Goal: Use online tool/utility: Utilize a website feature to perform a specific function

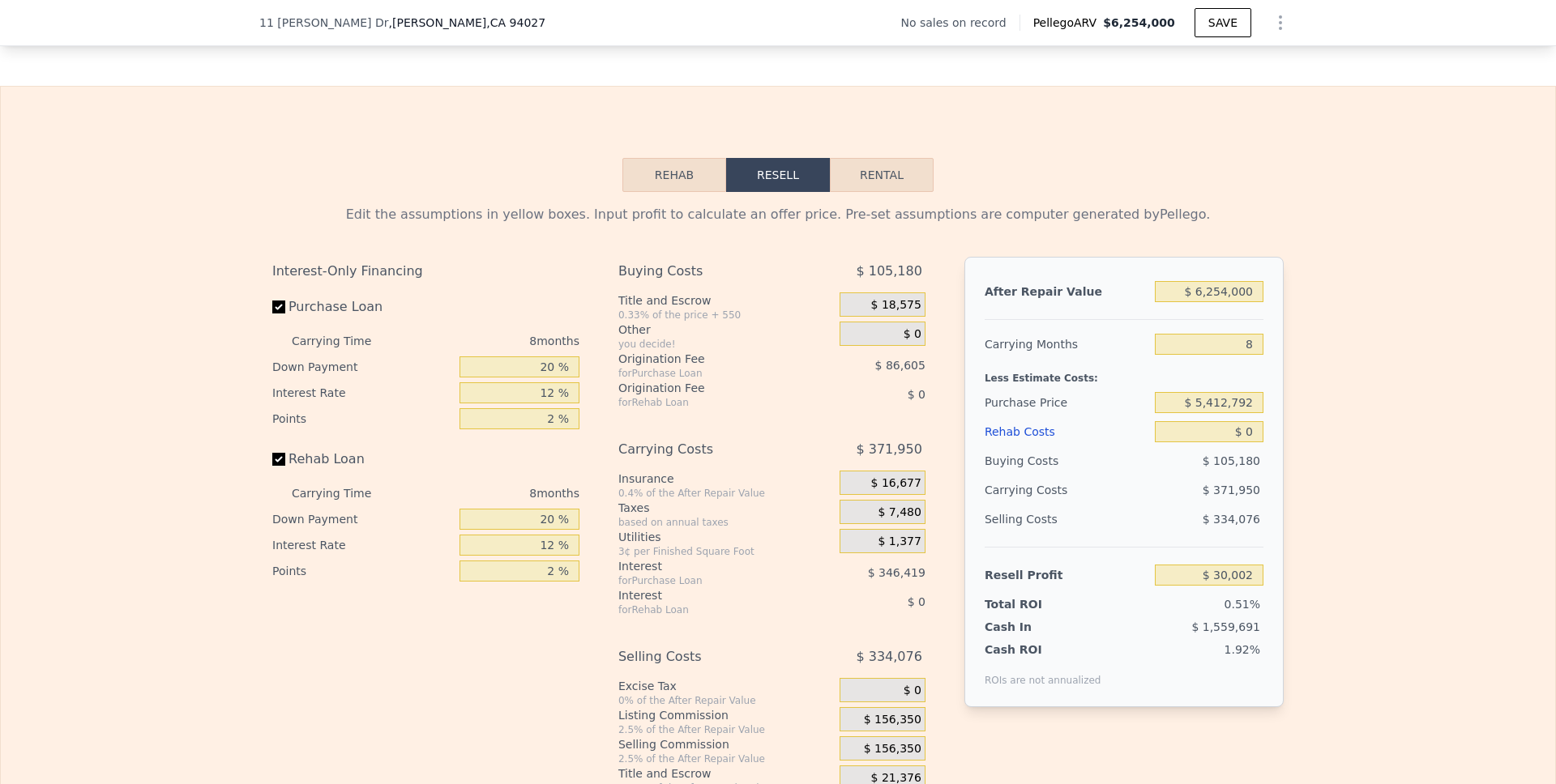
scroll to position [2168, 0]
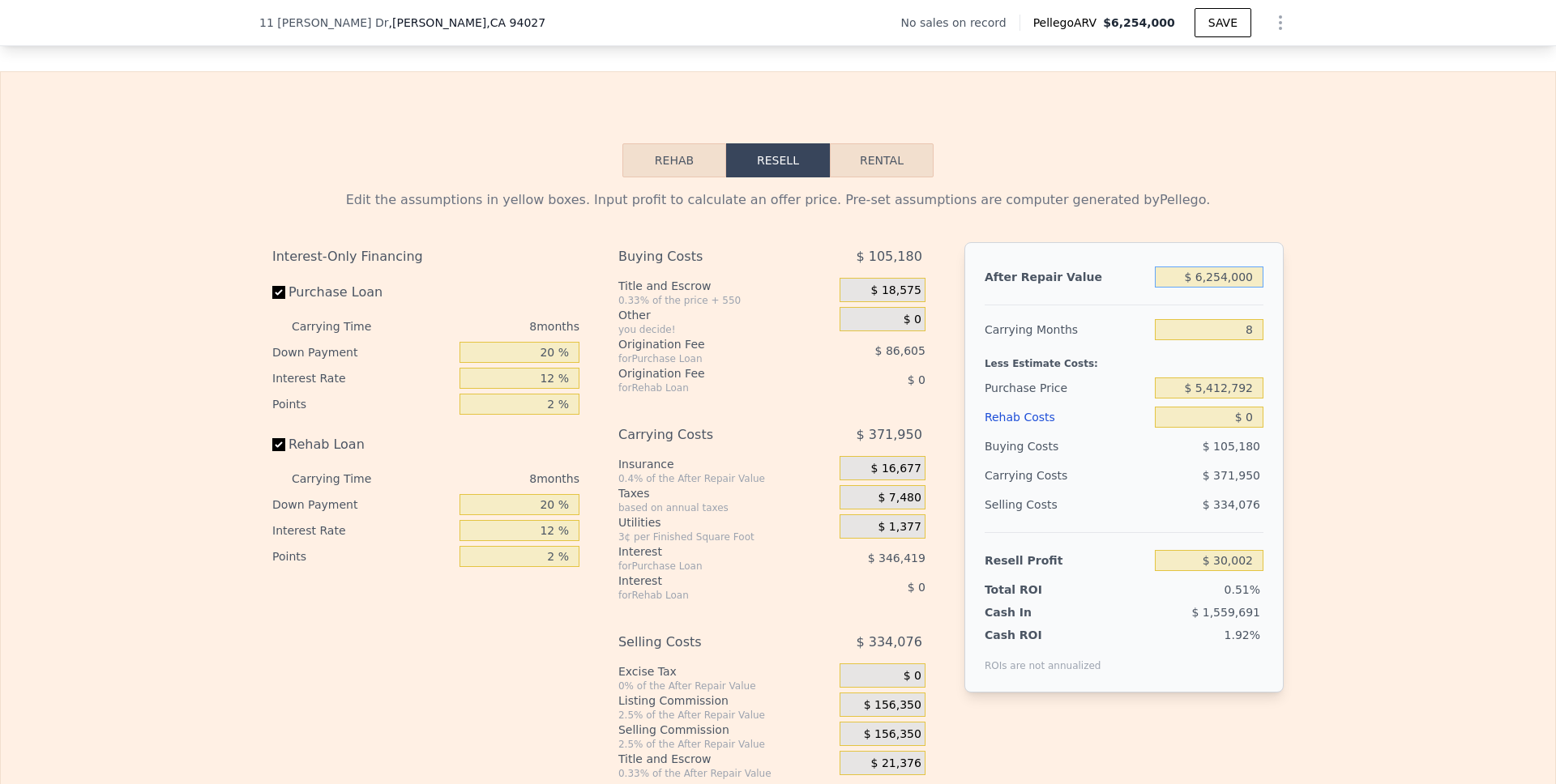
drag, startPoint x: 1256, startPoint y: 299, endPoint x: 1166, endPoint y: 299, distance: 90.0
click at [1162, 288] on input "$ 6,254,000" at bounding box center [1209, 277] width 109 height 21
type input "$ 1"
type input "-$ 5,873,794"
type input "$ 10"
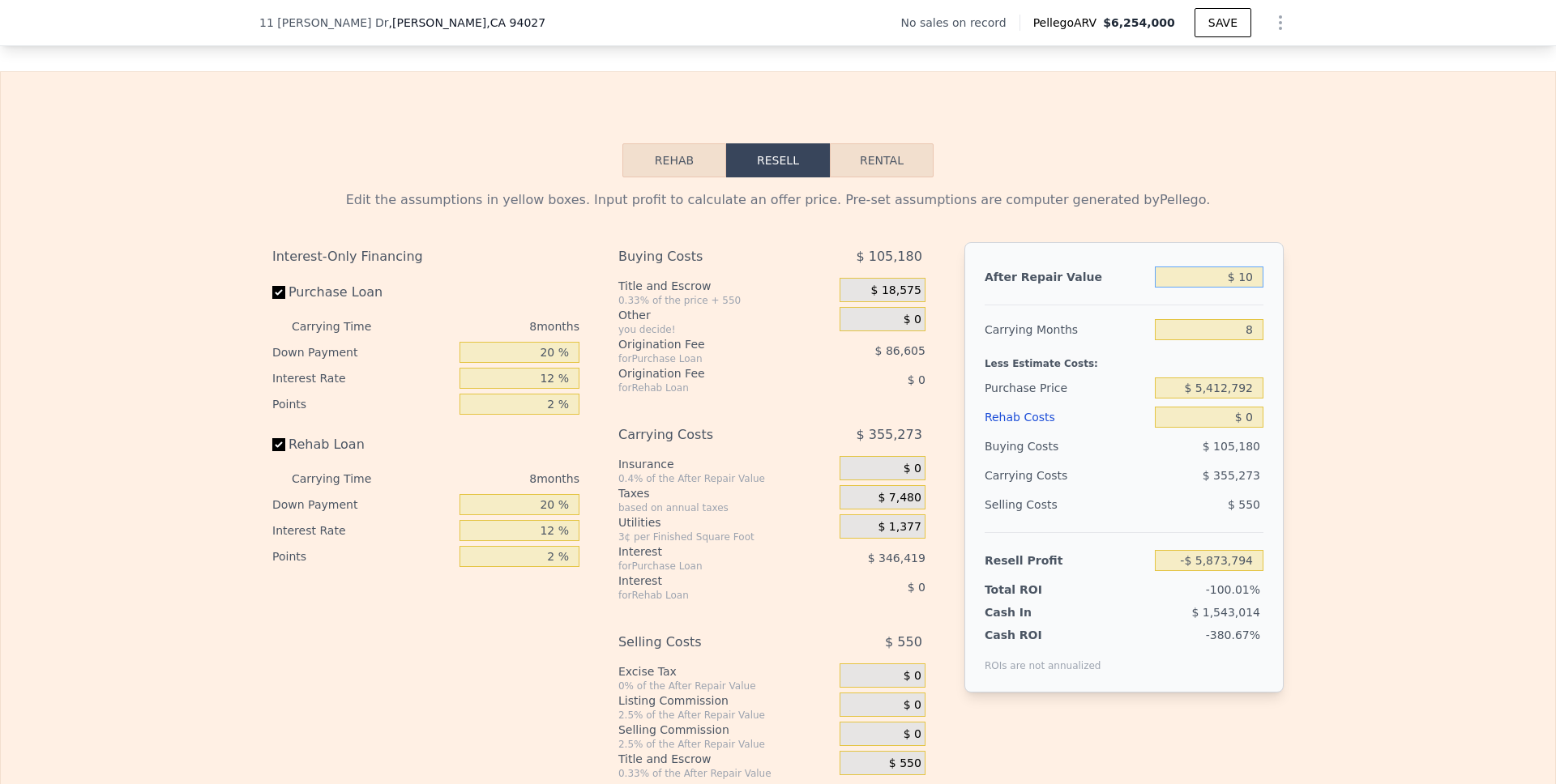
type input "-$ 5,873,785"
type input "$ 1"
type input "-$ 5,873,794"
type input "$ 11"
type input "-$ 5,873,784"
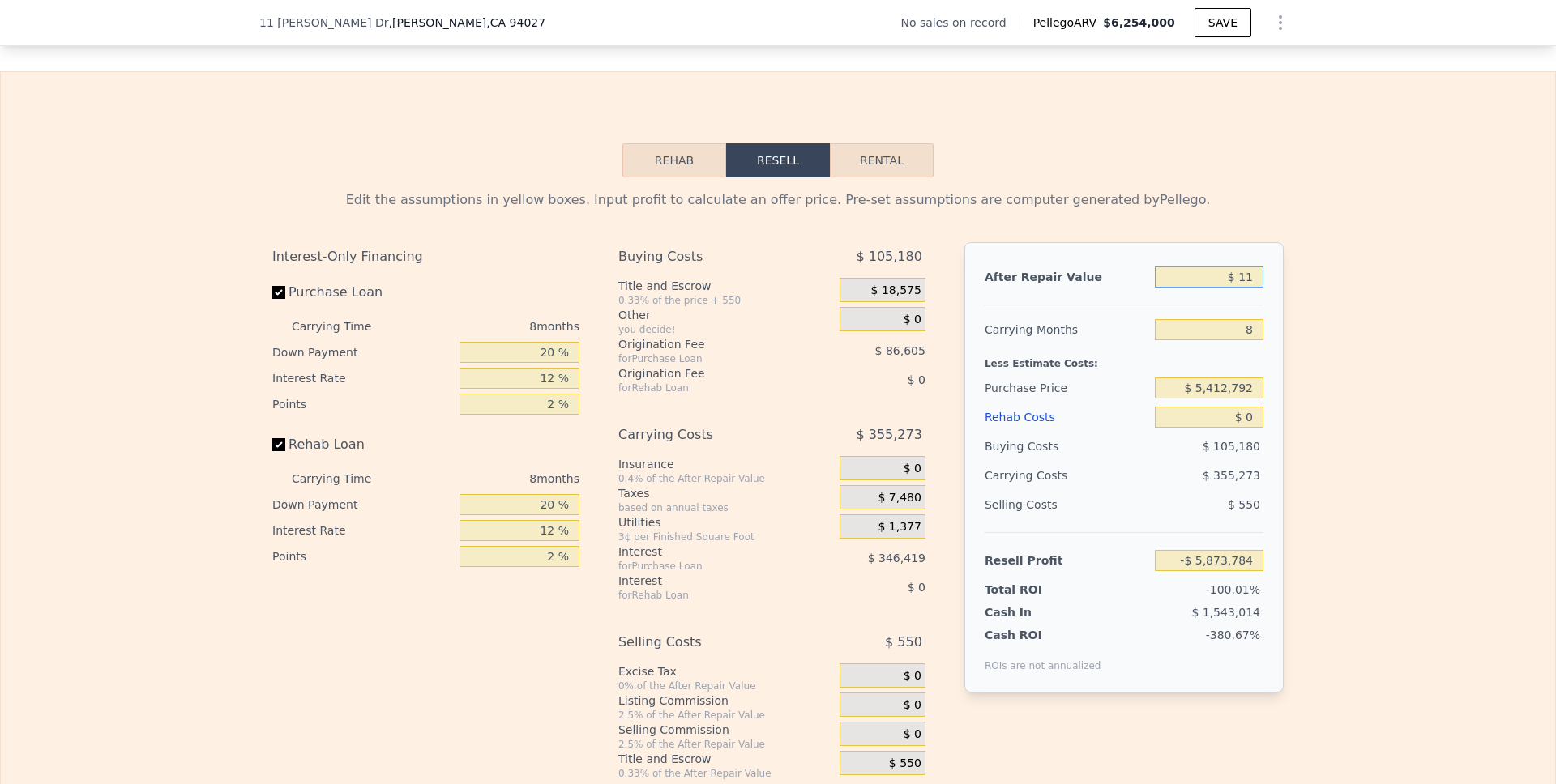
type input "$ 110"
type input "-$ 5,873,691"
type input "$ 1,100"
type input "-$ 5,872,758"
type input "$ 11,000"
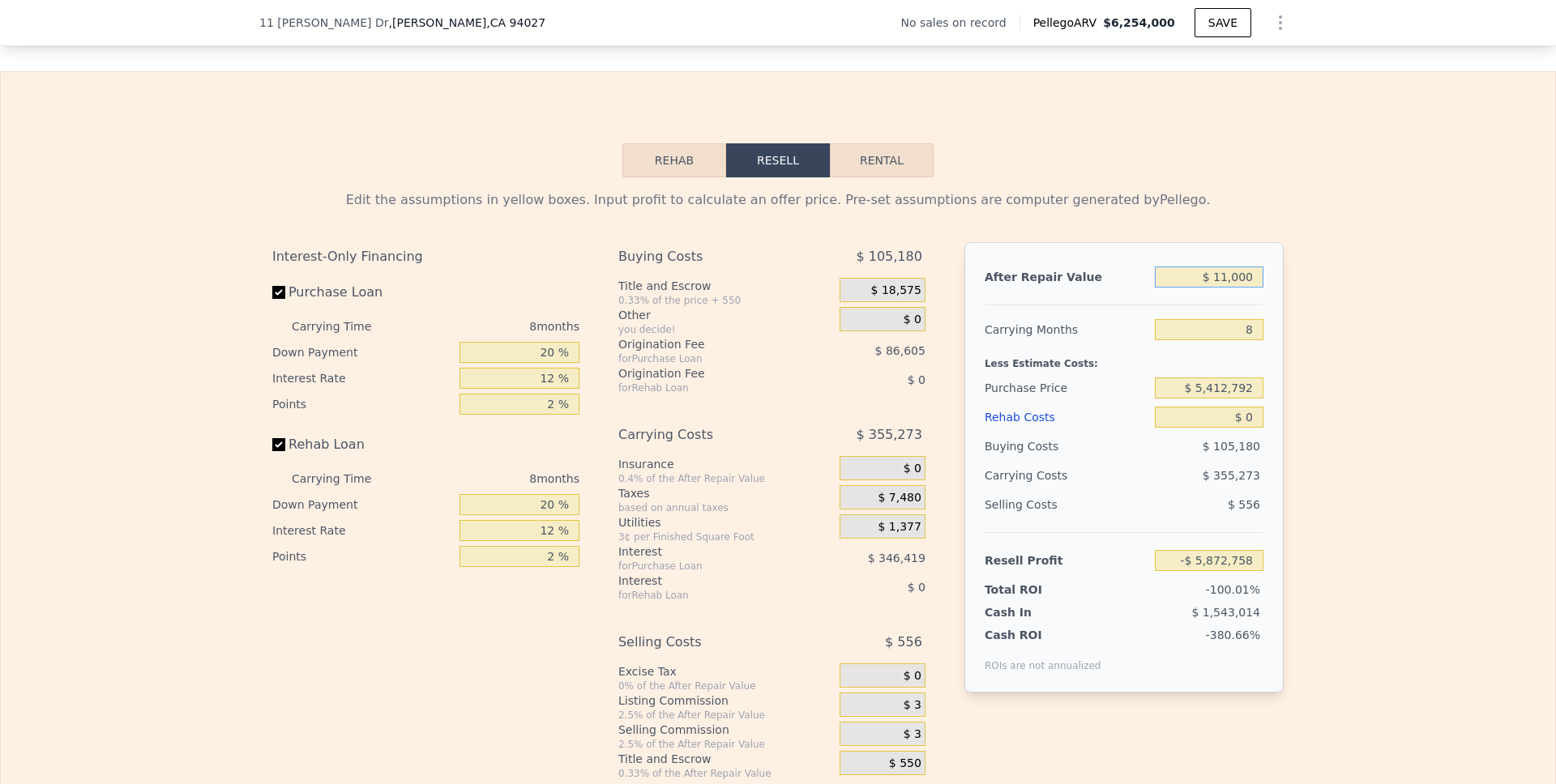
type input "-$ 5,863,411"
type input "$ 110,000"
type input "-$ 5,769,954"
type input "$ 1,100,000"
type input "-$ 4,835,391"
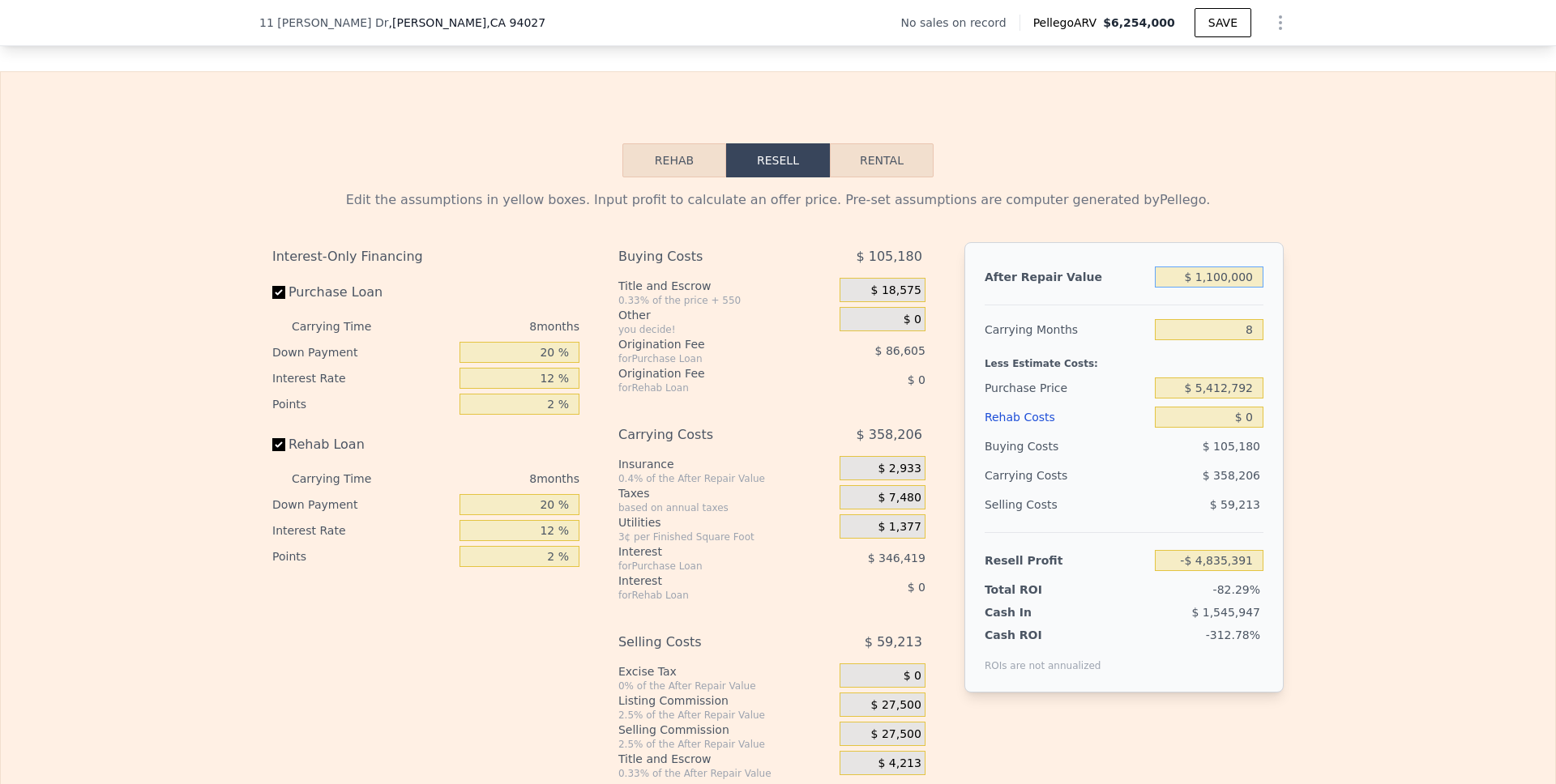
type input "$ 11,000,000"
type input "$ 4,510,242"
type input "$ 11,000,000"
drag, startPoint x: 1252, startPoint y: 353, endPoint x: 1227, endPoint y: 353, distance: 25.0
click at [1162, 340] on input "8" at bounding box center [1209, 330] width 109 height 21
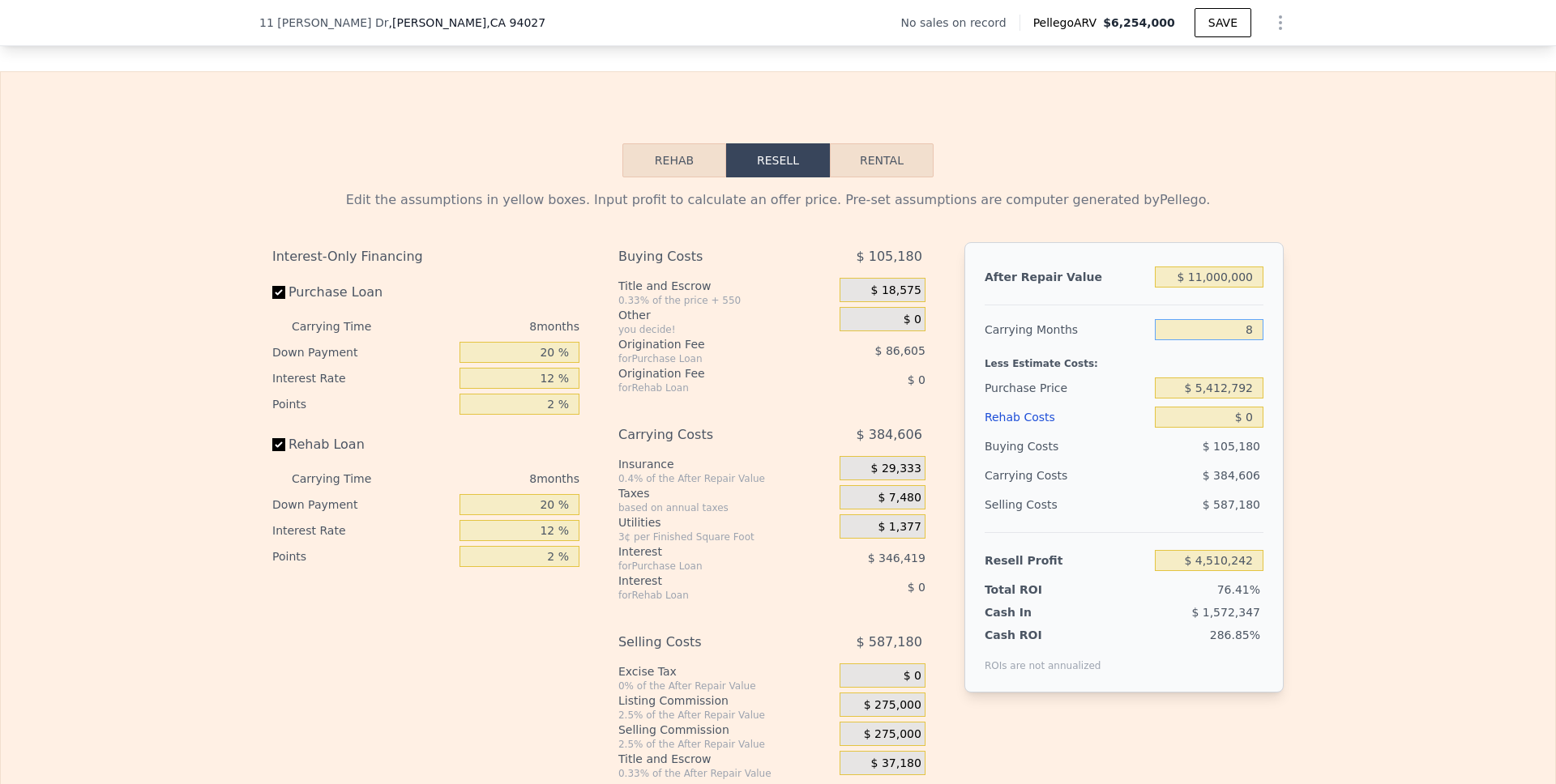
type input "2"
type input "$ 4,798,697"
type input "24"
type input "$ 3,741,030"
type input "24"
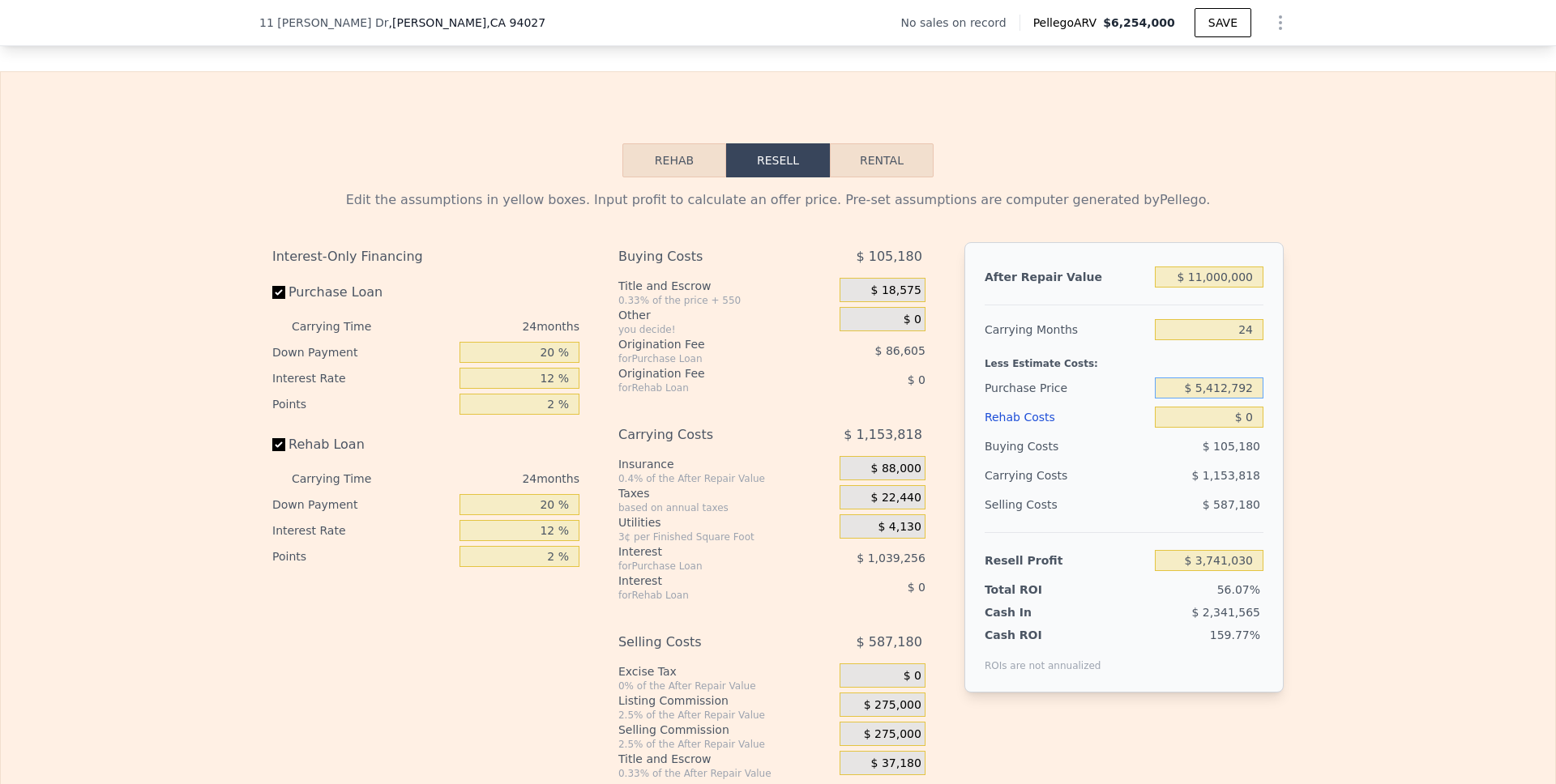
drag, startPoint x: 1253, startPoint y: 414, endPoint x: 1121, endPoint y: 414, distance: 132.0
click at [1121, 403] on div "Purchase Price $ 5,412,792" at bounding box center [1124, 388] width 279 height 29
type input "$ 5,500,000"
type input "$ 3,635,385"
drag, startPoint x: 1254, startPoint y: 437, endPoint x: 1220, endPoint y: 437, distance: 34.0
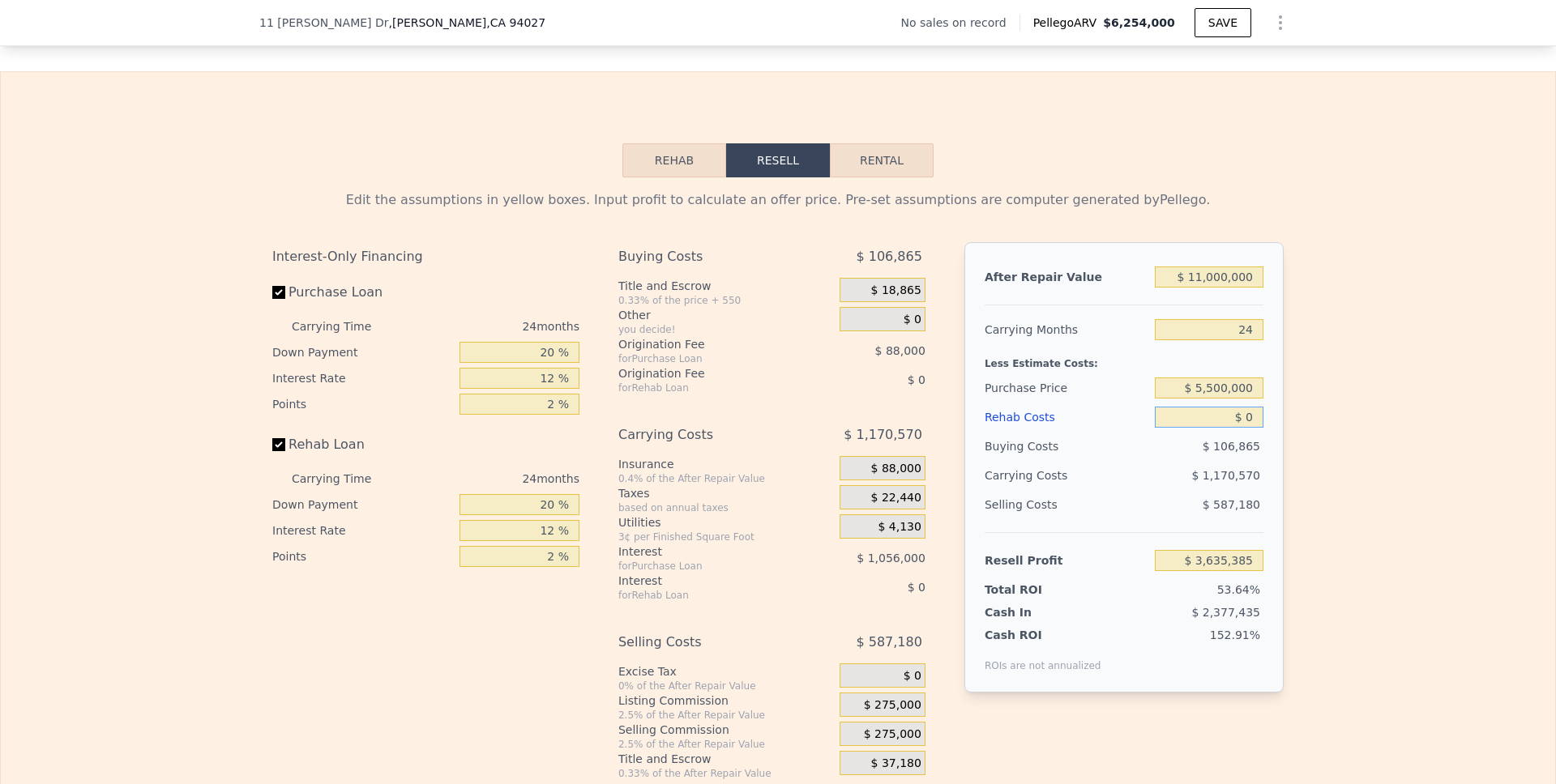
click at [1162, 428] on input "$ 0" at bounding box center [1209, 417] width 109 height 21
click at [1162, 288] on input "$ 11,000,000" at bounding box center [1209, 277] width 109 height 21
type input "$ 625,400"
type input "8"
type input "-$ 5,283,416"
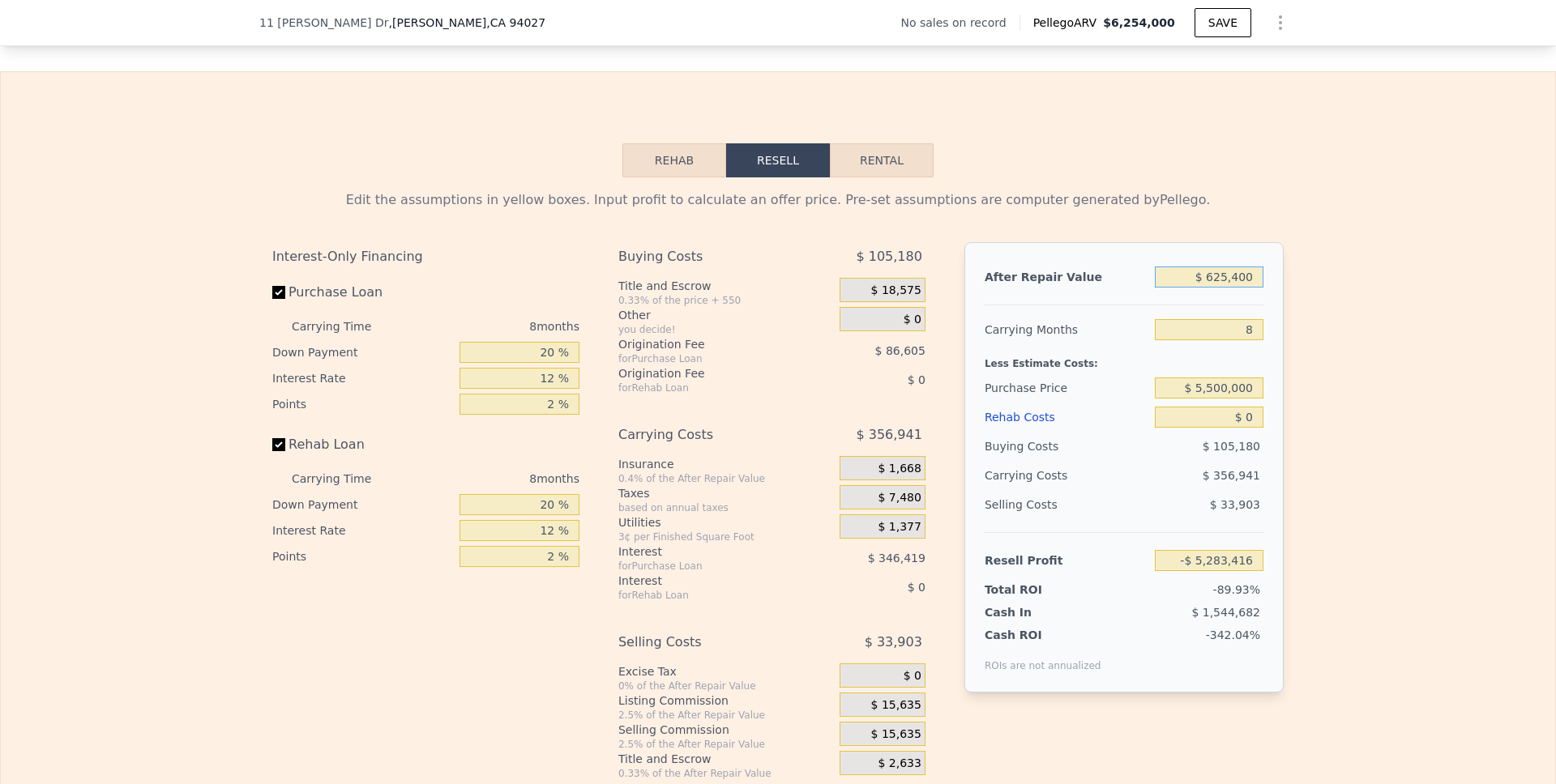
type input "$ 6,254,000"
type input "$ 30,002"
drag, startPoint x: 1249, startPoint y: 305, endPoint x: 1123, endPoint y: 305, distance: 126.0
click at [1123, 291] on div "After Repair Value $ 6,254,000" at bounding box center [1124, 277] width 279 height 29
type input "$ 1"
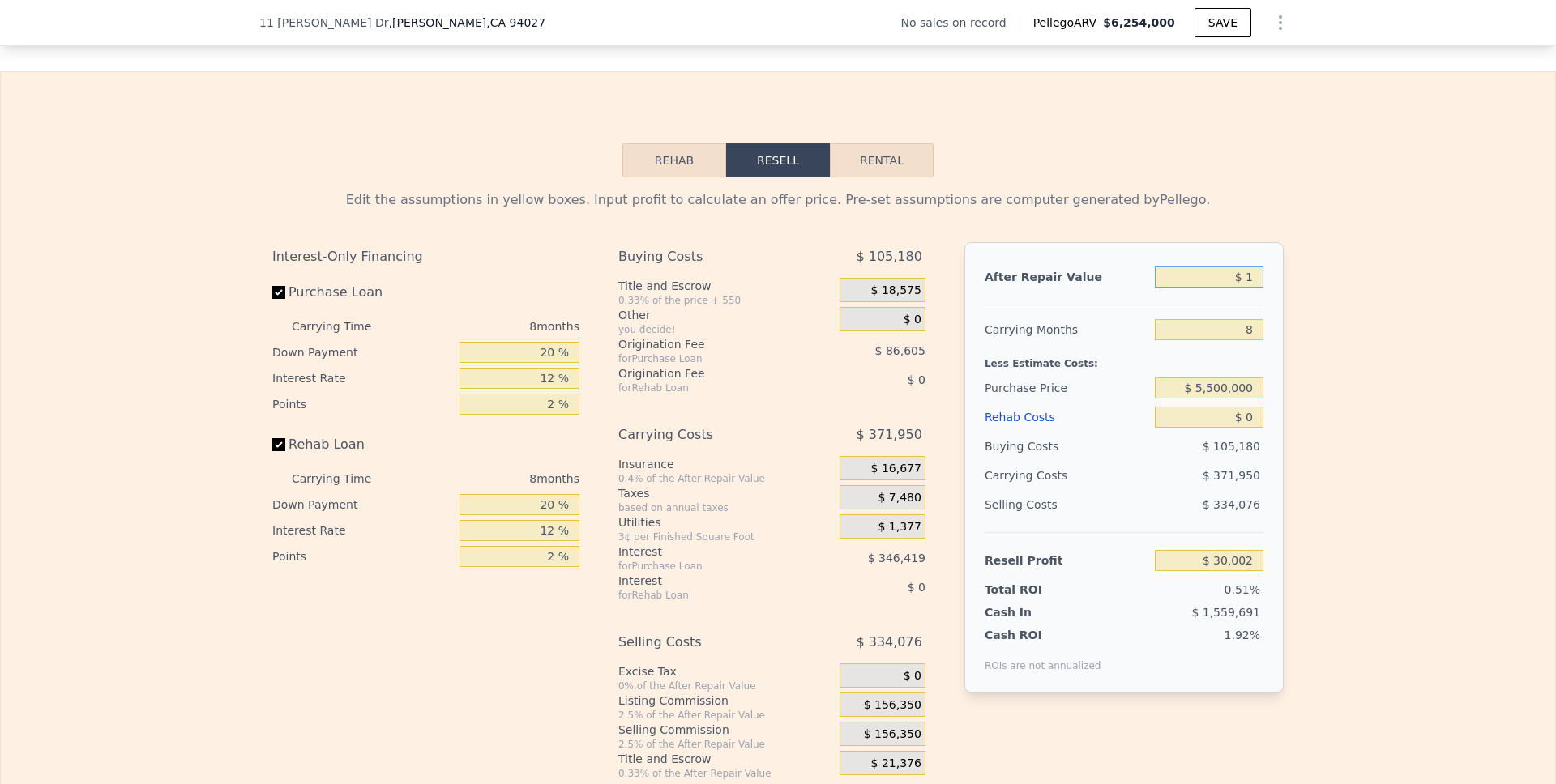
type input "-$ 5,873,794"
type input "$ 10"
type input "-$ 5,873,785"
type input "$ 100"
type input "-$ 5,873,701"
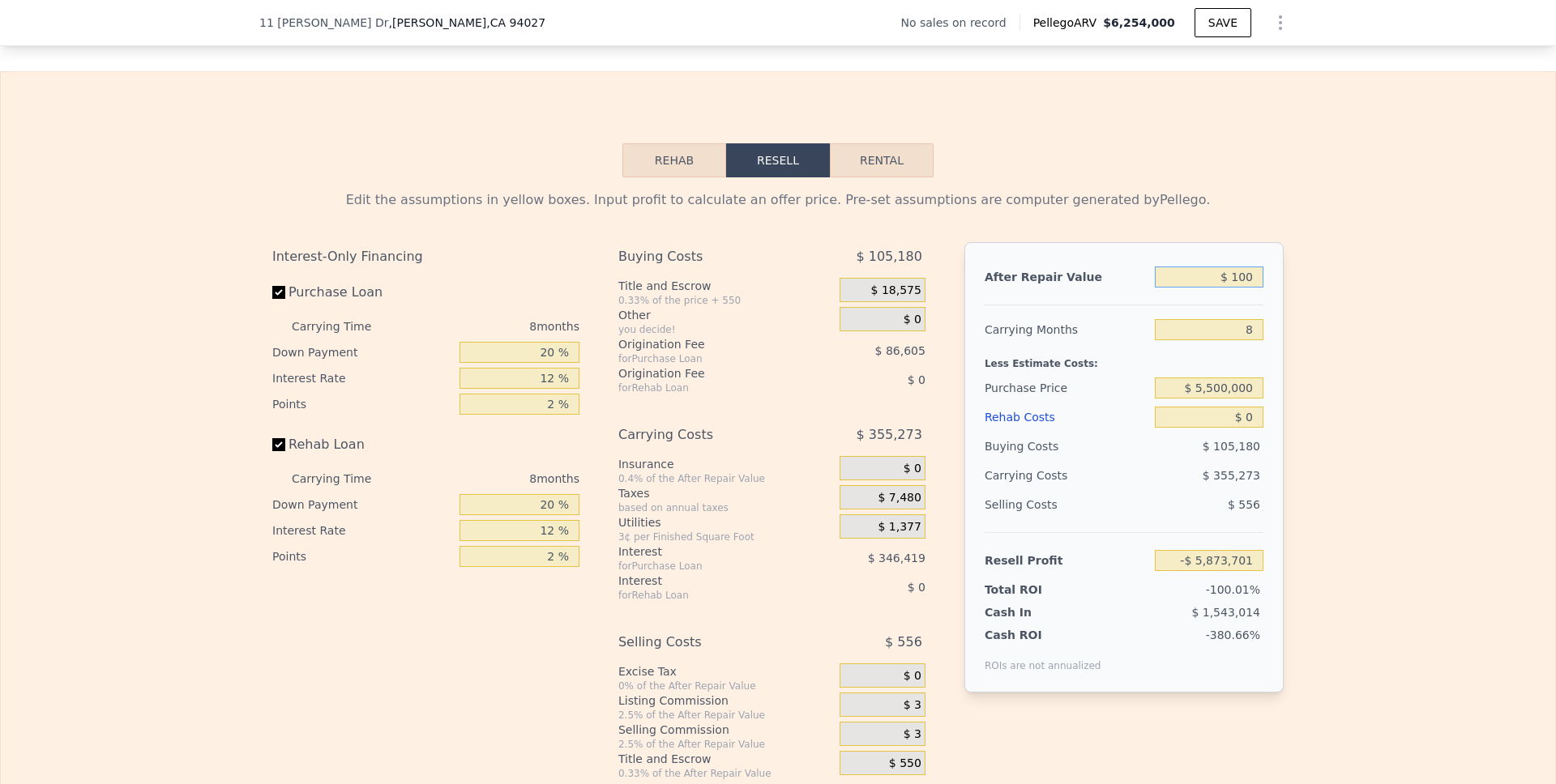
type input "$ 1,000"
type input "-$ 5,872,851"
type input "$ 10,000"
type input "-$ 5,864,355"
type input "$ 100,000"
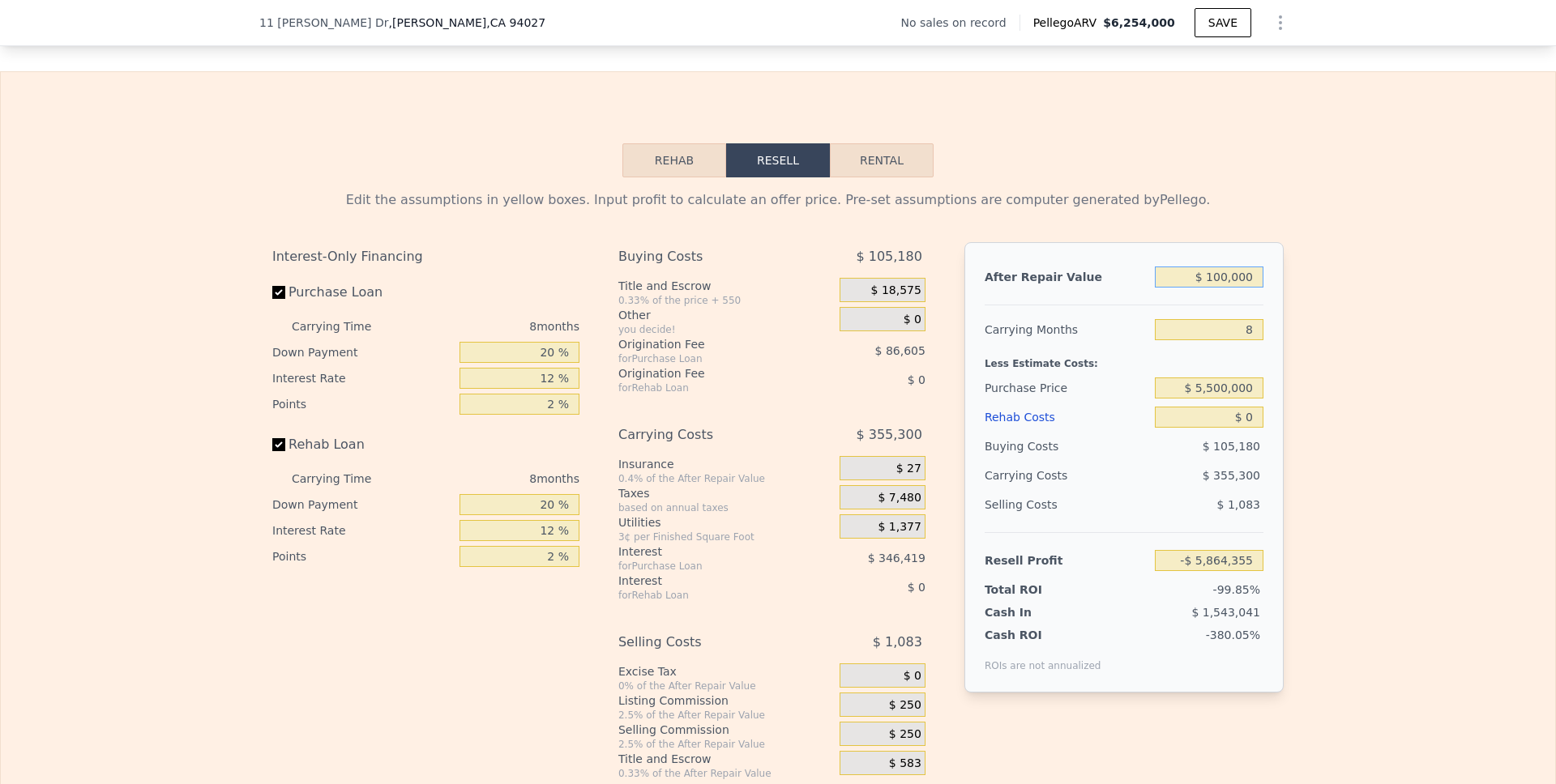
type input "-$ 5,779,395"
type input "$ 1,000,000"
type input "-$ 4,929,792"
type input "$ 10,000,000"
type input "$ 3,566,238"
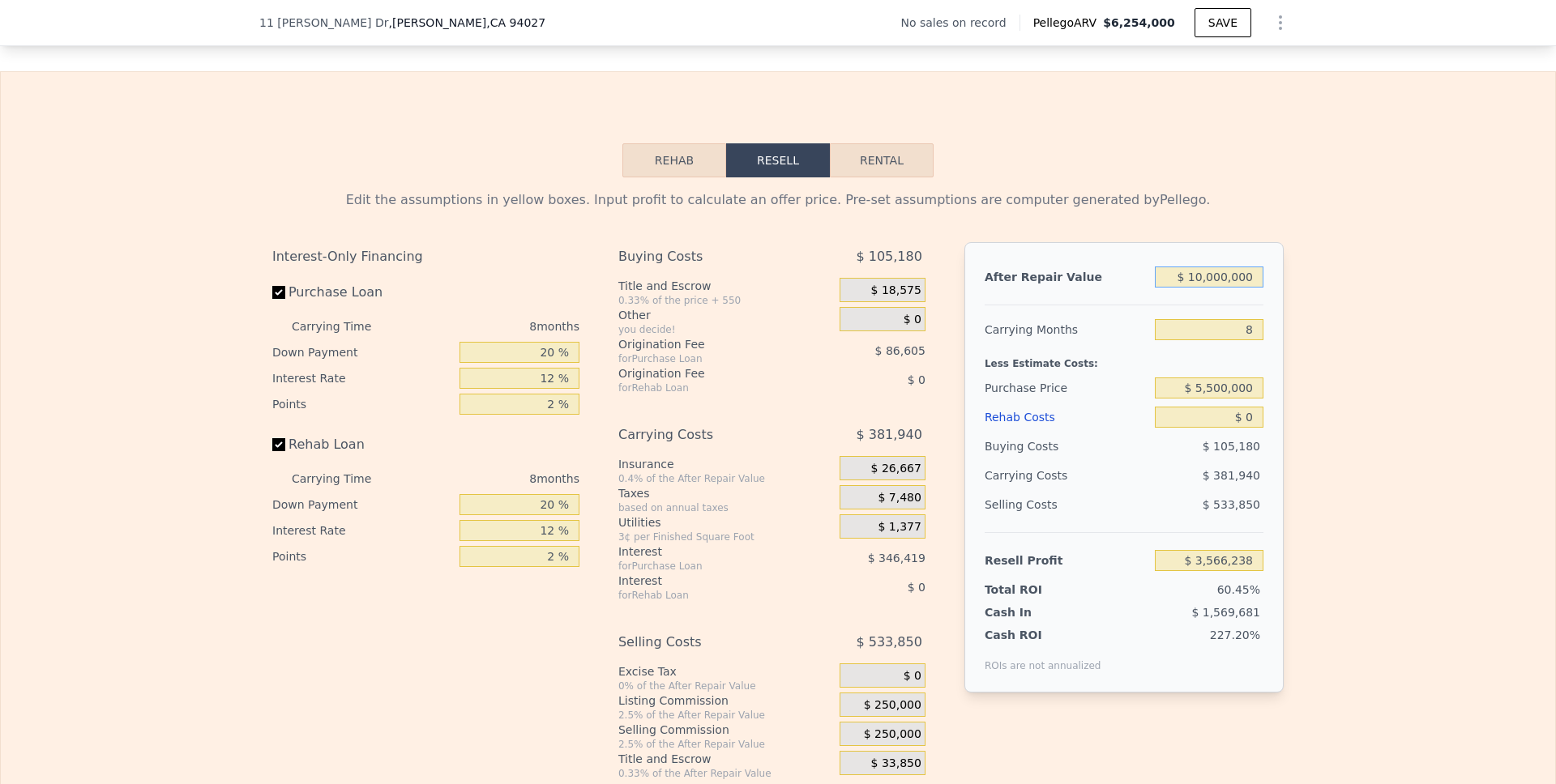
type input "$ 10,000,000"
click at [1162, 340] on input "8" at bounding box center [1209, 330] width 109 height 21
type input "2"
type input "$ 3,852,693"
type input "24"
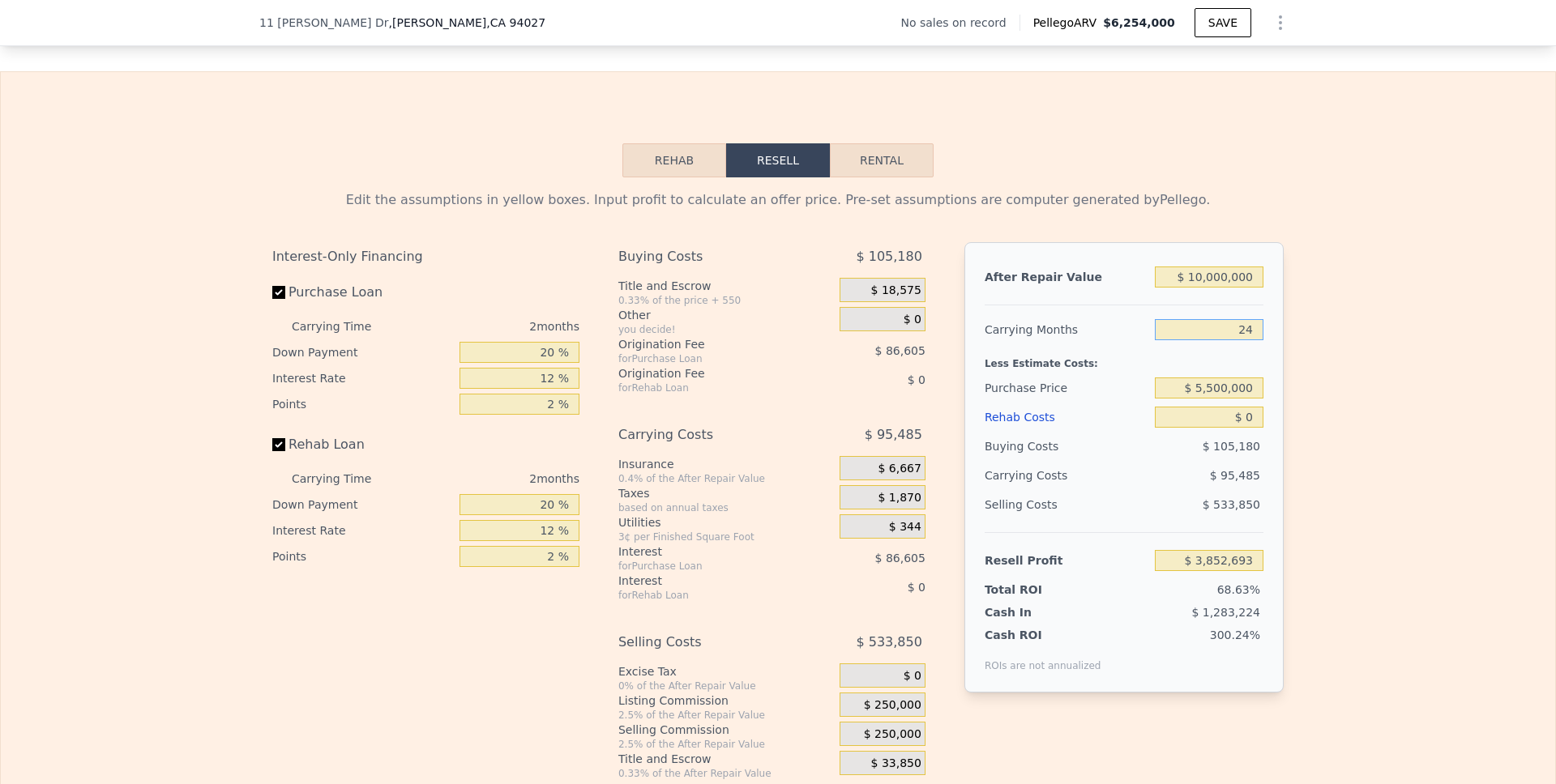
type input "$ 2,802,360"
type input "24"
drag, startPoint x: 1249, startPoint y: 439, endPoint x: 1241, endPoint y: 439, distance: 8.0
click at [1162, 428] on input "$ 0" at bounding box center [1209, 417] width 109 height 21
type input "$ 2"
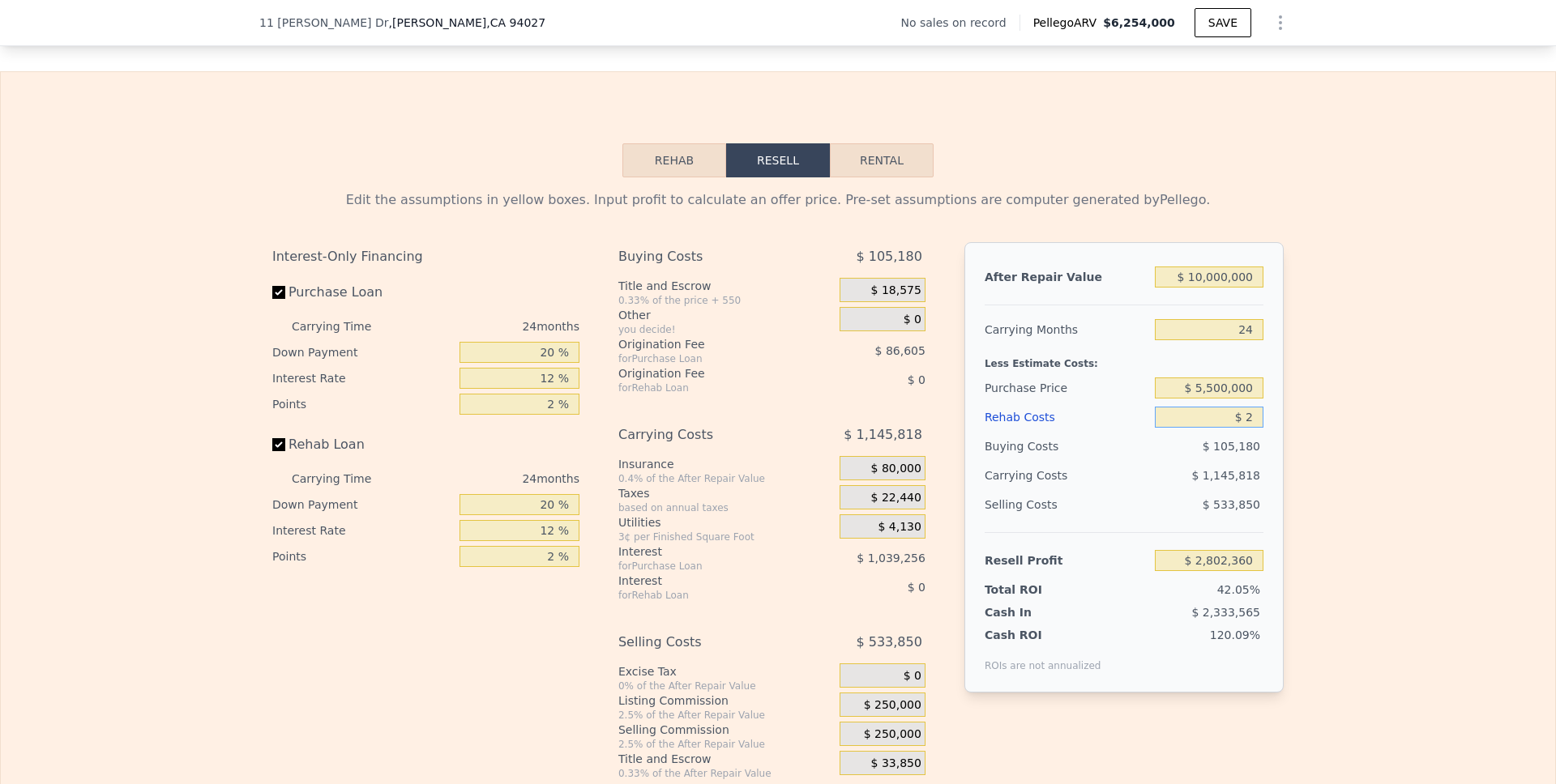
type input "$ 6,254,000"
type input "8"
type input "$ 30,000"
type input "$ 20"
type input "$ 29,982"
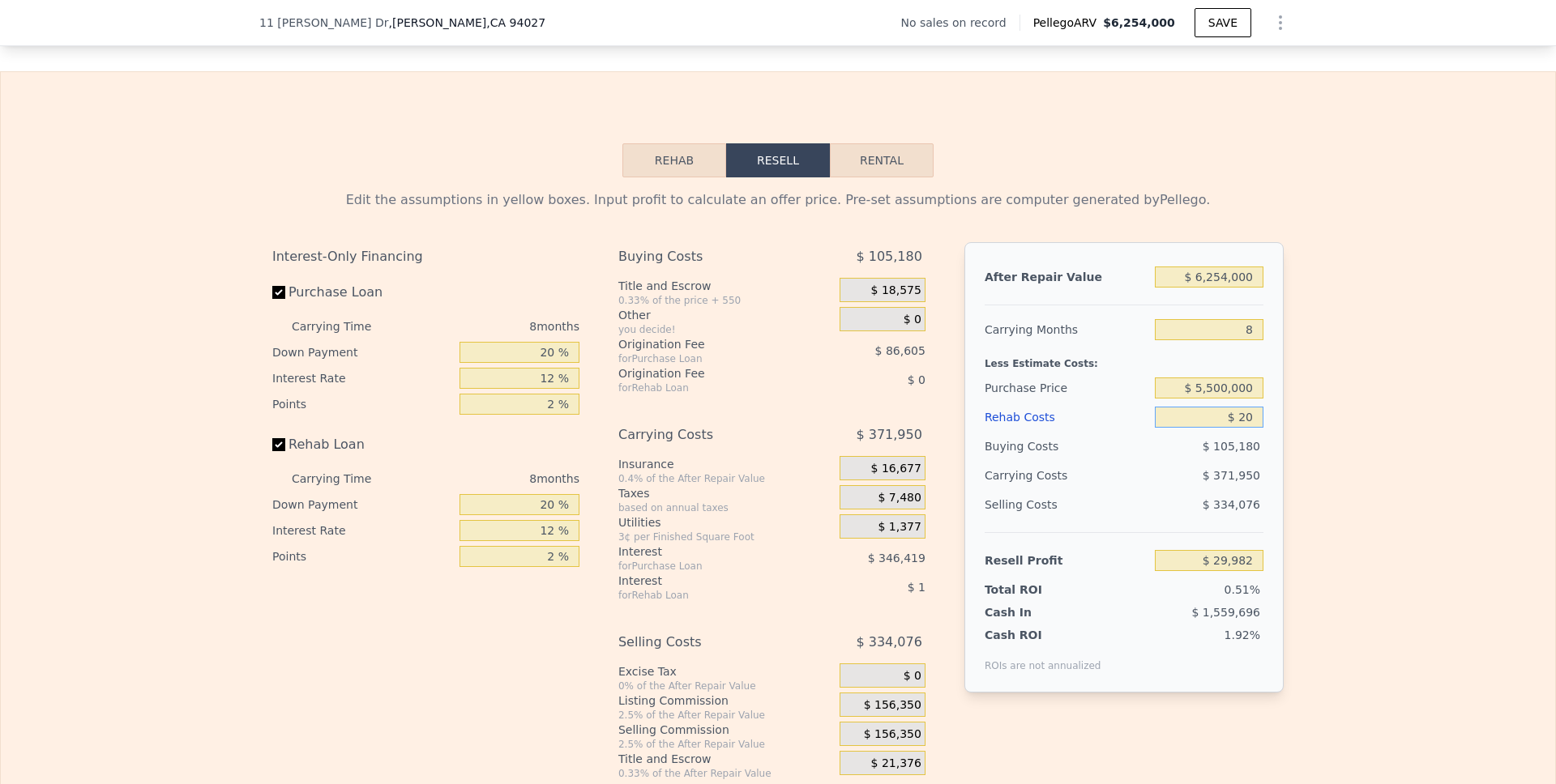
type input "$ 200"
type input "$ 29,783"
type input "$ 2,000"
type input "$ 27,842"
type input "$ 20,000"
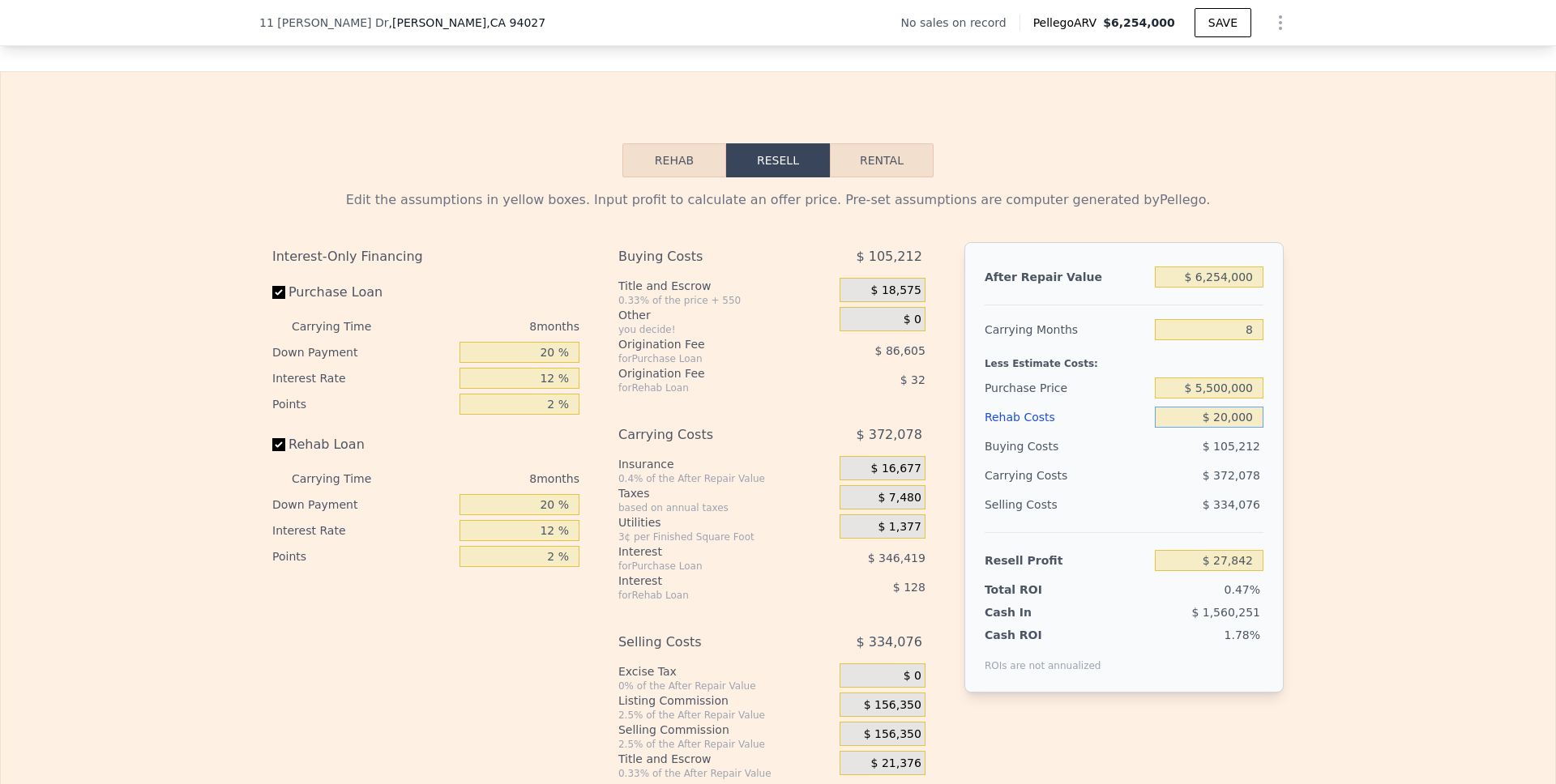
type input "$ 8,402"
type input "$ 200,000"
type input "-$ 185,998"
type input "$ 2,000,000"
type input "-$ 2,129,998"
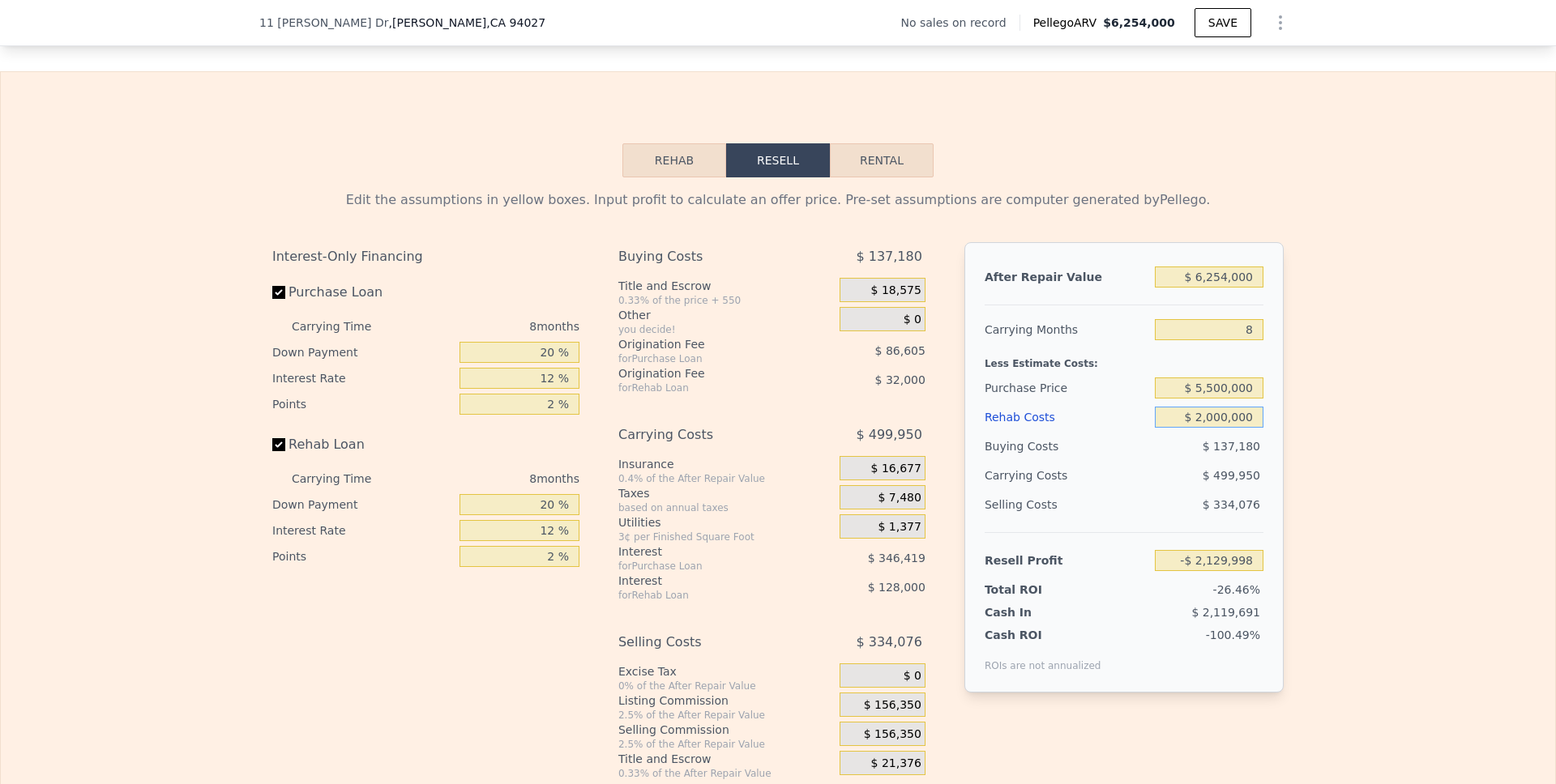
type input "$ 2,000,000"
drag, startPoint x: 1247, startPoint y: 346, endPoint x: 1220, endPoint y: 346, distance: 27.0
click at [1162, 340] on input "8" at bounding box center [1209, 330] width 109 height 21
type input "2"
type input "-$ 1,755,035"
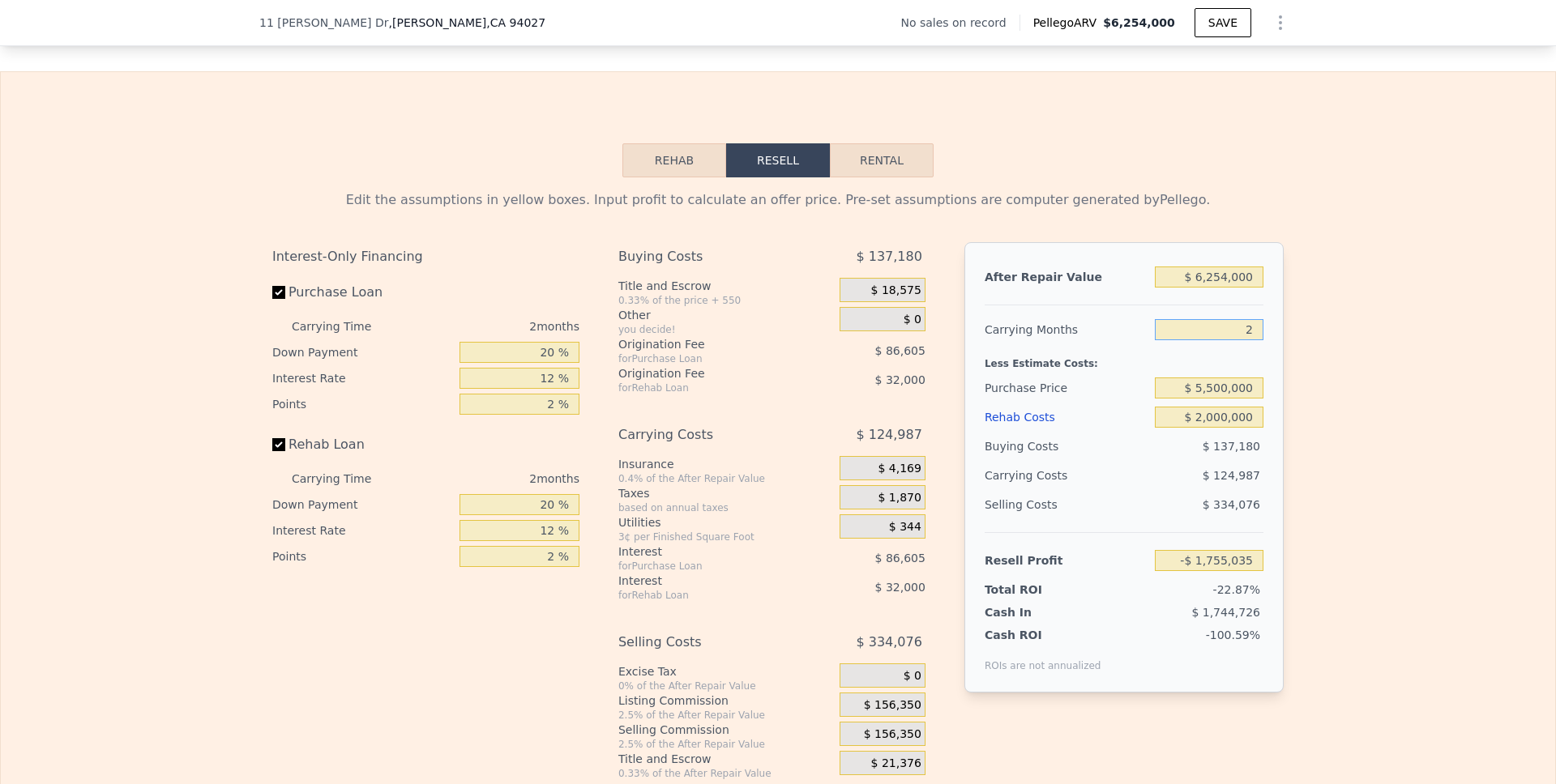
type input "24"
type input "-$ 3,129,898"
type input "24"
drag, startPoint x: 1248, startPoint y: 298, endPoint x: 1163, endPoint y: 298, distance: 85.0
click at [1162, 288] on input "$ 6,254,000" at bounding box center [1209, 277] width 109 height 21
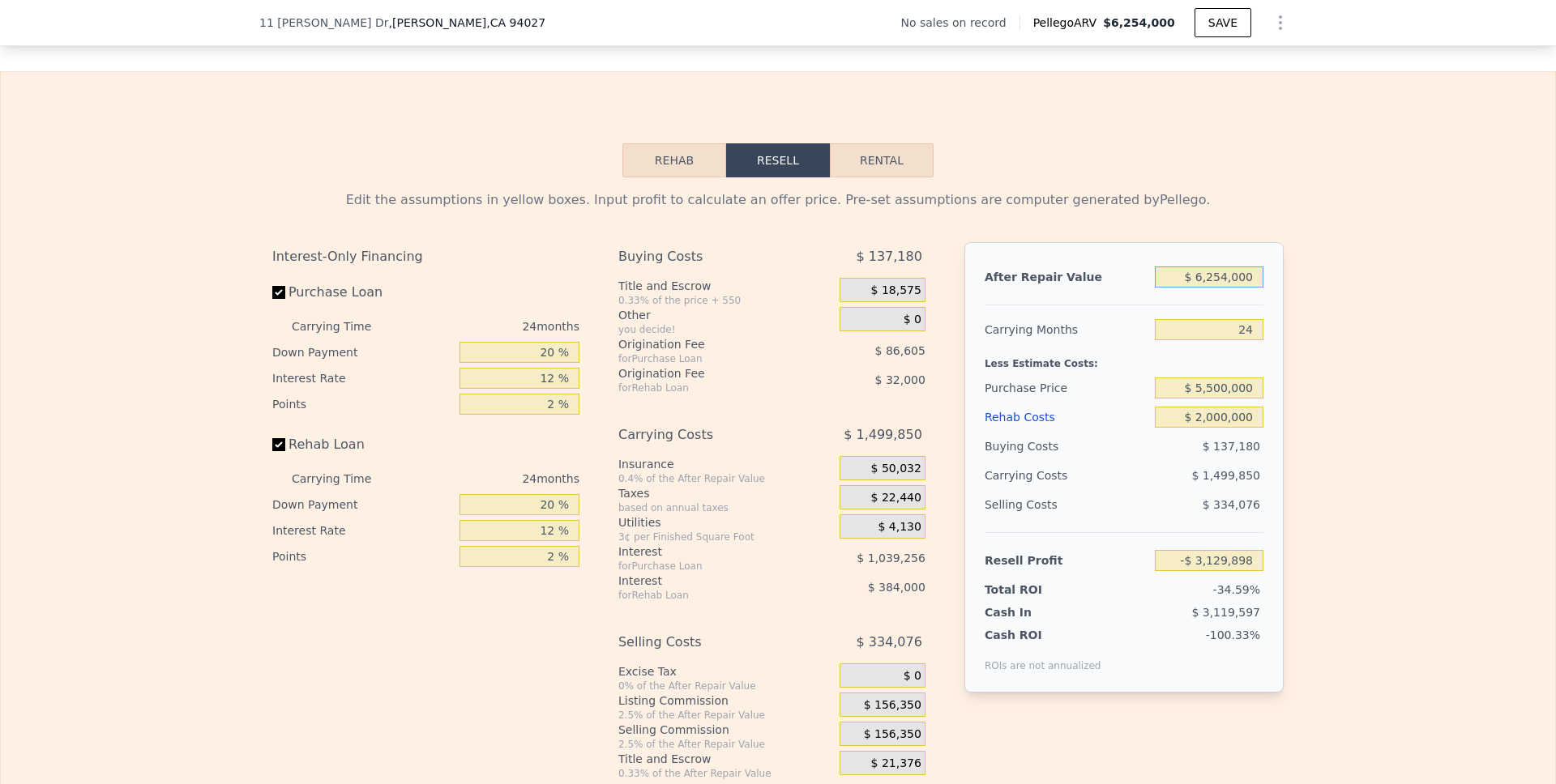
type input "$ 1"
type input "-$ 9,000,339"
type input "$ 10"
type input "-$ 9,000,330"
type input "$ 100"
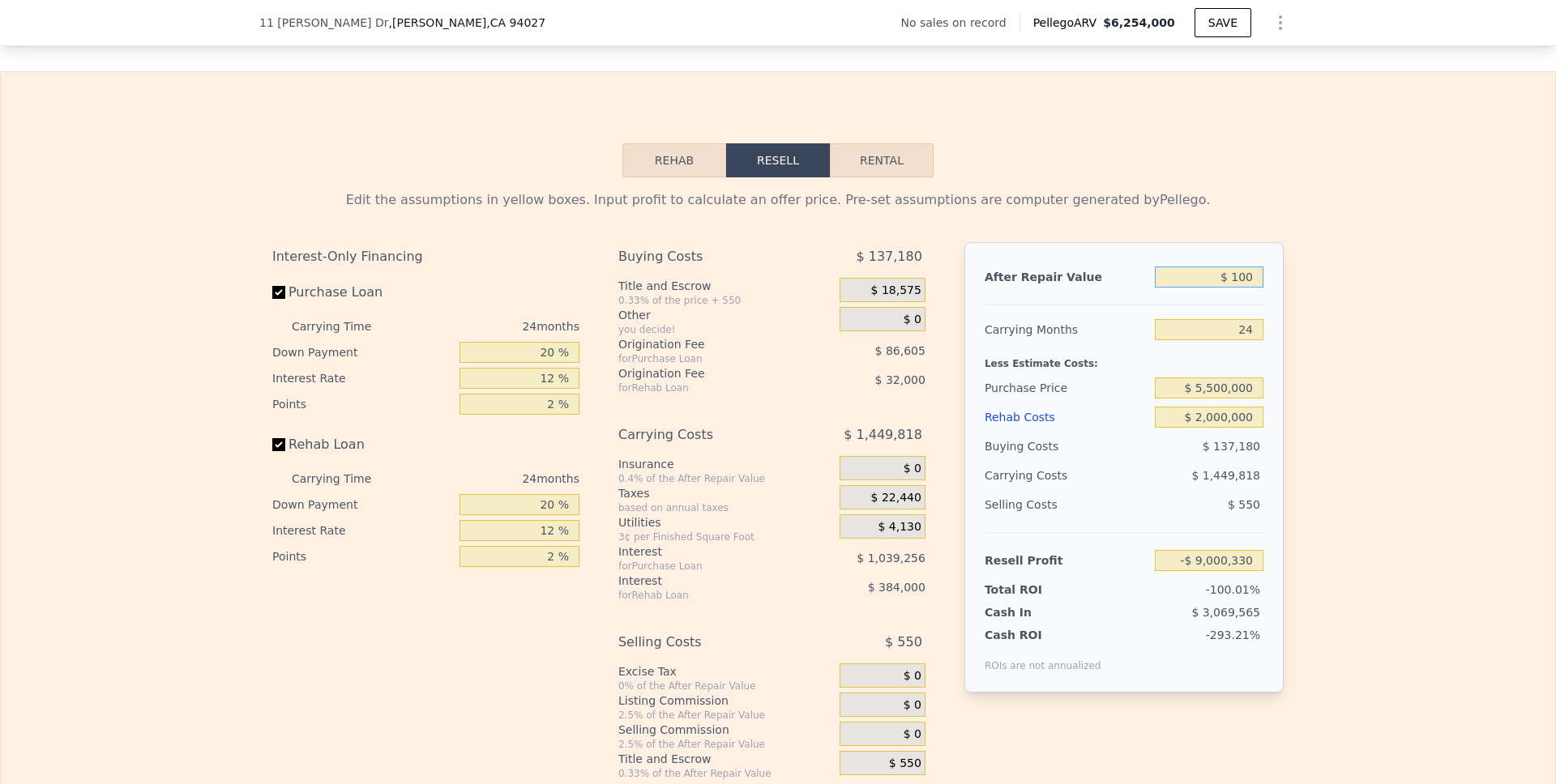
type input "-$ 9,000,247"
type input "$ 1,000"
type input "-$ 8,999,401"
type input "$ 10,000"
type input "-$ 8,990,953"
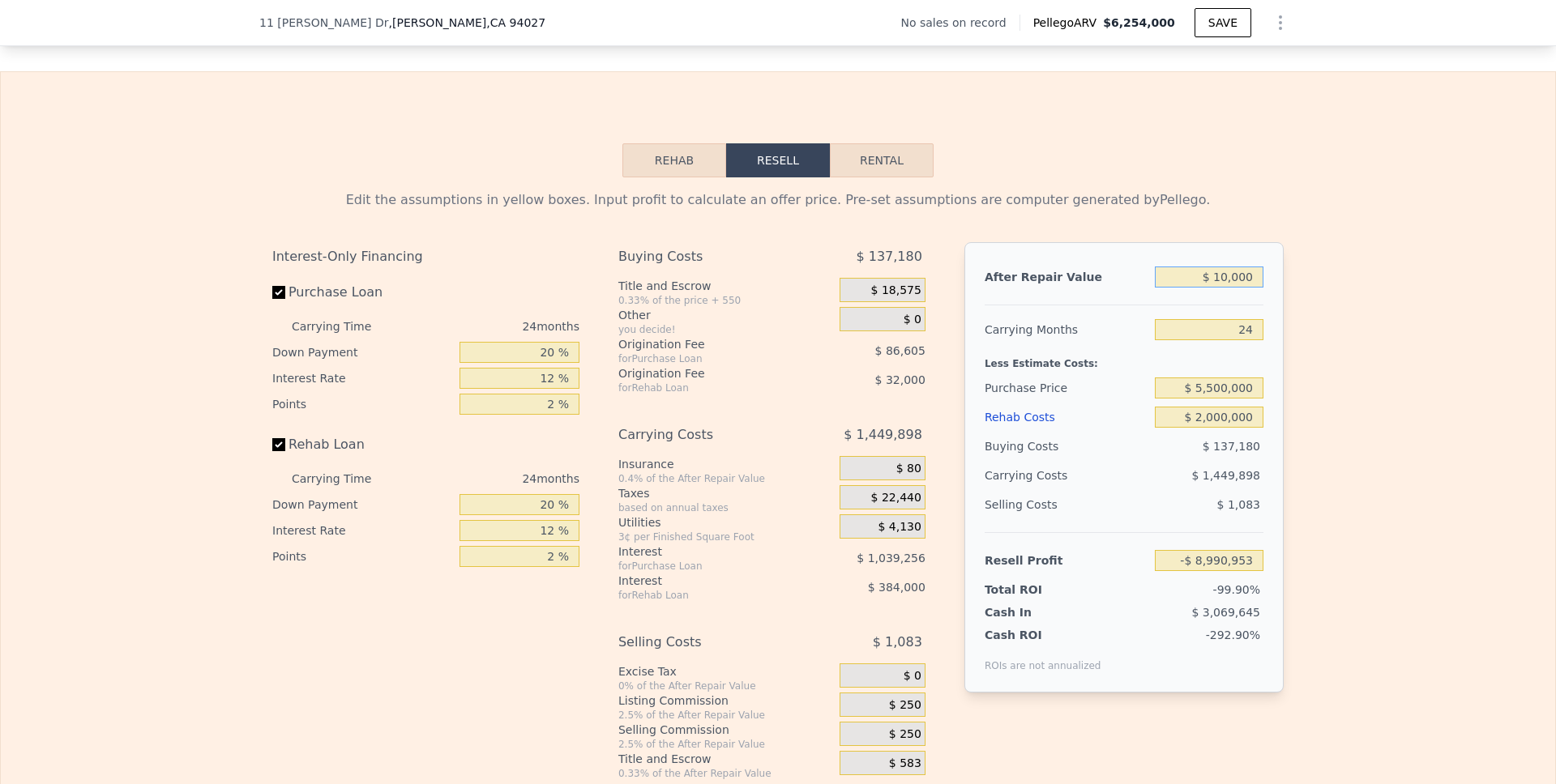
type input "$ 100,000"
type input "-$ 8,906,473"
type input "$ 1,000,000"
type input "-$ 8,061,670"
type input "$ 10,000,000"
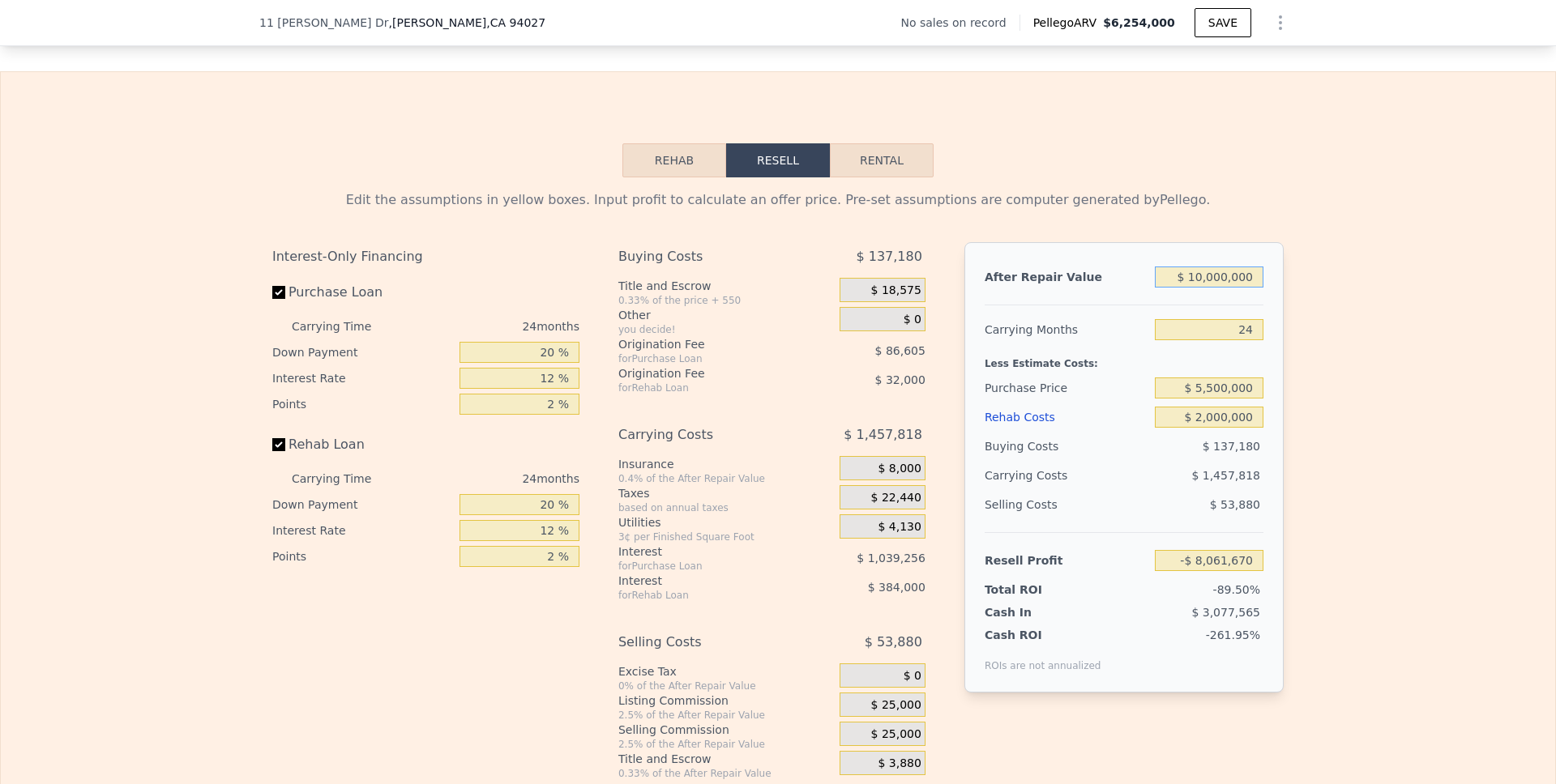
type input "$ 386,360"
type input "$ 10,000,000"
drag, startPoint x: 550, startPoint y: 374, endPoint x: 505, endPoint y: 375, distance: 45.0
click at [505, 363] on input "20 %" at bounding box center [520, 353] width 120 height 21
type input "1 %"
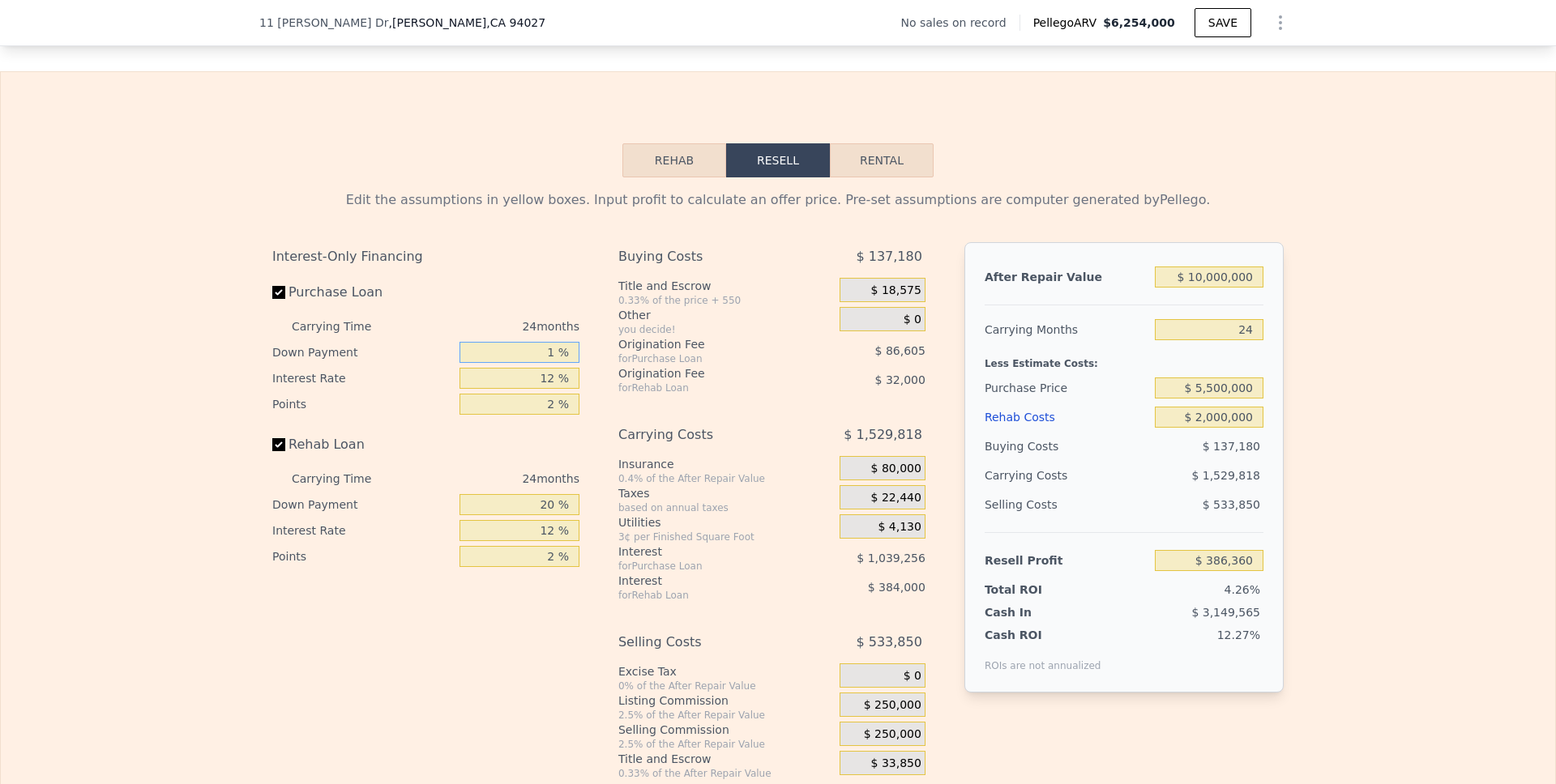
type input "$ 118,952"
type input "10 %"
type input "$ 245,623"
type input "10 %"
drag, startPoint x: 550, startPoint y: 402, endPoint x: 530, endPoint y: 402, distance: 20.0
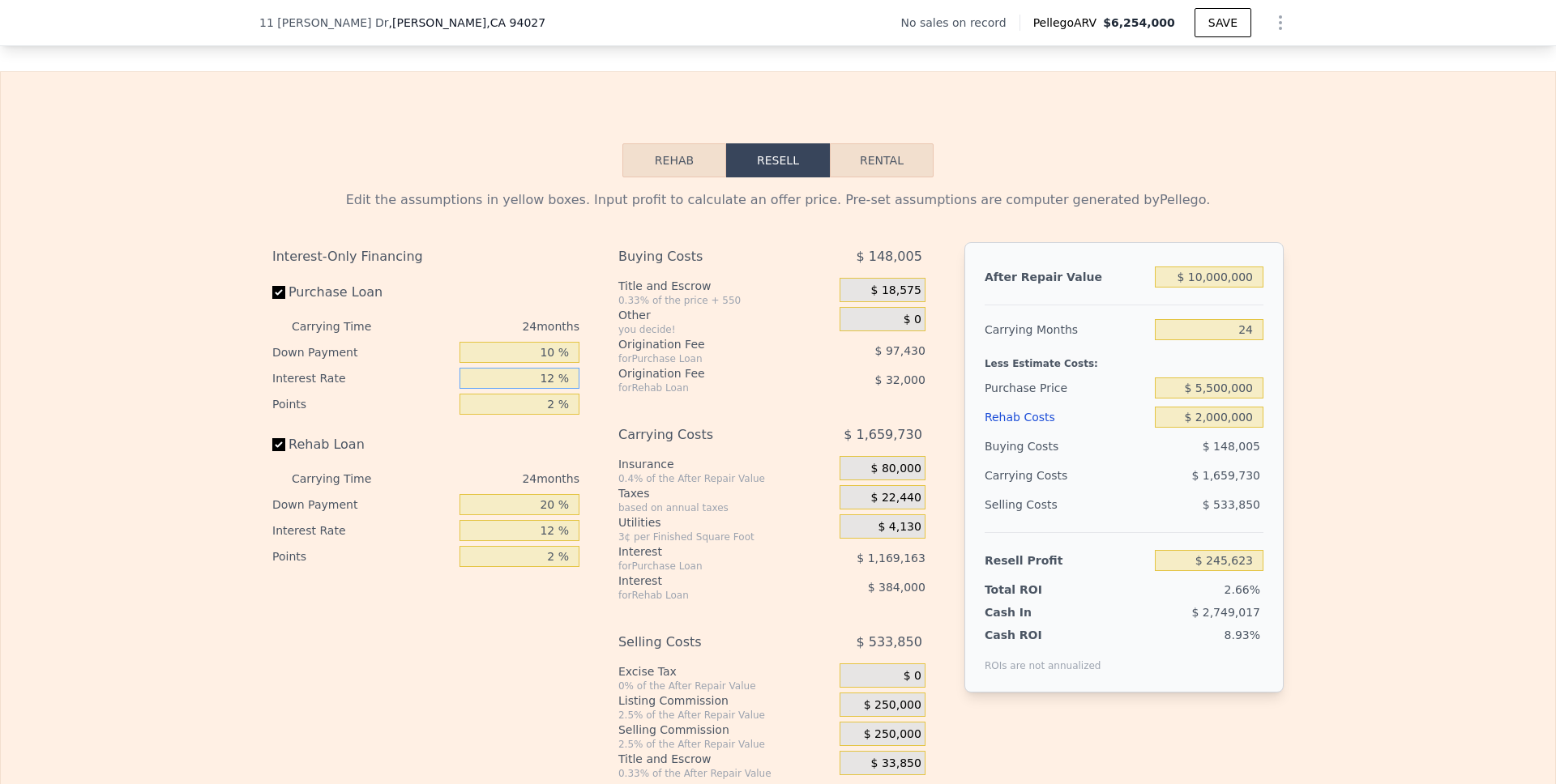
click at [530, 388] on input "12 %" at bounding box center [520, 379] width 120 height 21
type input "1 %"
type input "$ 1,317,343"
type input "10 %"
type input "$ 440,479"
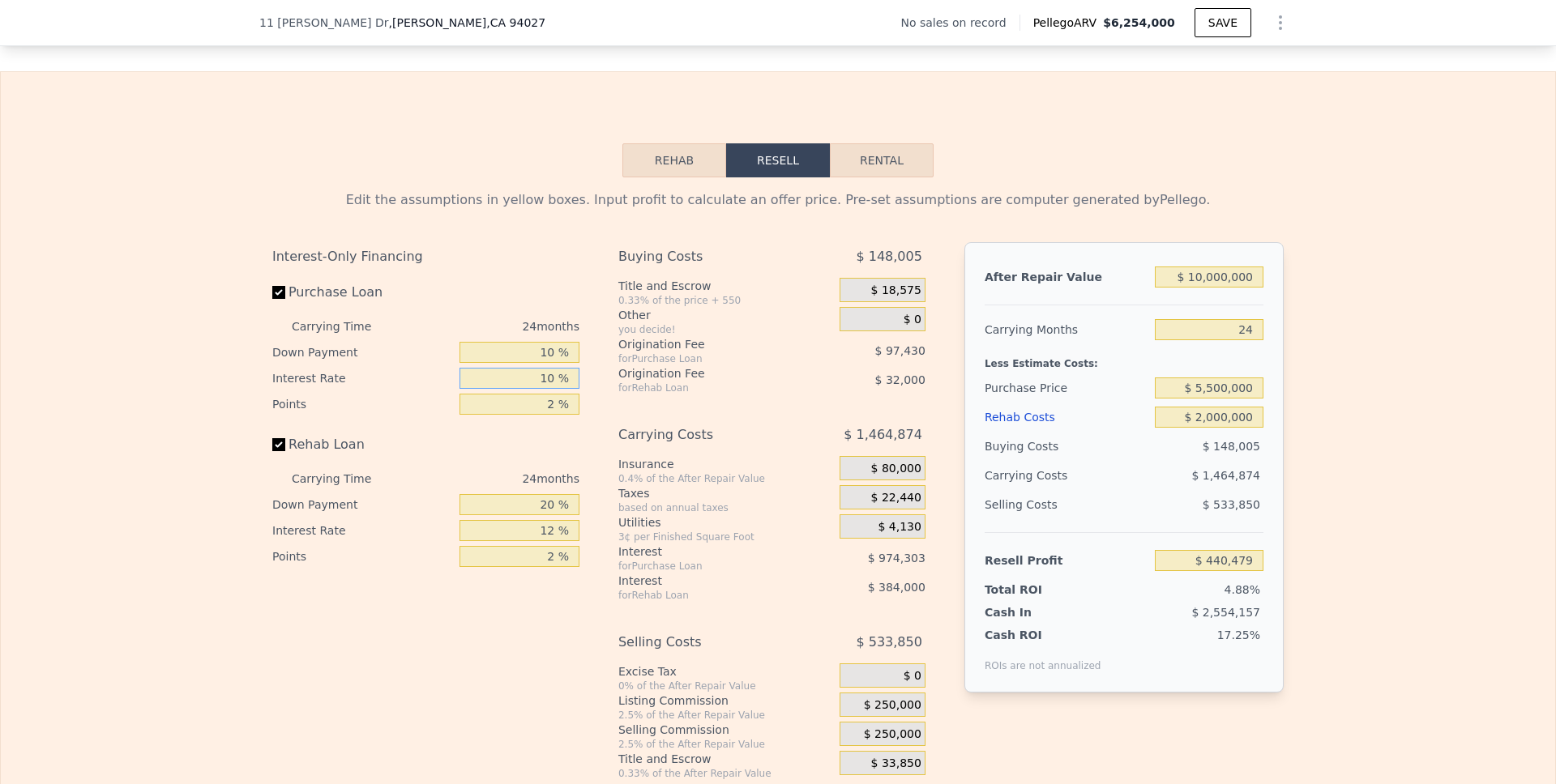
type input "10 %"
drag, startPoint x: 551, startPoint y: 427, endPoint x: 530, endPoint y: 427, distance: 21.0
click at [530, 415] on input "2 %" at bounding box center [520, 404] width 120 height 21
type input "0 %"
type input "$ 537,909"
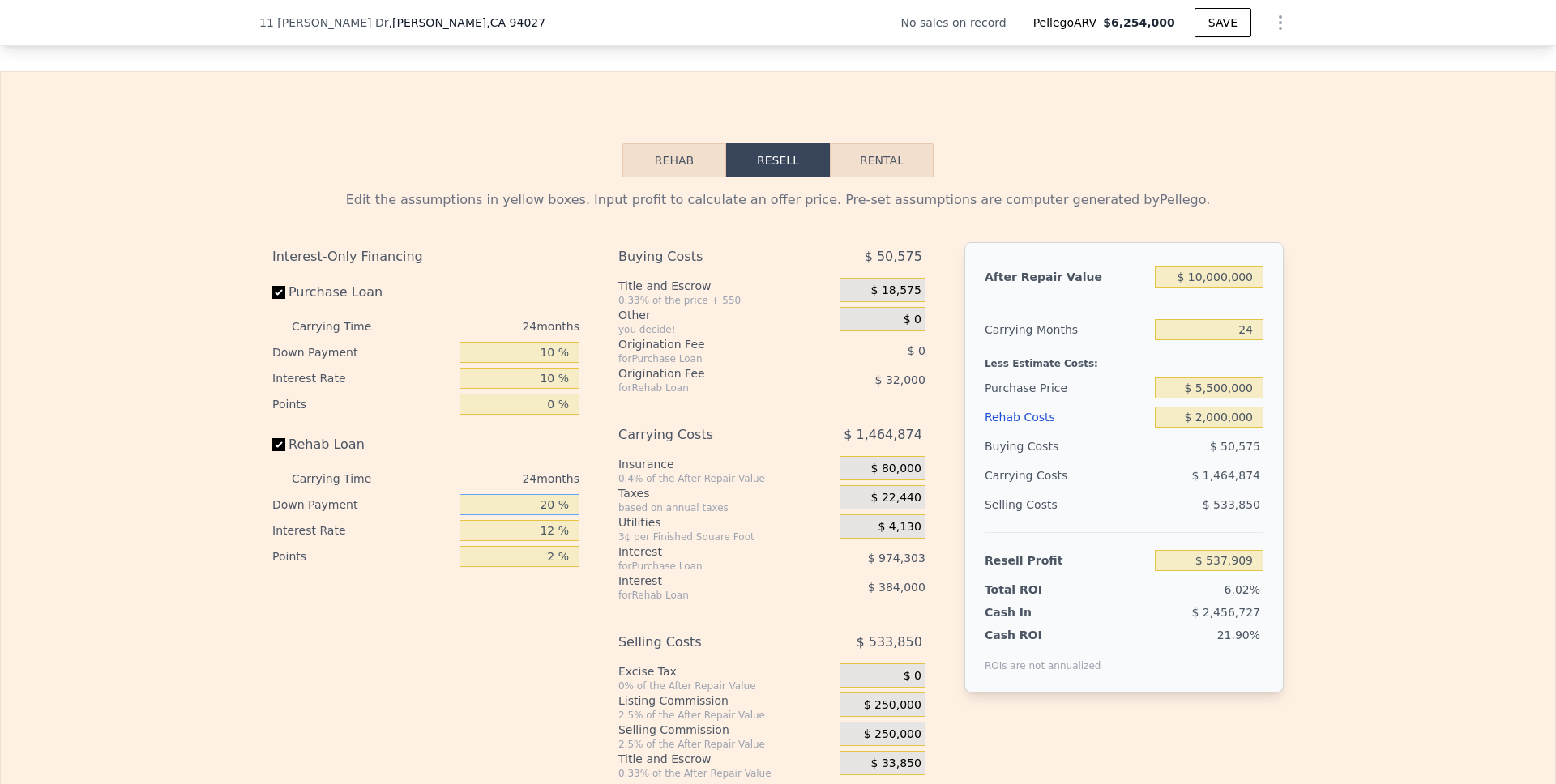
drag, startPoint x: 551, startPoint y: 531, endPoint x: 508, endPoint y: 531, distance: 43.0
click at [508, 515] on input "20 %" at bounding box center [520, 505] width 120 height 21
click at [542, 415] on input "0 %" at bounding box center [520, 404] width 120 height 21
type input "1 %"
type input "$ 489,194"
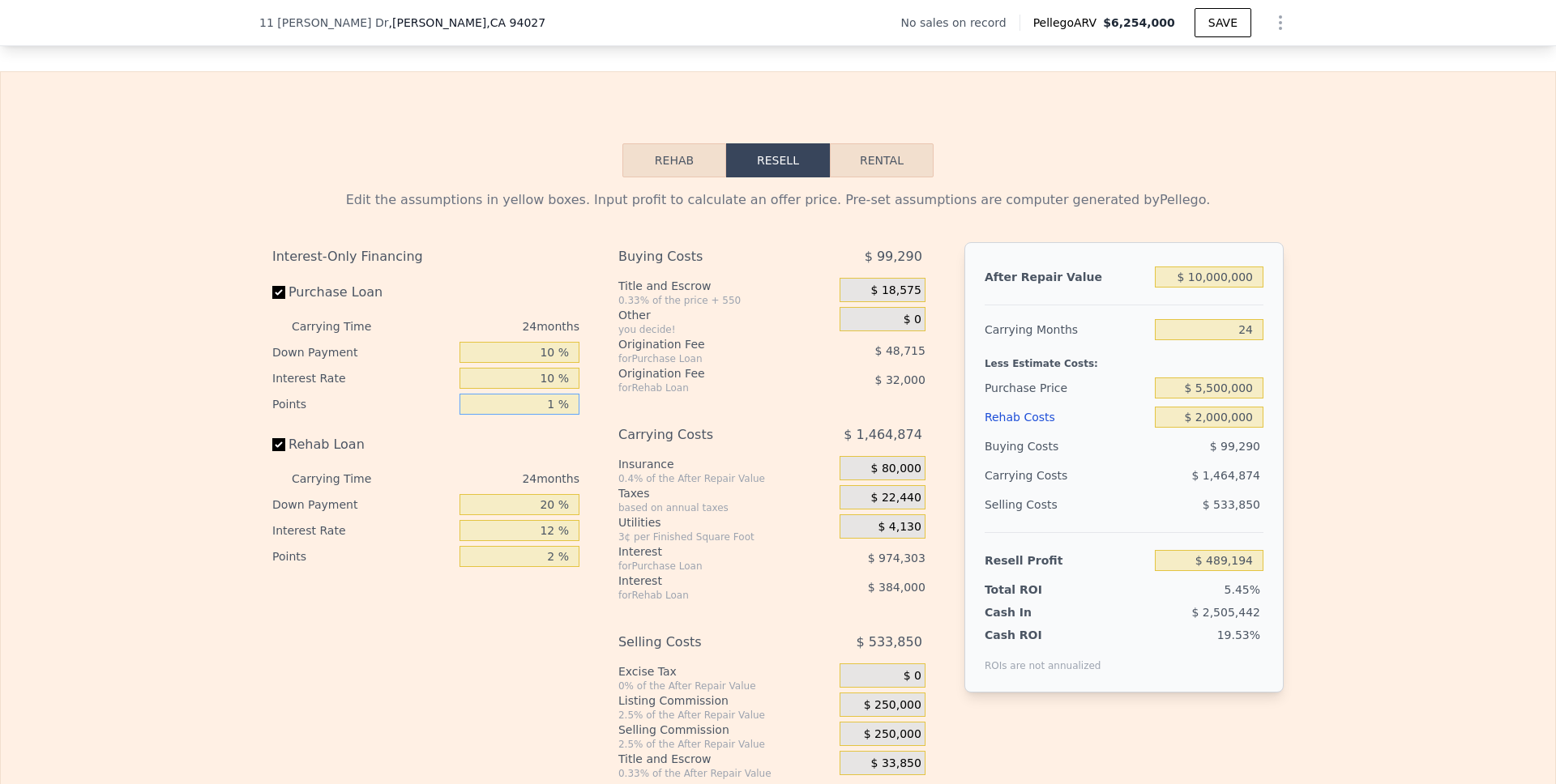
type input "1 %"
drag, startPoint x: 549, startPoint y: 532, endPoint x: 525, endPoint y: 532, distance: 24.0
click at [525, 515] on input "20 %" at bounding box center [520, 505] width 120 height 21
type input "10 %"
type input "$ 437,194"
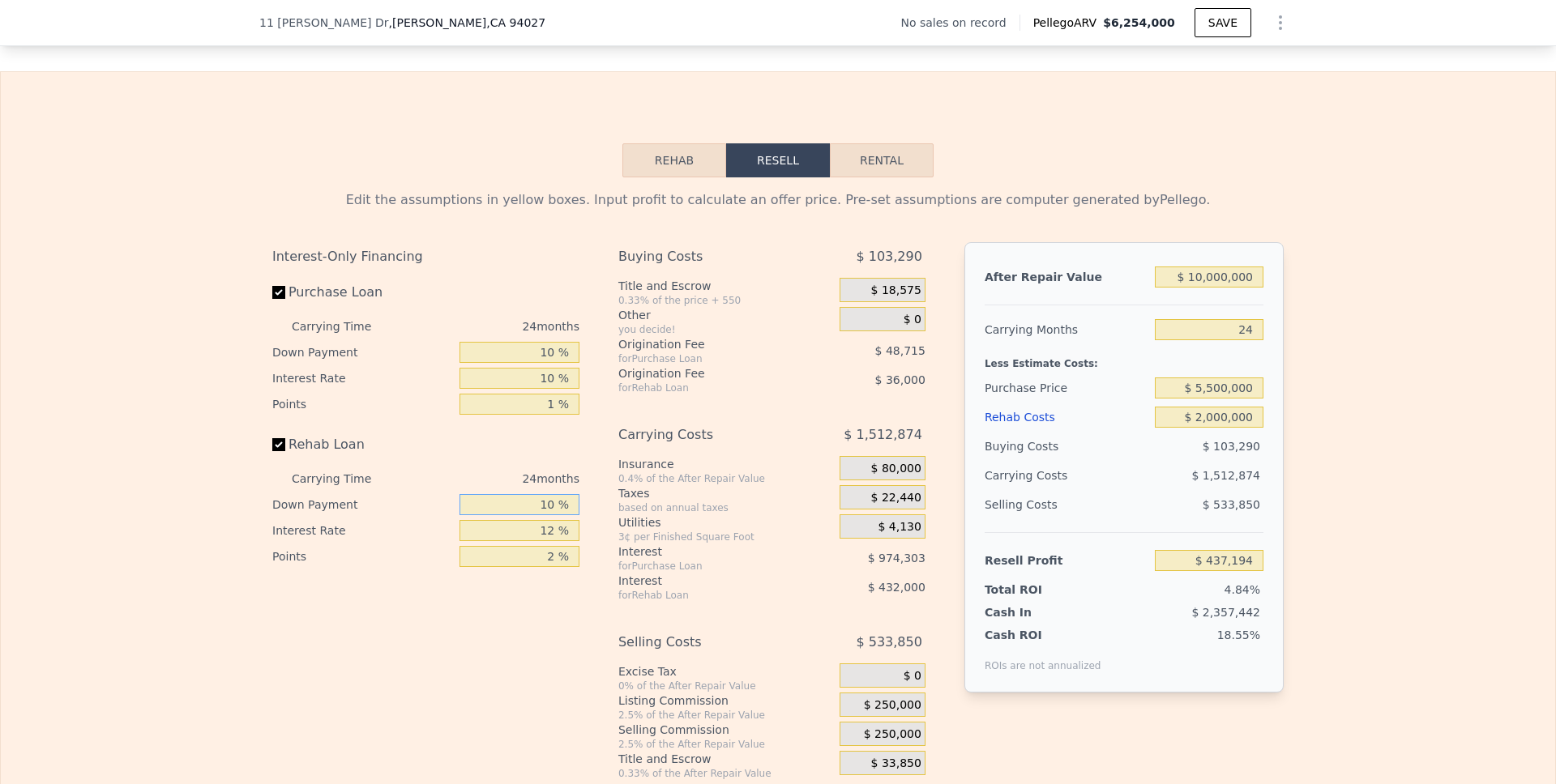
type input "1 %"
type input "$ 390,394"
type input "0 %"
type input "$ 385,194"
type input "0 %"
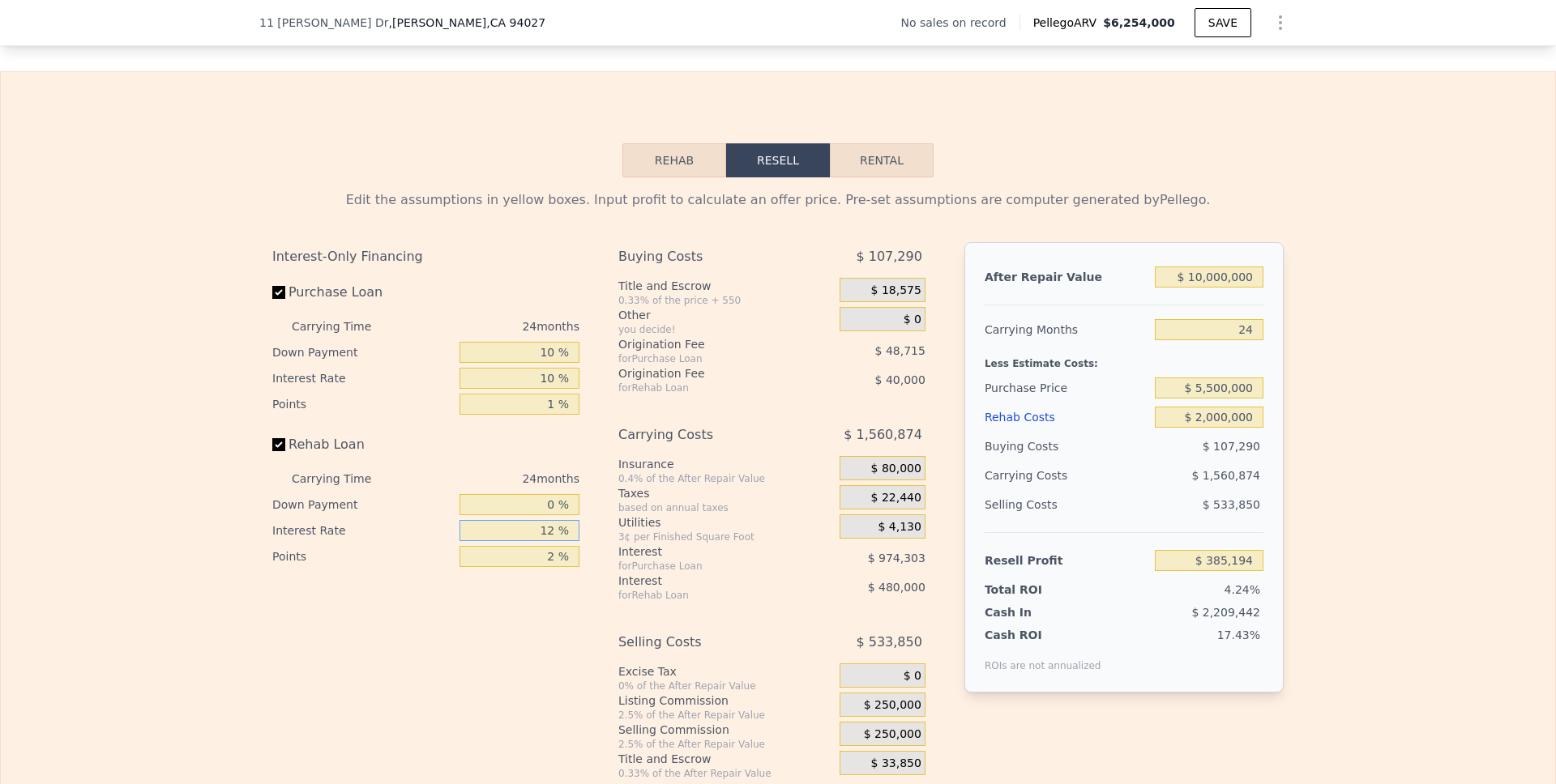
drag, startPoint x: 551, startPoint y: 552, endPoint x: 525, endPoint y: 552, distance: 26.0
click at [525, 541] on input "12 %" at bounding box center [520, 531] width 120 height 21
type input "1 %"
type input "$ 825,186"
type input "10 %"
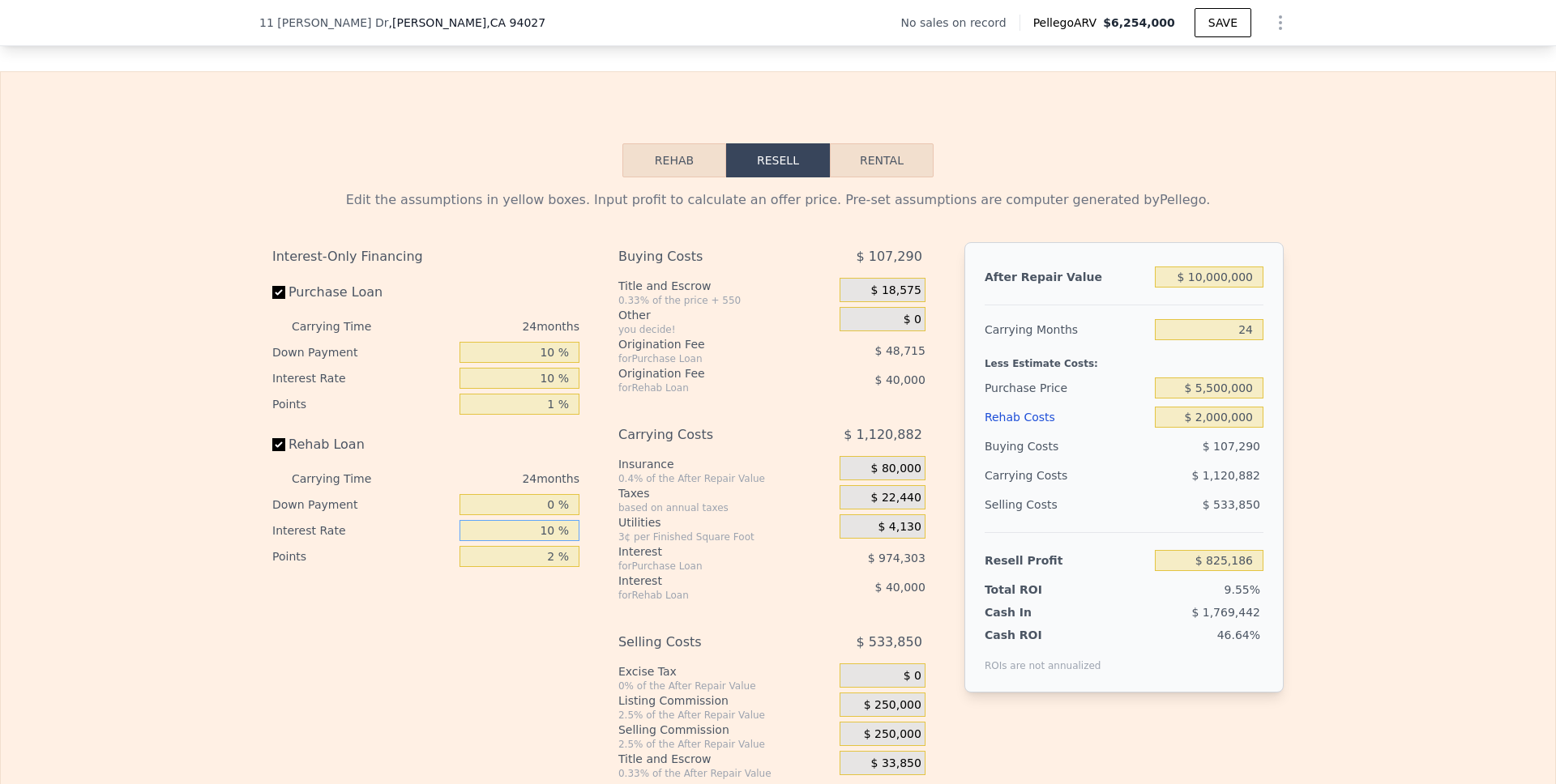
type input "$ 465,186"
type input "10 %"
drag, startPoint x: 554, startPoint y: 584, endPoint x: 516, endPoint y: 584, distance: 38.0
click at [516, 568] on input "2 %" at bounding box center [520, 557] width 120 height 21
type input "0 %"
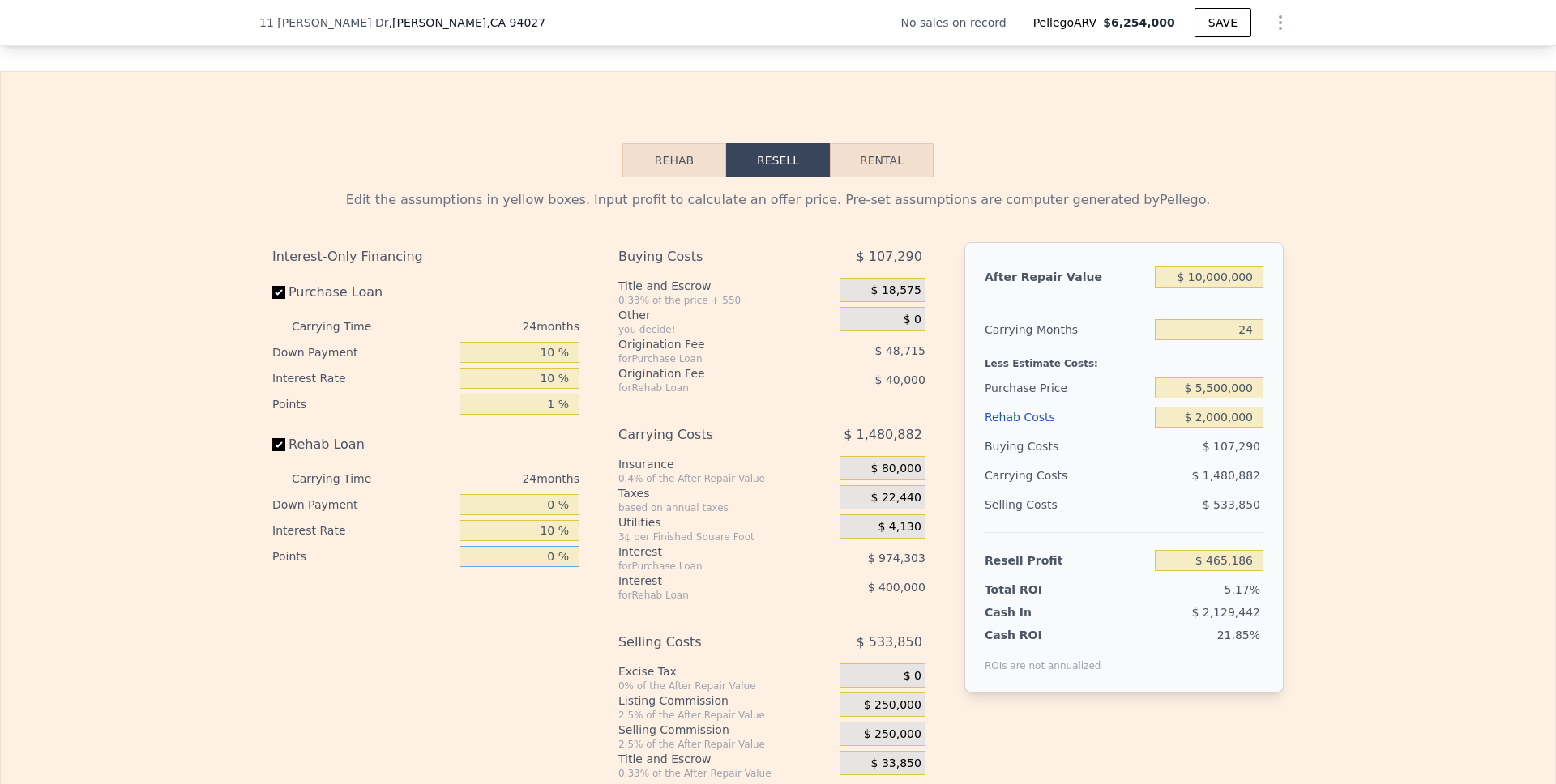
type input "$ 505,186"
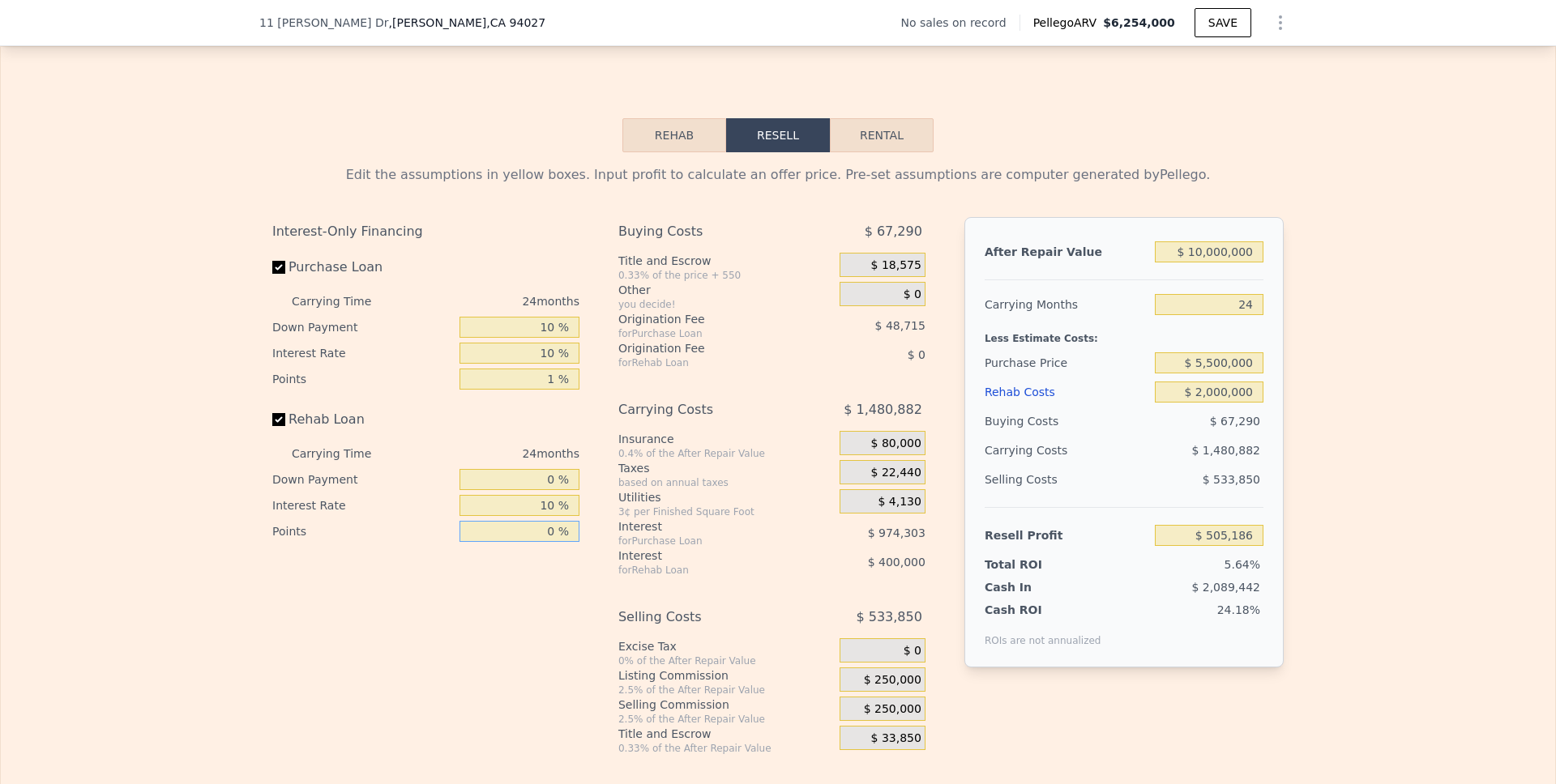
scroll to position [2203, 0]
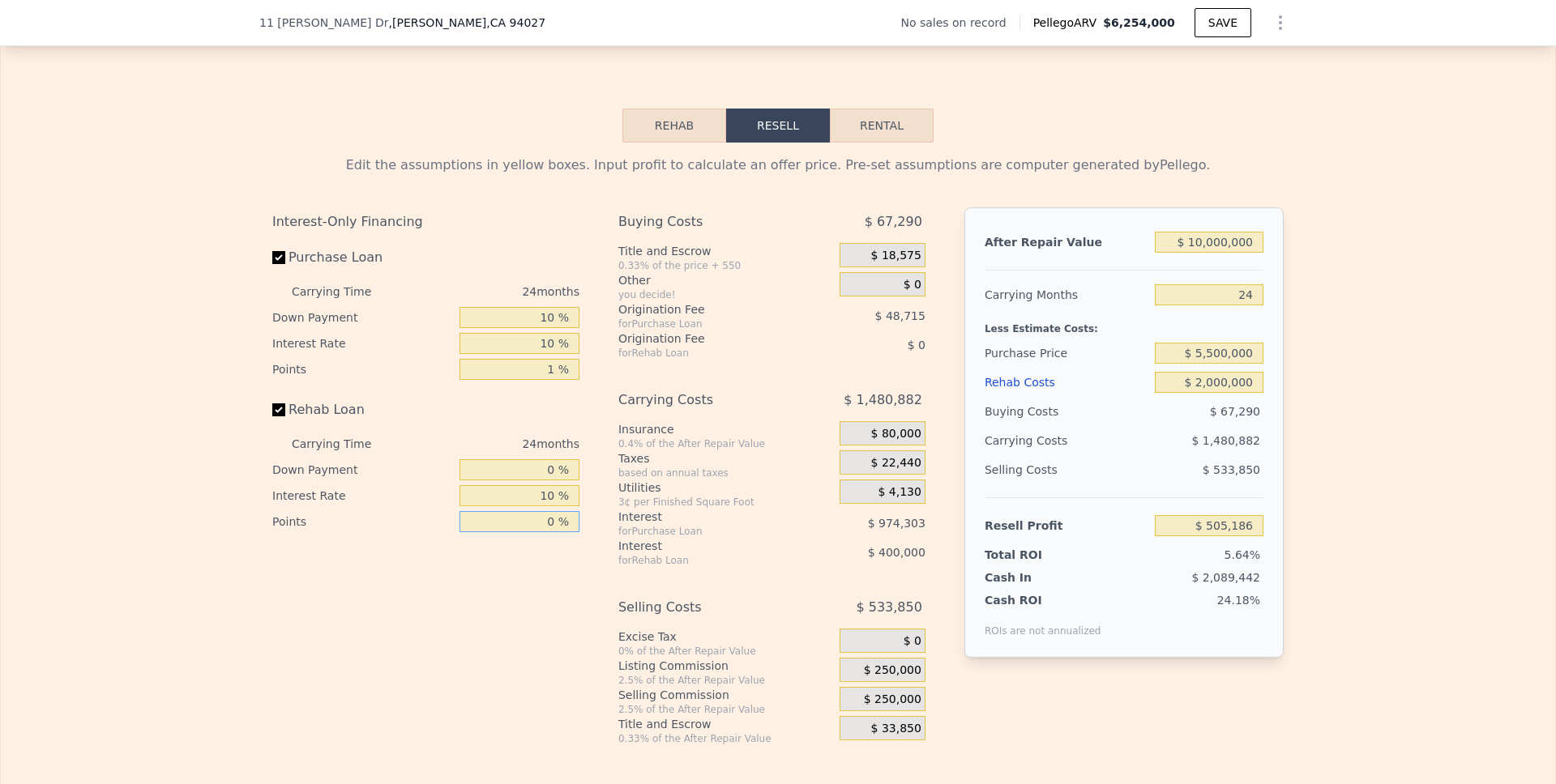
type input "0 %"
click at [880, 678] on span "$ 250,000" at bounding box center [892, 671] width 58 height 14
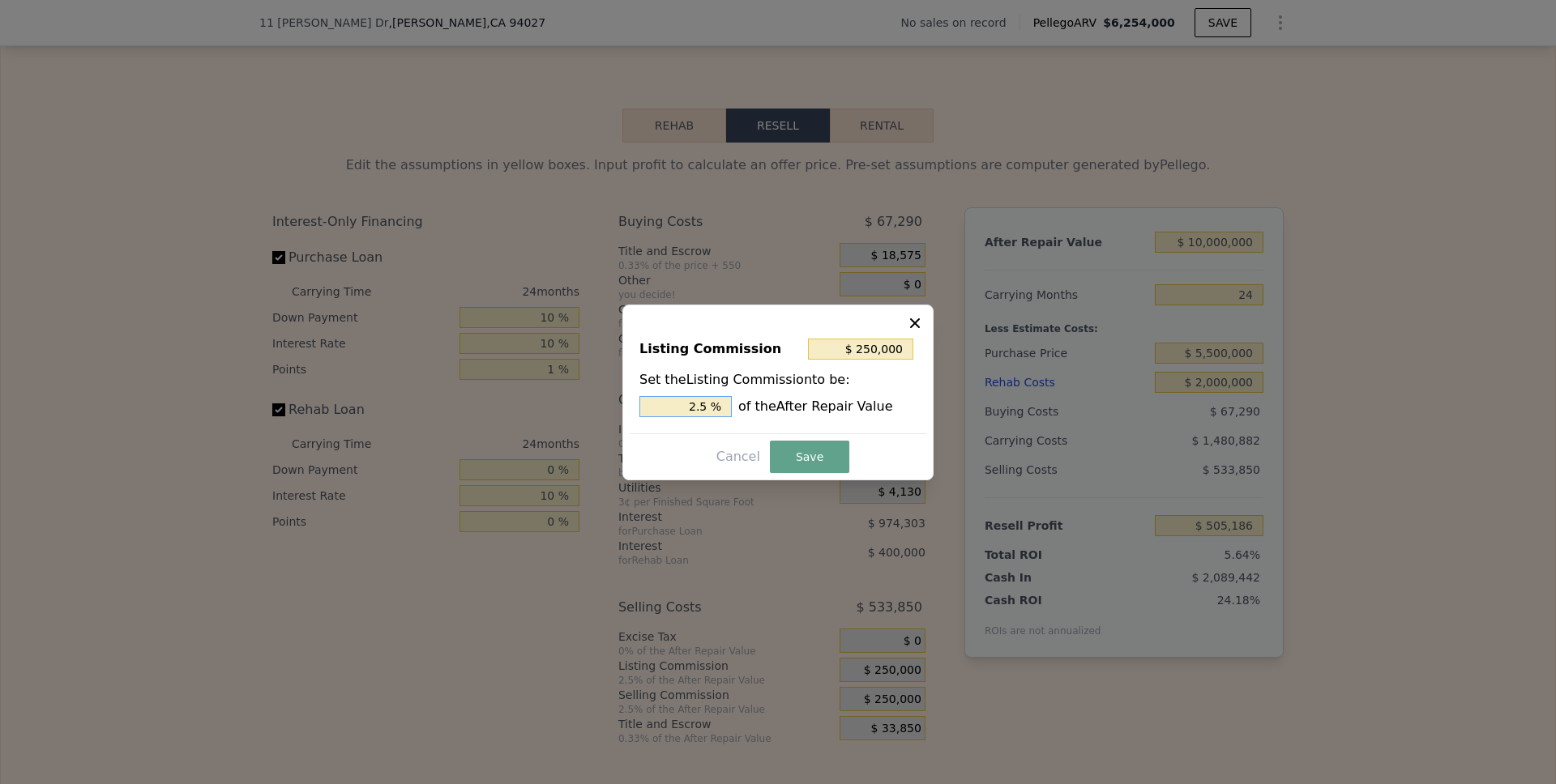
click at [700, 409] on input "2.5 %" at bounding box center [685, 407] width 93 height 21
type input "$ 100,000"
type input "1.0 %"
click at [817, 460] on button "Save" at bounding box center [809, 457] width 79 height 32
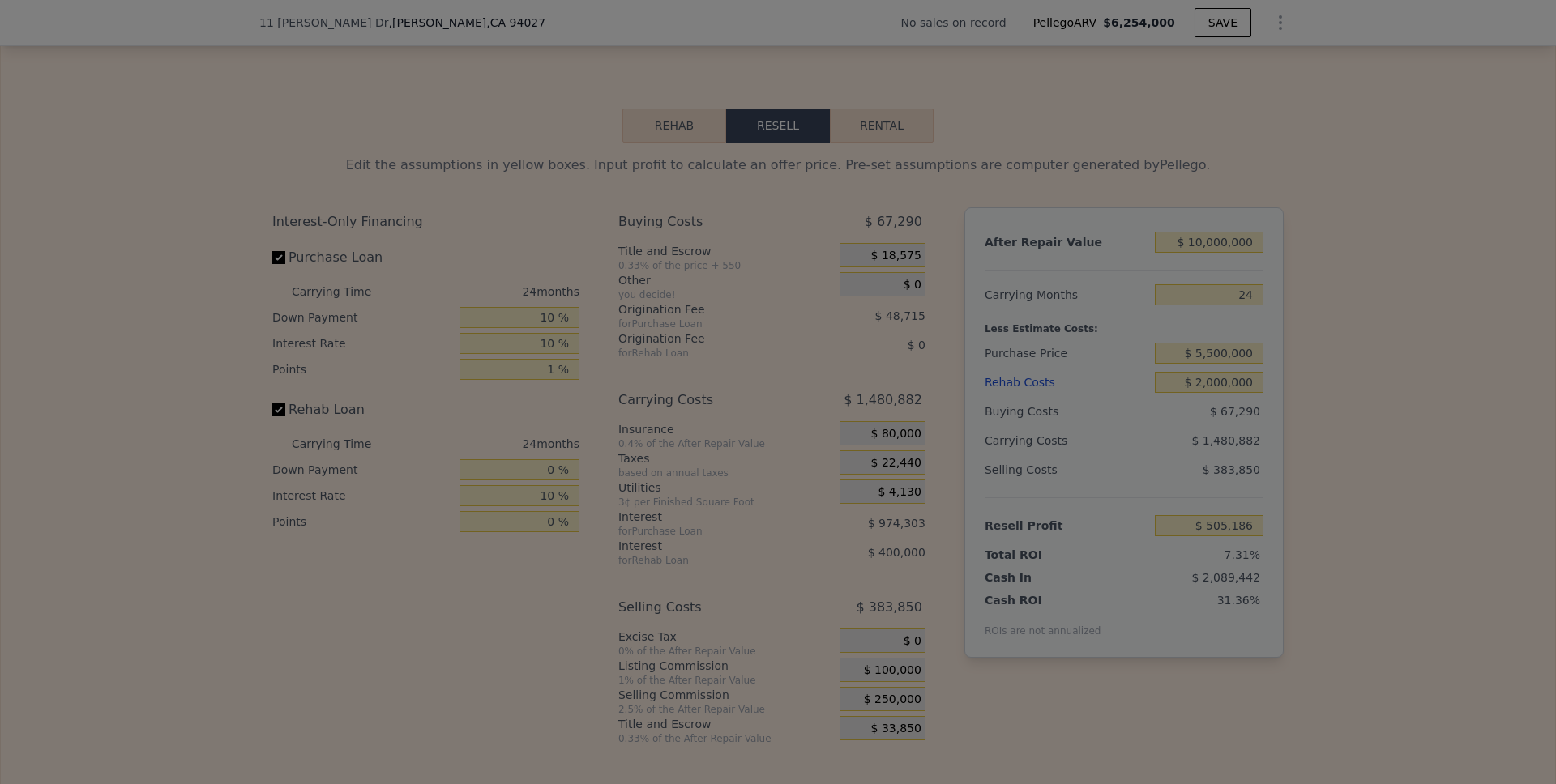
type input "$ 655,186"
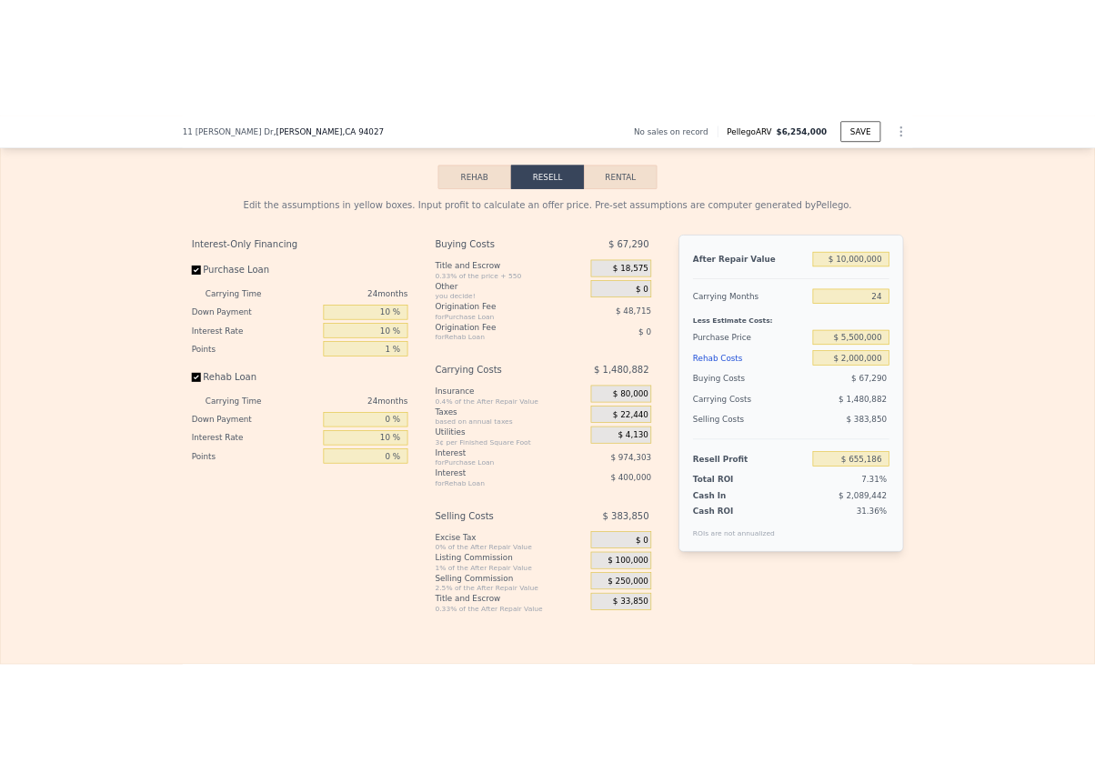
scroll to position [2531, 0]
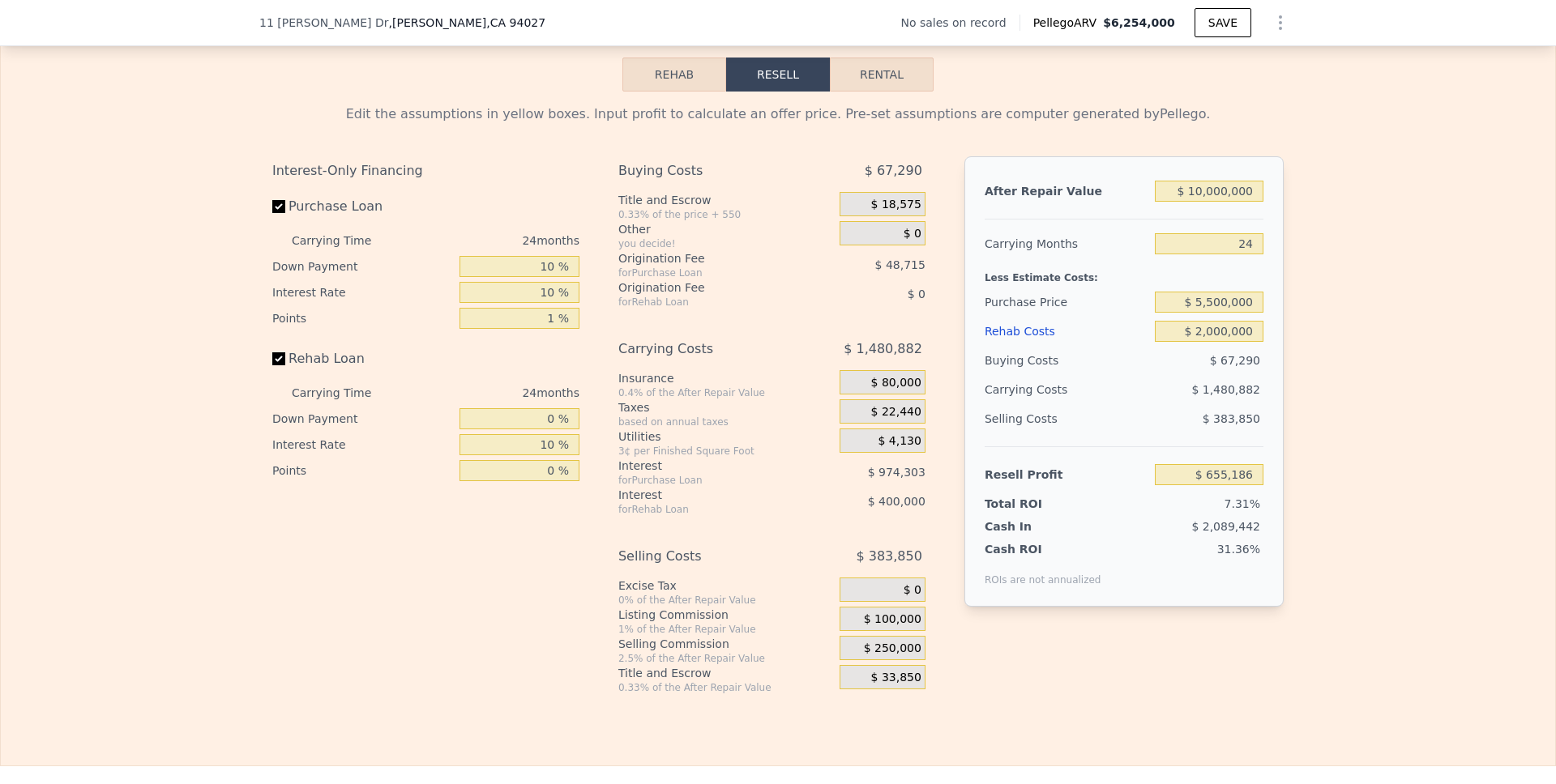
type input "$ 6,254,000"
type input "8"
type input "$ 0"
drag, startPoint x: 1253, startPoint y: 326, endPoint x: 1189, endPoint y: 326, distance: 64.0
click at [1162, 313] on input "$ 5,500,000" at bounding box center [1209, 302] width 109 height 21
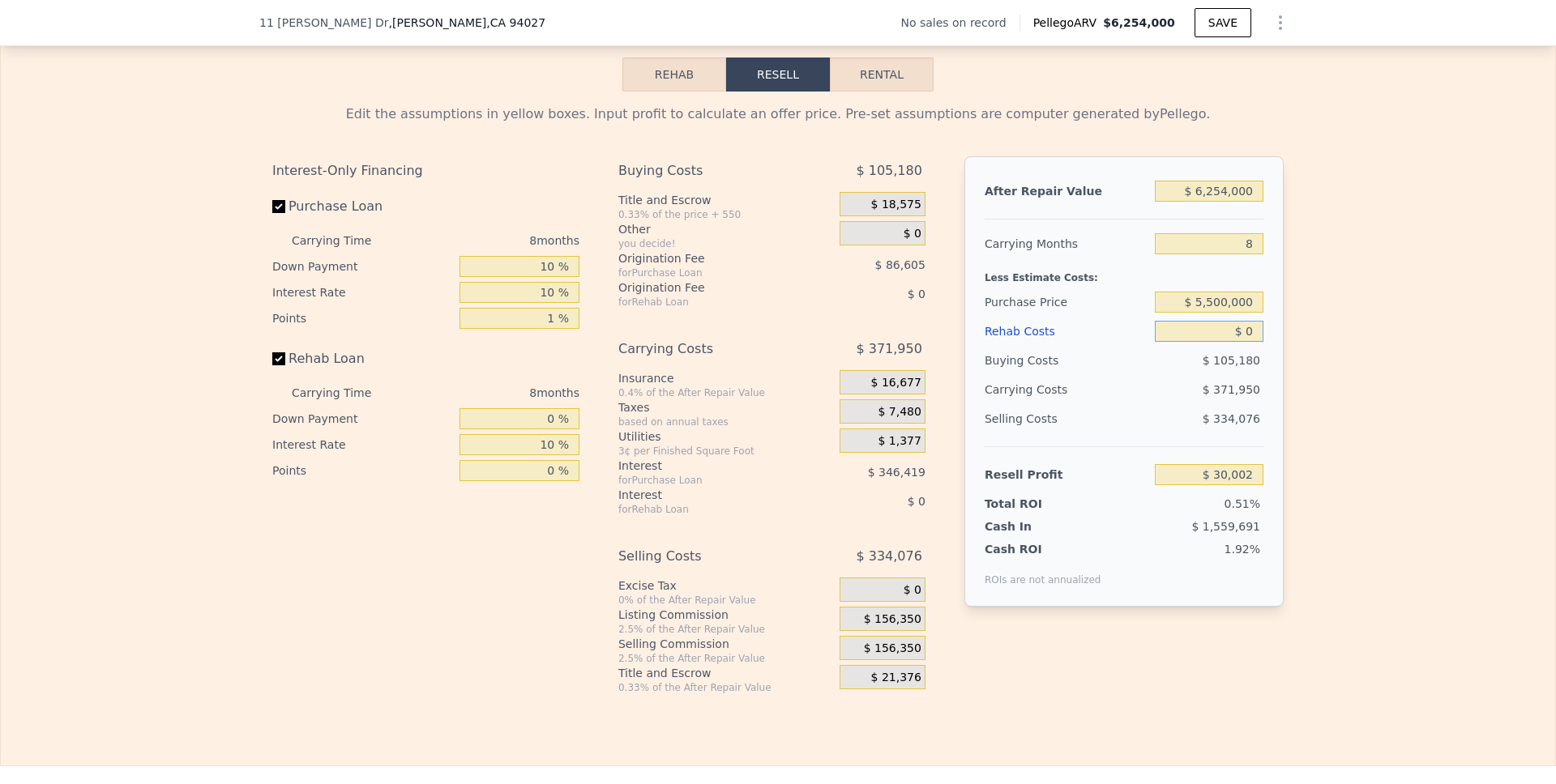
type input "-$ 64,475"
click at [1162, 342] on input "$ 0" at bounding box center [1209, 331] width 109 height 21
type input "$ 2"
type input "-$ 64,477"
type input "$ 29"
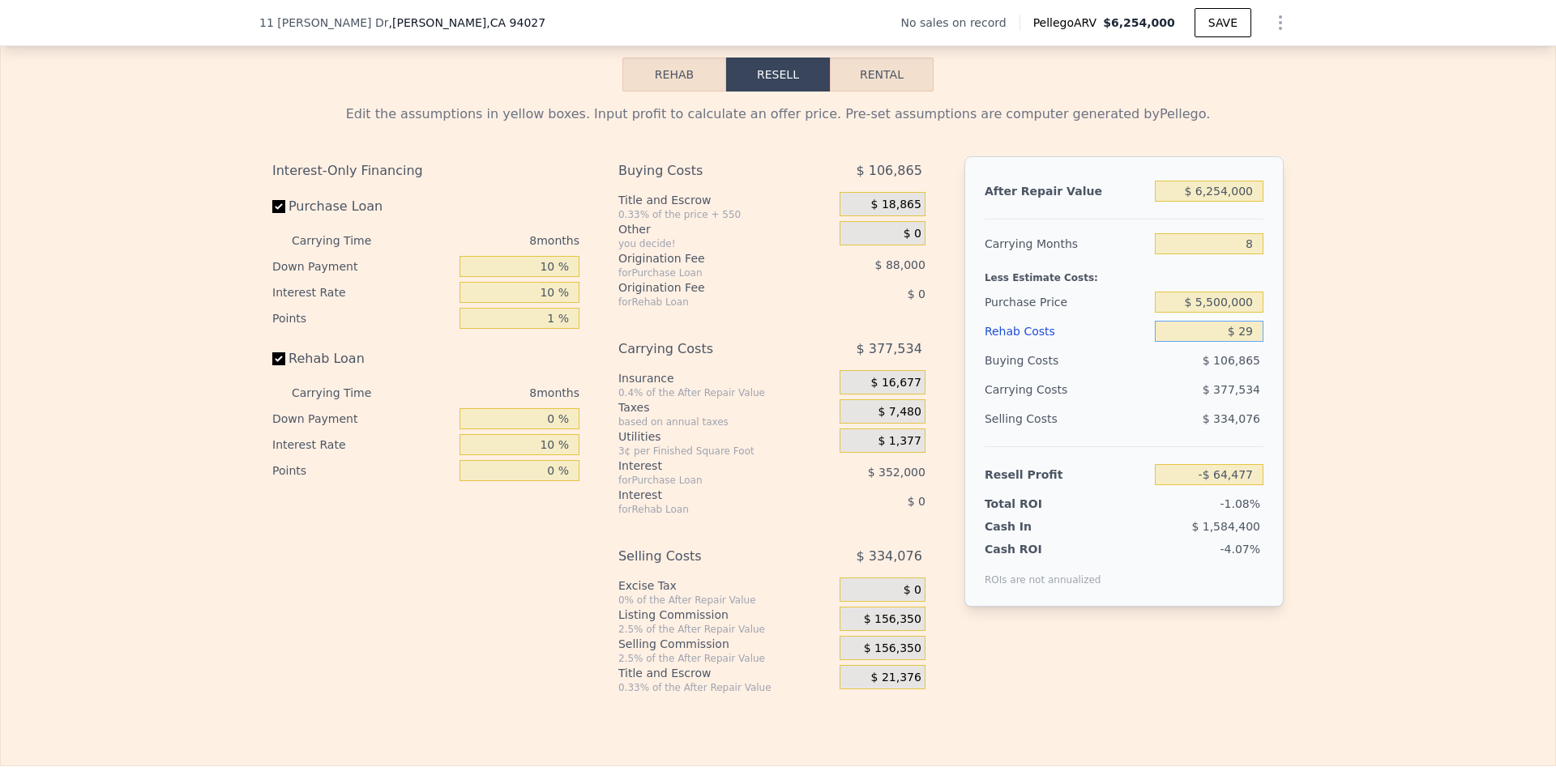
type input "-$ 64,504"
type input "$ 295"
type input "-$ 64,791"
type input "$ 2,950"
type input "-$ 67,664"
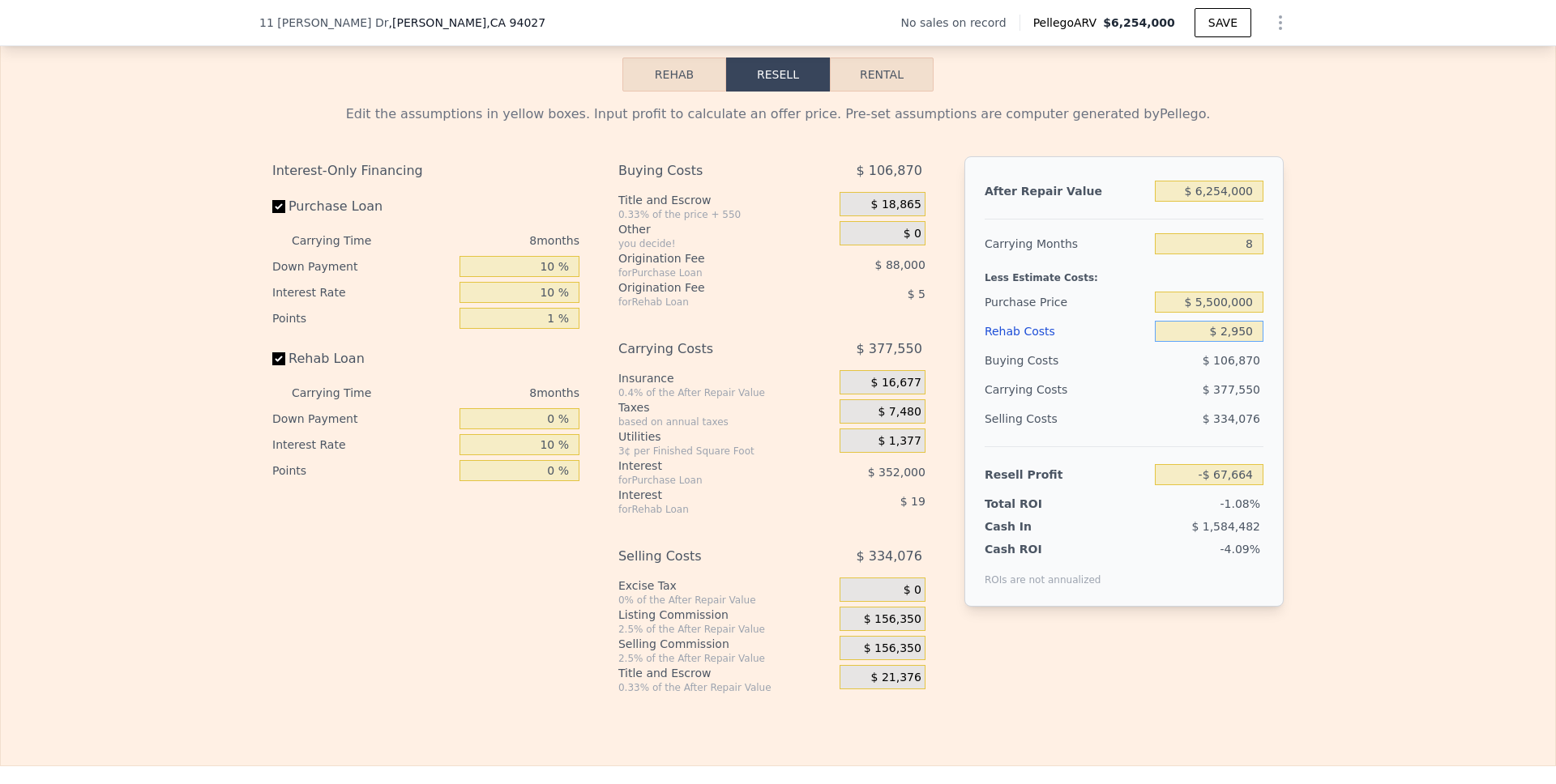
type input "$ 29,500"
type input "-$ 96,335"
type input "$ 295,000"
type input "-$ 383,075"
type input "$ 2,950,000"
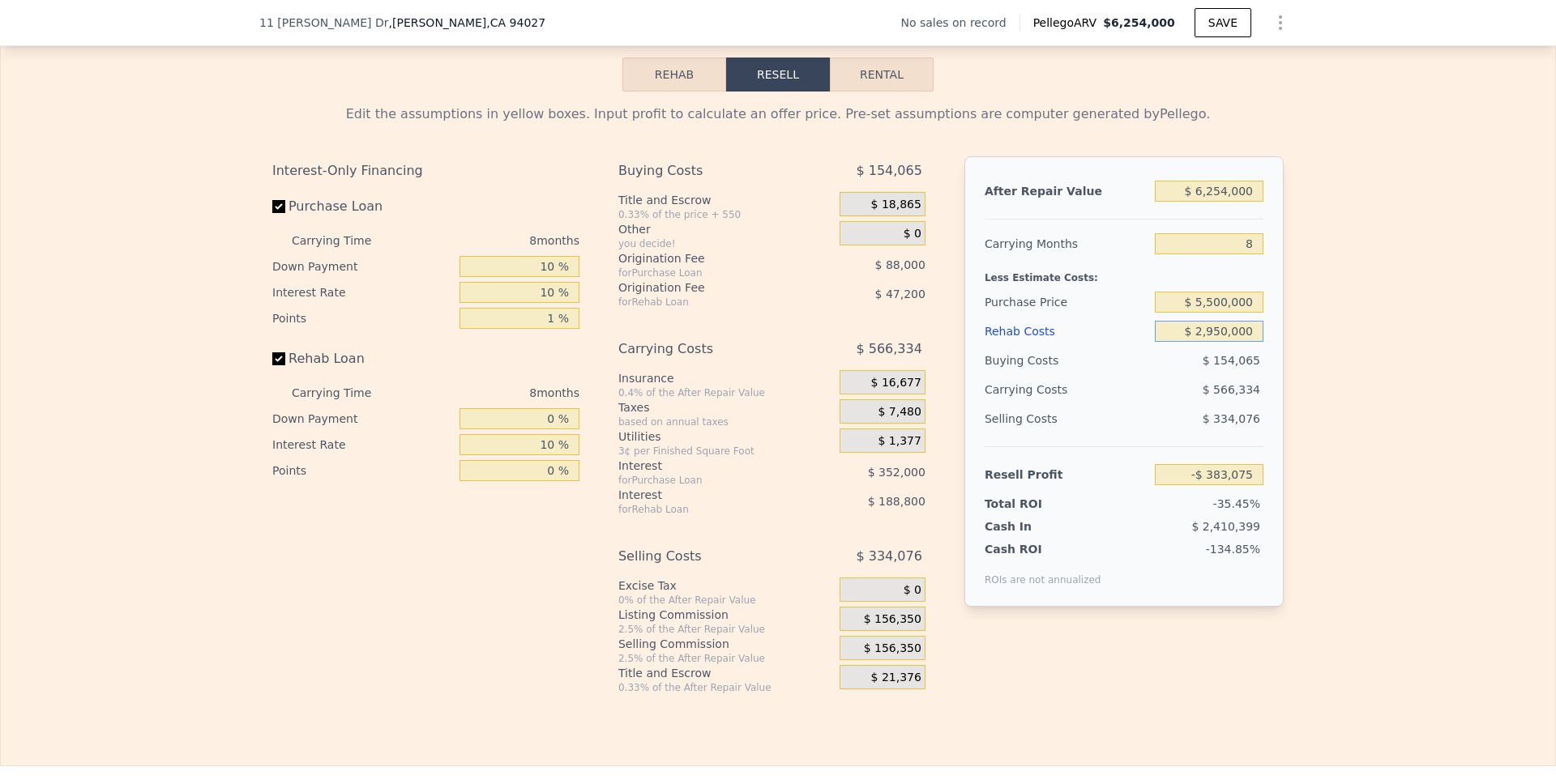
type input "-$ 3,250,475"
type input "$ 2,950,000"
drag, startPoint x: 1252, startPoint y: 216, endPoint x: 1194, endPoint y: 216, distance: 58.0
click at [1162, 201] on input "$ 6,254,000" at bounding box center [1209, 192] width 109 height 21
type input "$ 1"
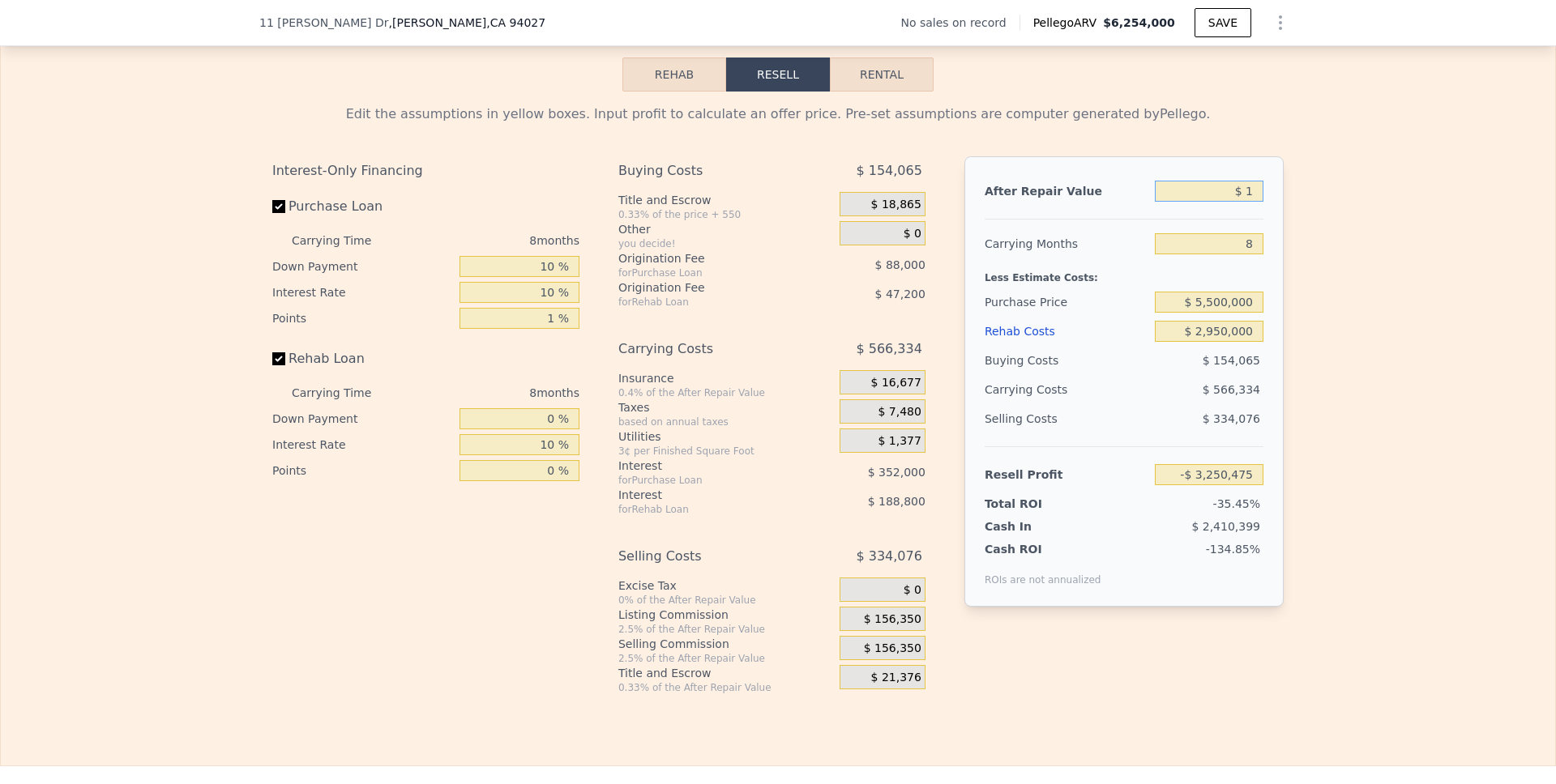
type input "-$ 9,154,271"
type input "$ 11"
type input "-$ 9,154,261"
type input "$ 110"
type input "-$ 9,154,168"
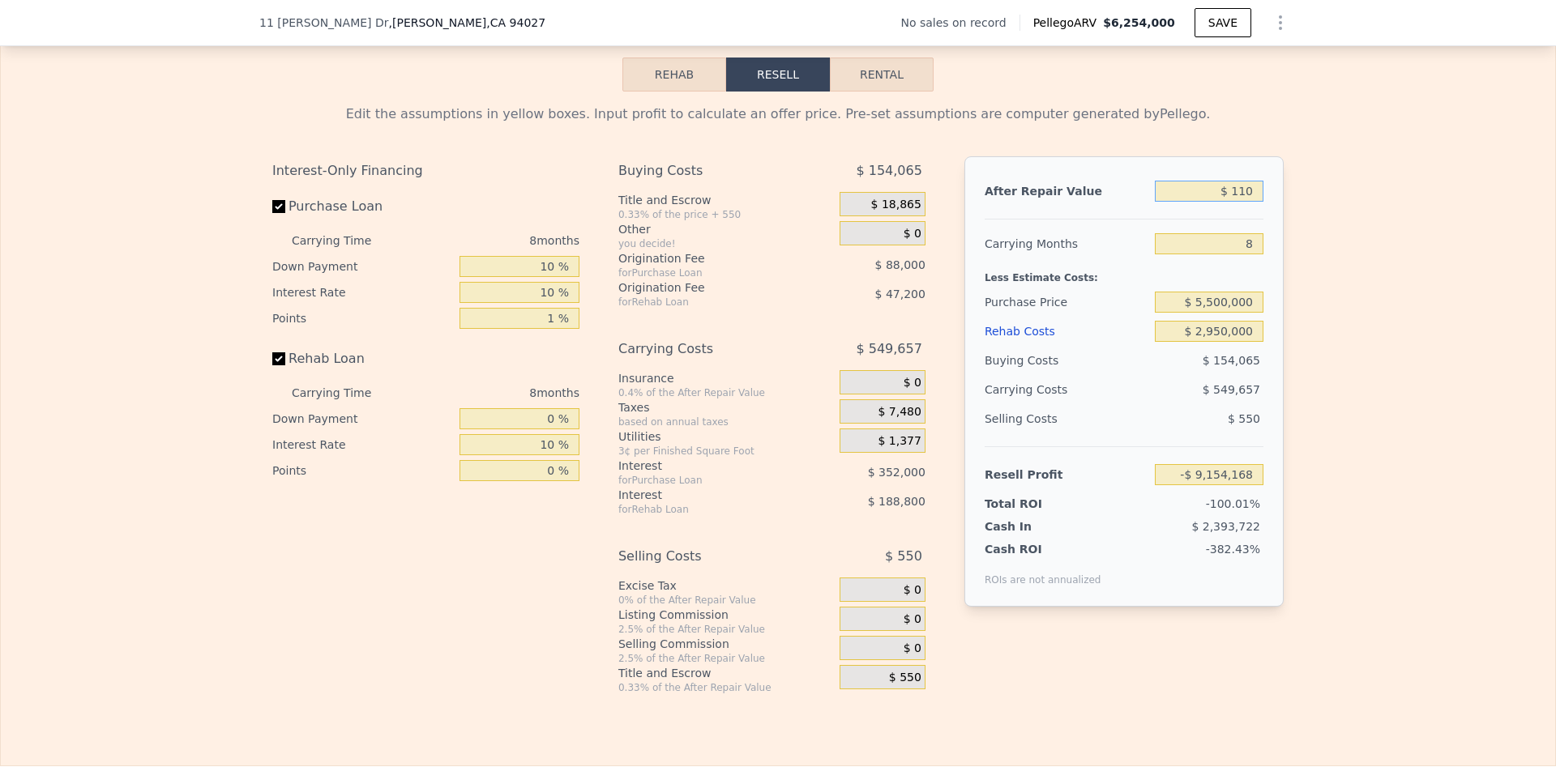
type input "$ 1,100"
type input "-$ 9,153,235"
type input "$ 11,000"
type input "-$ 9,143,888"
type input "$ 110,000"
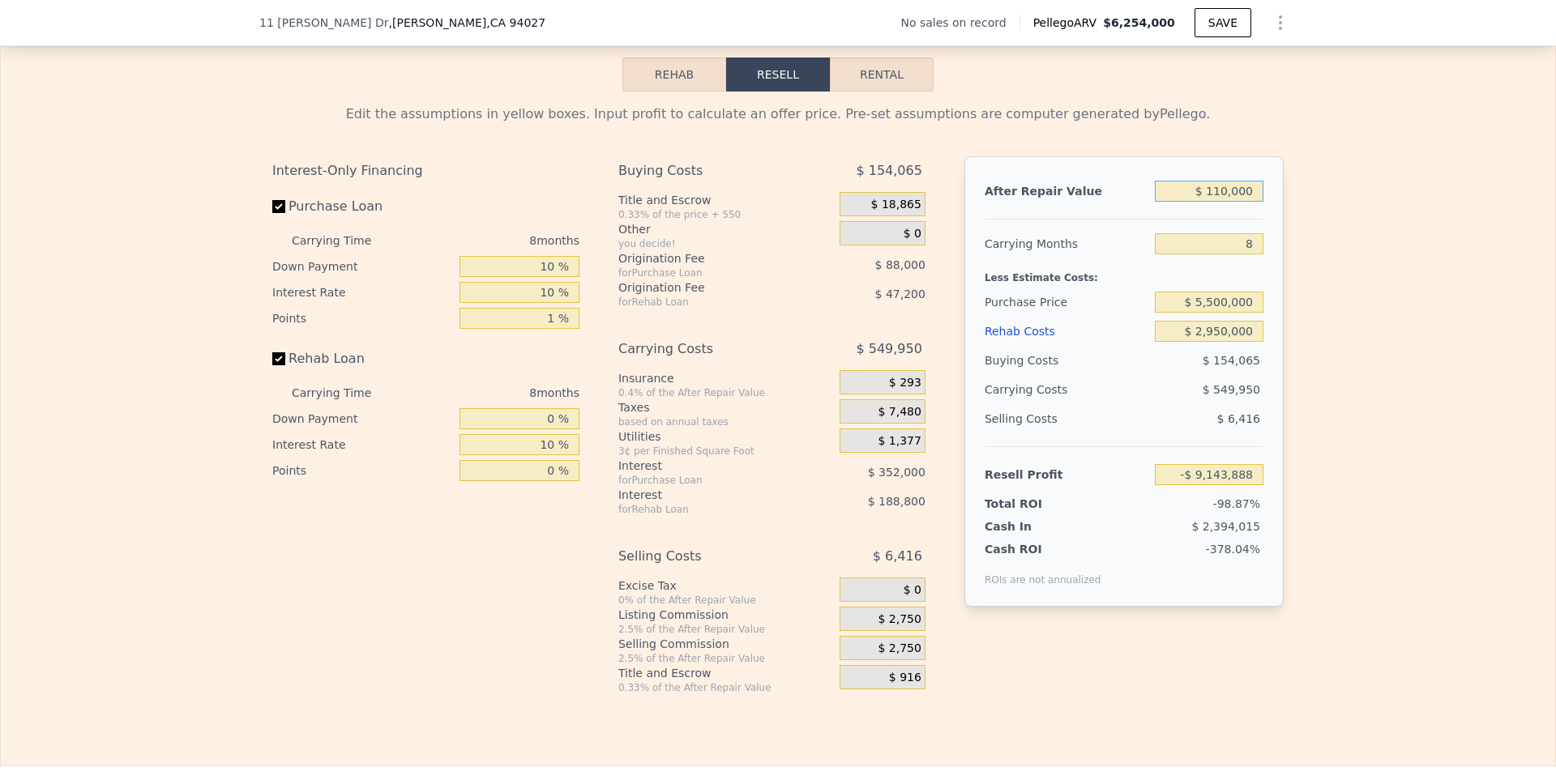
type input "-$ 9,050,431"
type input "$ 1,100,000"
type input "-$ 8,115,868"
type input "$ 11,000,000"
type input "$ 1,229,765"
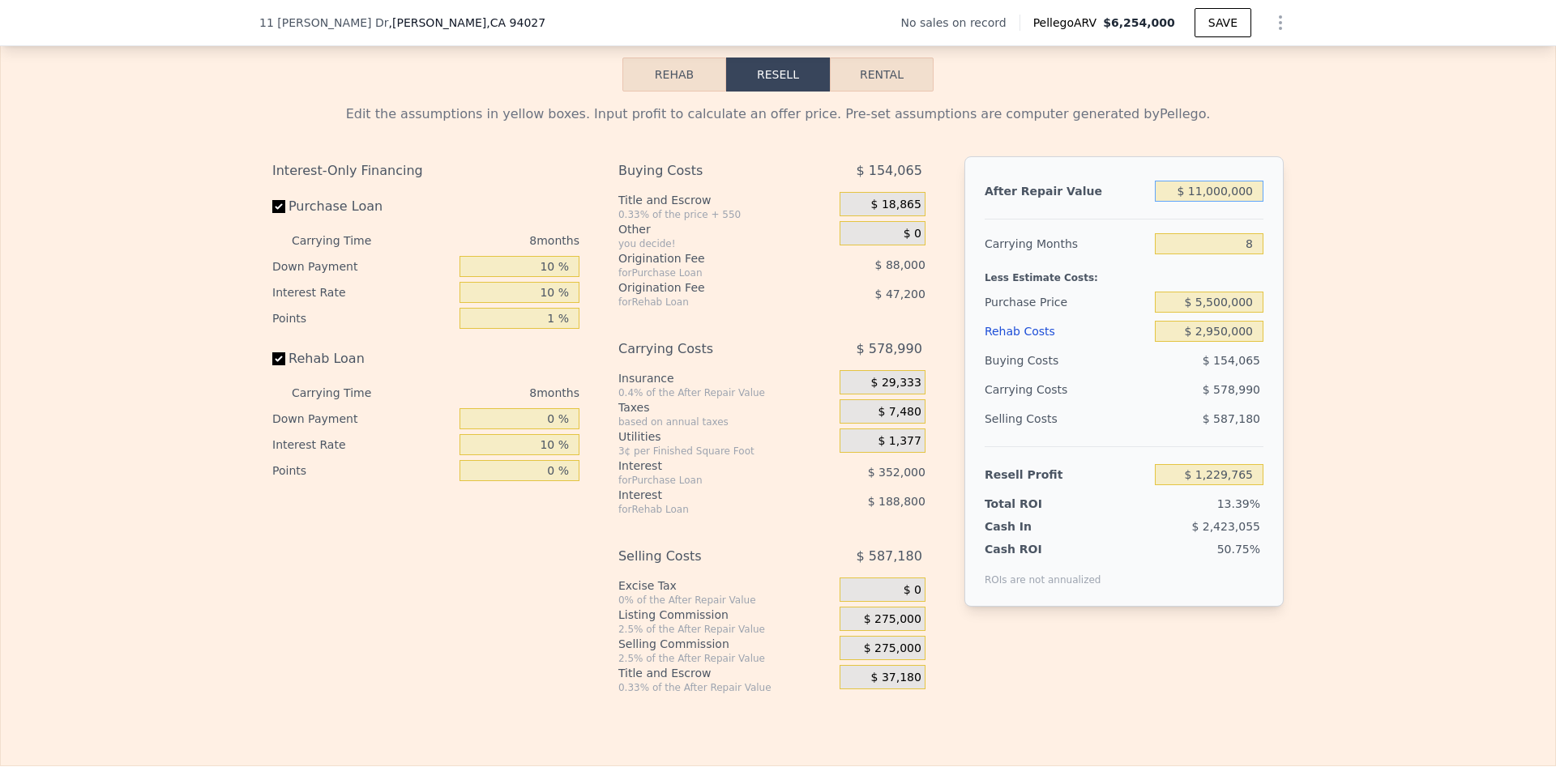
type input "$ 11,000,000"
drag, startPoint x: 1247, startPoint y: 265, endPoint x: 1236, endPoint y: 265, distance: 11.0
click at [1162, 255] on input "8" at bounding box center [1209, 244] width 109 height 21
type input "2"
type input "$ 1,664,008"
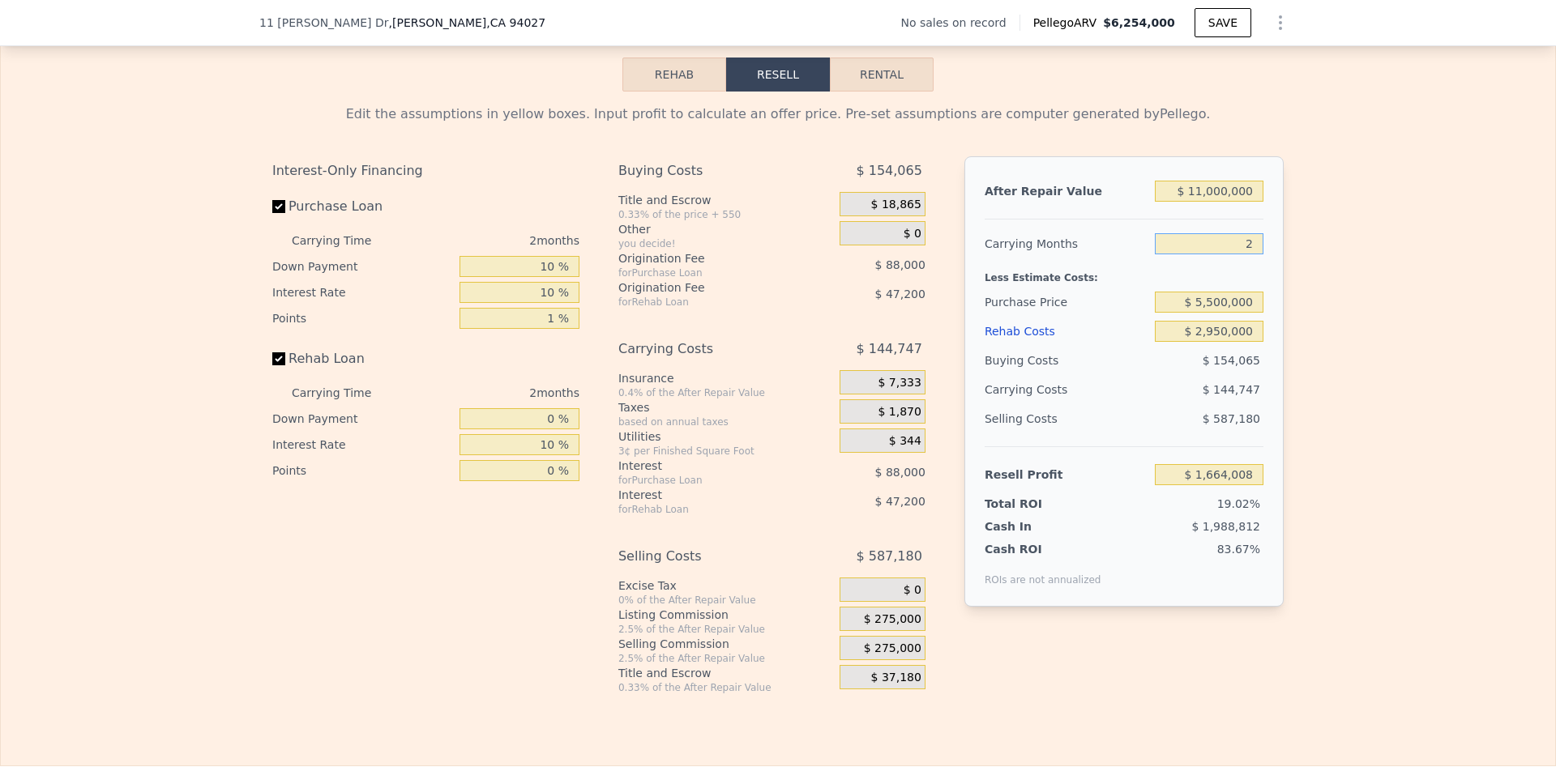
type input "24"
type input "$ 71,785"
type input "24"
click at [1162, 470] on div "Edit the assumptions in yellow boxes. Input profit to calculate an offer price.…" at bounding box center [778, 393] width 1554 height 603
click at [895, 627] on span "$ 275,000" at bounding box center [892, 619] width 58 height 14
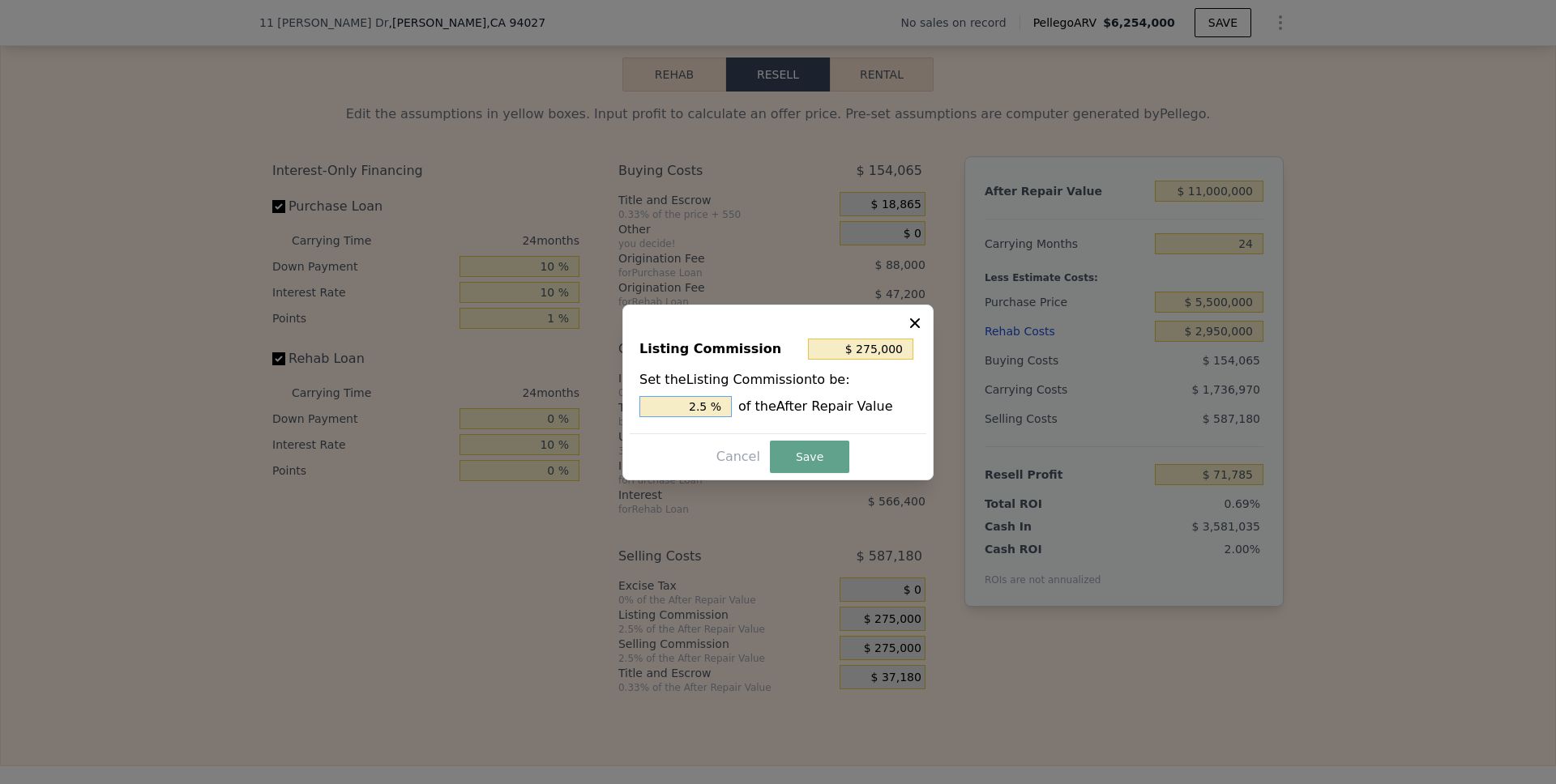
drag, startPoint x: 710, startPoint y: 406, endPoint x: 657, endPoint y: 406, distance: 53.0
click at [657, 406] on input "2.5 %" at bounding box center [685, 407] width 93 height 21
type input "$ 110,000"
type input "1.0 %"
click at [788, 449] on button "Save" at bounding box center [809, 457] width 79 height 32
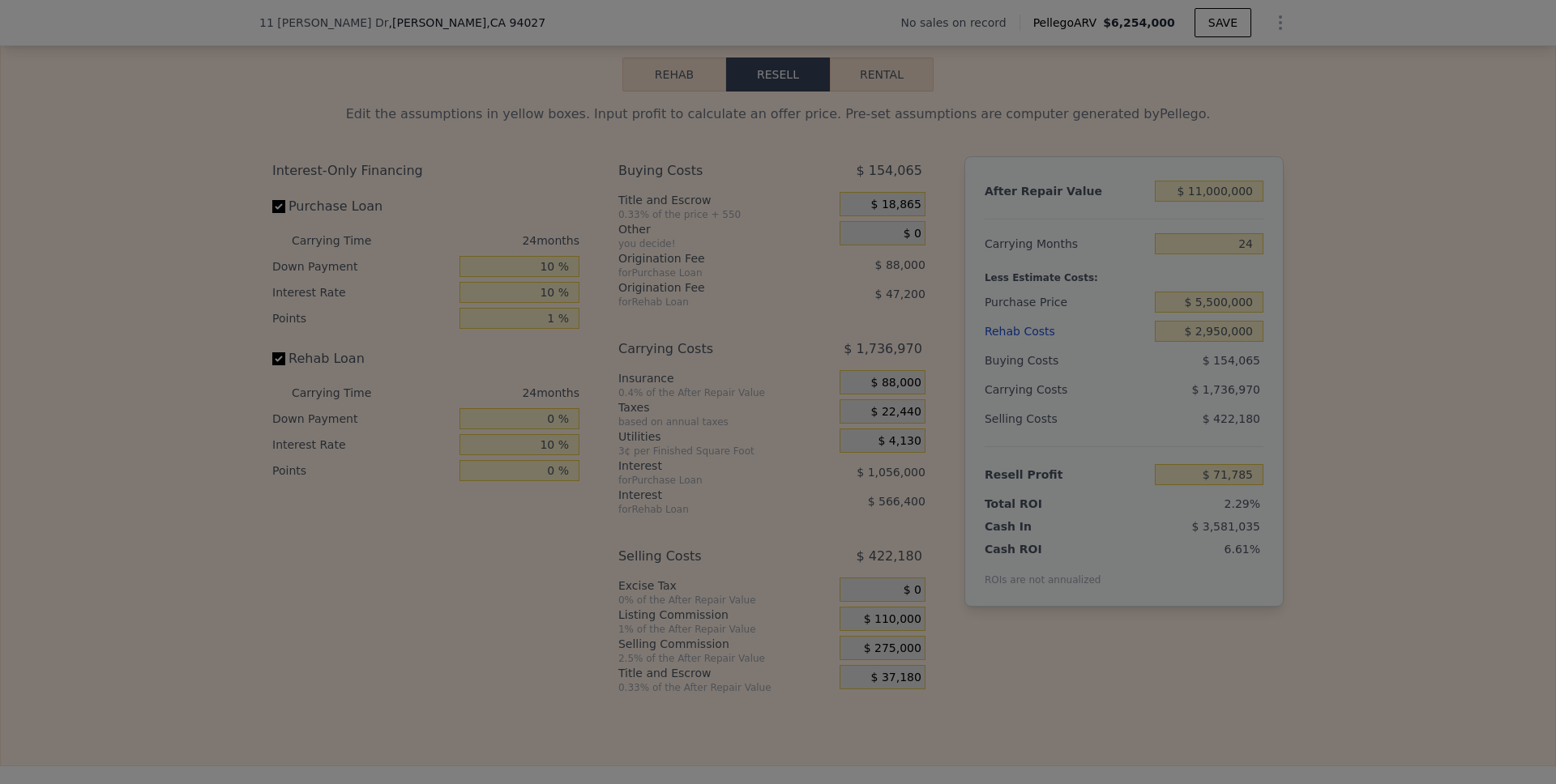
type input "$ 236,785"
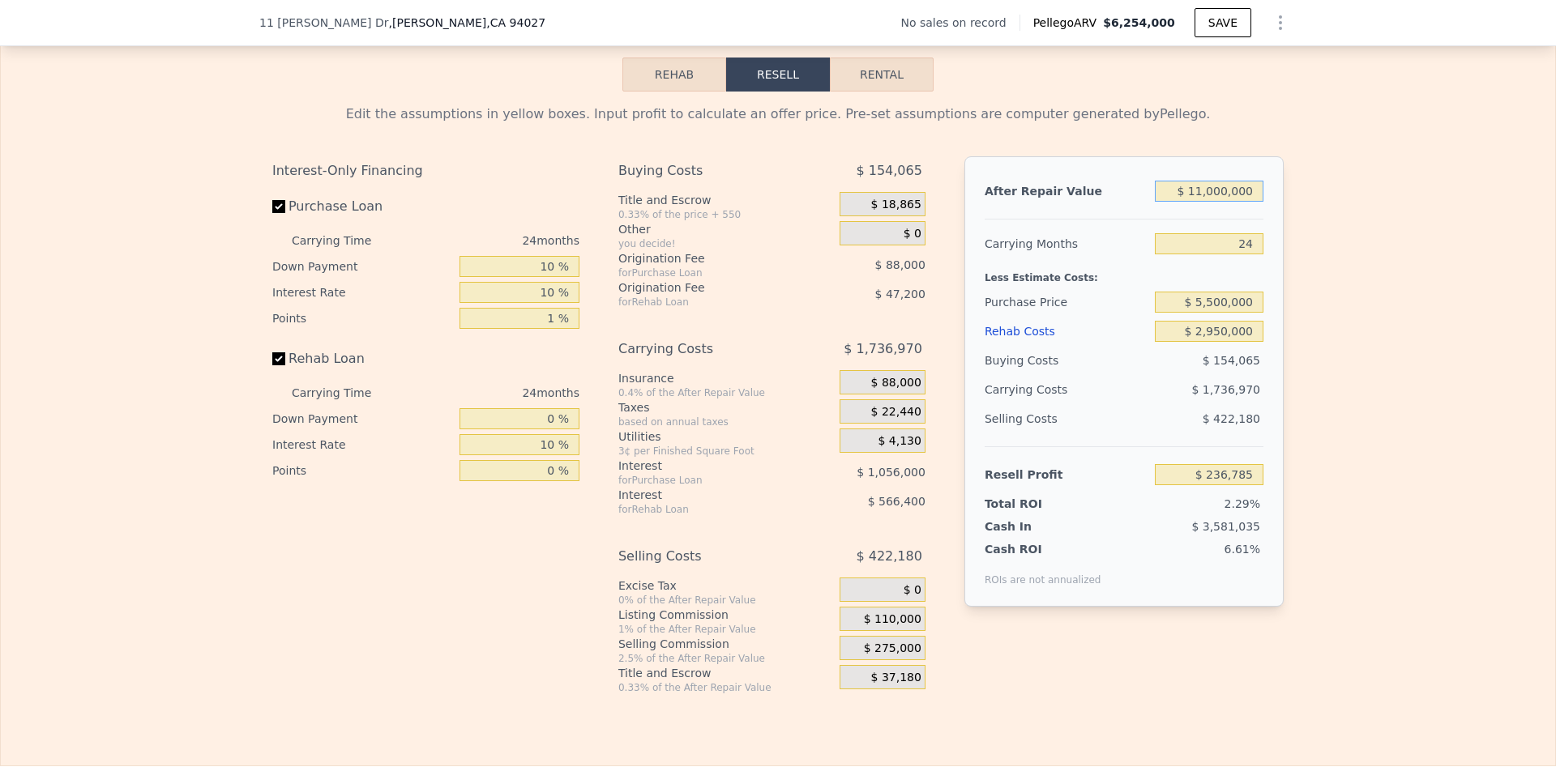
drag, startPoint x: 1251, startPoint y: 214, endPoint x: 1178, endPoint y: 214, distance: 73.0
click at [1162, 201] on input "$ 11,000,000" at bounding box center [1209, 192] width 109 height 21
type input "$ 7"
type input "-$ 10,253,578"
type input "$ 70"
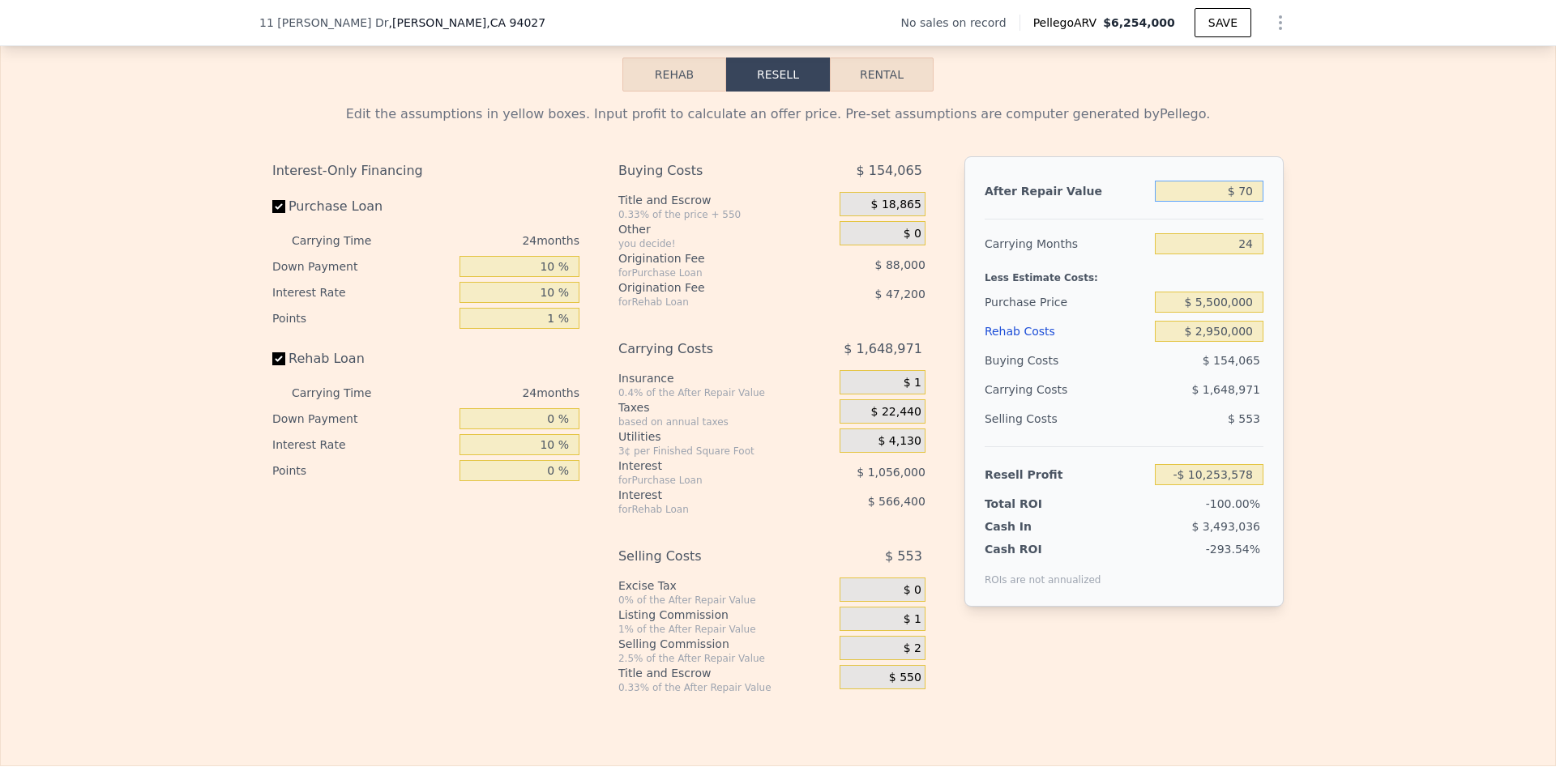
type input "-$ 10,253,519"
type input "$ 700"
type input "-$ 10,252,918"
type input "$ 7,000"
type input "-$ 10,246,909"
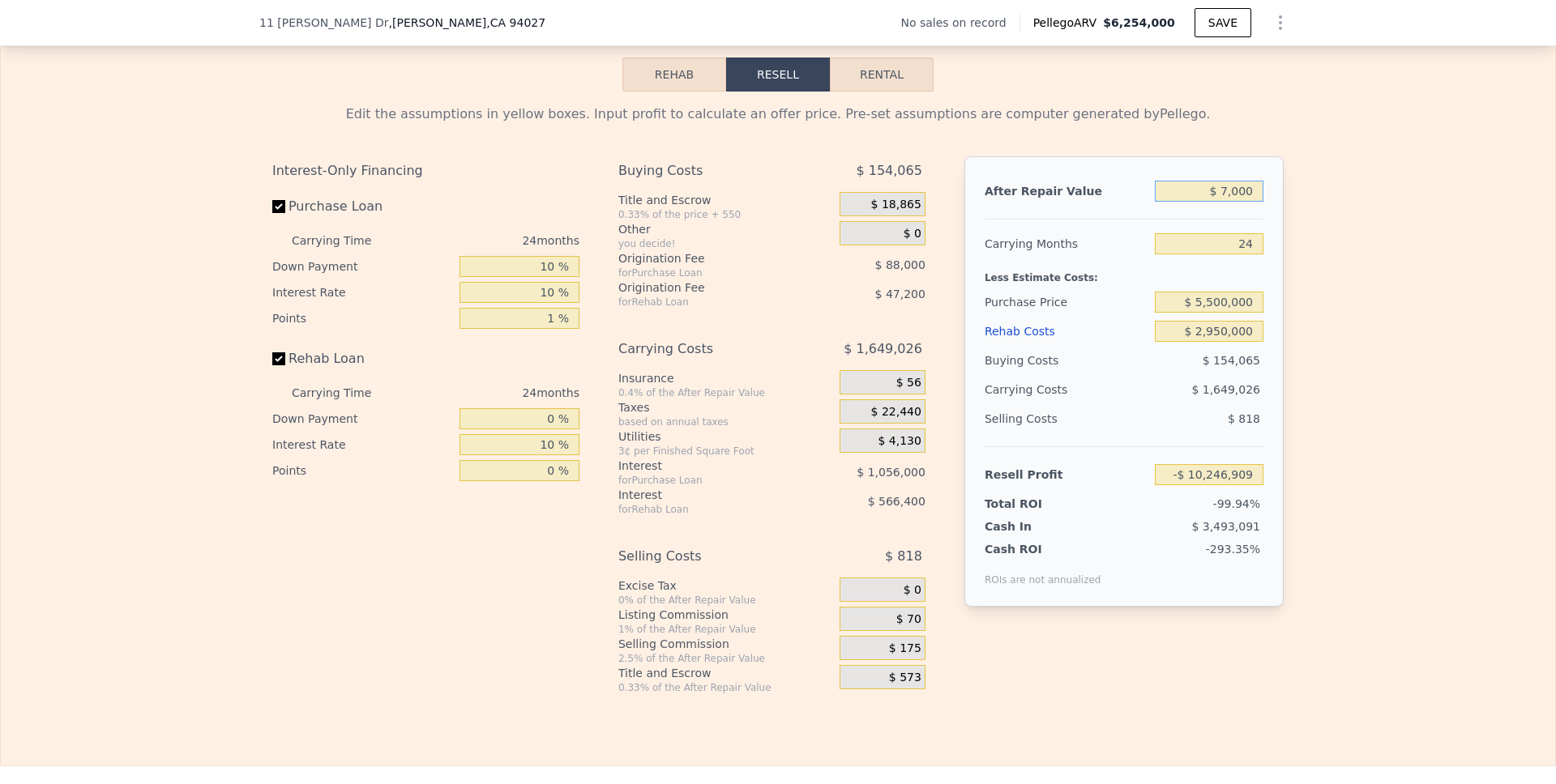
type input "$ 70,000"
type input "-$ 10,186,828"
type input "$ 700,000"
type input "-$ 9,586,016"
type input "$ 7,000,000"
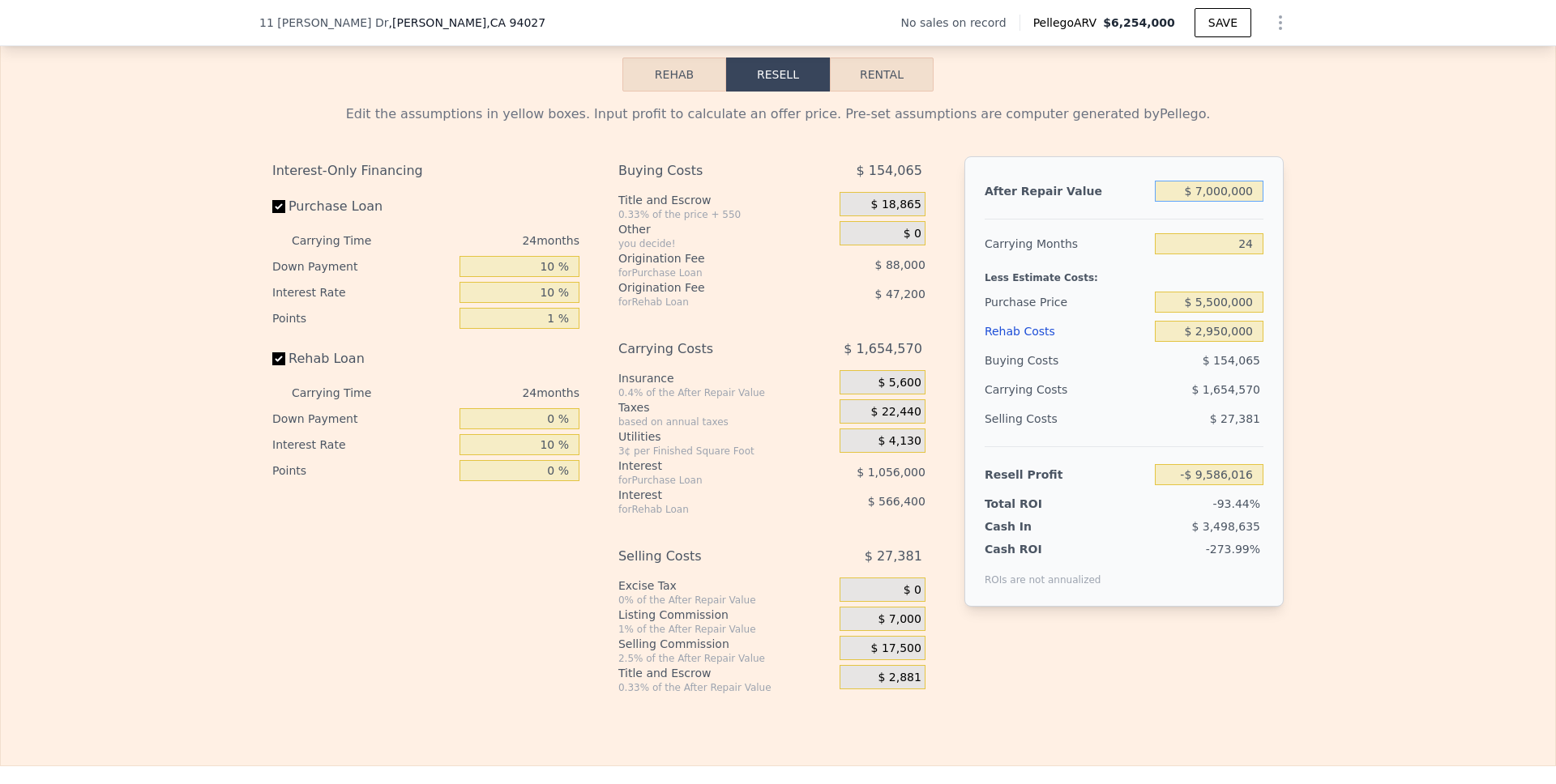
type input "-$ 3,577,895"
type input "$ 7,000,000"
drag, startPoint x: 1251, startPoint y: 270, endPoint x: 1232, endPoint y: 270, distance: 19.0
click at [1162, 255] on input "24" at bounding box center [1209, 244] width 109 height 21
type input "3"
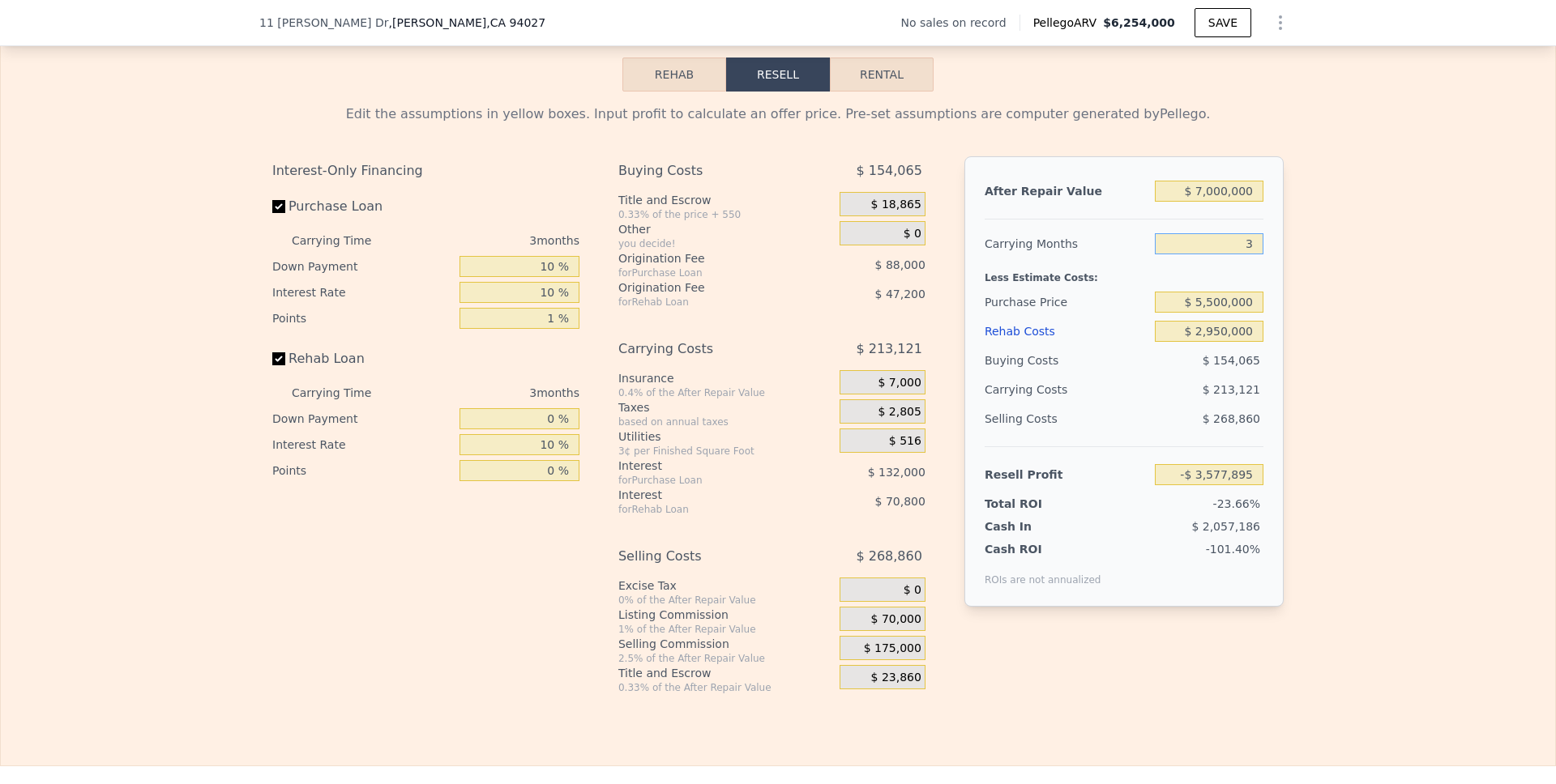
type input "-$ 2,086,046"
type input "36"
type input "-$ 4,430,381"
type input "36"
drag, startPoint x: 1250, startPoint y: 326, endPoint x: 1164, endPoint y: 326, distance: 86.0
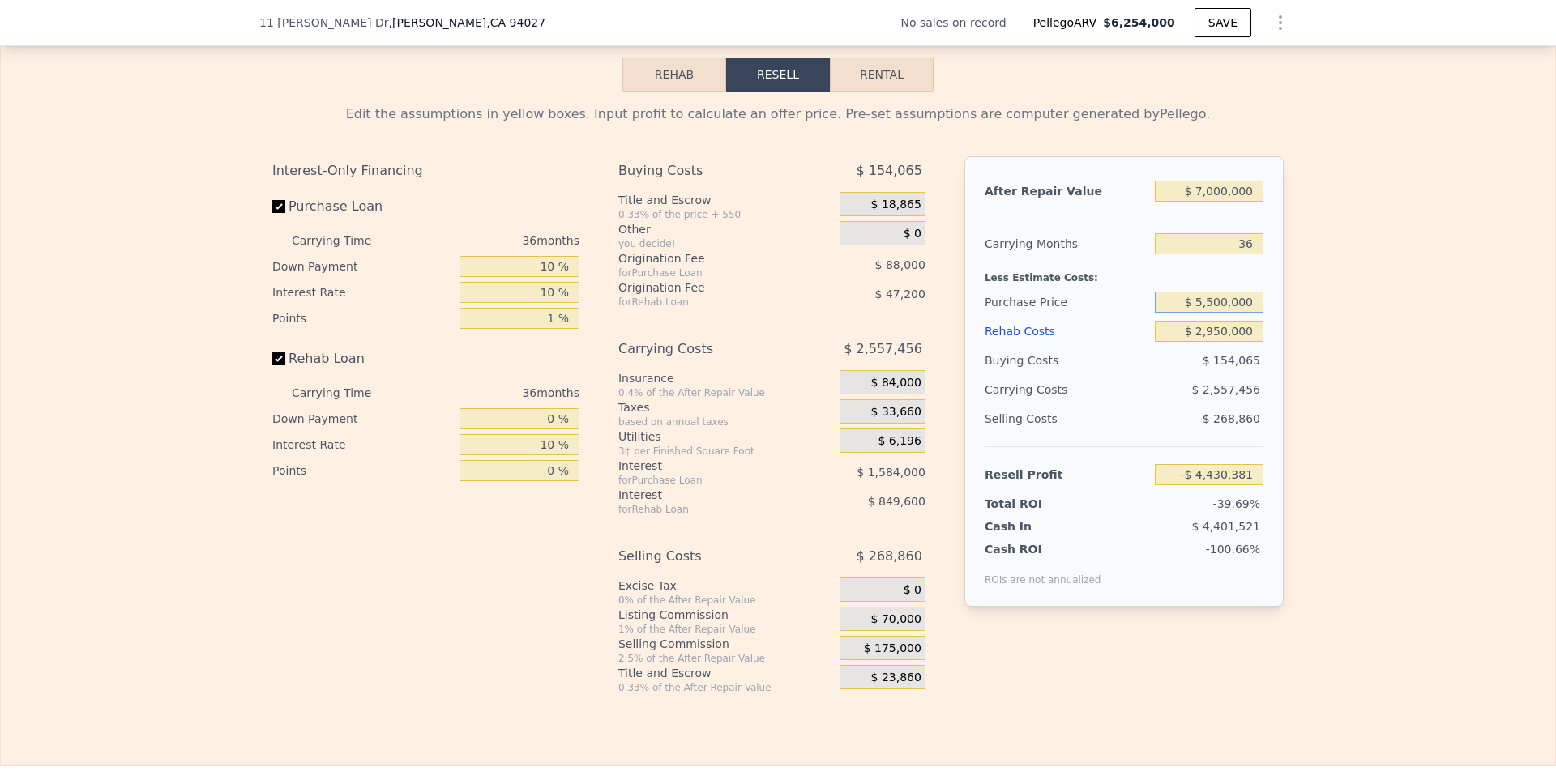
click at [1162, 313] on input "$ 5,500,000" at bounding box center [1209, 302] width 109 height 21
type input "$ 2,250,000"
type input "-$ 181,559"
drag, startPoint x: 1252, startPoint y: 353, endPoint x: 1172, endPoint y: 353, distance: 80.0
click at [1162, 342] on input "$ 2,950,000" at bounding box center [1209, 331] width 109 height 21
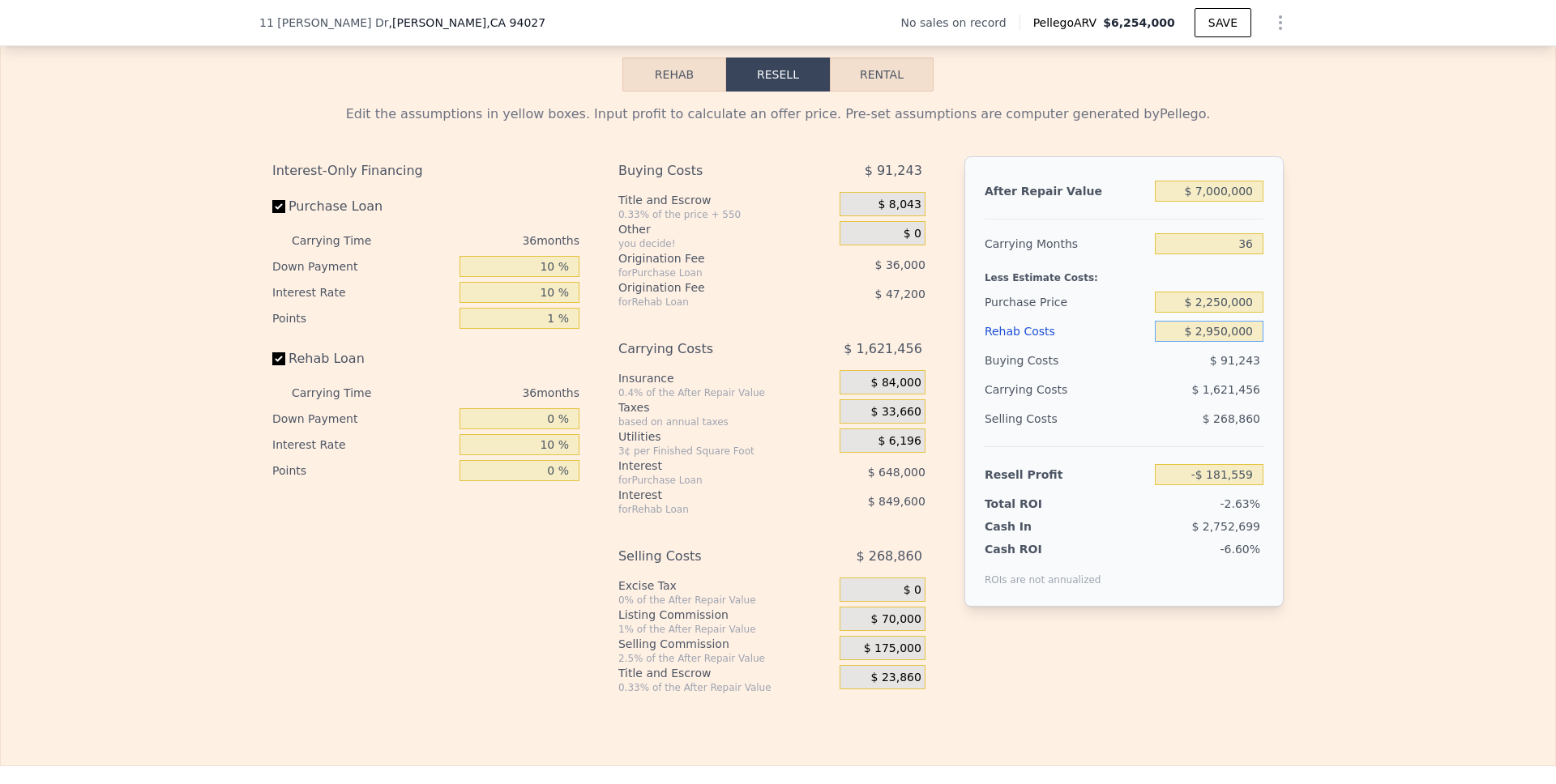
type input "$ 1"
type input "$ 3,665,240"
type input "$ 14"
type input "$ 3,665,227"
type input "$ 140"
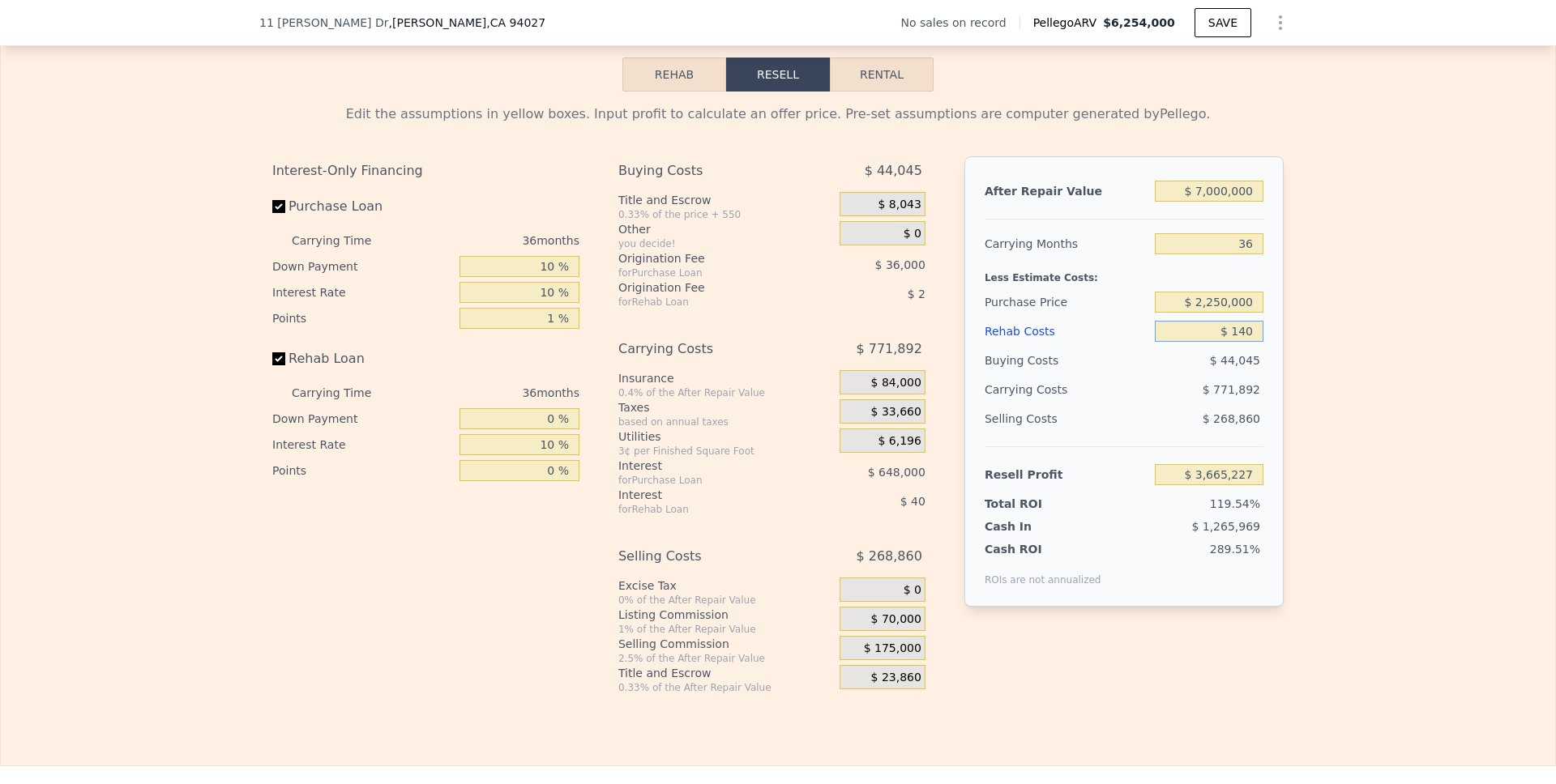
type input "$ 3,665,063"
type input "$ 1,400"
click at [541, 563] on div "Interest-Only Financing Purchase Loan Carrying Time 36 months Down Payment 10 %…" at bounding box center [432, 425] width 320 height 538
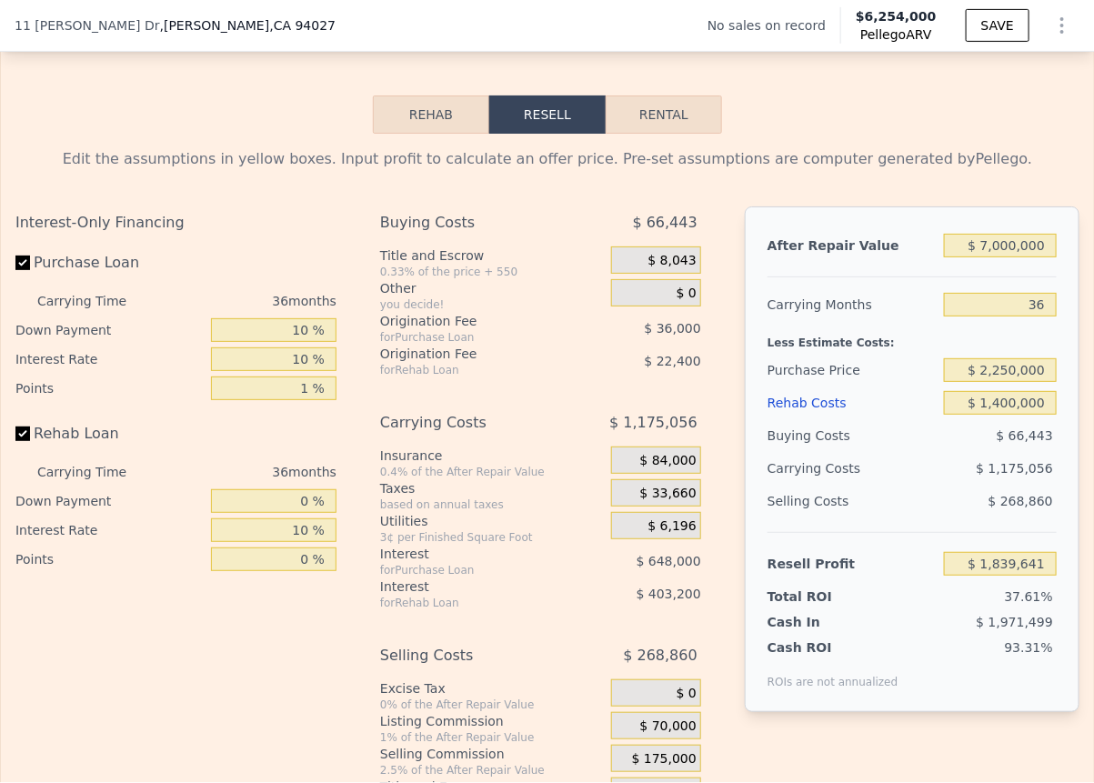
scroll to position [2562, 0]
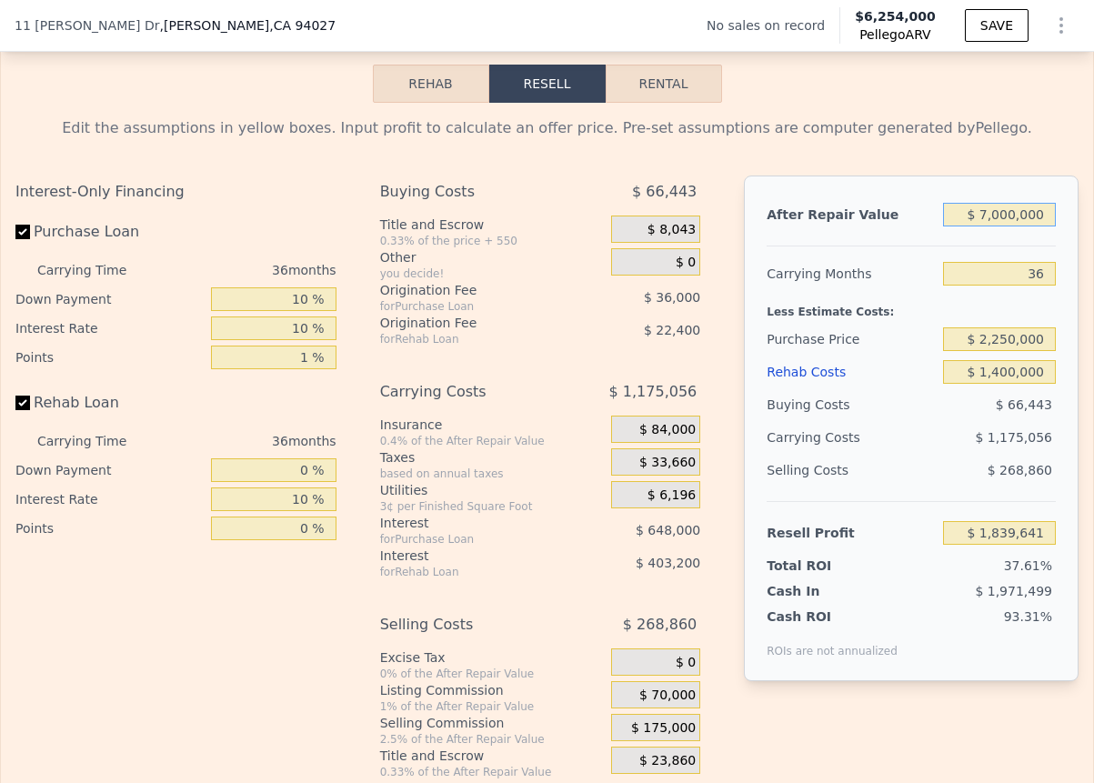
click at [1029, 226] on input "$ 7,000,000" at bounding box center [999, 215] width 113 height 24
drag, startPoint x: 1035, startPoint y: 242, endPoint x: 967, endPoint y: 242, distance: 68.2
click at [967, 226] on input "$ 6,254,000" at bounding box center [999, 215] width 113 height 24
drag, startPoint x: 955, startPoint y: 240, endPoint x: 1334, endPoint y: 258, distance: 379.6
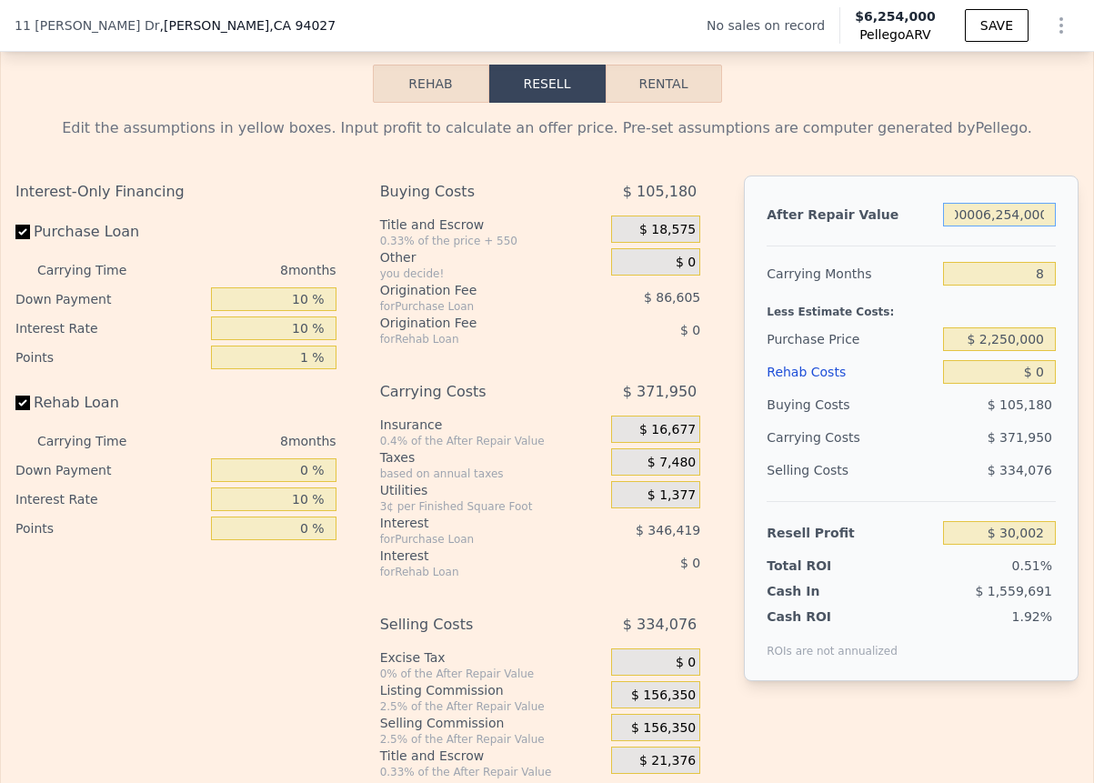
click at [1094, 258] on html "Search an address or region Solutions Company Open main menu Log In Free Accoun…" at bounding box center [547, 391] width 1094 height 783
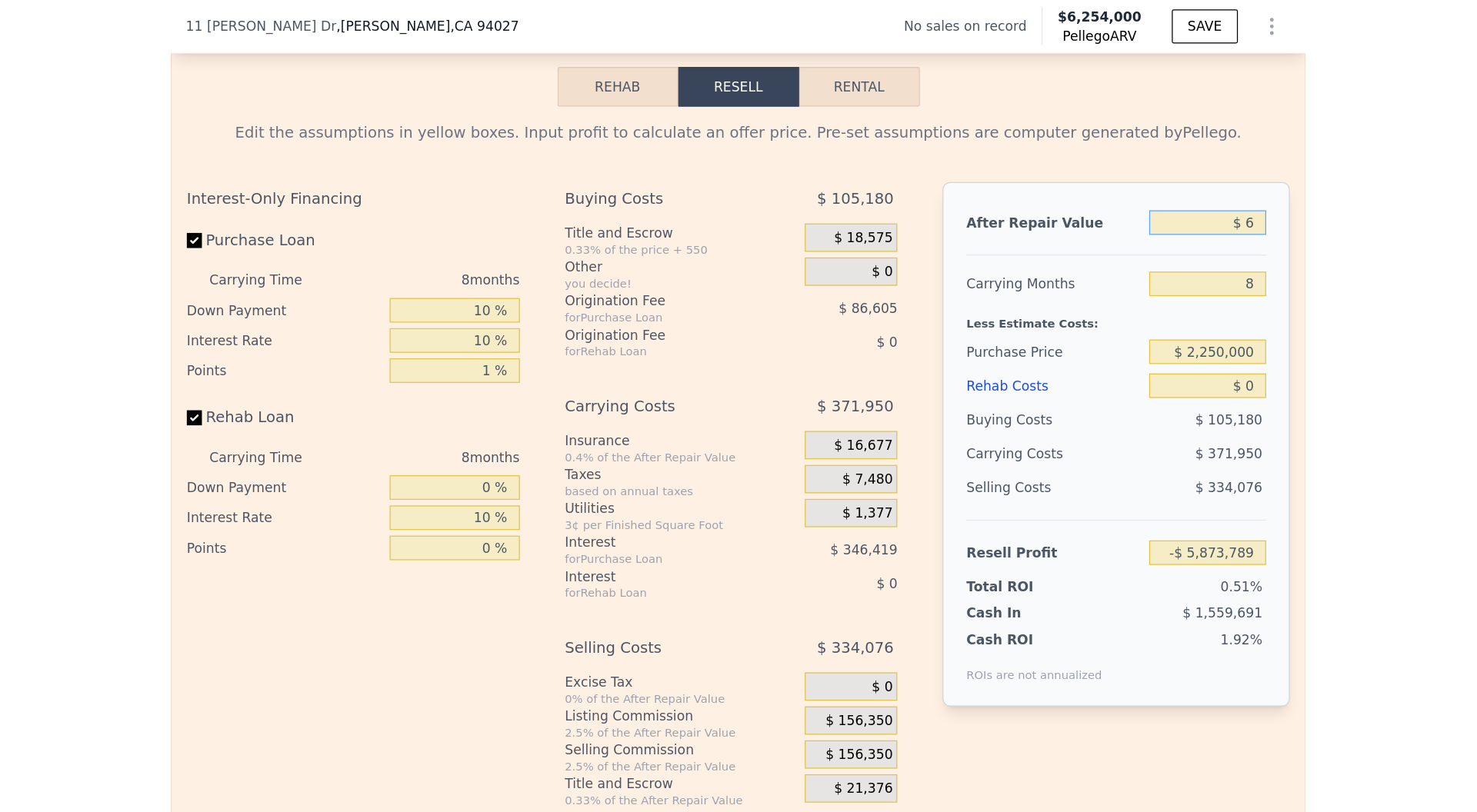
scroll to position [0, 0]
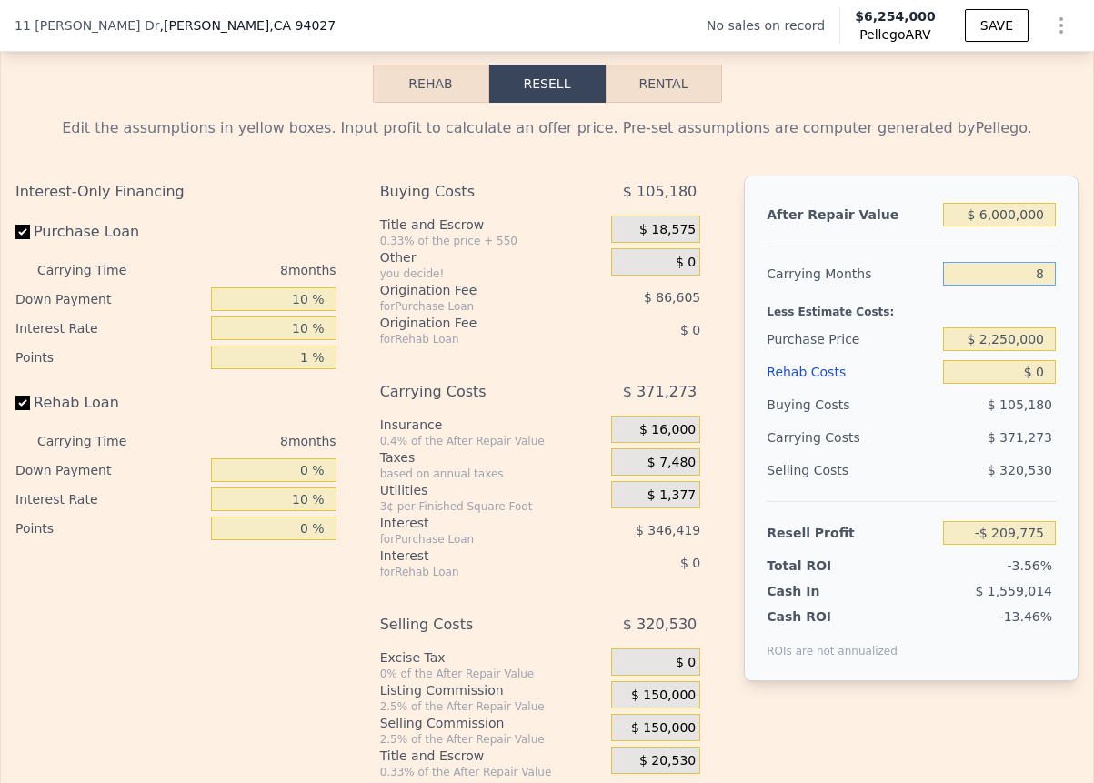
drag, startPoint x: 1038, startPoint y: 305, endPoint x: 1015, endPoint y: 305, distance: 22.7
click at [1015, 286] on input "8" at bounding box center [999, 274] width 113 height 24
drag, startPoint x: 1037, startPoint y: 393, endPoint x: 1003, endPoint y: 393, distance: 33.6
click at [1003, 384] on input "$ 0" at bounding box center [999, 372] width 113 height 24
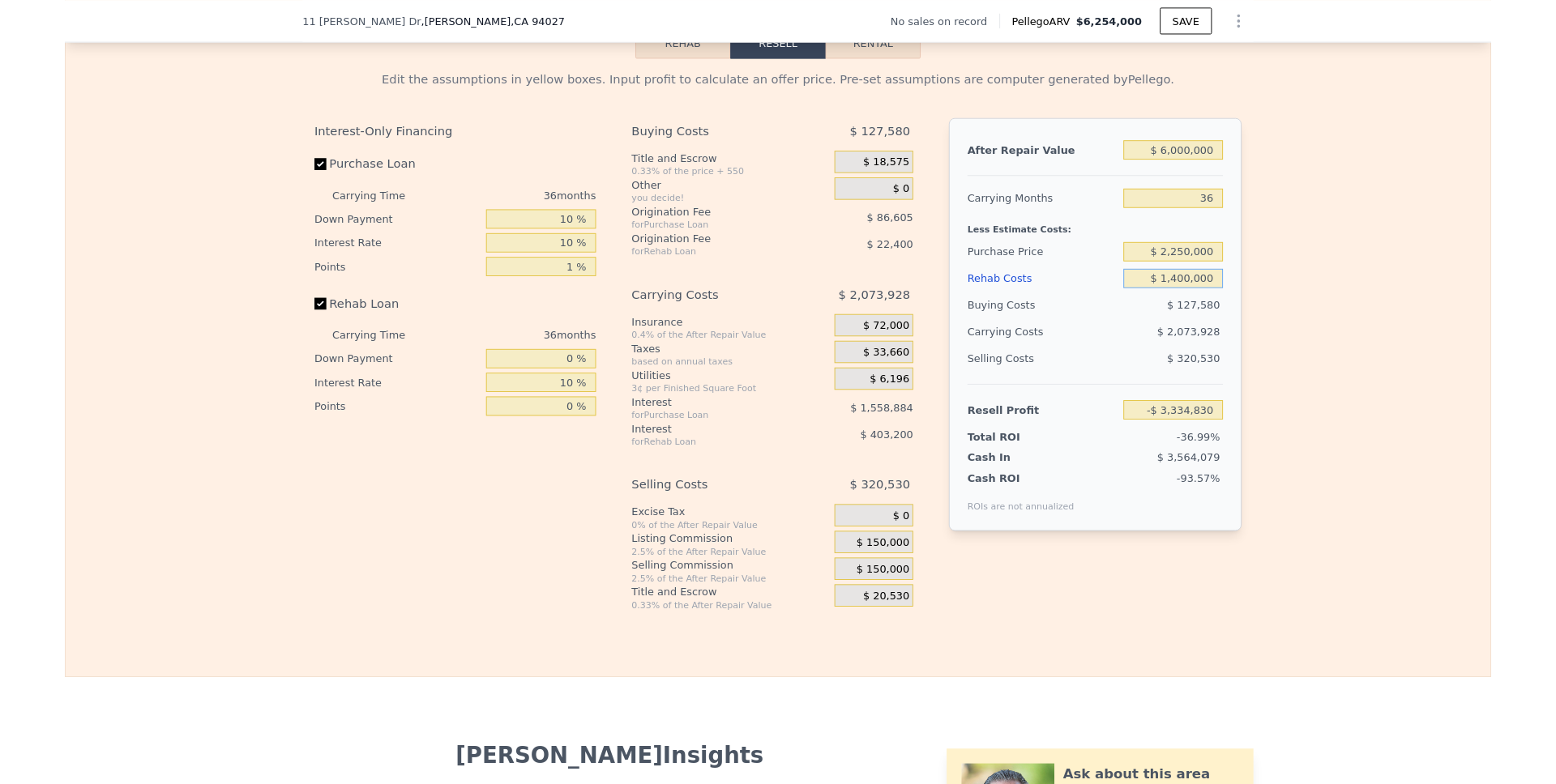
scroll to position [2255, 0]
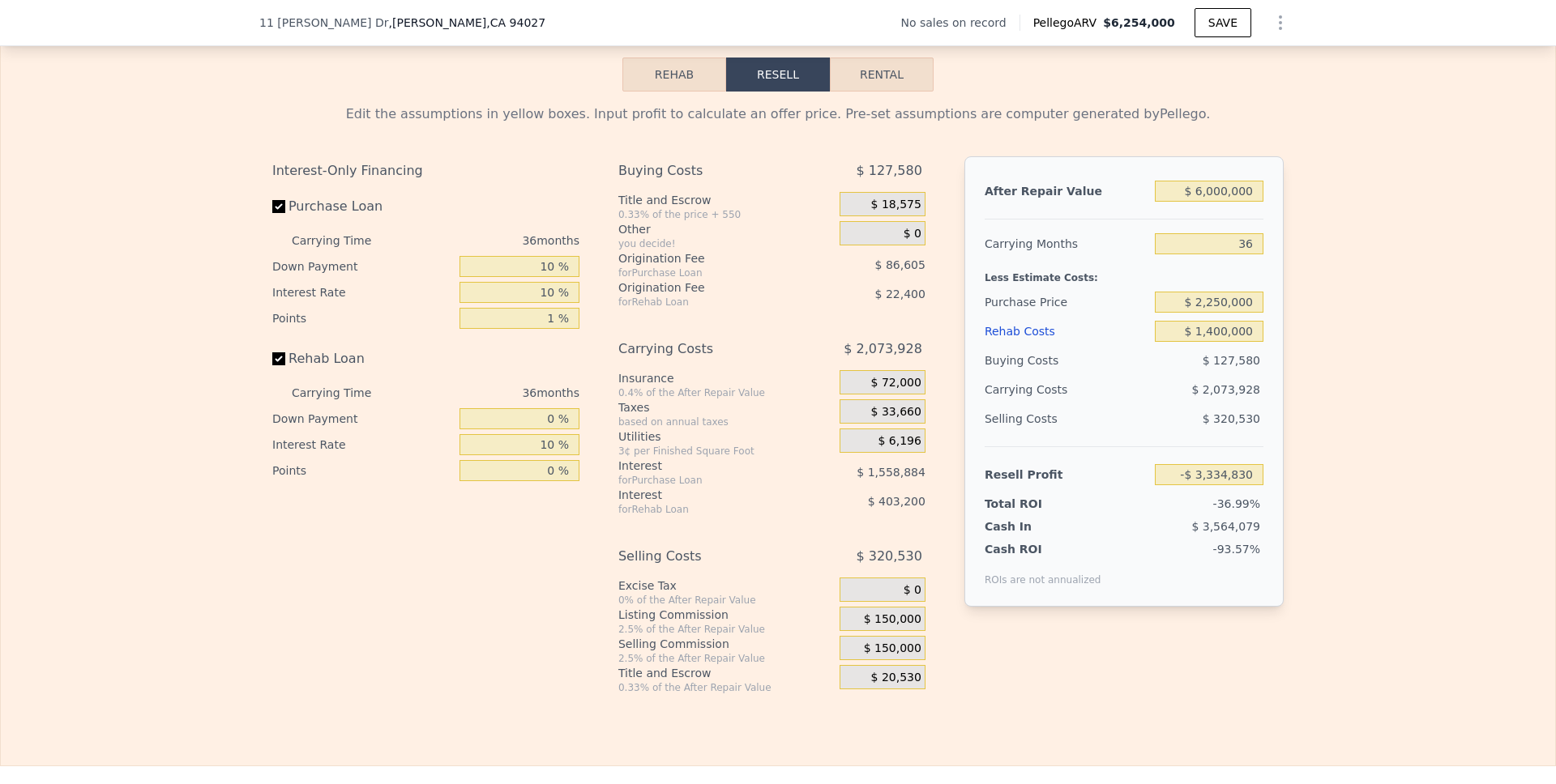
click at [1162, 429] on div "Edit the assumptions in yellow boxes. Input profit to calculate an offer price.…" at bounding box center [778, 393] width 1554 height 603
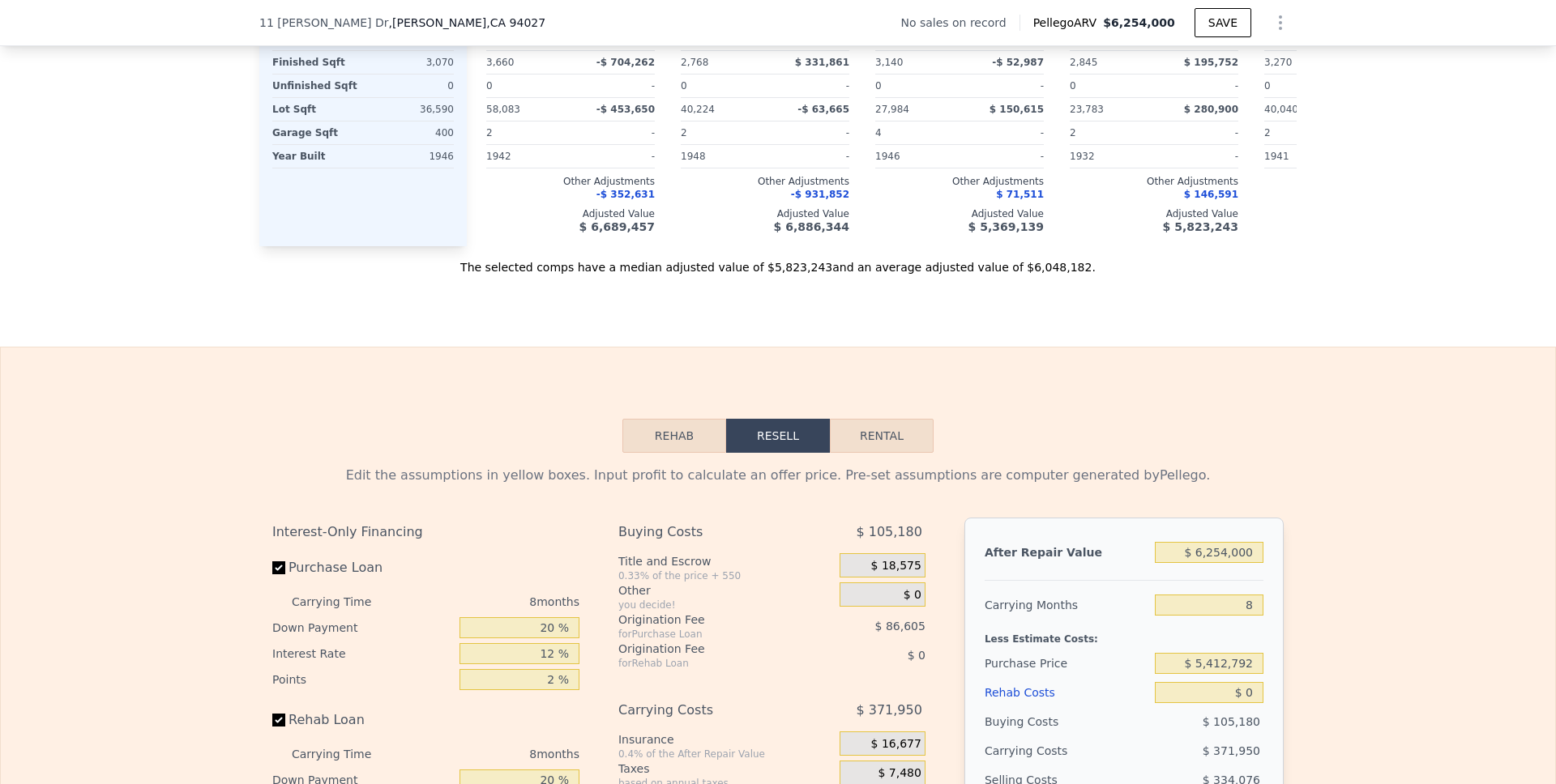
scroll to position [2213, 0]
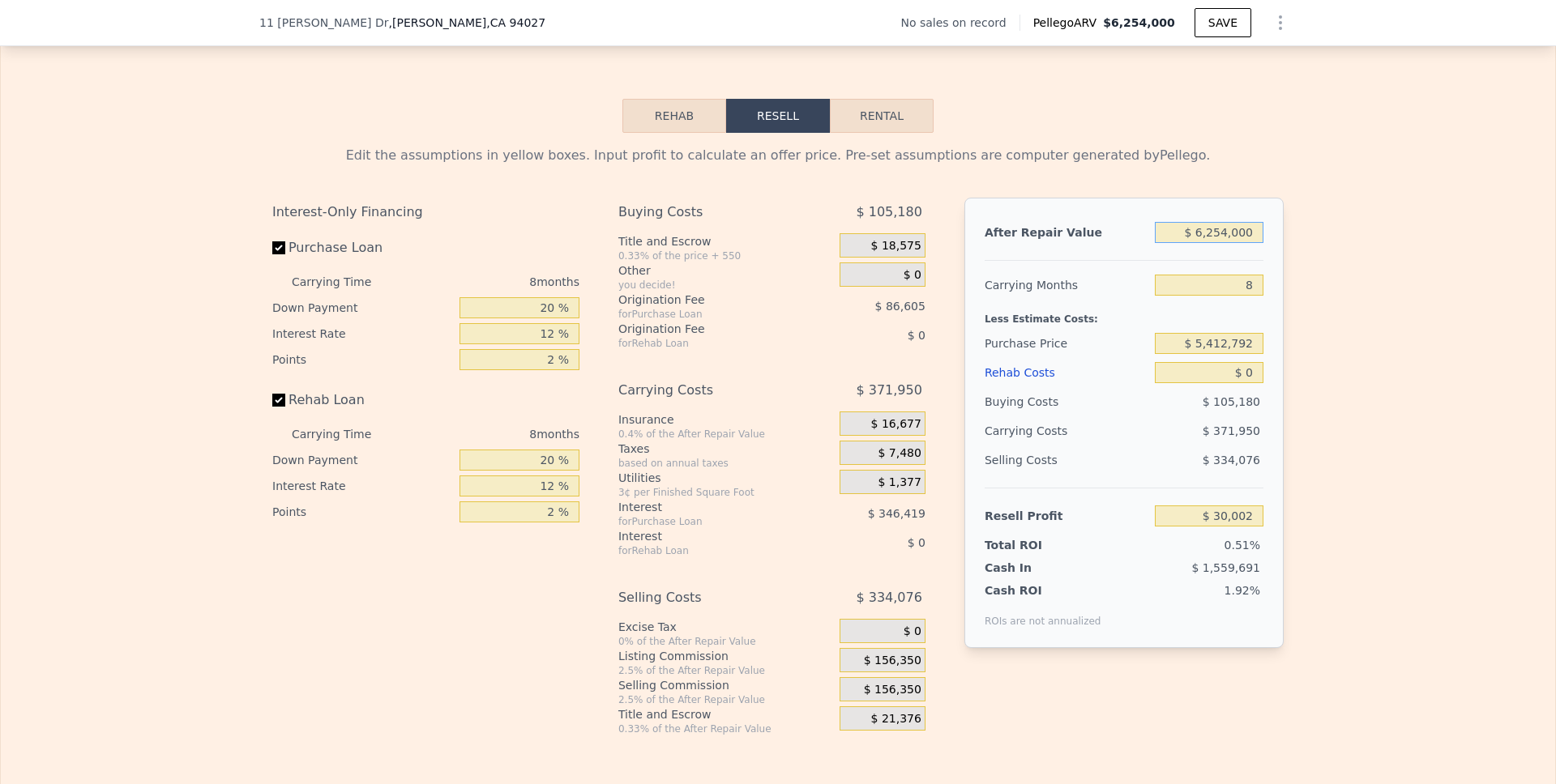
drag, startPoint x: 1255, startPoint y: 263, endPoint x: 1167, endPoint y: 261, distance: 88.0
click at [1167, 243] on input "$ 6,254,000" at bounding box center [1209, 233] width 109 height 21
type input "$ 6"
type input "-$ 5,873,789"
type input "$ 60"
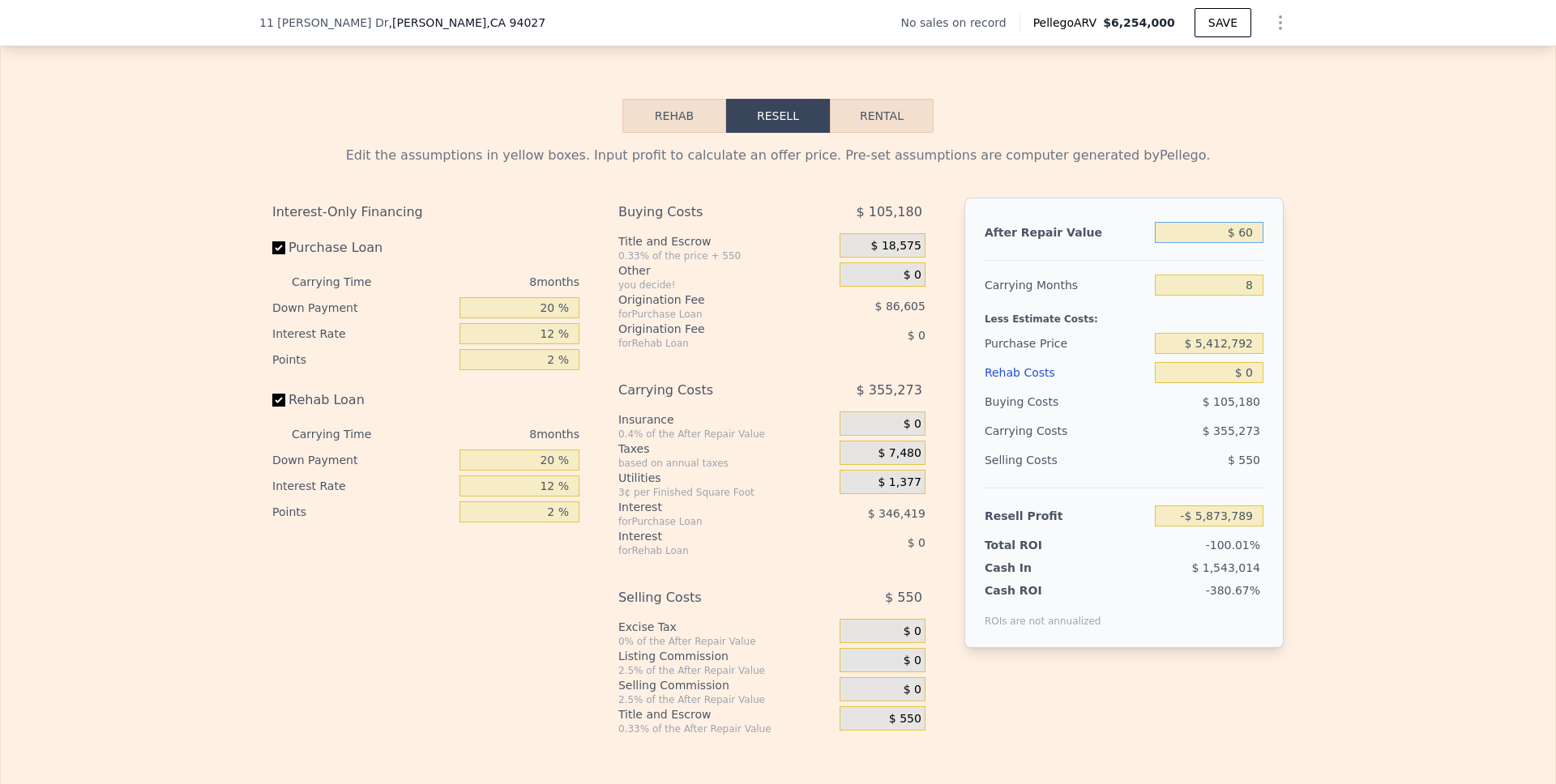
type input "-$ 5,873,739"
type input "$ 600"
type input "-$ 5,873,229"
type input "$ 6,000"
type input "-$ 5,868,131"
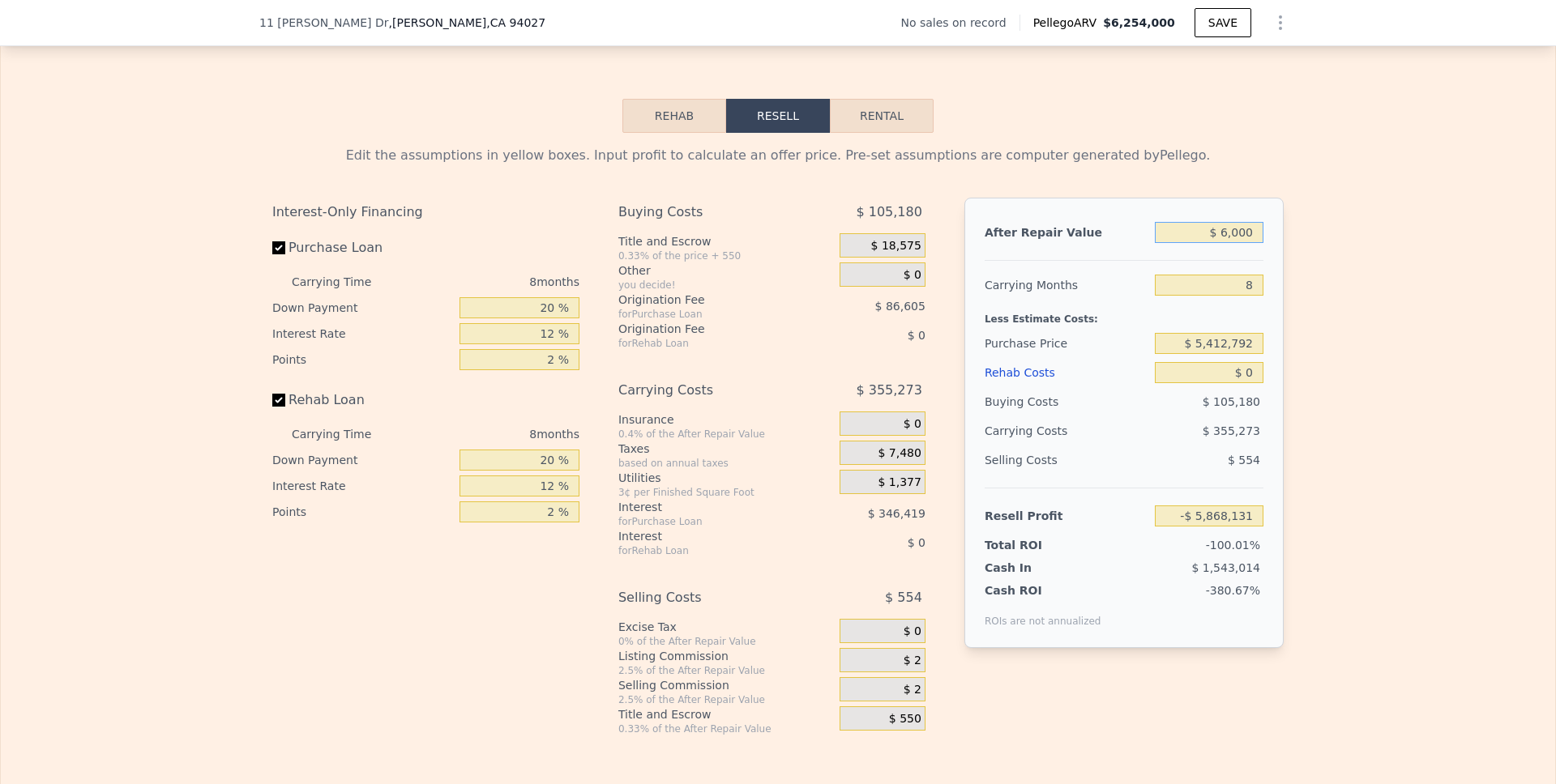
type input "$ 60,000"
type input "-$ 5,817,155"
type input "$ 600,000"
type input "-$ 5,307,393"
type input "$ 6,000,000"
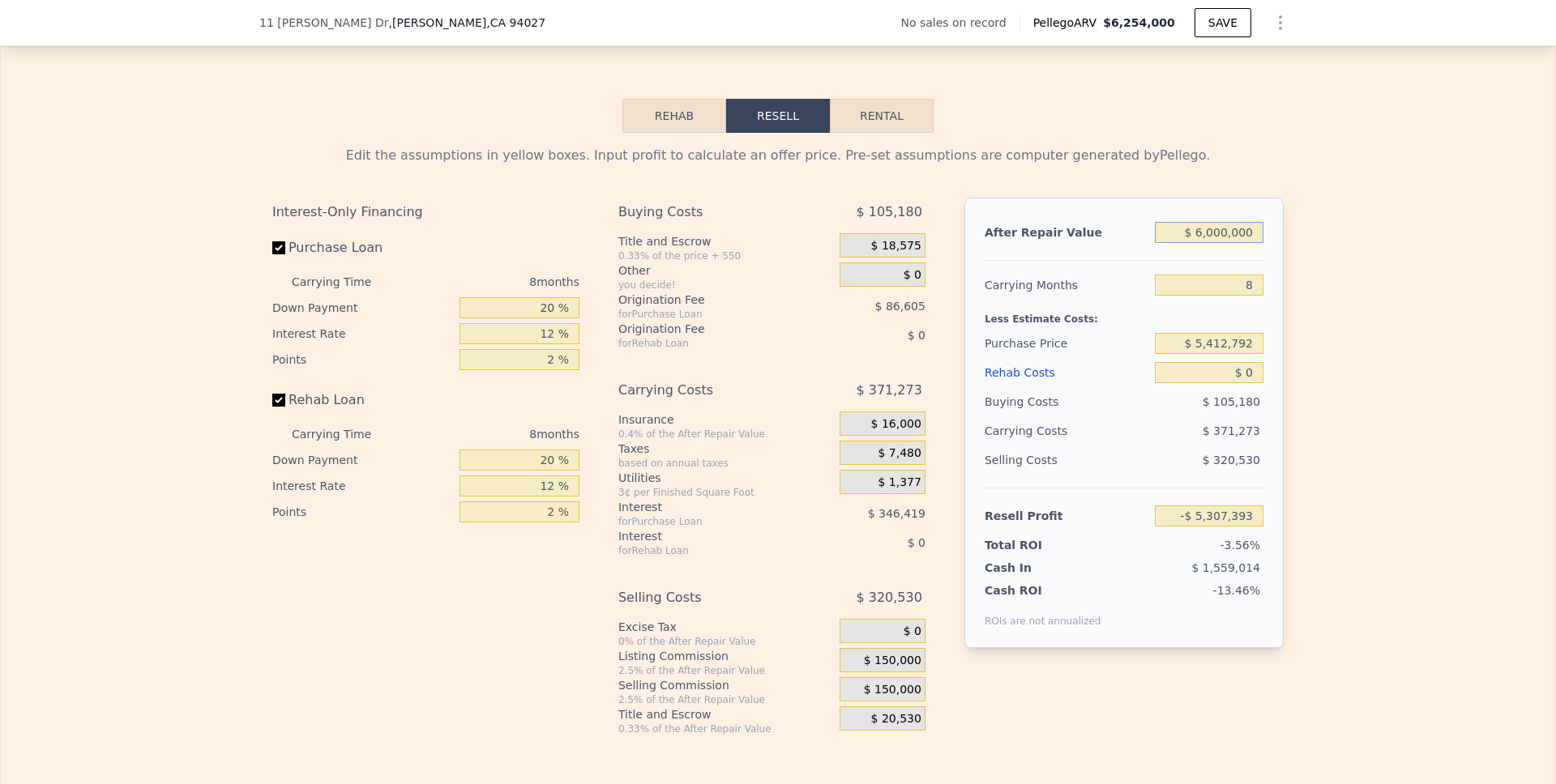
type input "-$ 209,775"
type input "$ 6,000,000"
drag, startPoint x: 1254, startPoint y: 311, endPoint x: 1234, endPoint y: 311, distance: 20.0
click at [1234, 296] on input "8" at bounding box center [1209, 285] width 109 height 21
type input "3"
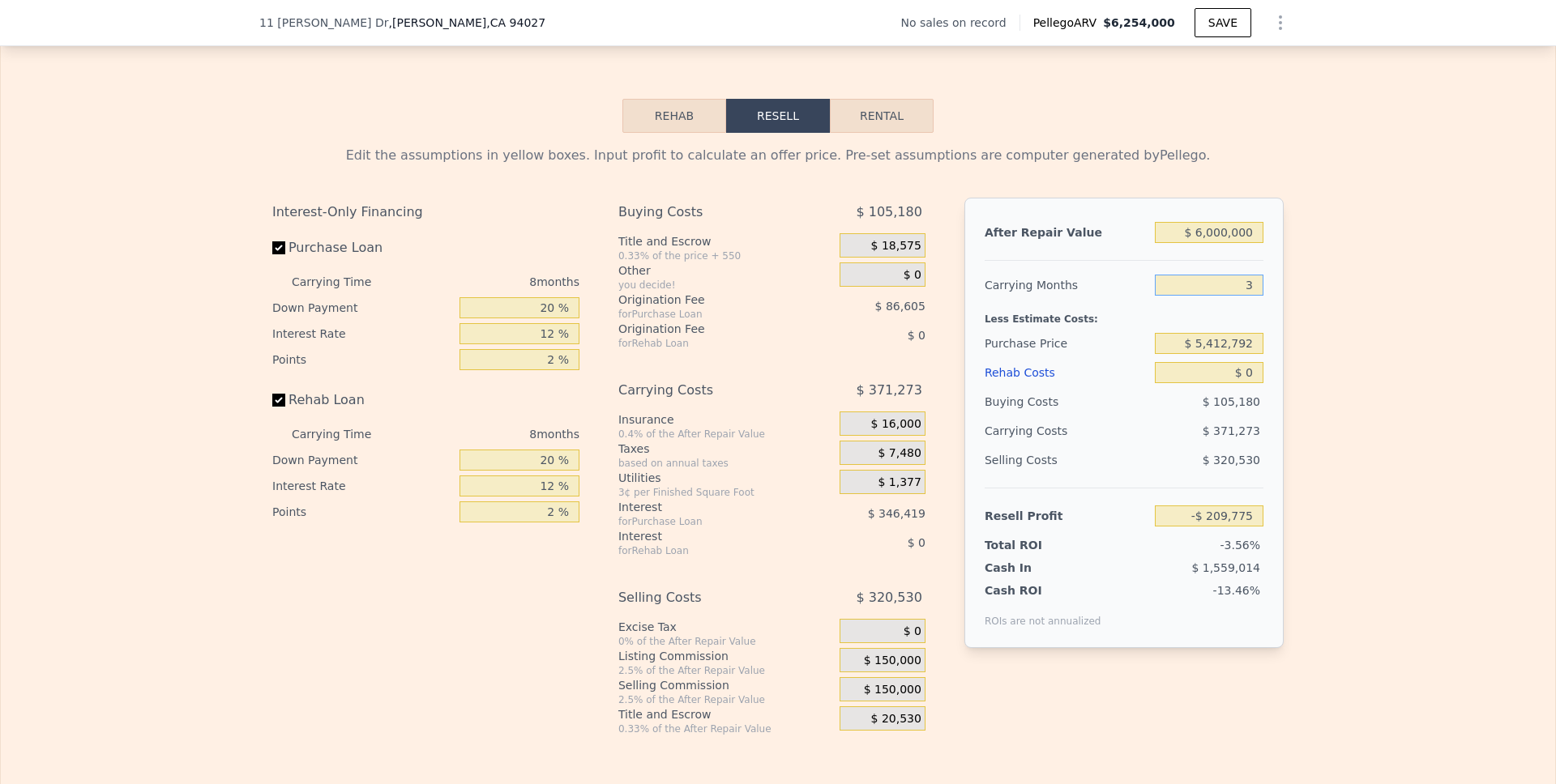
type input "$ 22,271"
type input "36"
type input "-$ 1,509,230"
type input "36"
drag, startPoint x: 1255, startPoint y: 367, endPoint x: 1168, endPoint y: 365, distance: 87.0
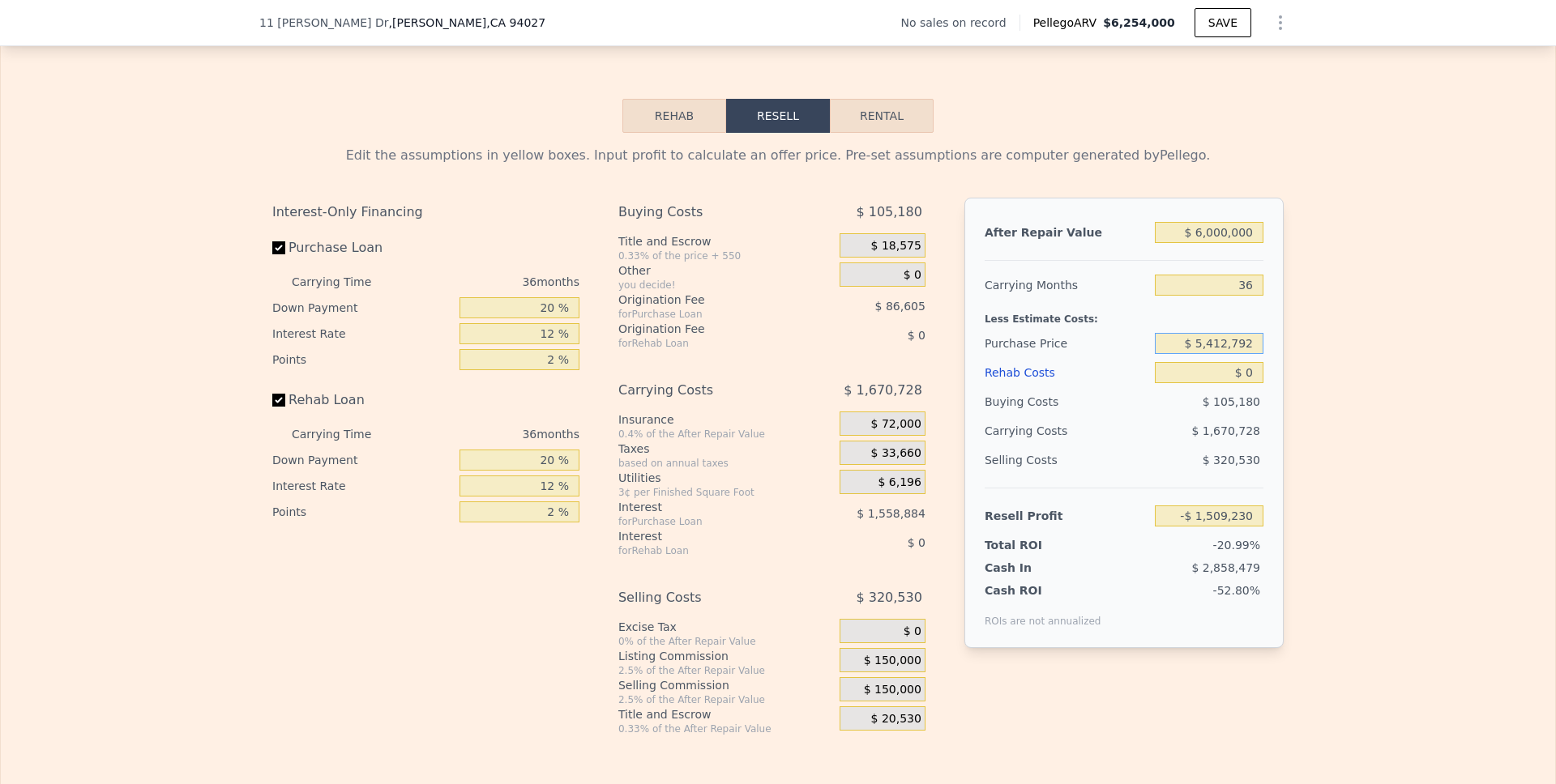
click at [1168, 354] on input "$ 5,412,792" at bounding box center [1209, 344] width 109 height 21
type input "$ 2,250,000"
type input "$ 2,625,571"
drag, startPoint x: 1249, startPoint y: 396, endPoint x: 1226, endPoint y: 396, distance: 23.0
click at [1226, 383] on input "$ 0" at bounding box center [1209, 372] width 109 height 21
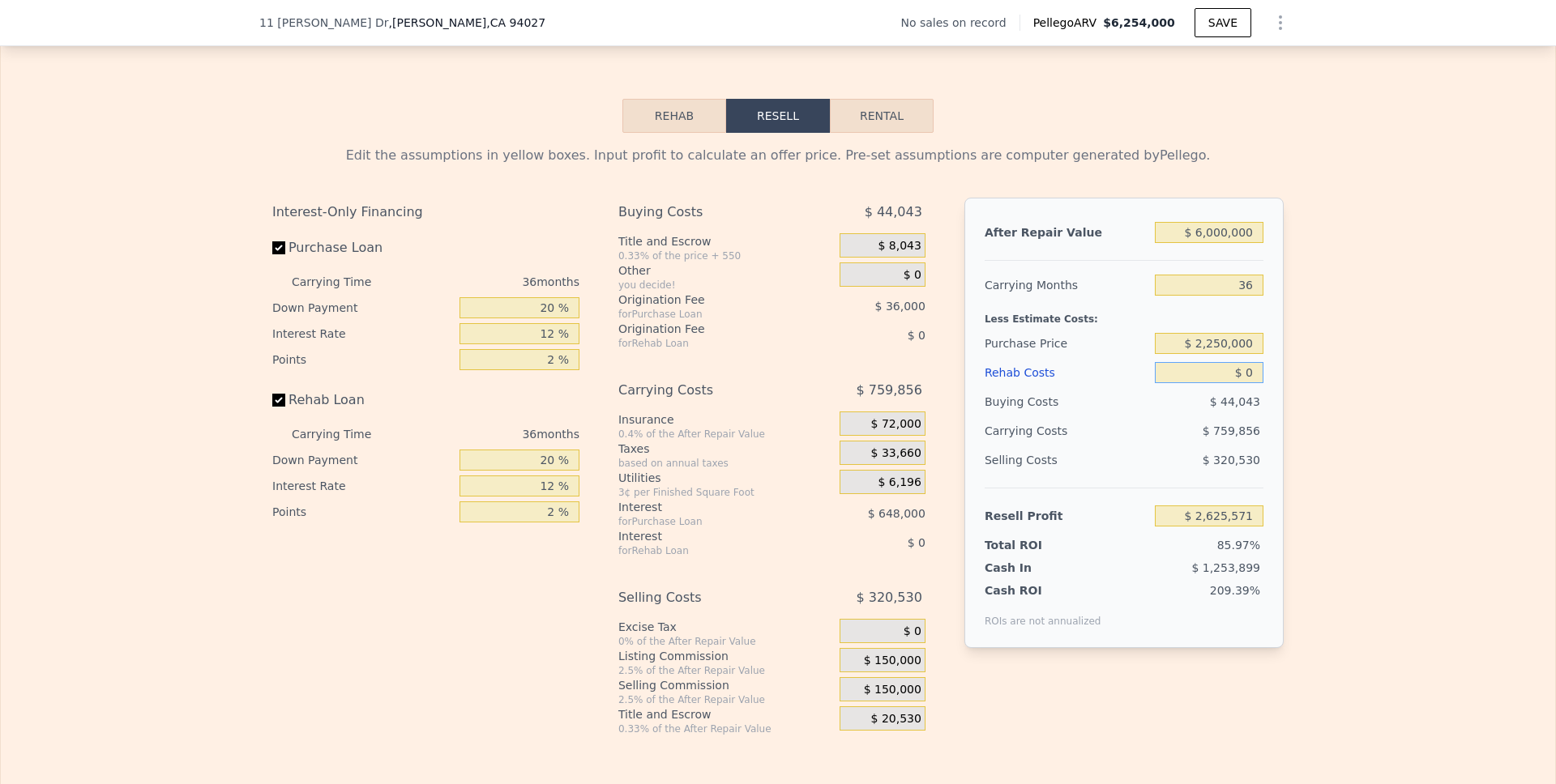
type input "$ 1"
type input "$ 2,625,570"
type input "$ 14"
type input "$ 2,625,557"
type input "$ 140"
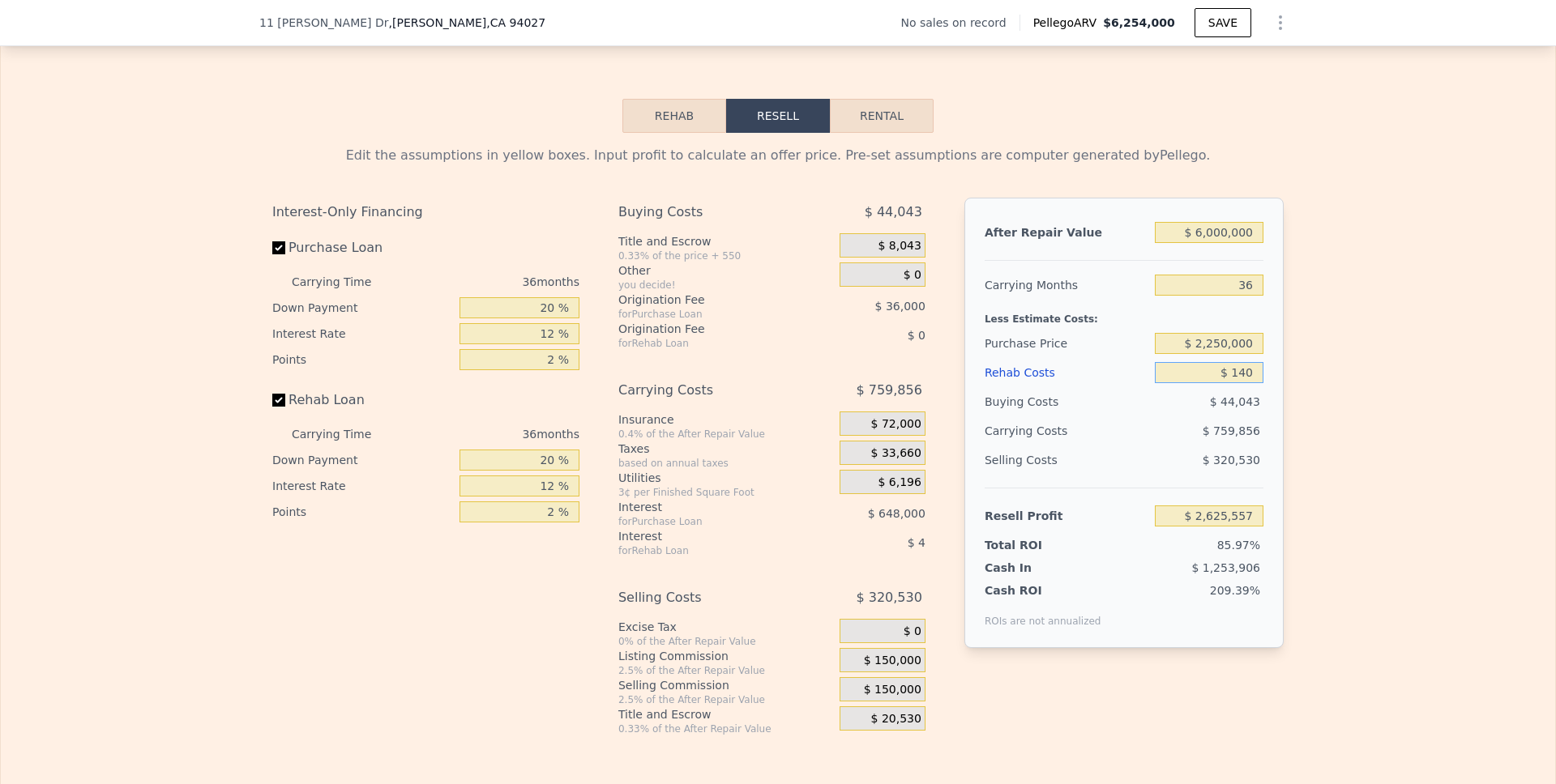
type input "$ 2,625,393"
type input "$ 1,400"
type input "$ 2,623,753"
type input "$ 14,000"
type input "$ 2,607,315"
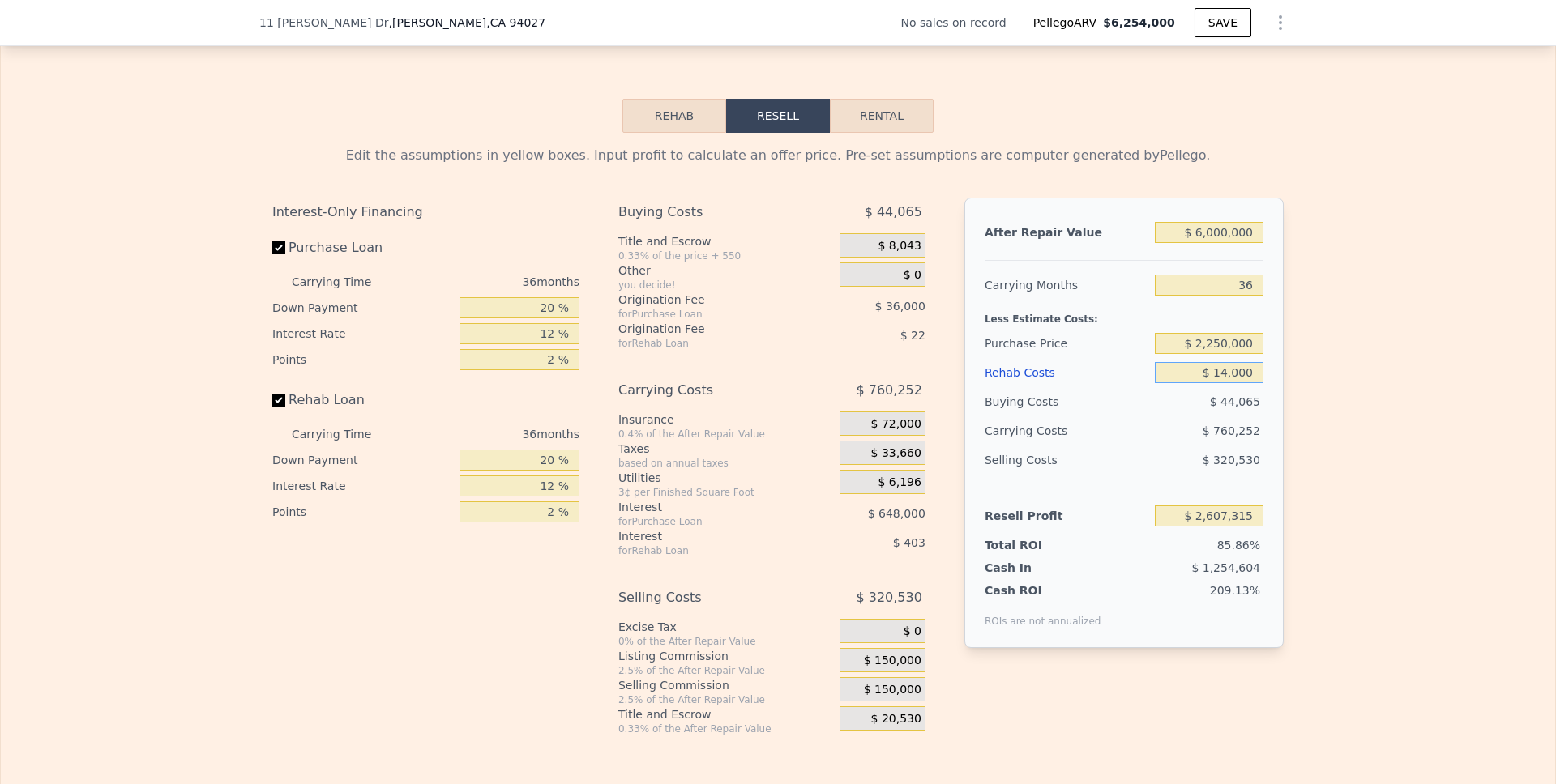
type input "$ 140,000"
type input "$ 2,443,011"
type input "$ 1,400,000"
type input "$ 799,971"
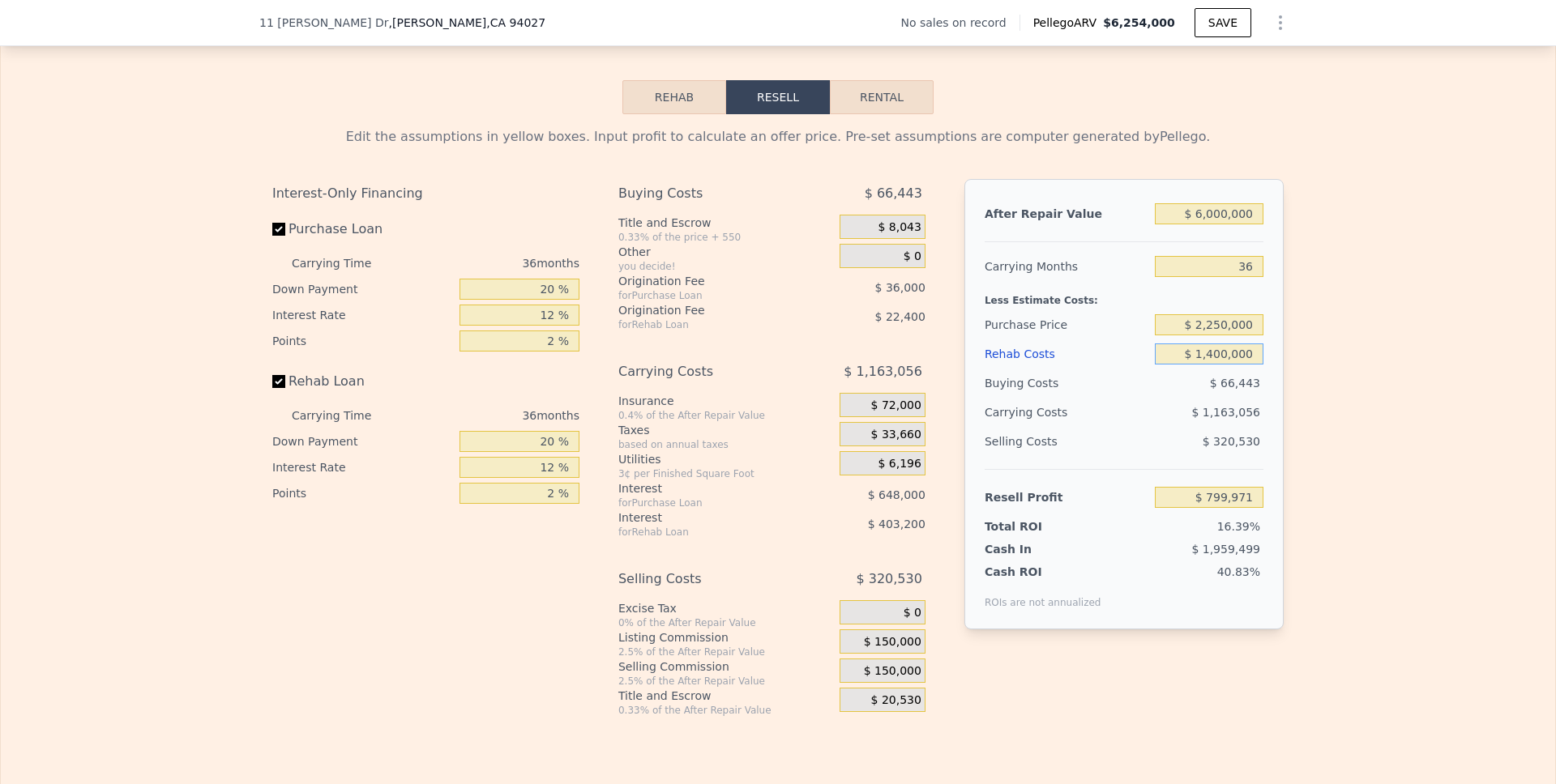
scroll to position [2240, 0]
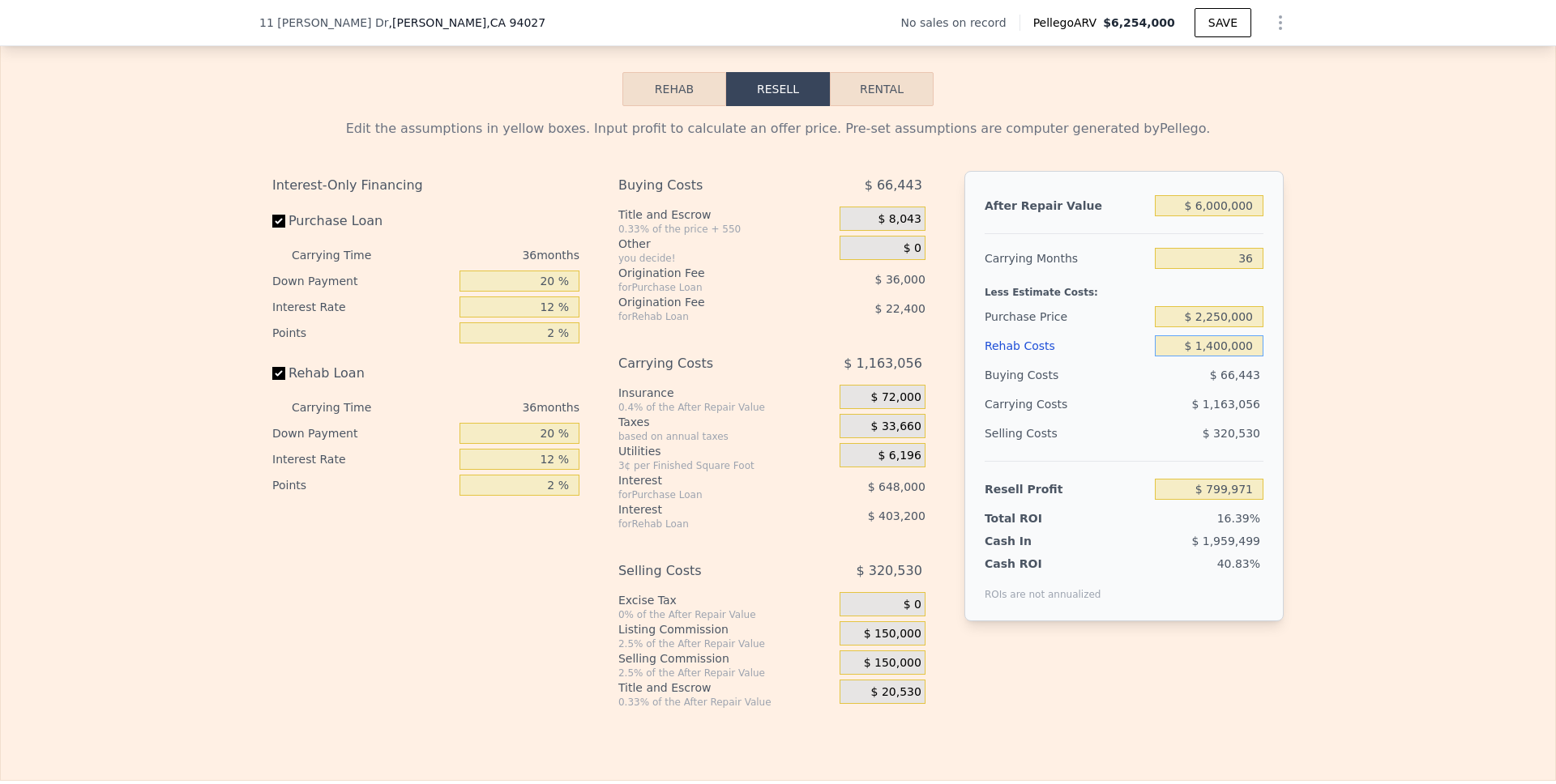
type input "$ 1,400,000"
drag, startPoint x: 550, startPoint y: 308, endPoint x: 537, endPoint y: 308, distance: 13.0
click at [537, 291] on input "20 %" at bounding box center [520, 282] width 120 height 21
type input "1 %"
type input "$ 637,521"
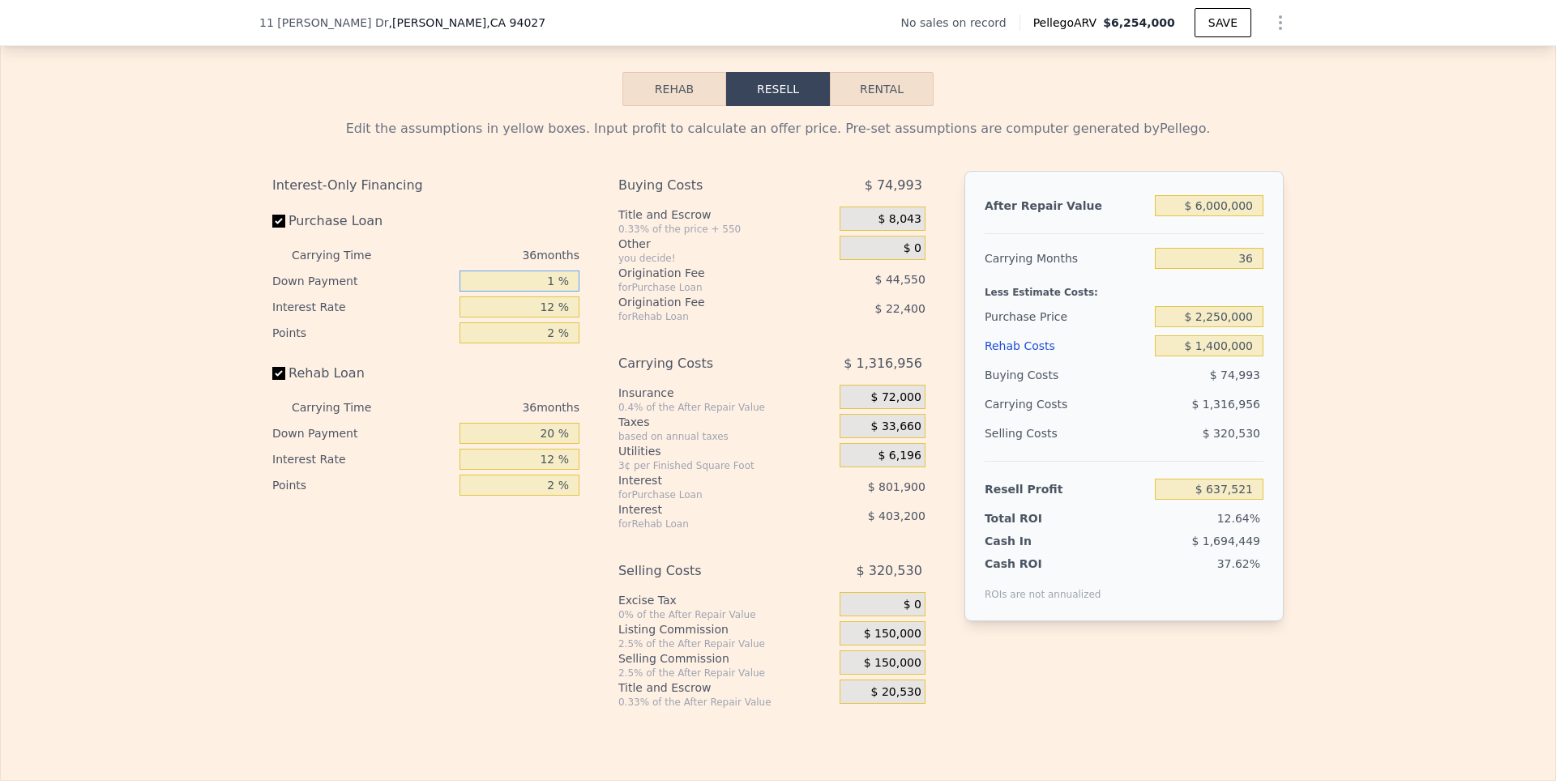
type input "10 %"
type input "$ 714,471"
type input "10 %"
drag, startPoint x: 553, startPoint y: 335, endPoint x: 528, endPoint y: 335, distance: 25.0
click at [528, 317] on input "12 %" at bounding box center [520, 307] width 120 height 21
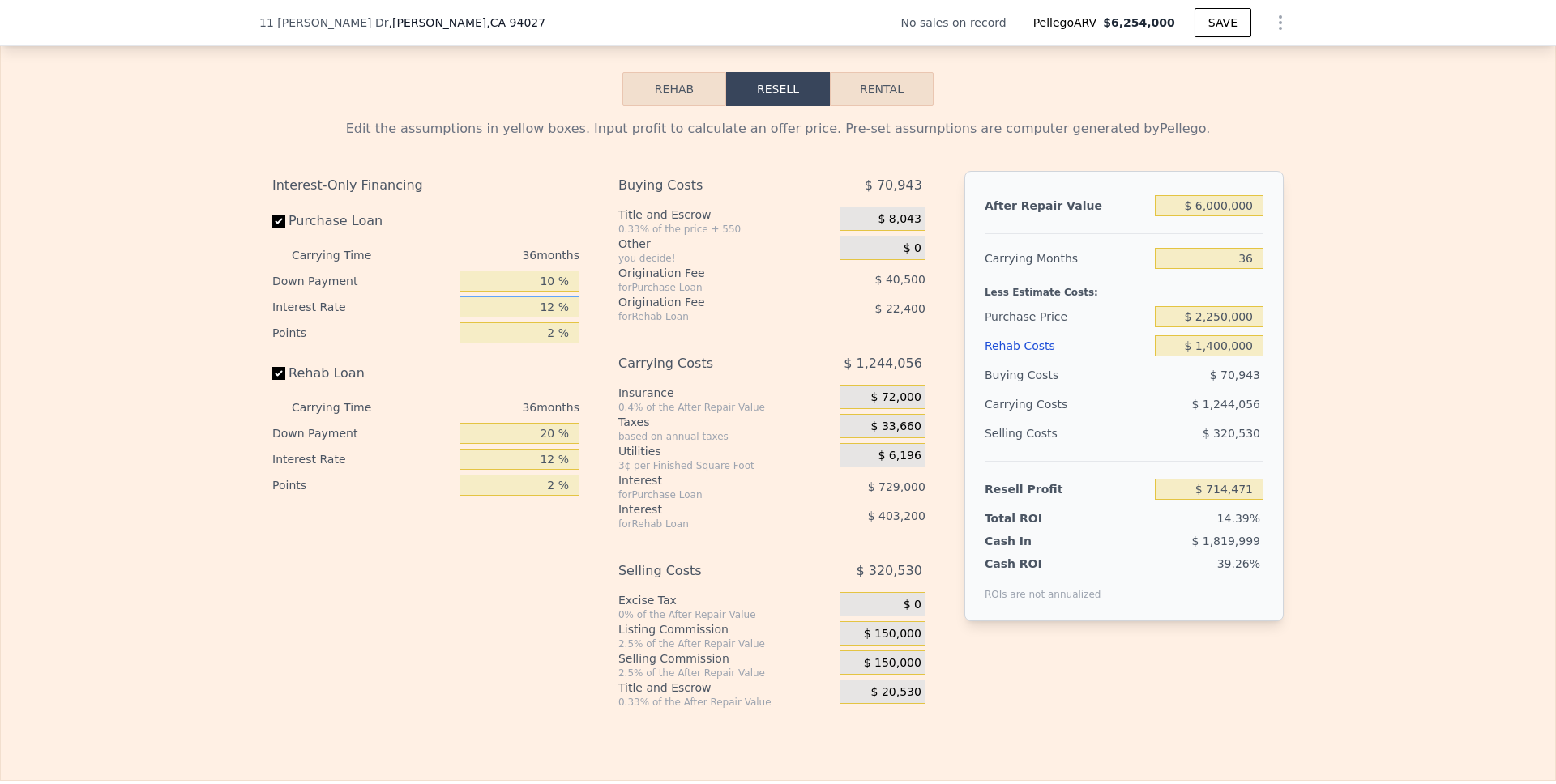
type input "1 %"
type input "$ 1,382,703"
type input "10 %"
type input "$ 835,971"
type input "10 %"
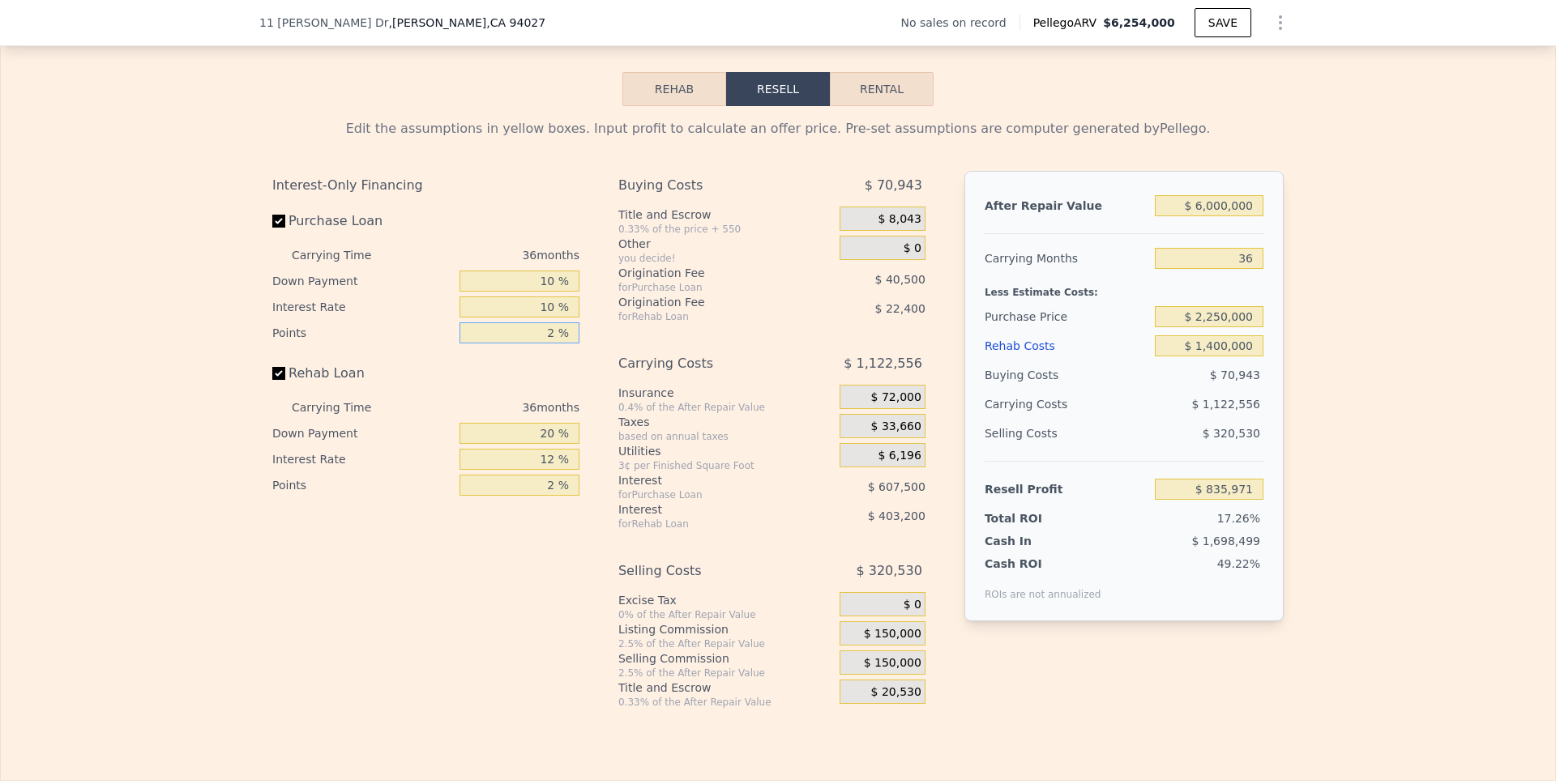
drag, startPoint x: 555, startPoint y: 355, endPoint x: 532, endPoint y: 355, distance: 23.0
click at [532, 344] on input "2 %" at bounding box center [520, 333] width 120 height 21
type input "1 %"
type input "$ 856,221"
type input "1 %"
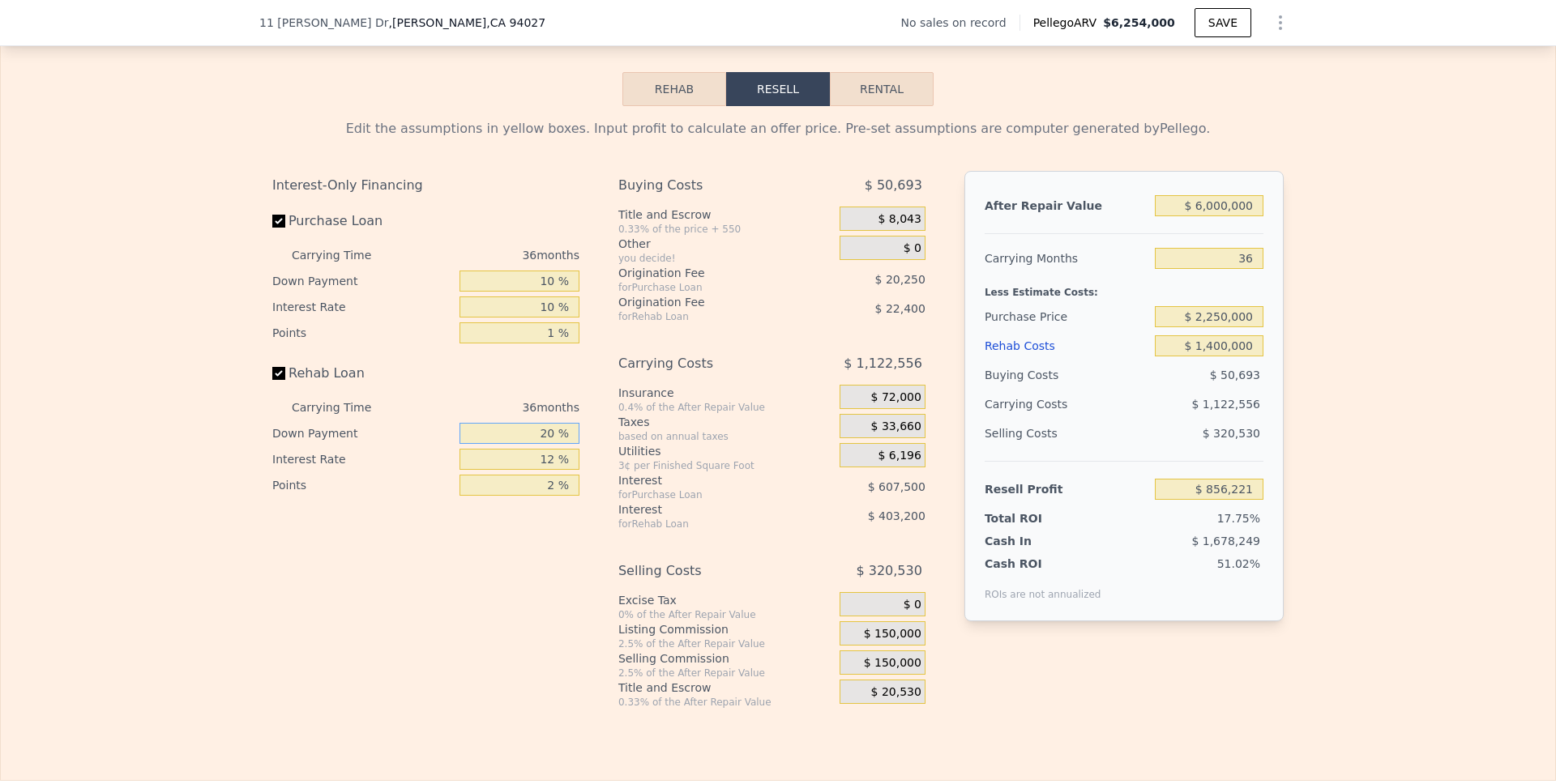
drag, startPoint x: 550, startPoint y: 456, endPoint x: 525, endPoint y: 456, distance: 25.0
click at [525, 444] on input "20 %" at bounding box center [520, 434] width 120 height 21
type input "1 %"
type input "$ 755,141"
type input "10 %"
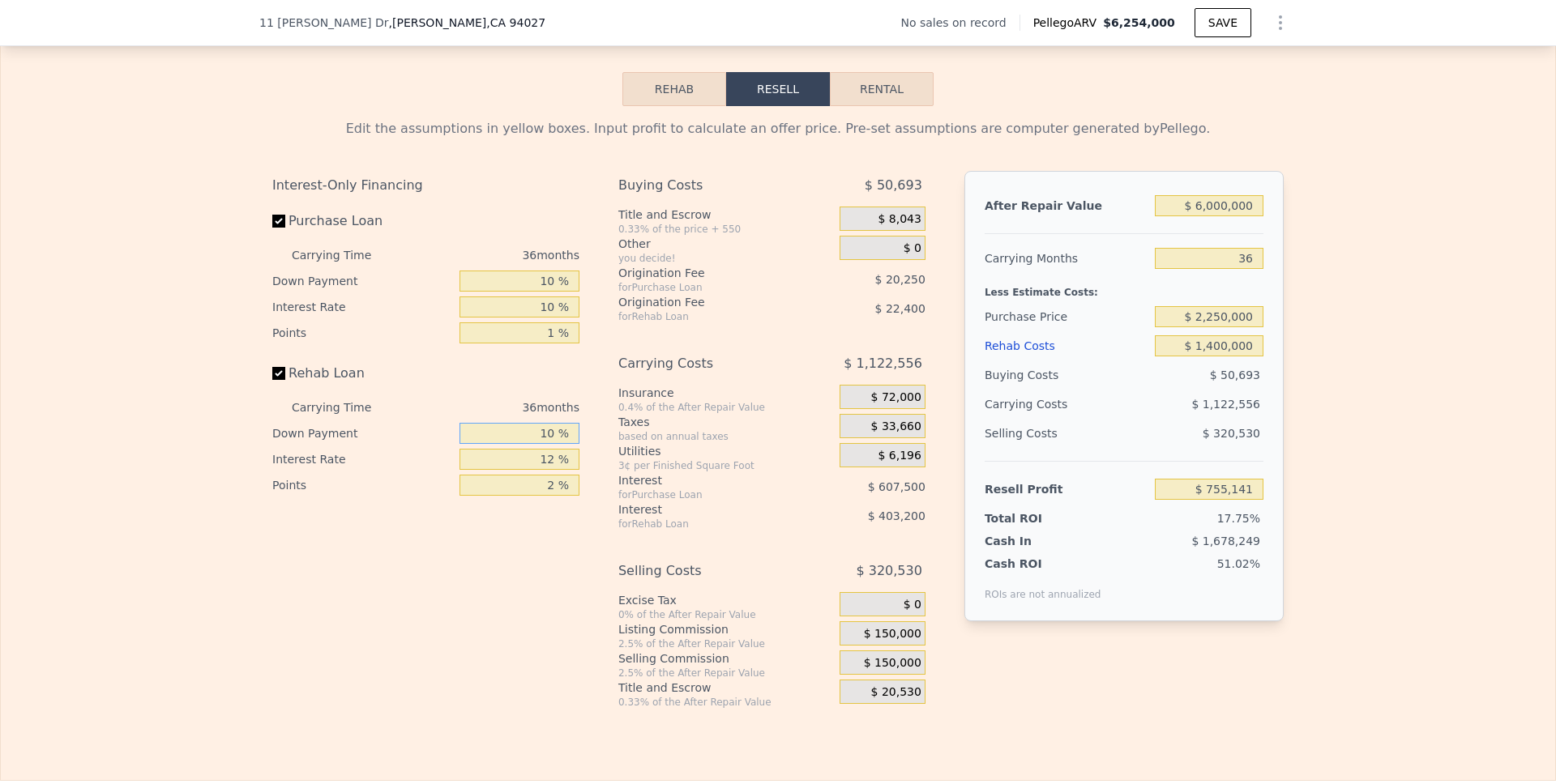
type input "$ 803,021"
type input "10 %"
drag, startPoint x: 556, startPoint y: 482, endPoint x: 504, endPoint y: 481, distance: 52.0
click at [504, 470] on input "12 %" at bounding box center [520, 460] width 120 height 21
type input "1 %"
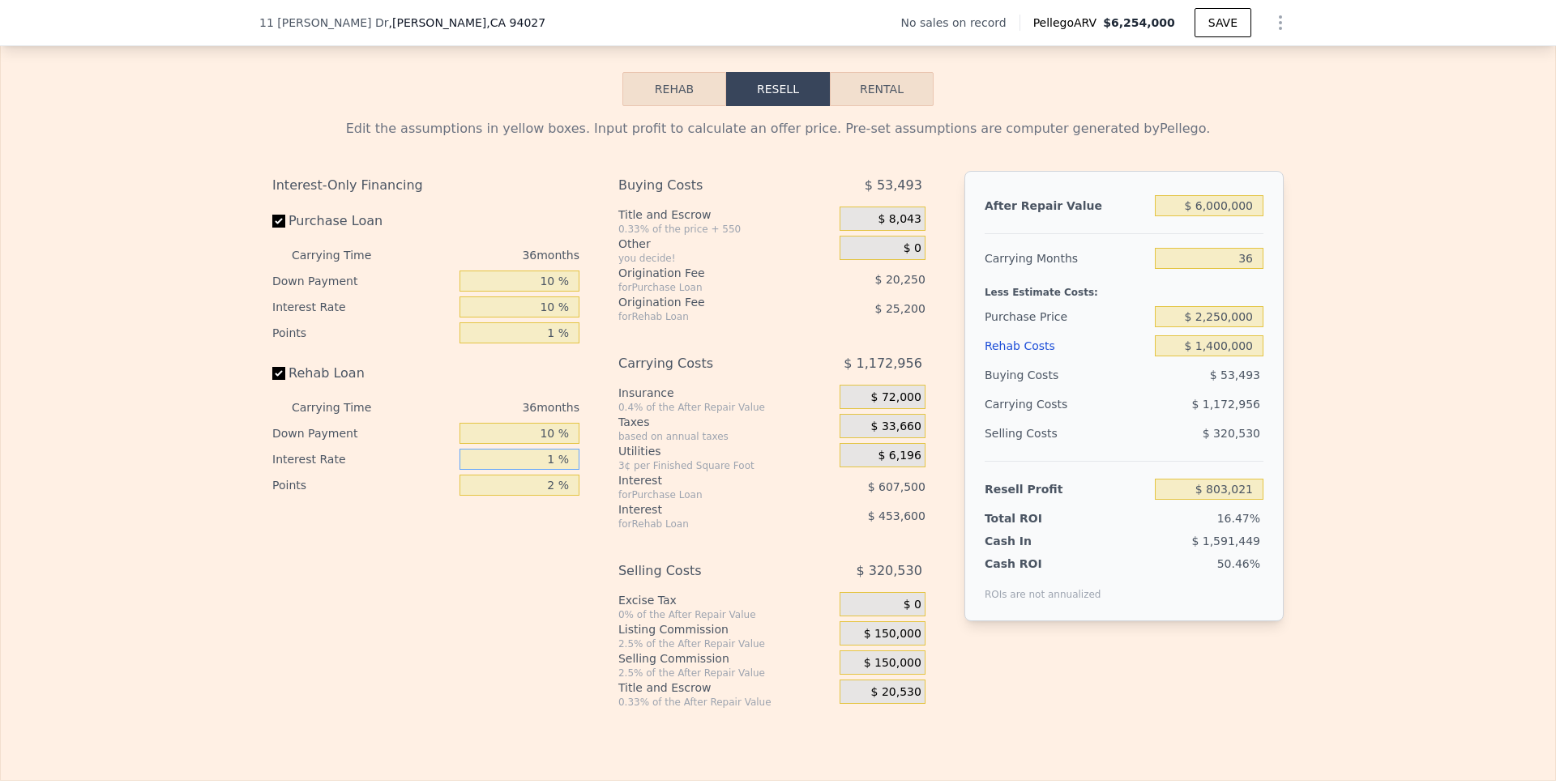
type input "$ 1,218,821"
type input "10 %"
type input "$ 878,621"
type input "10 %"
drag, startPoint x: 552, startPoint y: 508, endPoint x: 519, endPoint y: 508, distance: 33.0
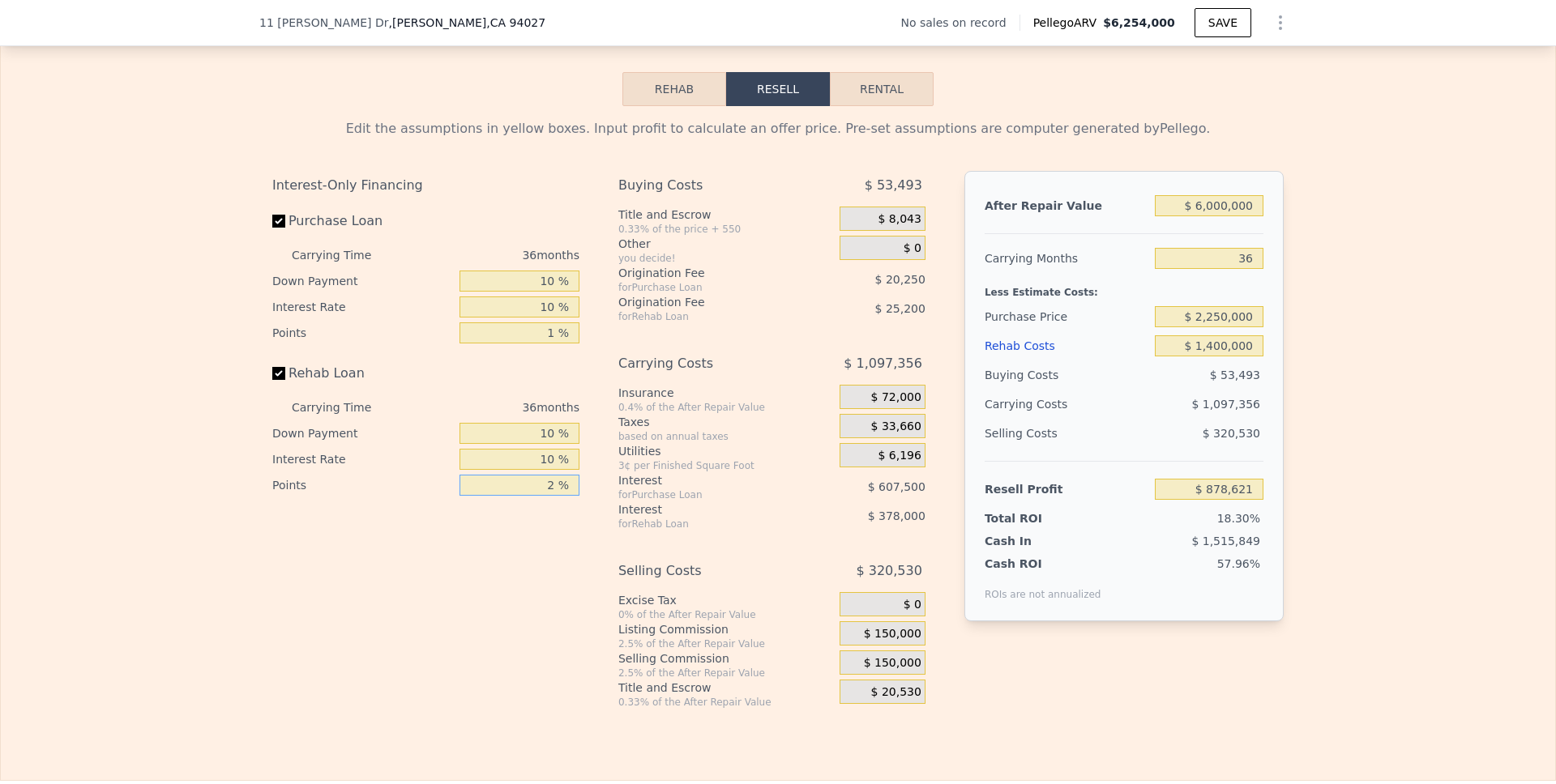
click at [519, 495] on input "2 %" at bounding box center [520, 486] width 120 height 21
type input "1 %"
type input "$ 891,221"
type input "1 %"
drag, startPoint x: 552, startPoint y: 452, endPoint x: 526, endPoint y: 452, distance: 26.0
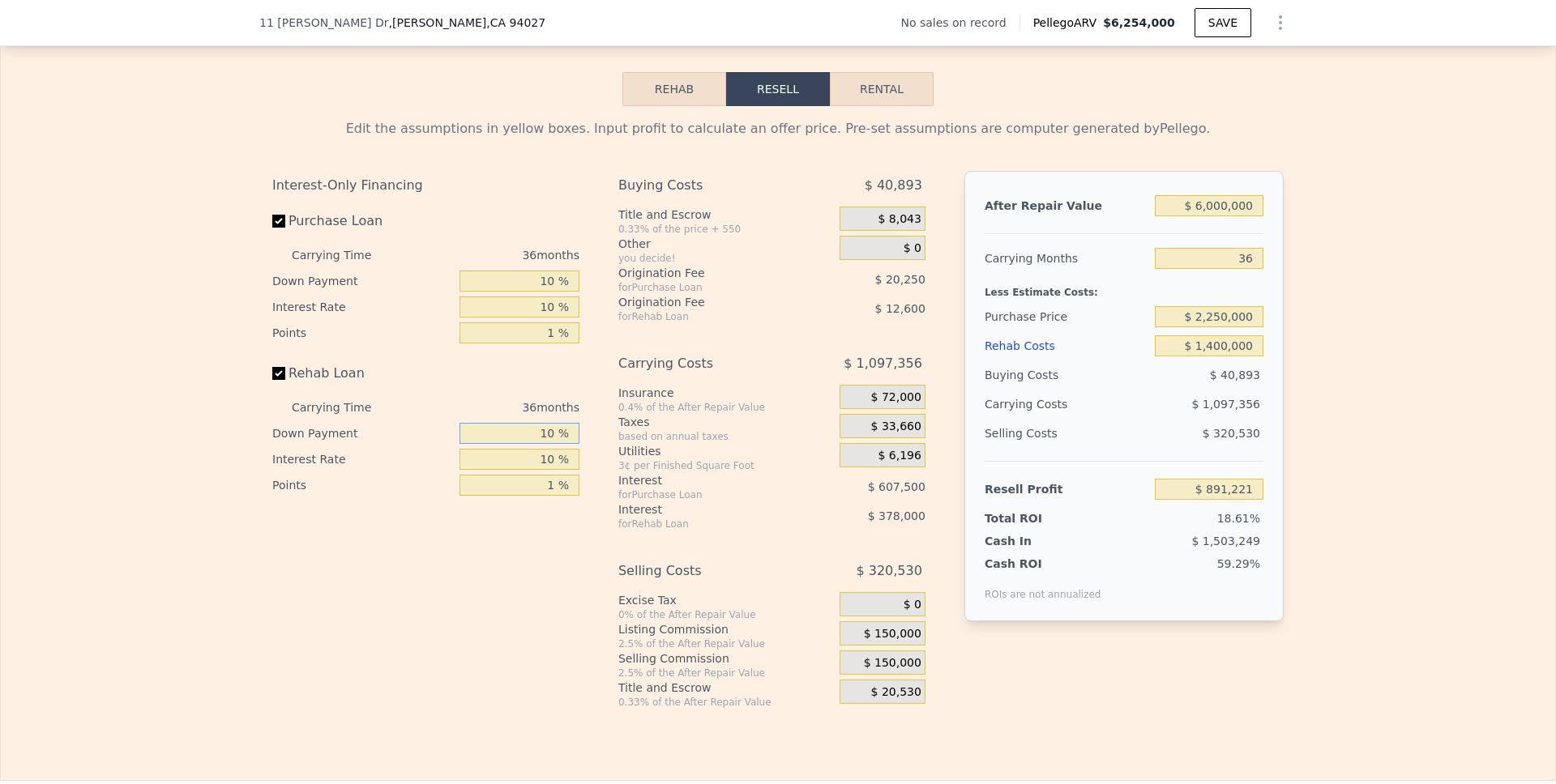
click at [526, 444] on input "10 %" at bounding box center [520, 434] width 120 height 21
type input "0 %"
type input "$ 847,809"
type input "0 %"
click at [902, 641] on span "$ 150,000" at bounding box center [892, 634] width 58 height 14
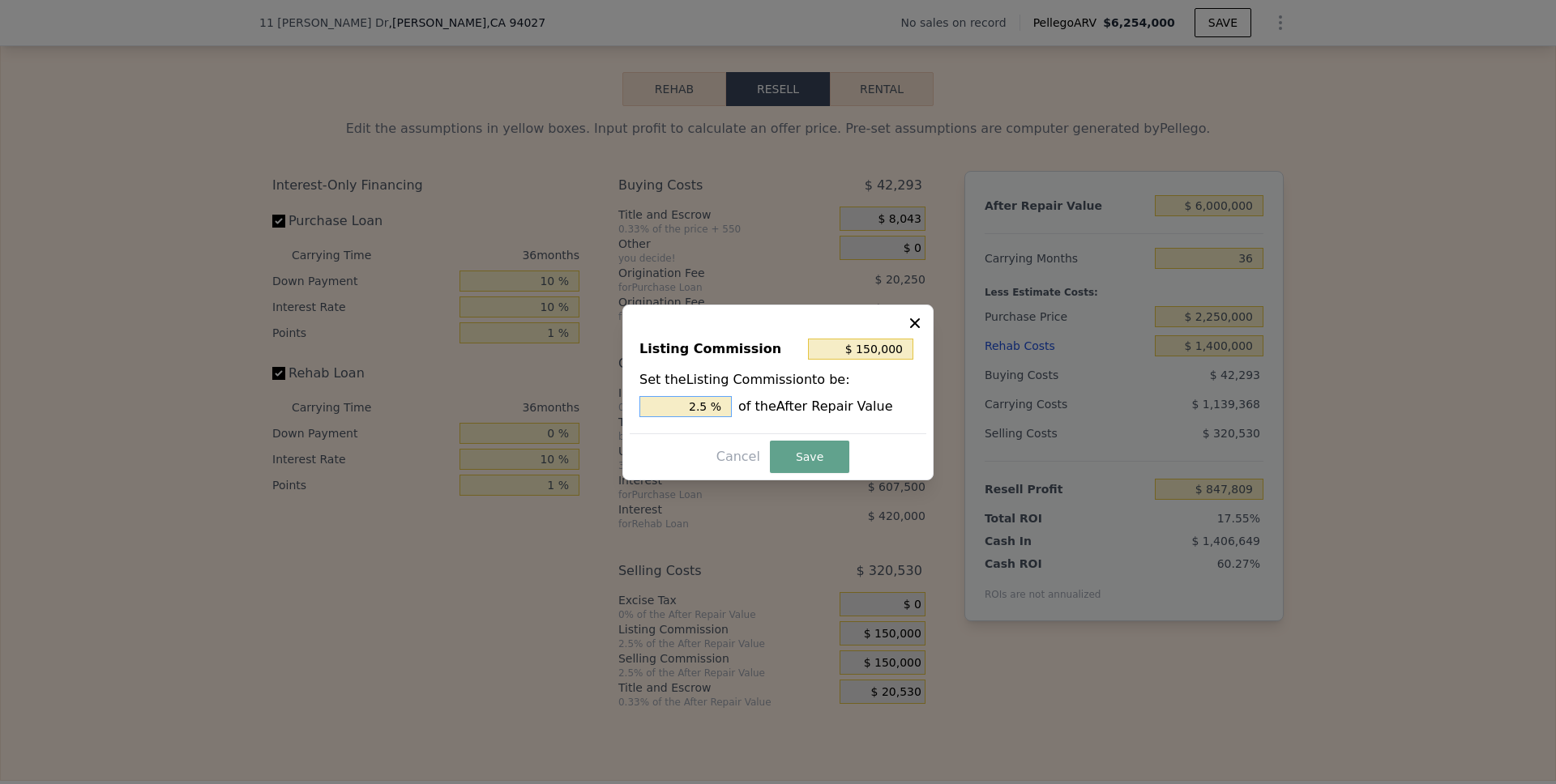
drag, startPoint x: 717, startPoint y: 406, endPoint x: 676, endPoint y: 406, distance: 41.0
click at [676, 406] on input "2.5 %" at bounding box center [685, 407] width 93 height 21
type input "$ 60,000"
type input "1.0 %"
click at [803, 451] on button "Save" at bounding box center [809, 457] width 79 height 32
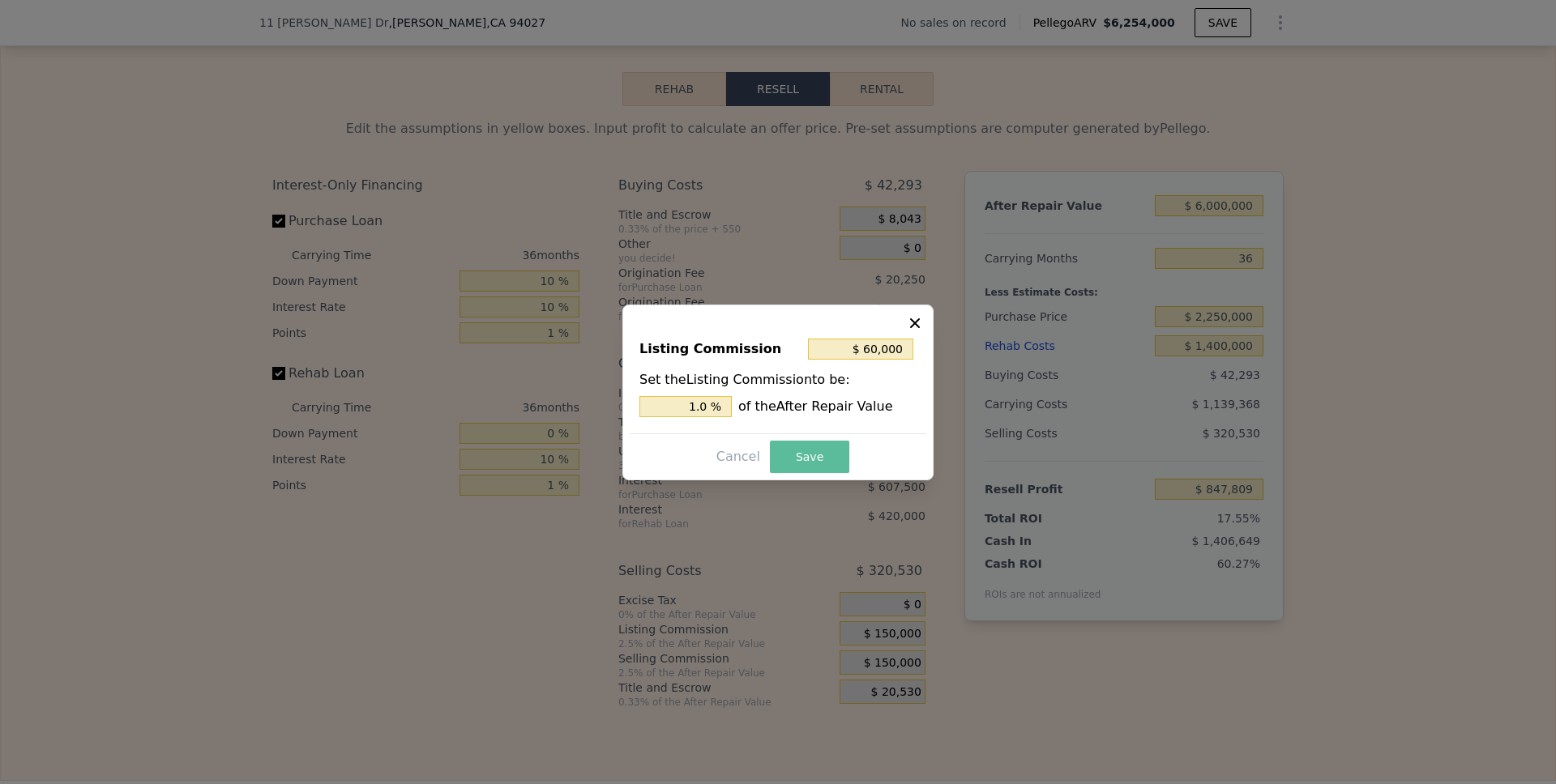
type input "$ 937,809"
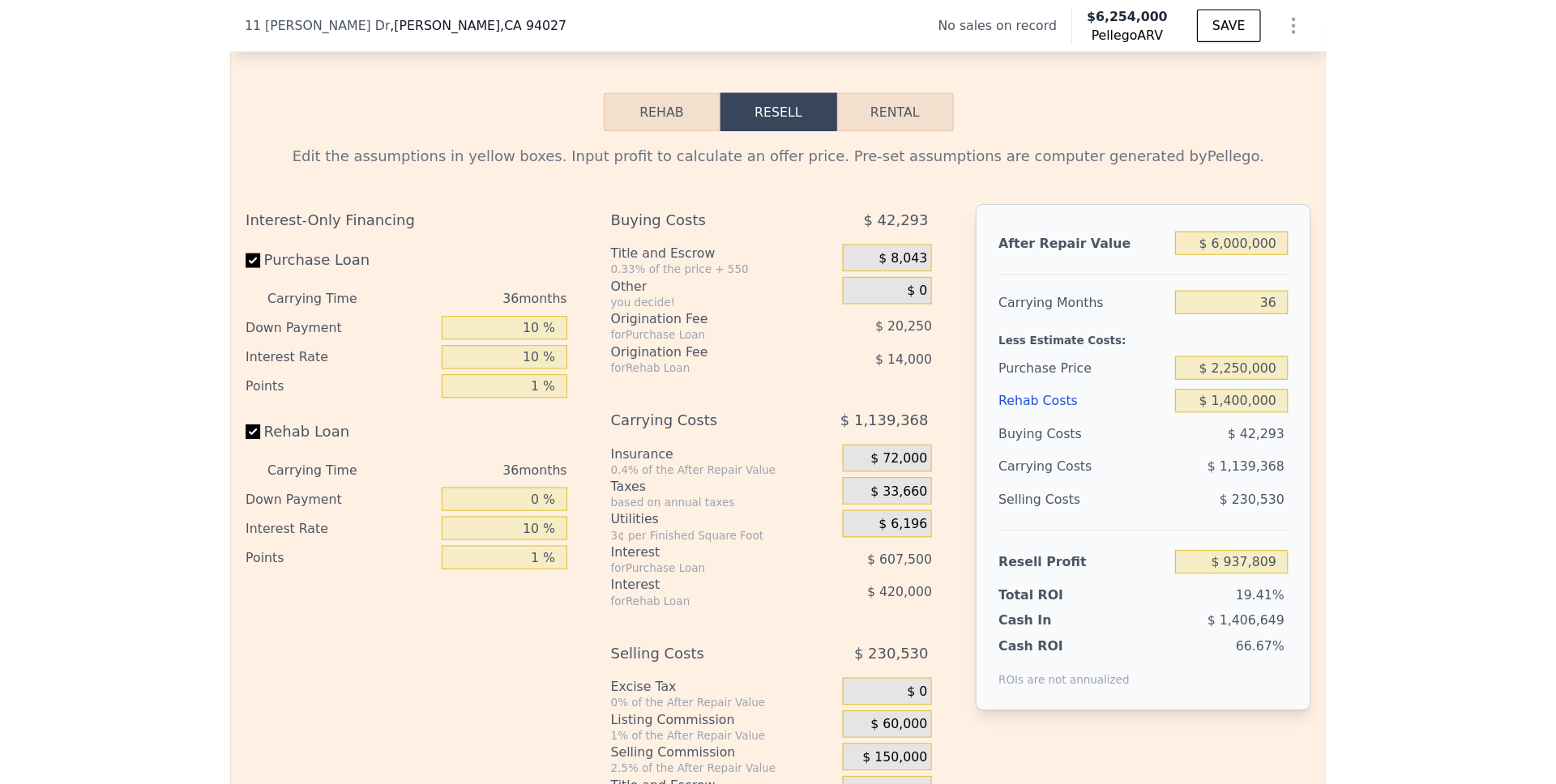
scroll to position [2284, 0]
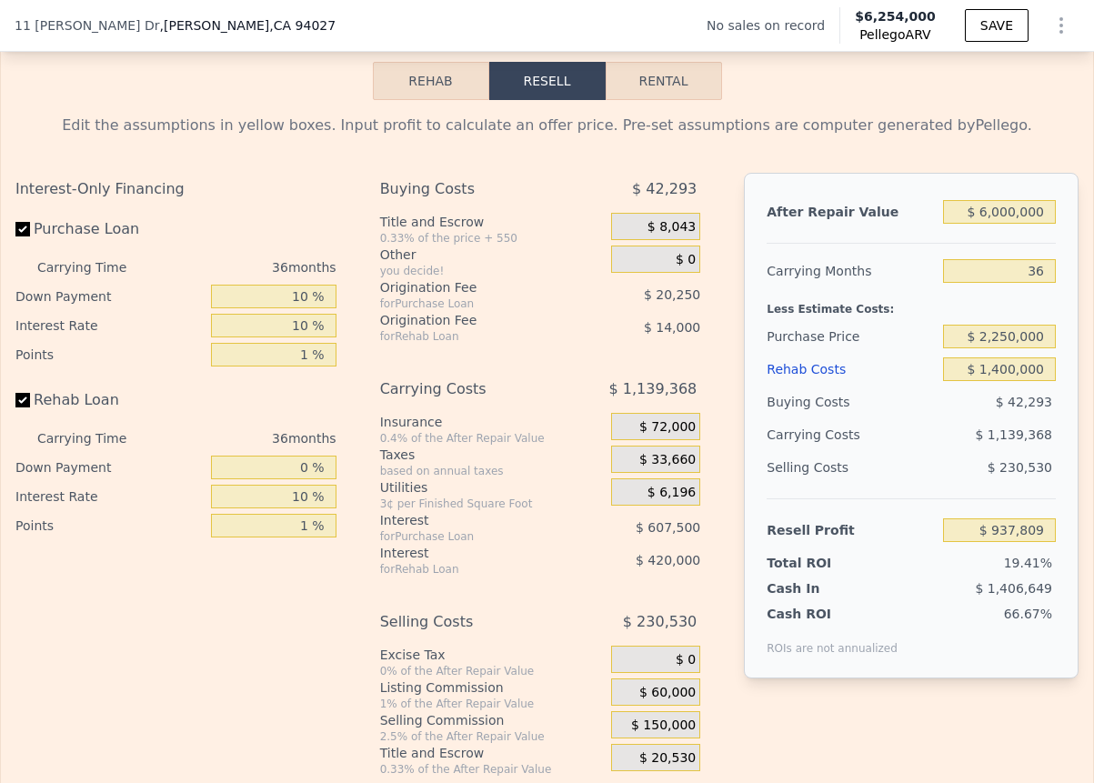
type input "$ 6,254,000"
type input "8"
type input "$ 0"
type input "$ 30,002"
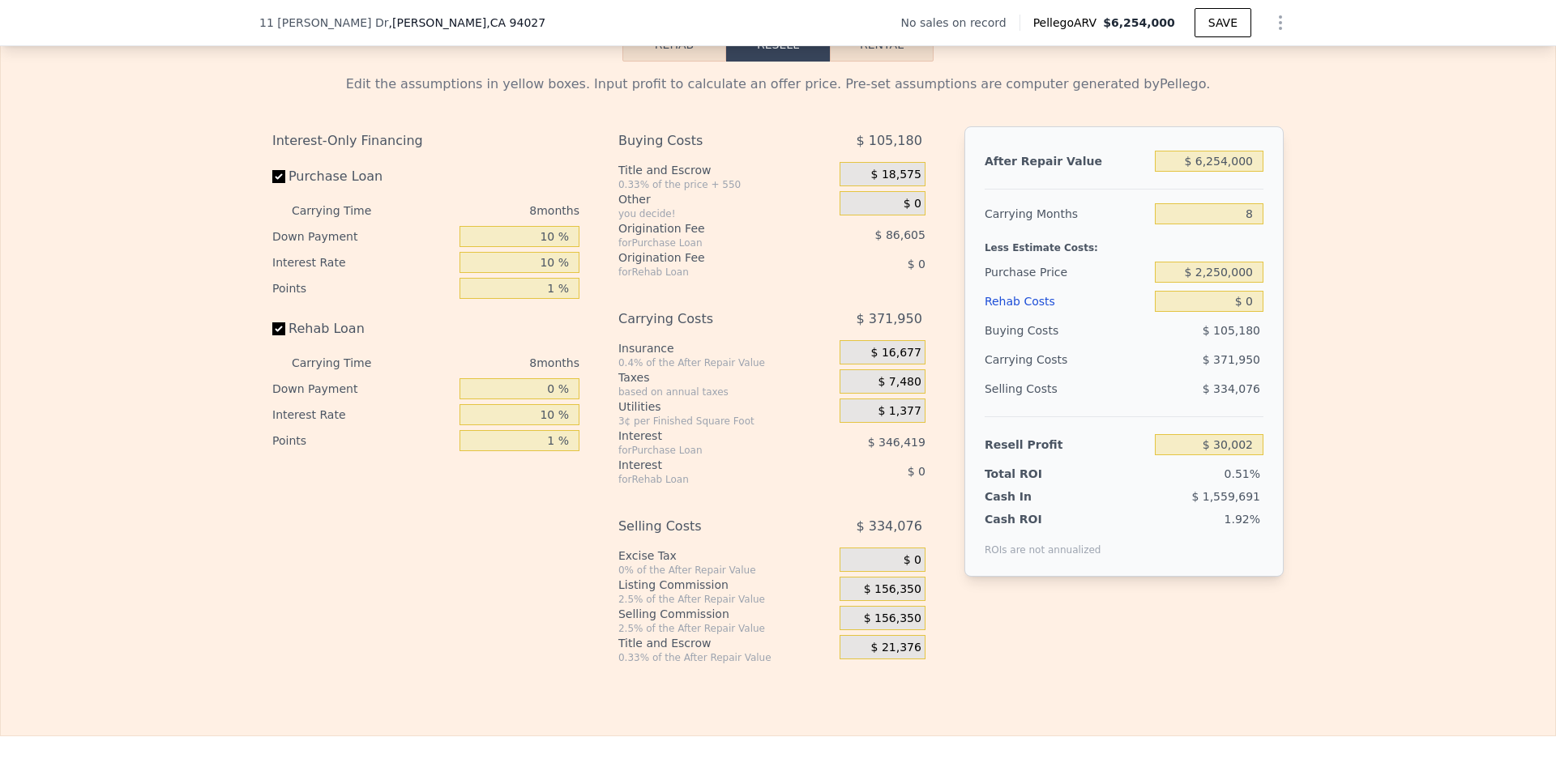
scroll to position [0, 6]
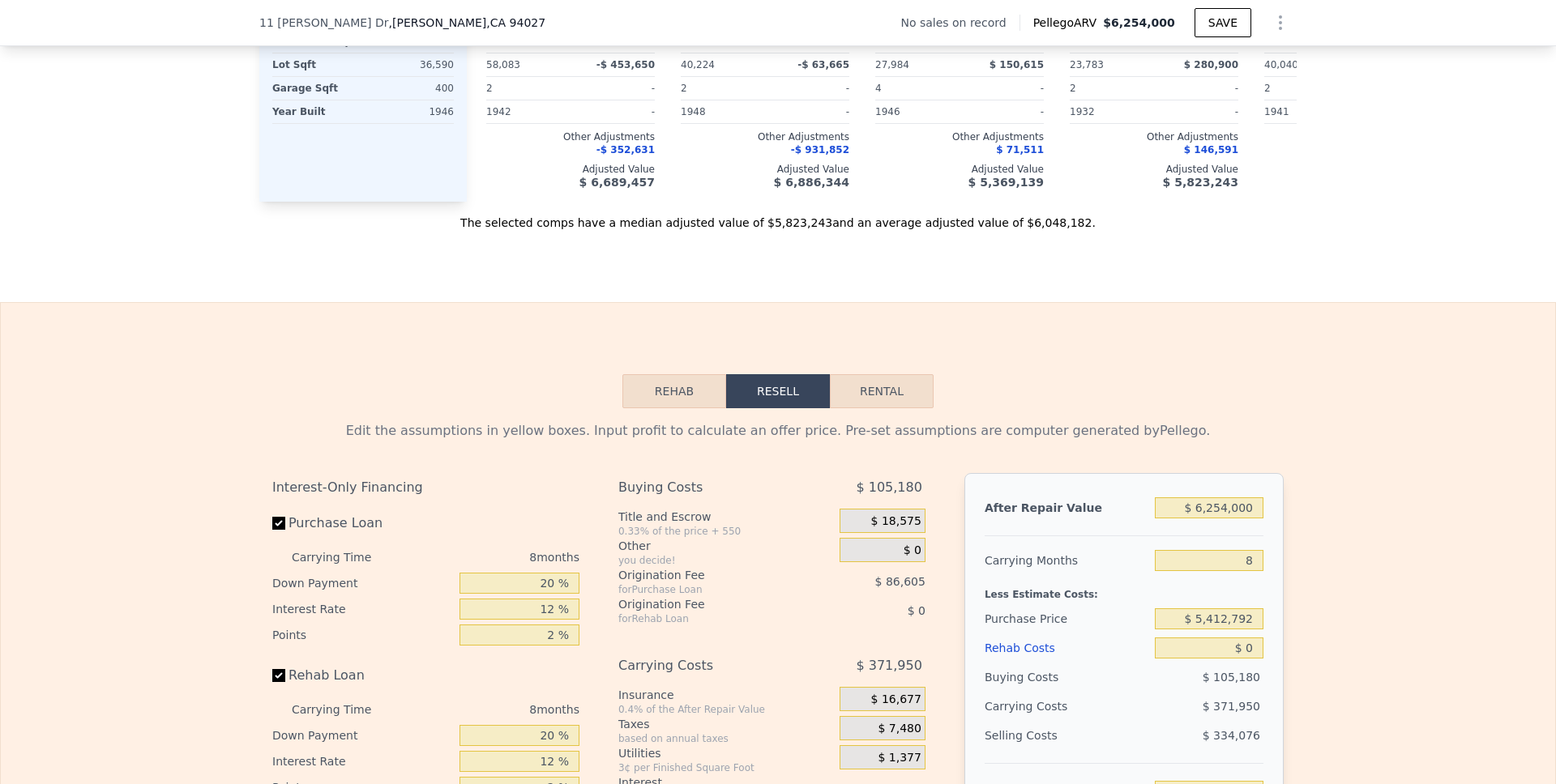
scroll to position [2171, 0]
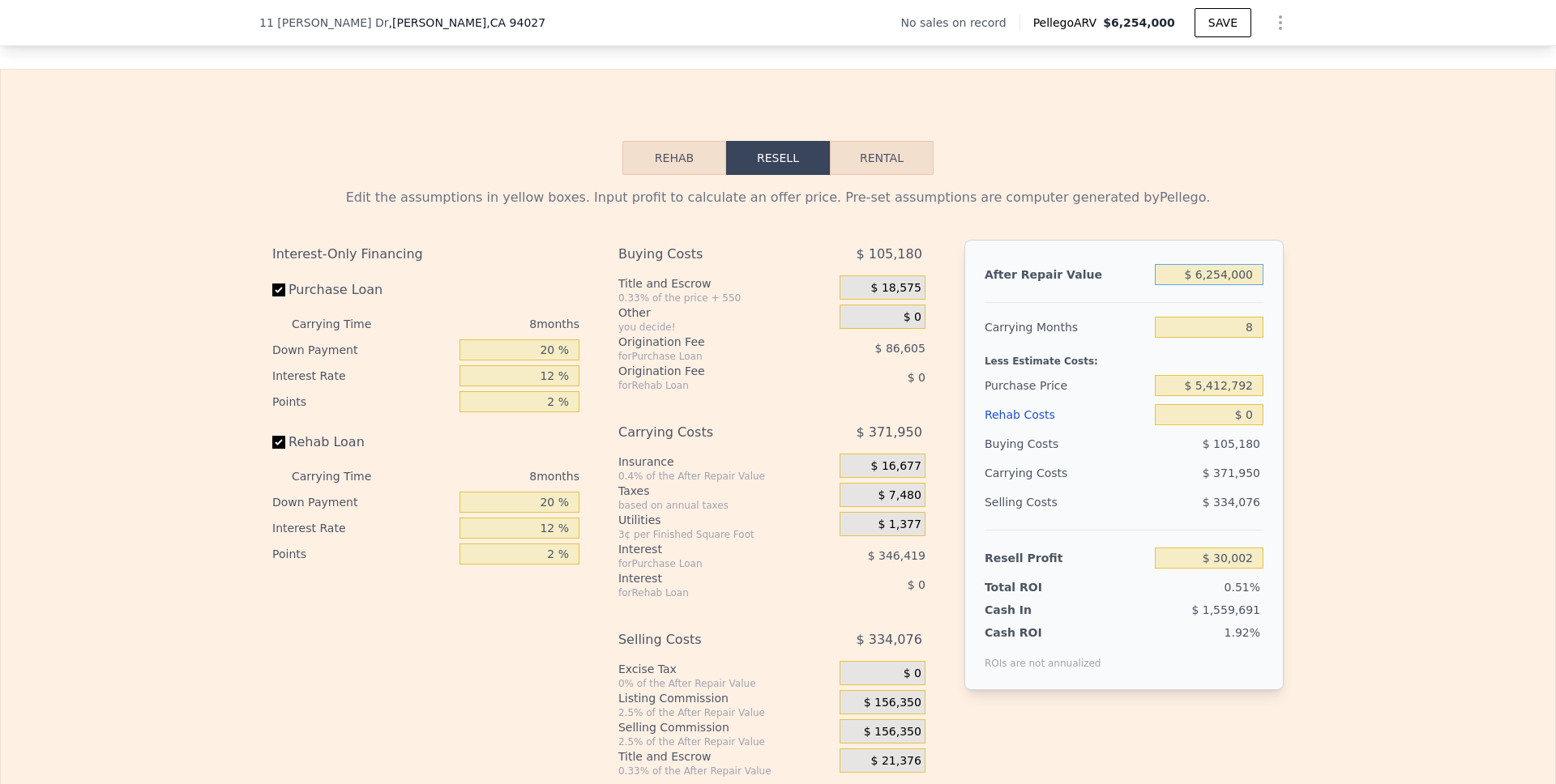
drag, startPoint x: 1251, startPoint y: 298, endPoint x: 1151, endPoint y: 298, distance: 100.0
click at [1155, 285] on input "$ 6,254,000" at bounding box center [1209, 274] width 109 height 21
type input "$ 1"
type input "-$ 5,873,794"
type input "$ 11"
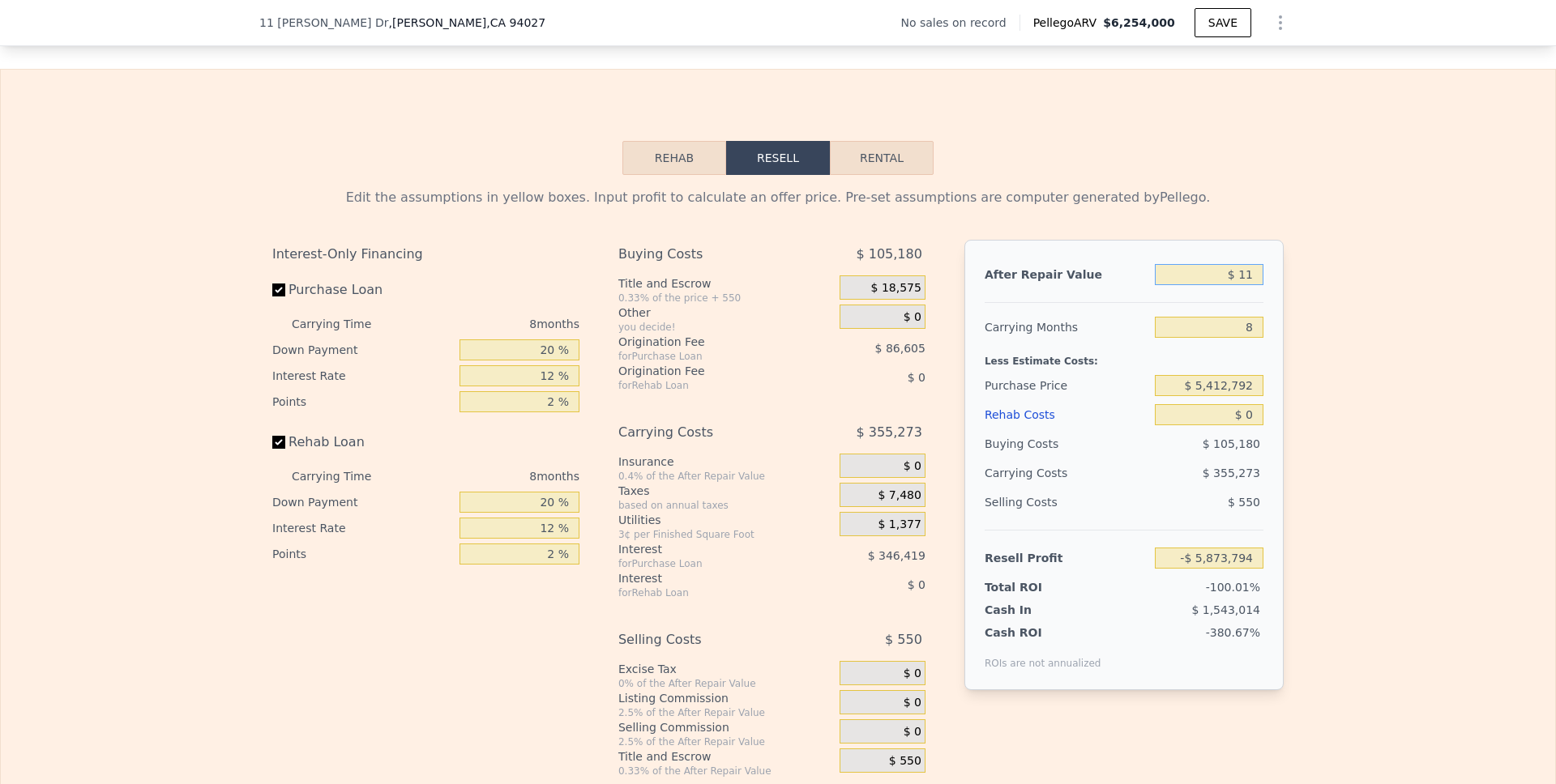
type input "-$ 5,873,784"
type input "$ 110"
type input "-$ 5,873,691"
type input "$ 1,100"
type input "-$ 5,872,758"
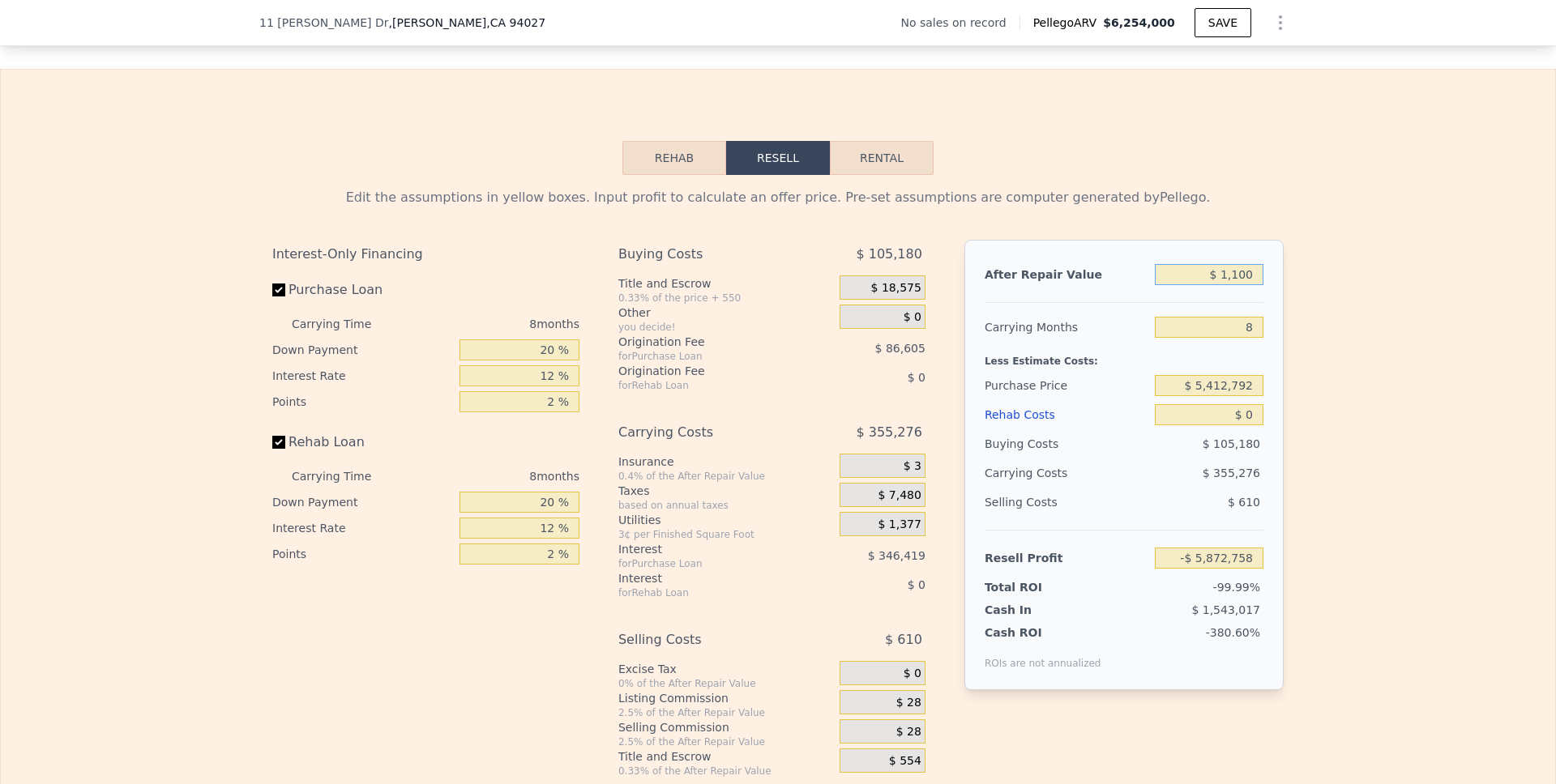
type input "$ 11,000"
type input "-$ 5,863,411"
type input "$ 110,000"
type input "-$ 5,769,954"
type input "$ 1,100,000"
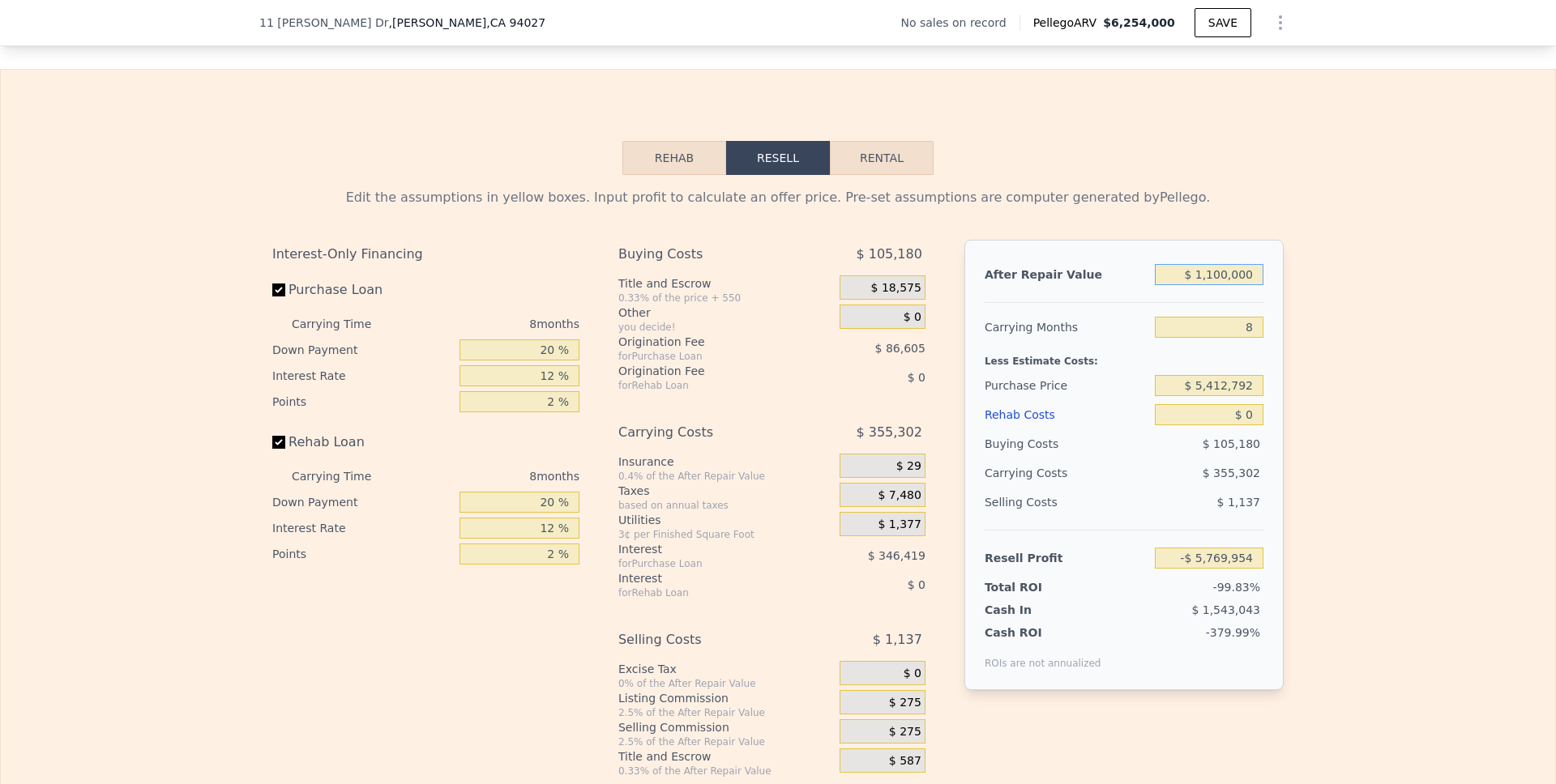
type input "-$ 4,835,391"
type input "$ 11,000,000"
type input "$ 4,510,242"
type input "$ 11,000,000"
drag, startPoint x: 1247, startPoint y: 347, endPoint x: 1231, endPoint y: 347, distance: 16.0
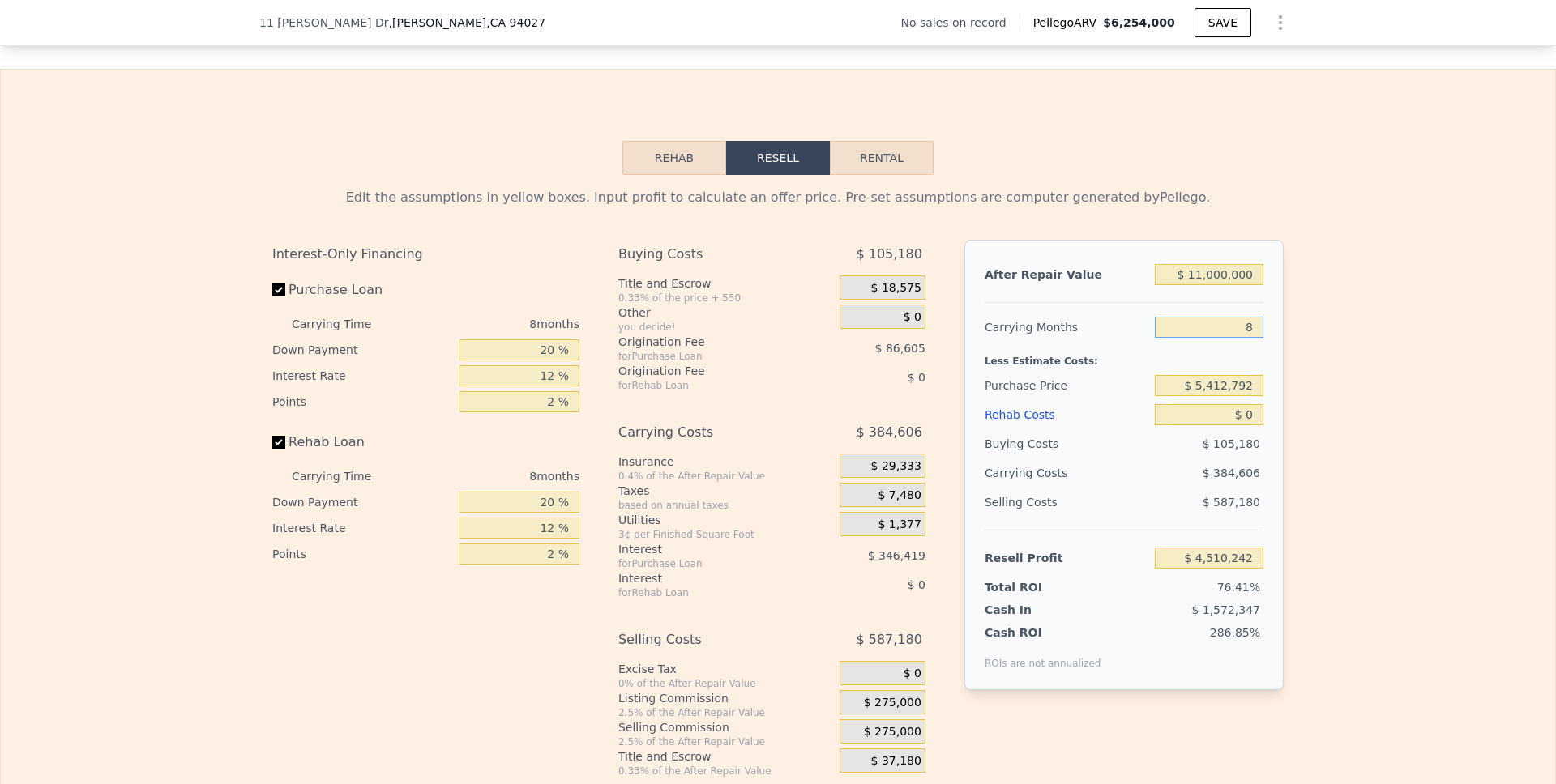
click at [1231, 338] on input "8" at bounding box center [1209, 328] width 109 height 21
type input "2"
type input "$ 4,798,697"
type input "24"
type input "$ 3,741,030"
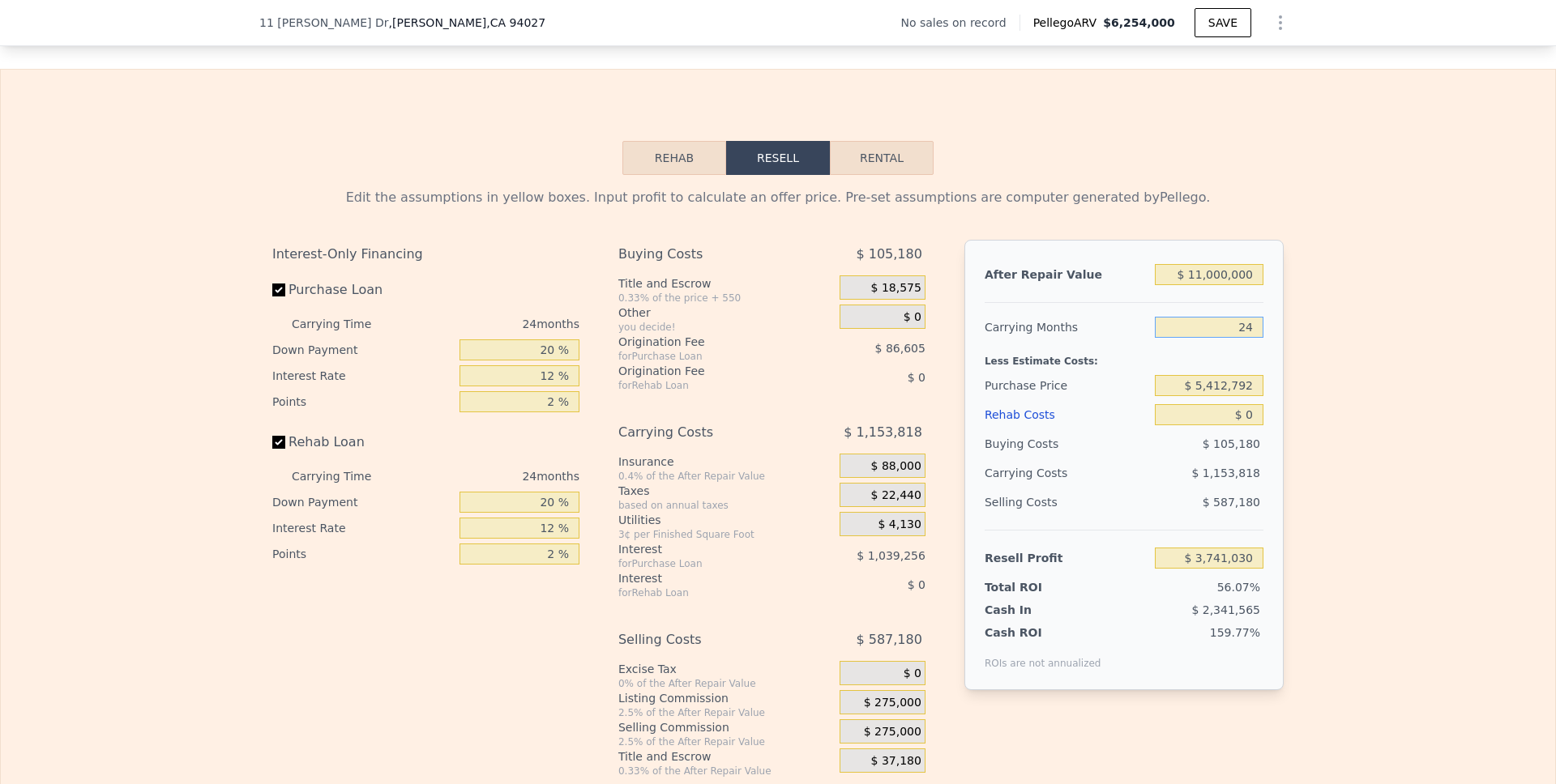
type input "24"
drag, startPoint x: 1256, startPoint y: 413, endPoint x: 1206, endPoint y: 413, distance: 50.0
click at [1206, 396] on input "$ 5,412,792" at bounding box center [1209, 386] width 109 height 21
type input "$ 5,500,000"
type input "$ 3,635,385"
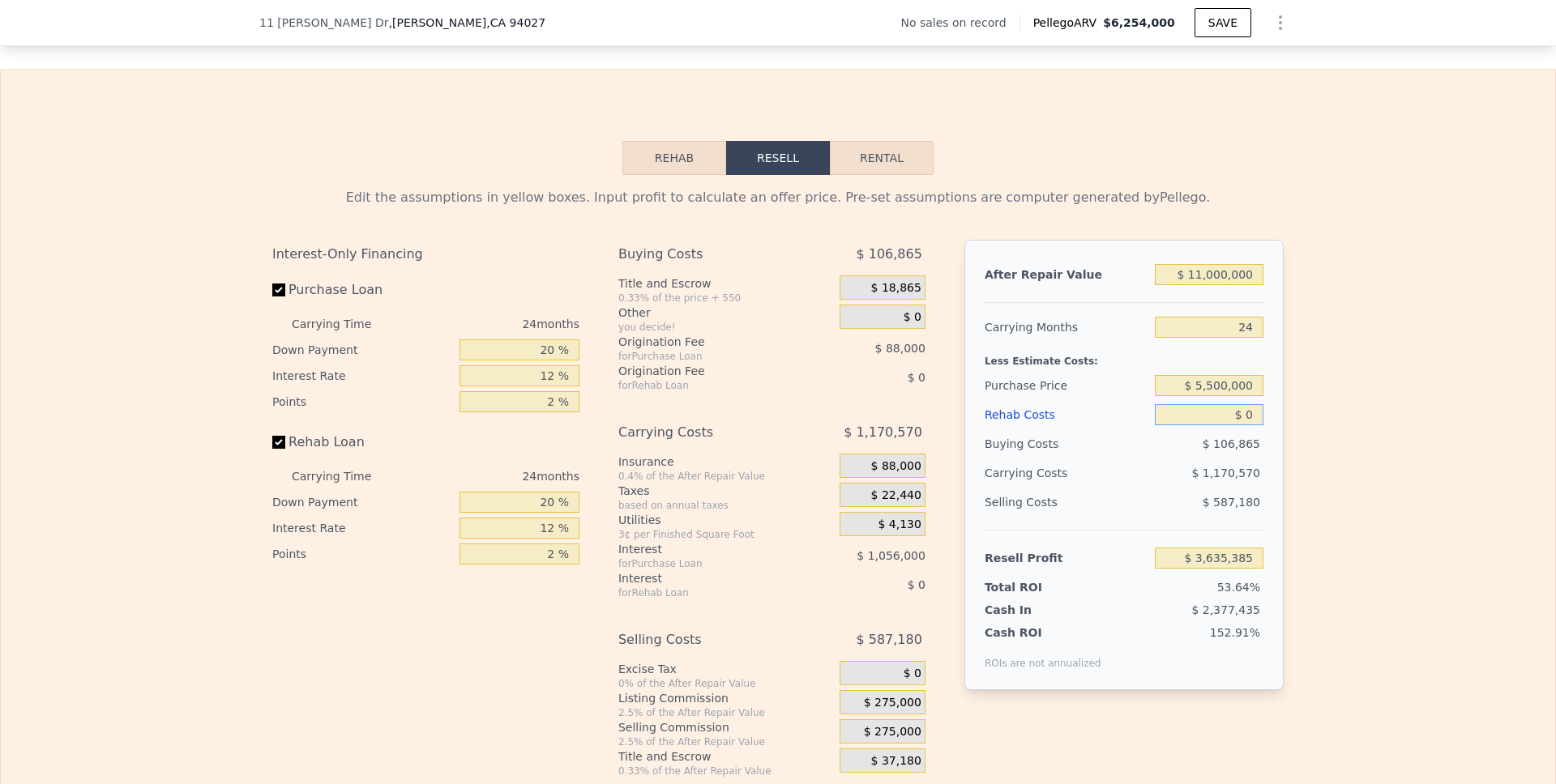
drag, startPoint x: 1252, startPoint y: 437, endPoint x: 1233, endPoint y: 437, distance: 19.0
click at [1233, 425] on input "$ 0" at bounding box center [1209, 415] width 109 height 21
type input "$ 2"
type input "$ 3,635,383"
type input "$ 26"
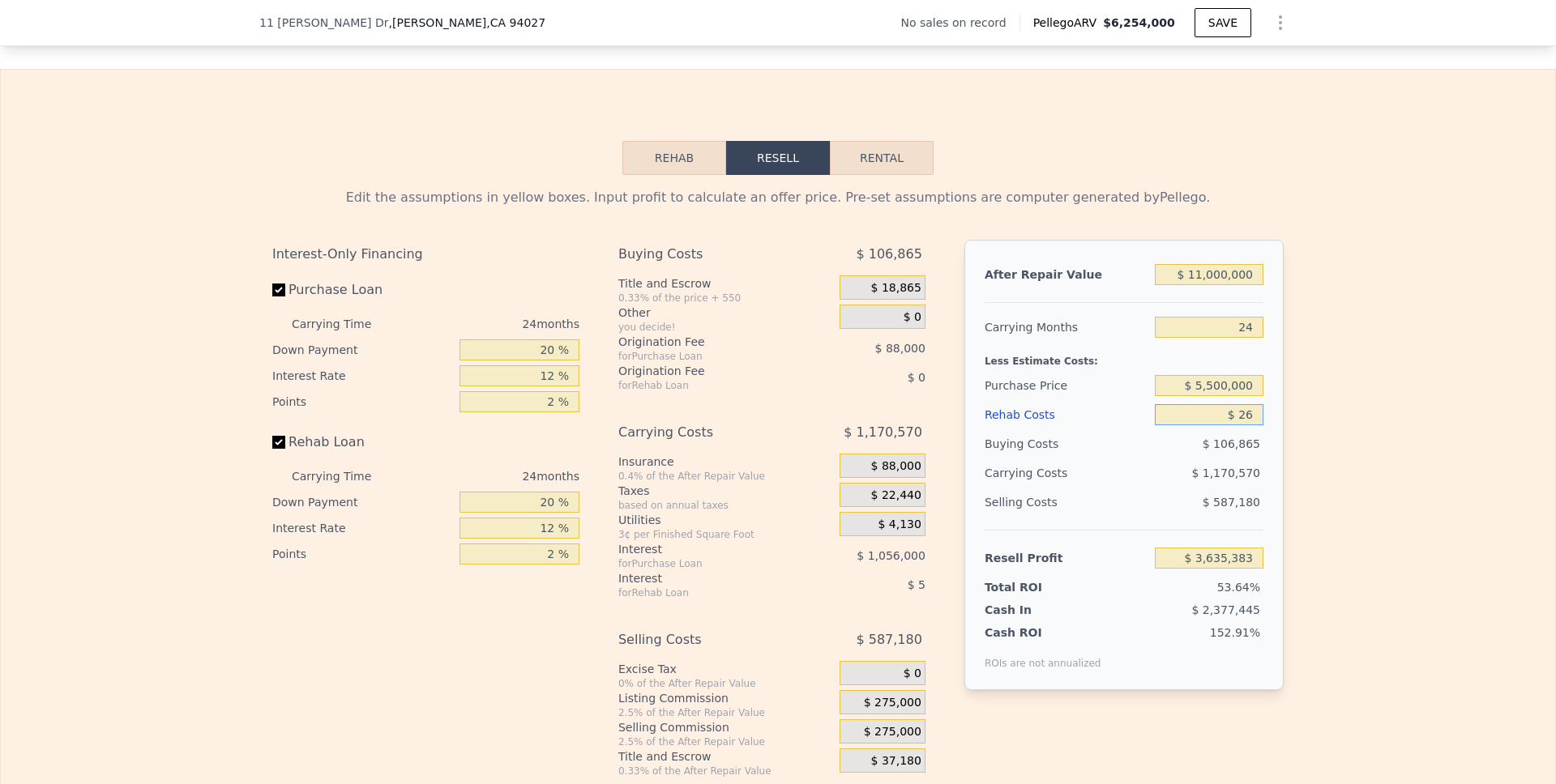
type input "$ 3,635,359"
type input "$ 260"
type input "$ 3,635,073"
type input "$ 2,600"
type input "$ 3,632,239"
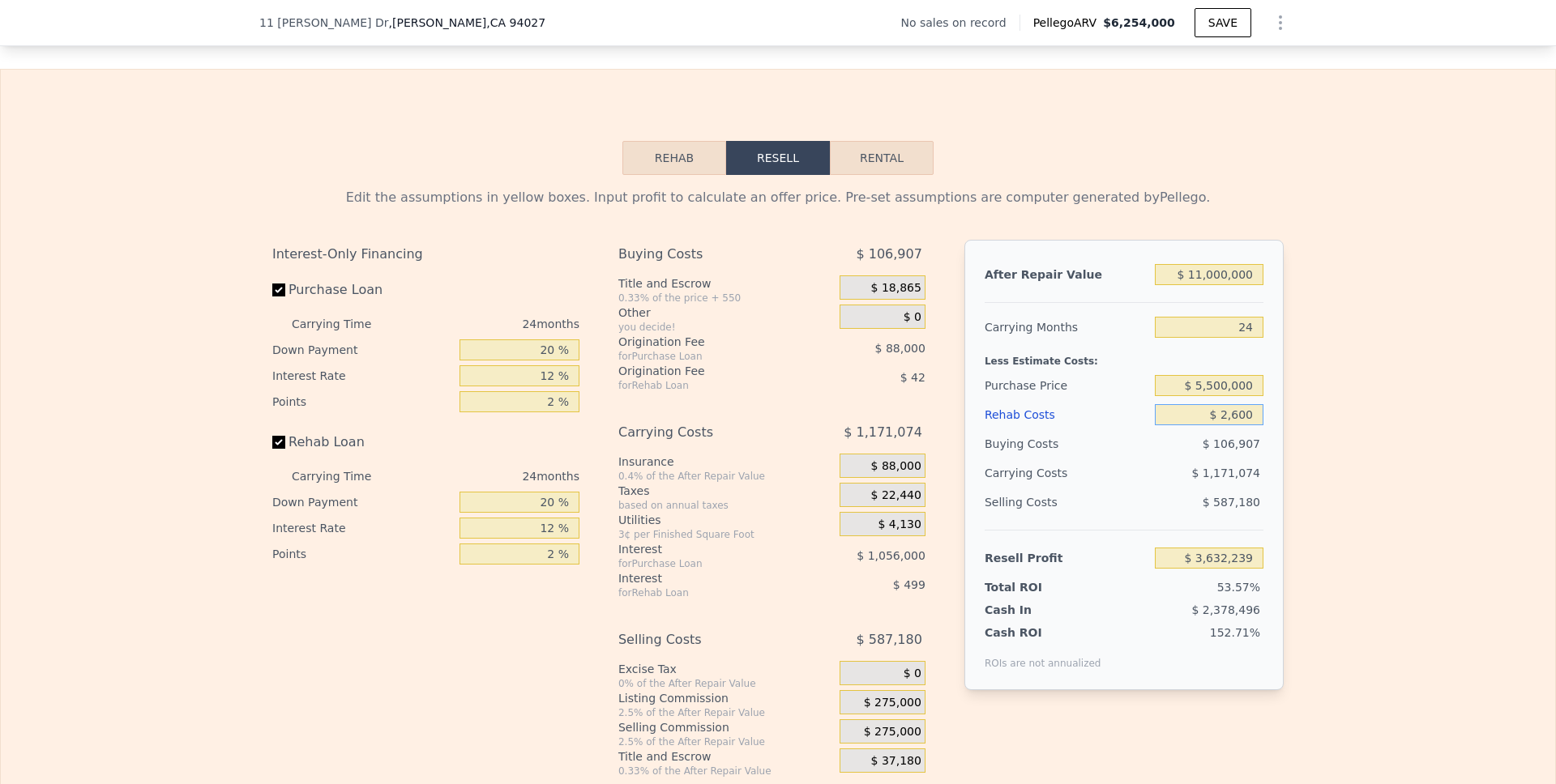
type input "$ 26,000"
type input "$ 3,603,977"
type input "$ 260,000"
type input "$ 3,321,305"
type input "$ 2,600,000"
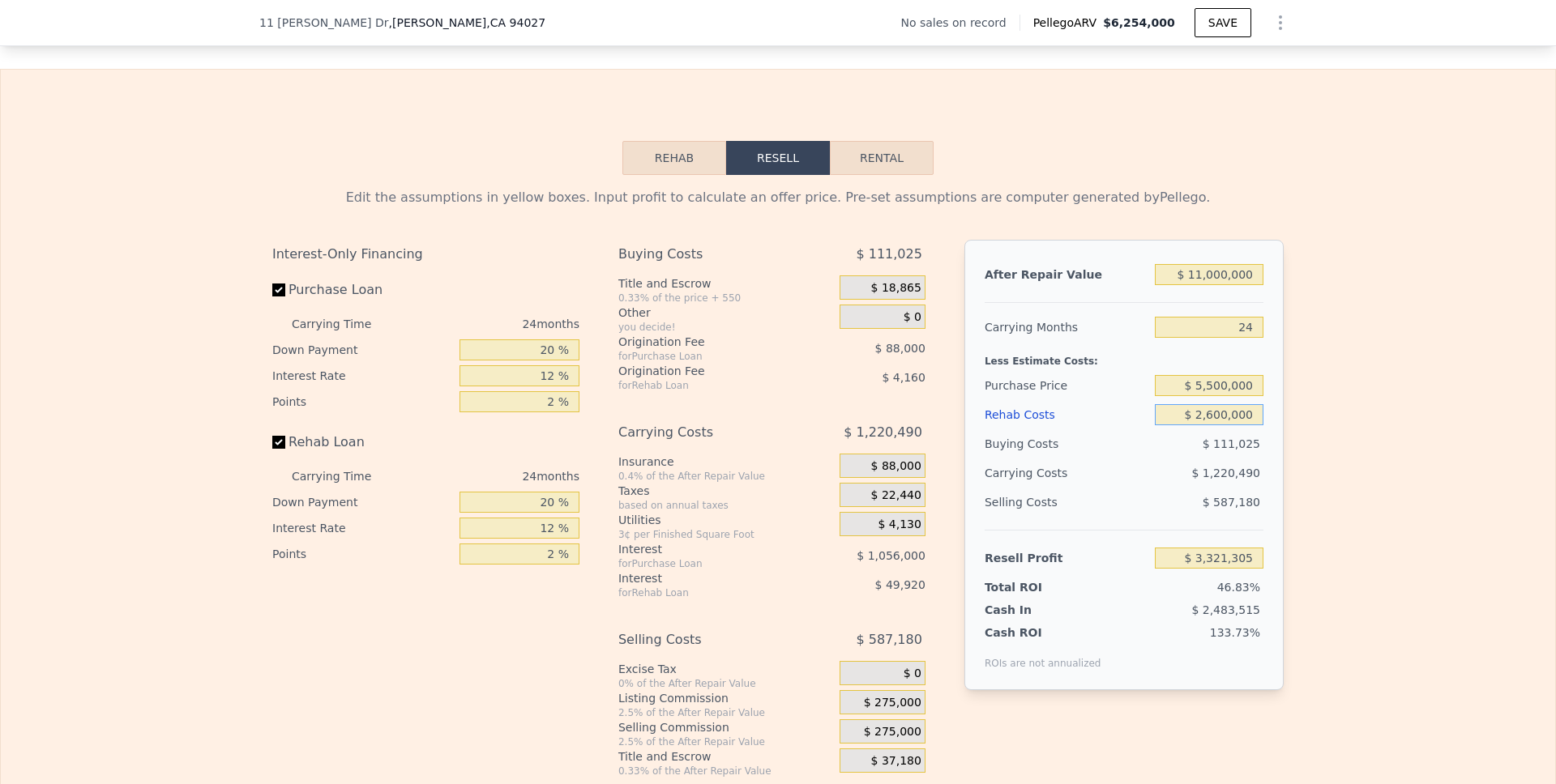
type input "$ 494,585"
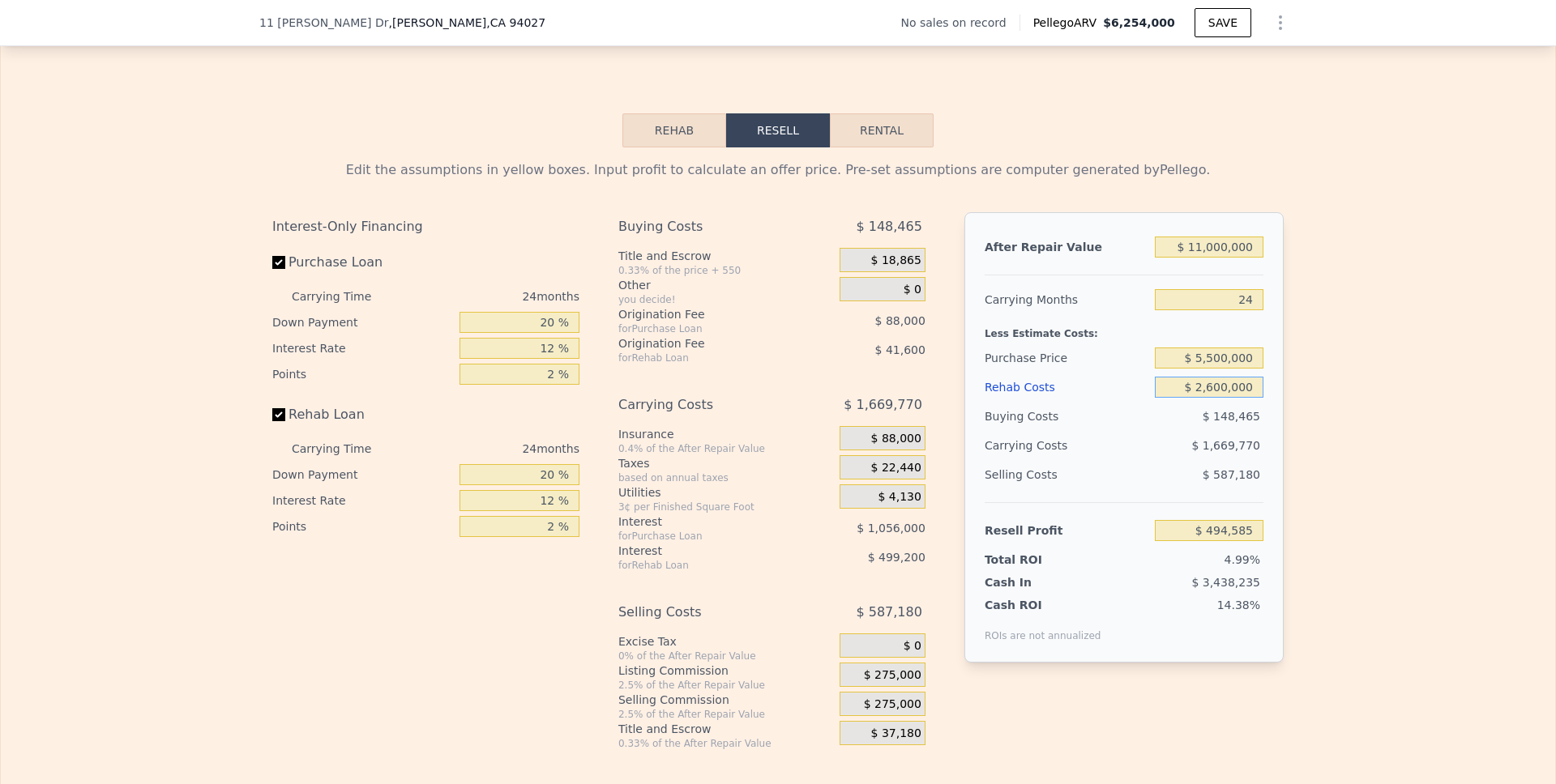
scroll to position [2206, 0]
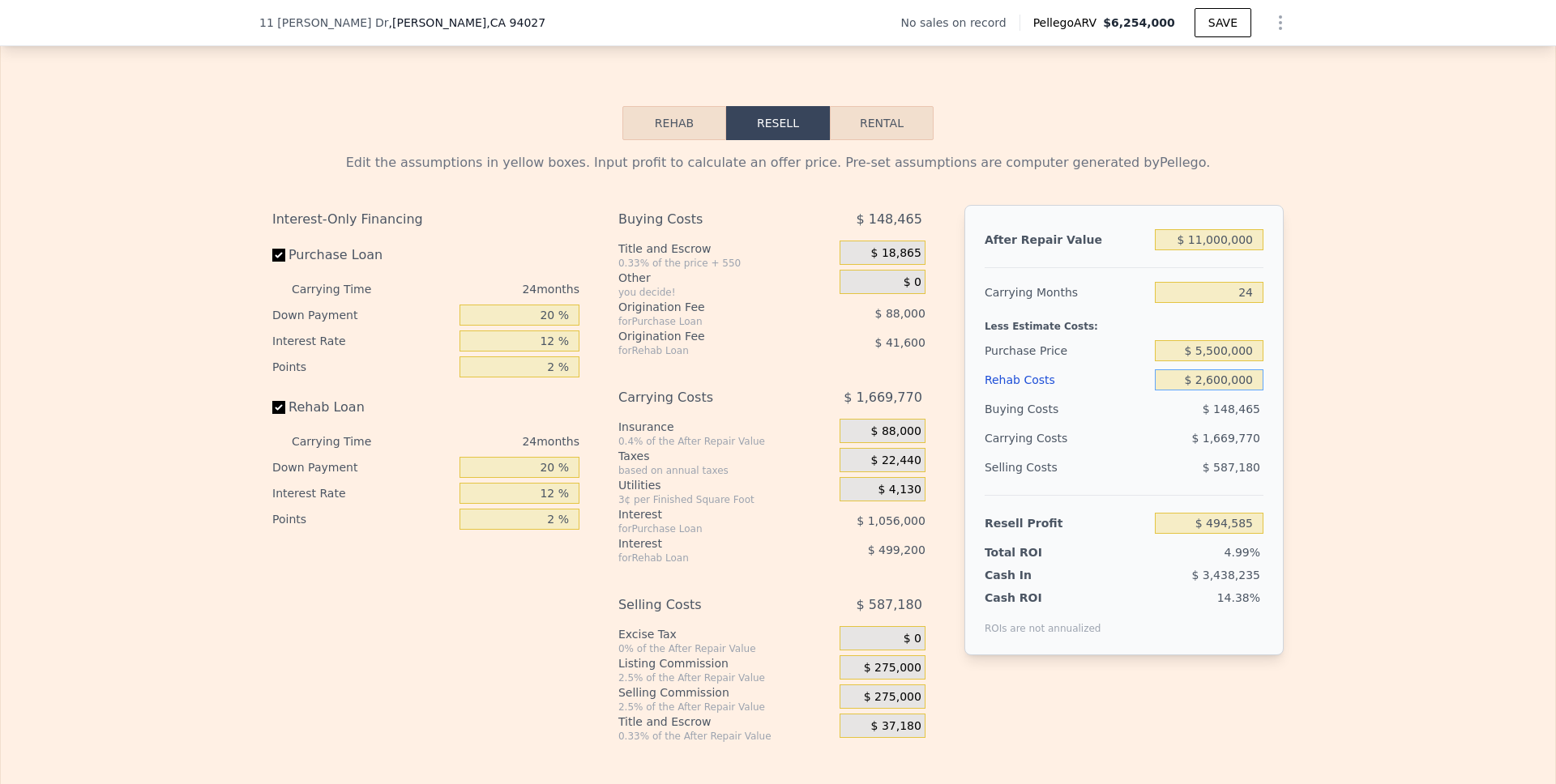
type input "$ 2,600,000"
drag, startPoint x: 551, startPoint y: 340, endPoint x: 520, endPoint y: 340, distance: 31.0
click at [520, 326] on input "20 %" at bounding box center [520, 315] width 120 height 21
type input "1 %"
type input "$ 222,885"
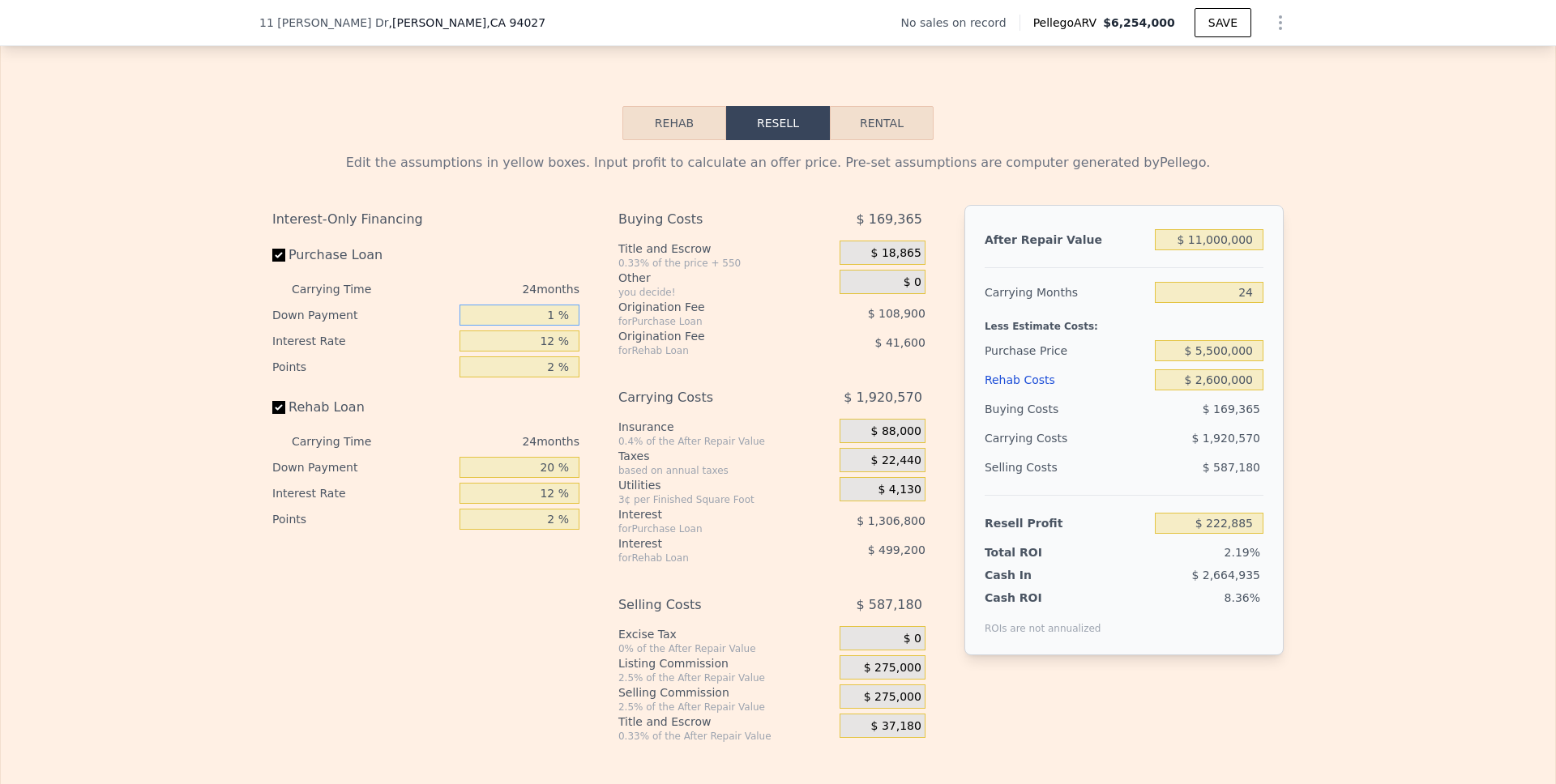
type input "10 %"
type input "$ 351,585"
type input "10 %"
drag, startPoint x: 549, startPoint y: 363, endPoint x: 519, endPoint y: 363, distance: 30.0
click at [519, 352] on input "12 %" at bounding box center [520, 341] width 120 height 21
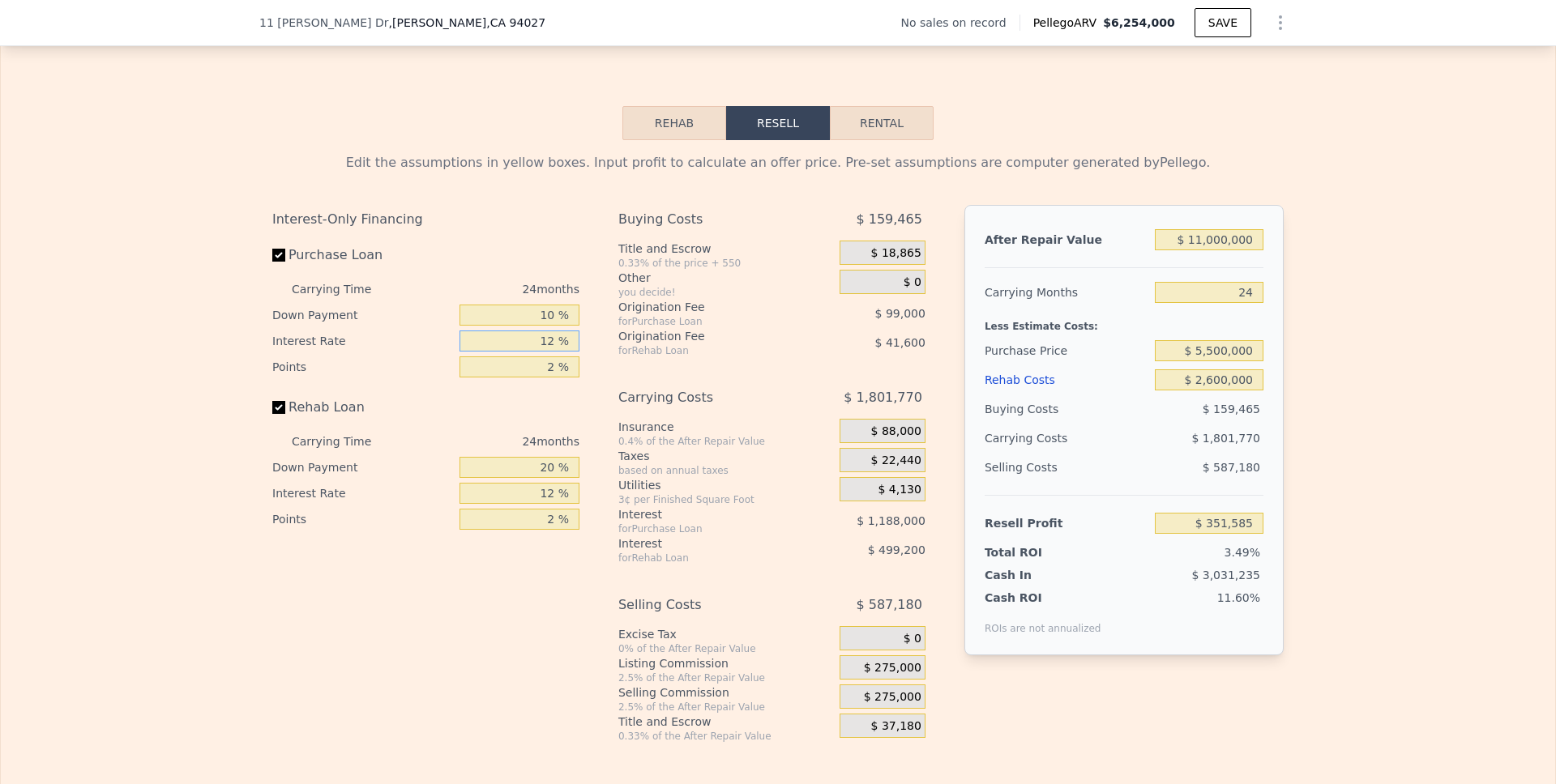
type input "1 %"
type input "$ 1,440,585"
type input "10 %"
type input "$ 549,585"
type input "10 %"
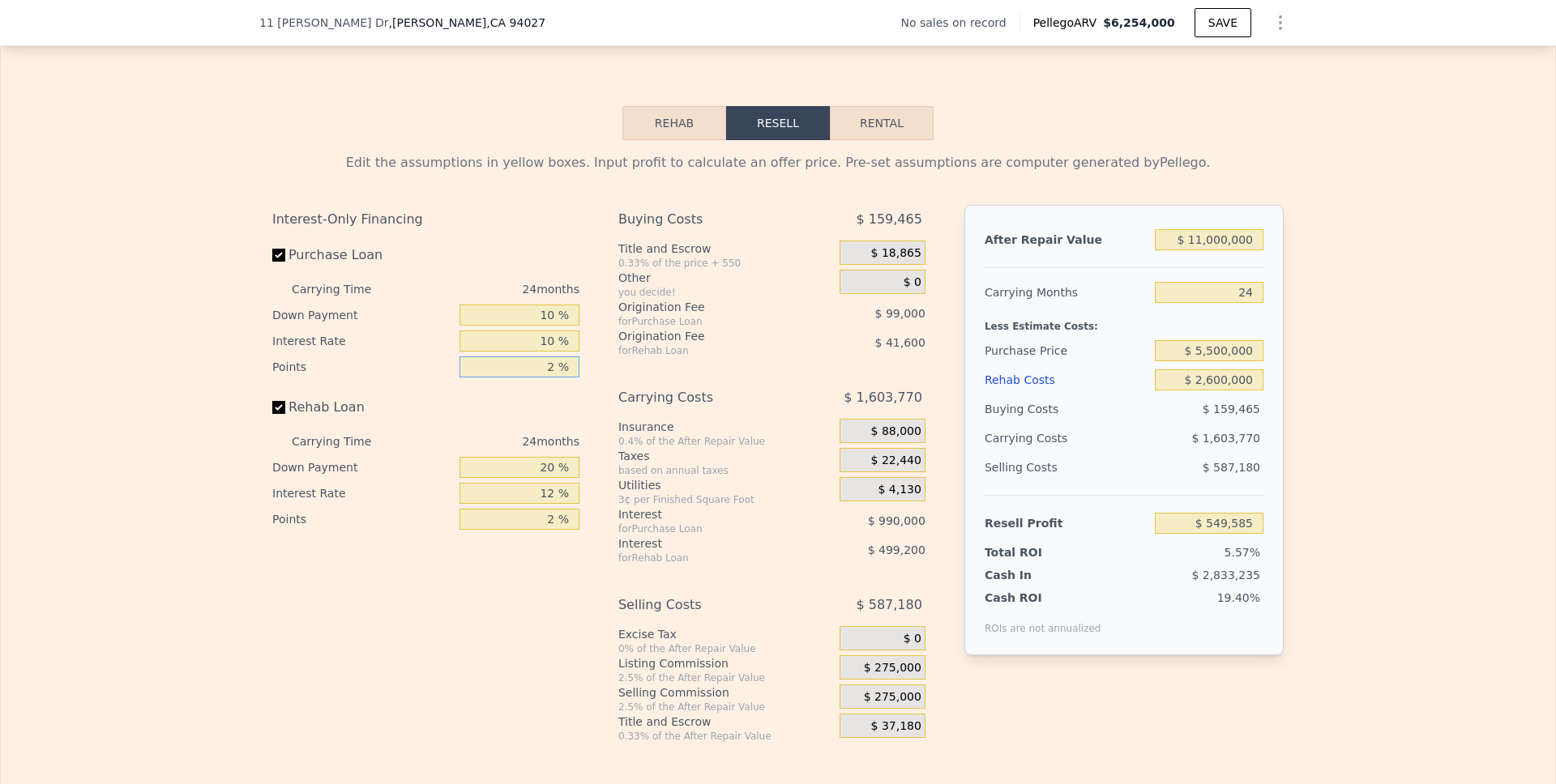
drag, startPoint x: 551, startPoint y: 392, endPoint x: 536, endPoint y: 392, distance: 15.0
click at [536, 378] on input "2 %" at bounding box center [520, 367] width 120 height 21
click at [544, 378] on input "2 %" at bounding box center [520, 367] width 120 height 21
type input "1 %"
type input "$ 599,085"
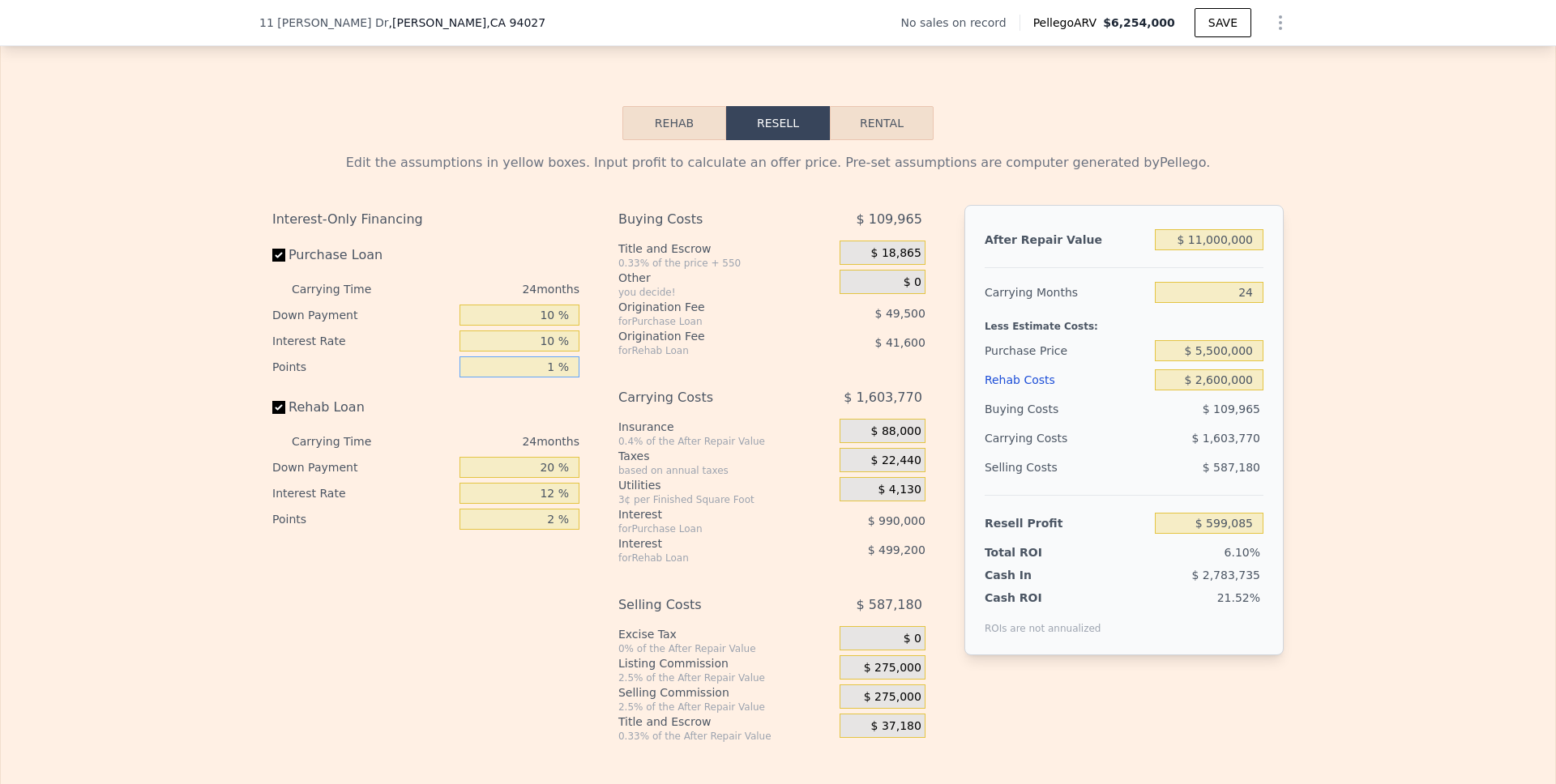
type input "1 %"
drag, startPoint x: 553, startPoint y: 487, endPoint x: 534, endPoint y: 487, distance: 19.0
click at [534, 478] on input "20 %" at bounding box center [520, 468] width 120 height 21
type input "0 %"
type input "$ 463,885"
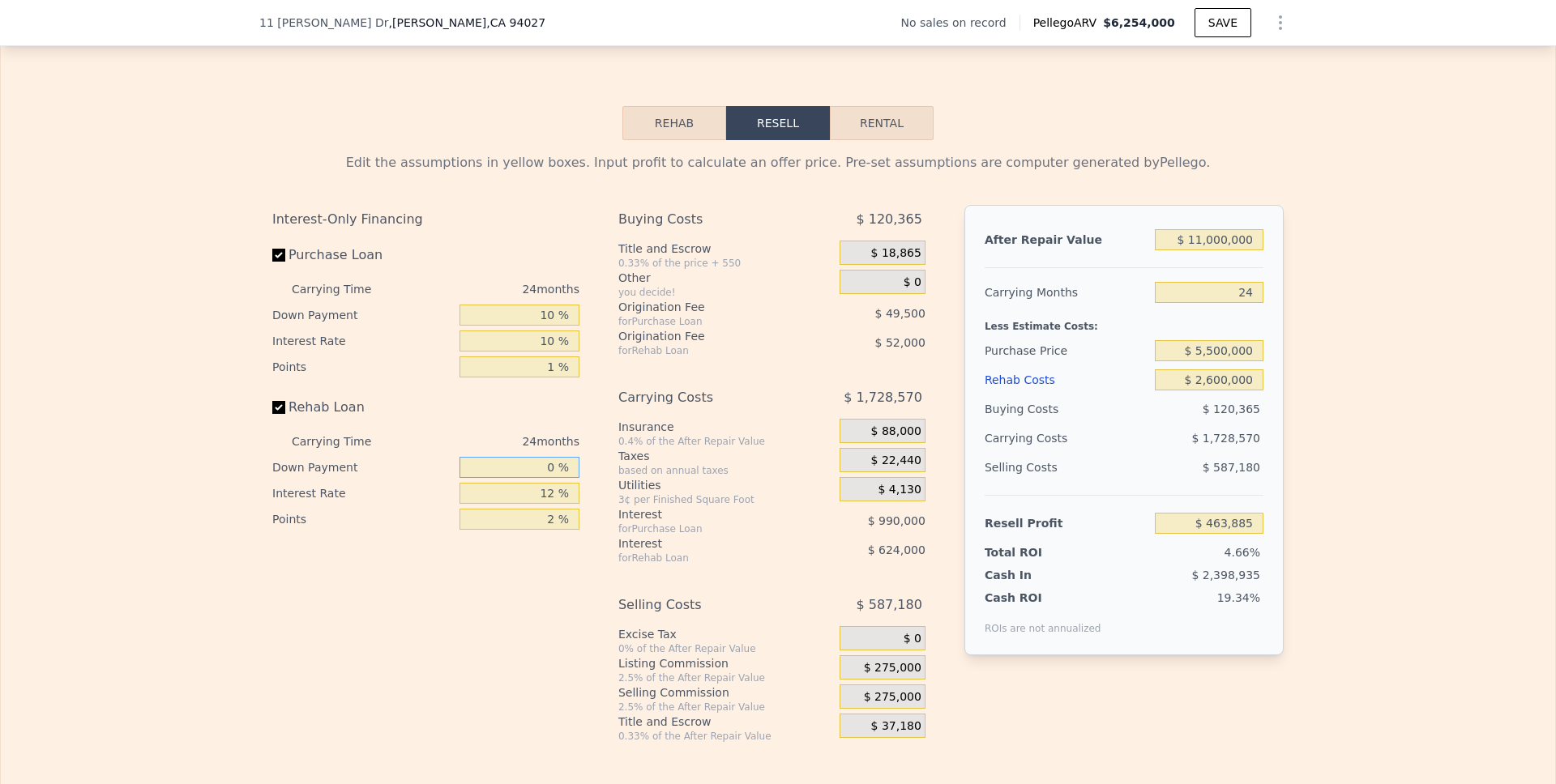
type input "0 %"
drag, startPoint x: 547, startPoint y: 516, endPoint x: 525, endPoint y: 515, distance: 22.0
click at [525, 504] on input "12 %" at bounding box center [520, 494] width 120 height 21
type input "1 %"
type input "$ 1,035,877"
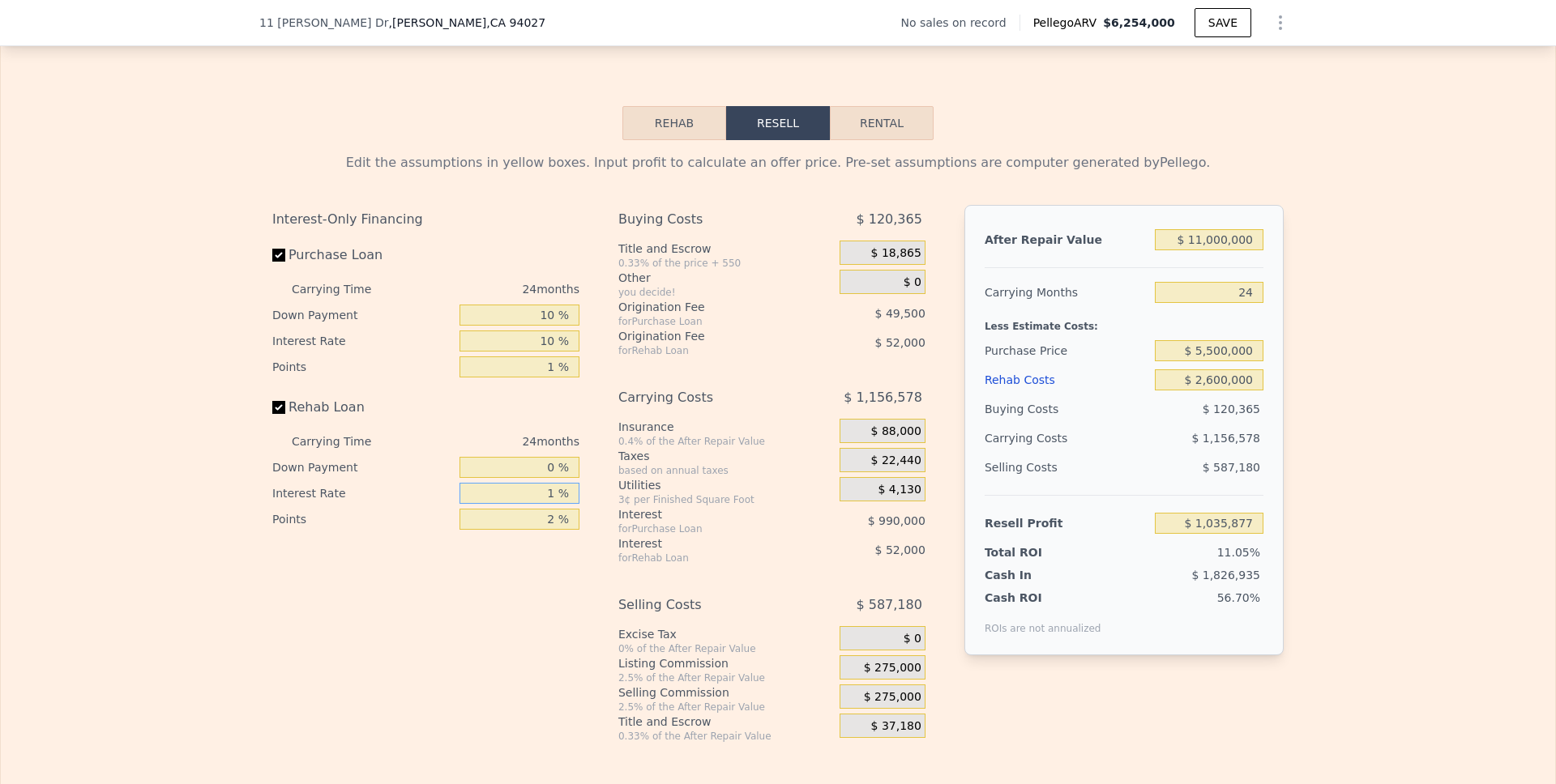
type input "10 %"
type input "$ 567,877"
type input "10 %"
click at [541, 530] on input "2 %" at bounding box center [520, 519] width 120 height 21
type input "1 %"
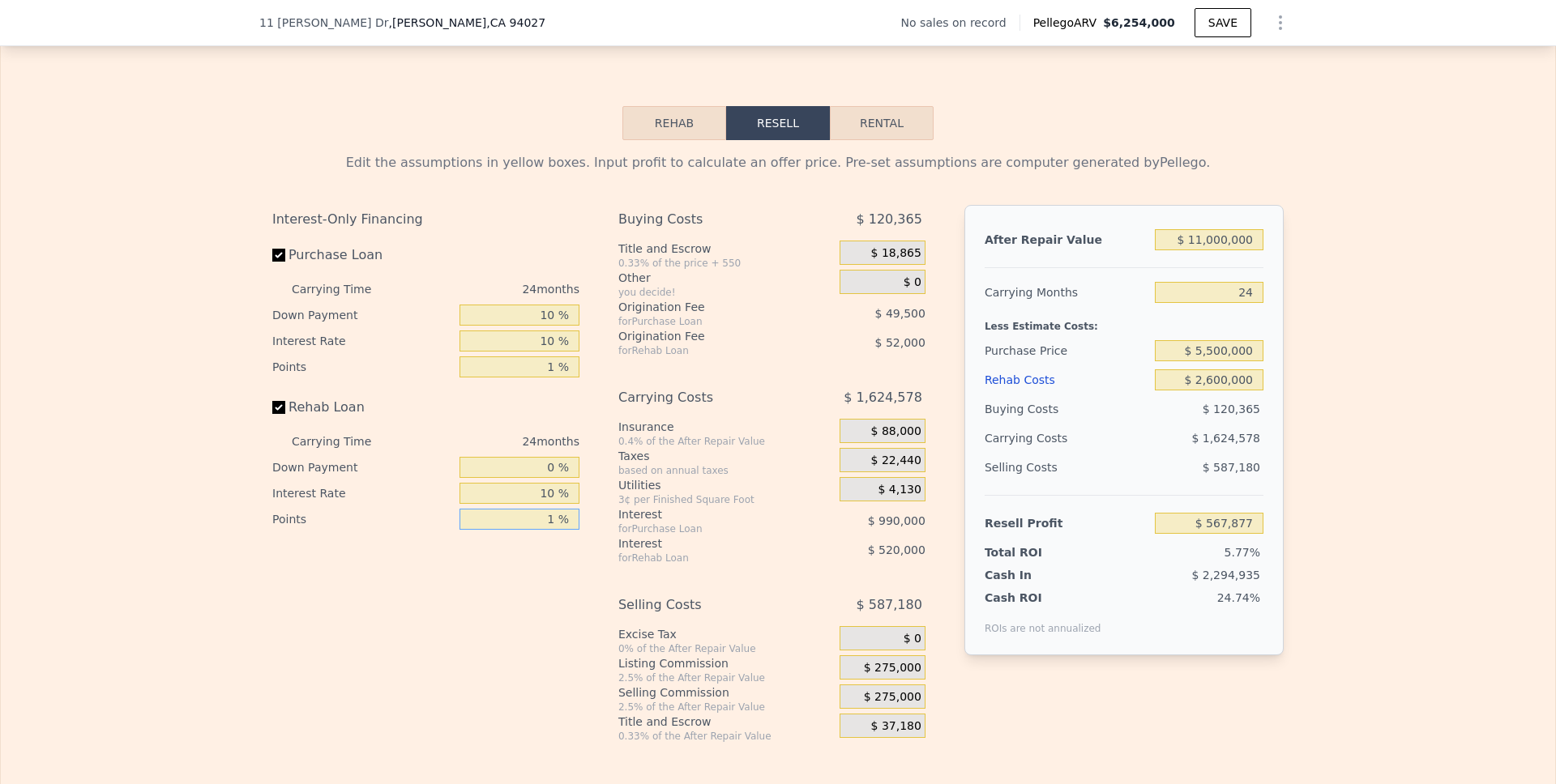
type input "$ 593,877"
type input "0 %"
type input "$ 619,877"
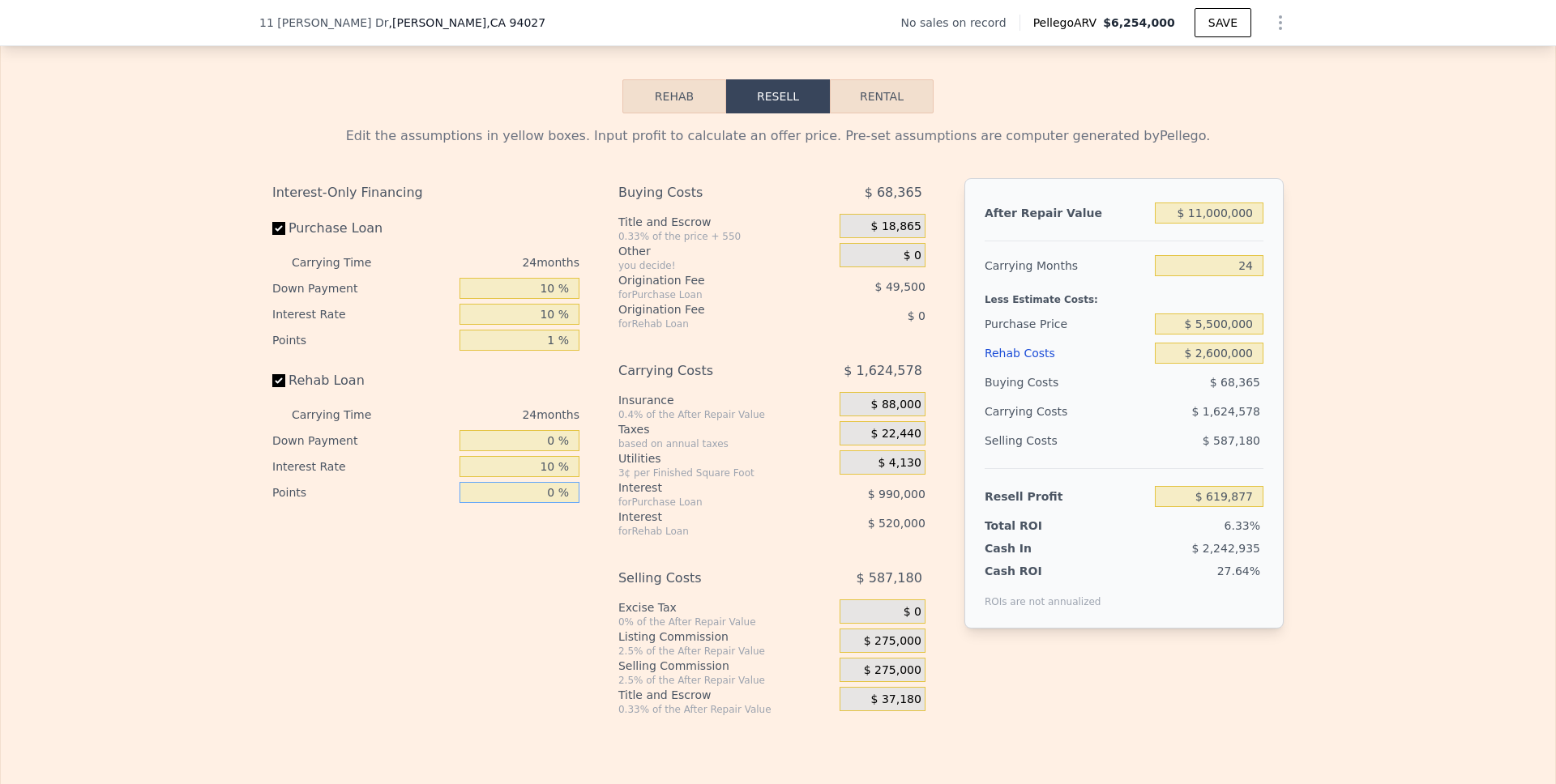
scroll to position [2239, 0]
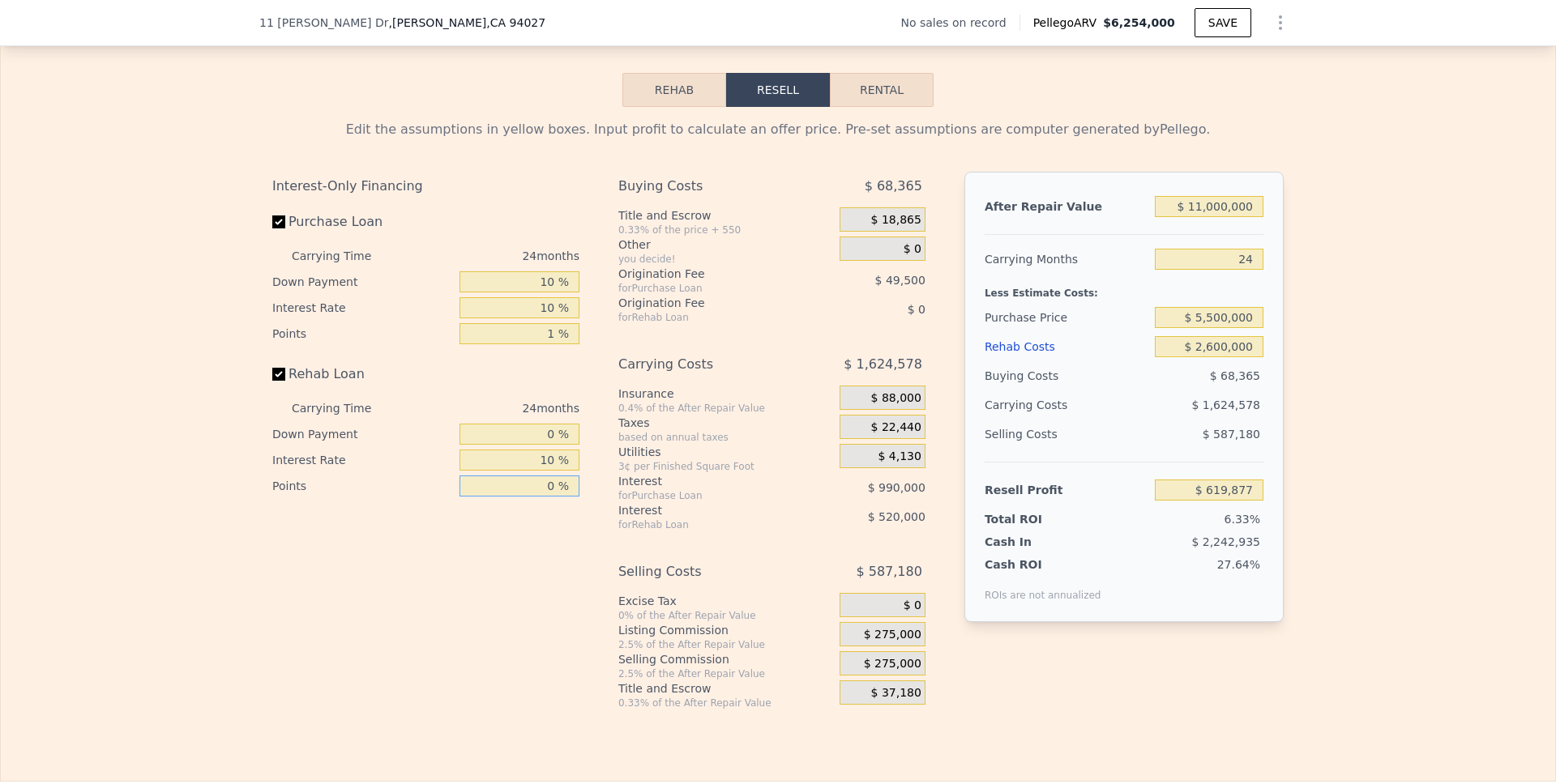
type input "0 %"
click at [901, 642] on span "$ 275,000" at bounding box center [892, 635] width 58 height 14
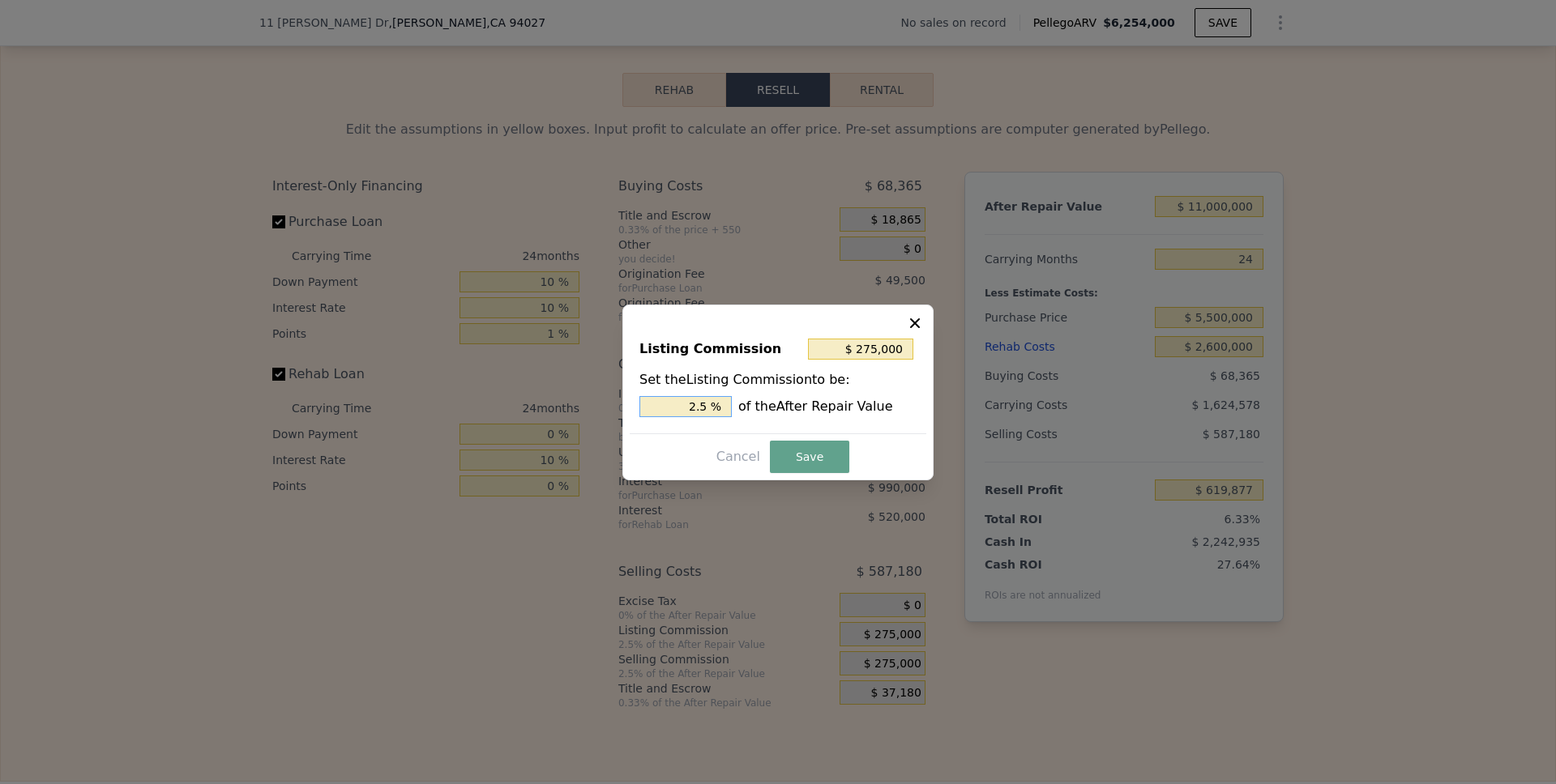
drag, startPoint x: 710, startPoint y: 405, endPoint x: 675, endPoint y: 405, distance: 35.0
click at [675, 405] on input "2.5 %" at bounding box center [685, 407] width 93 height 21
type input "$ 1,375,000"
type input "12.5 %"
type input "$ 137,500"
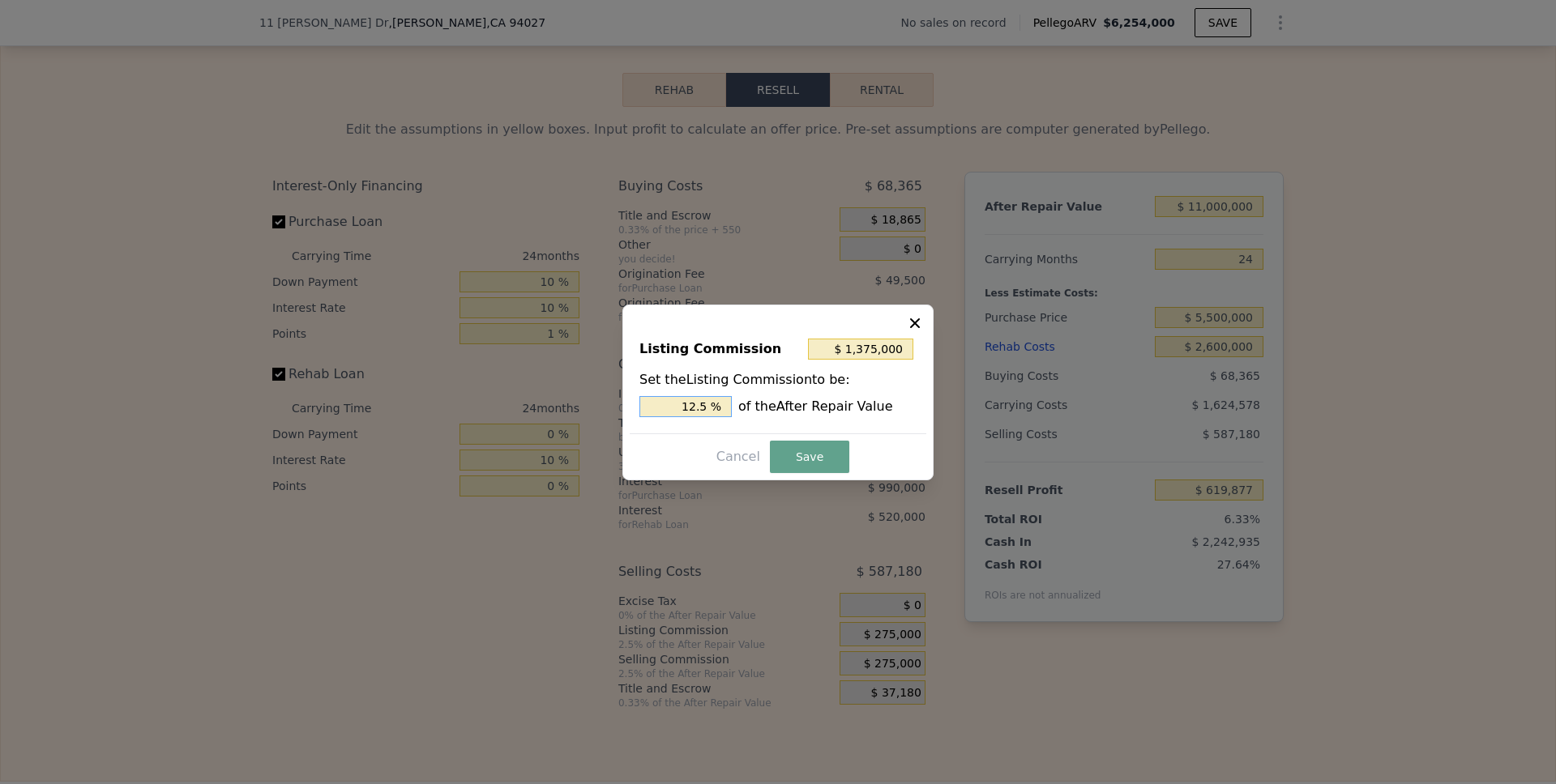
type input "1.25 %"
type input "$ 112,750"
type input "1.025 %"
click at [706, 406] on input "1.025 %" at bounding box center [685, 407] width 93 height 21
type input "$ 112,200"
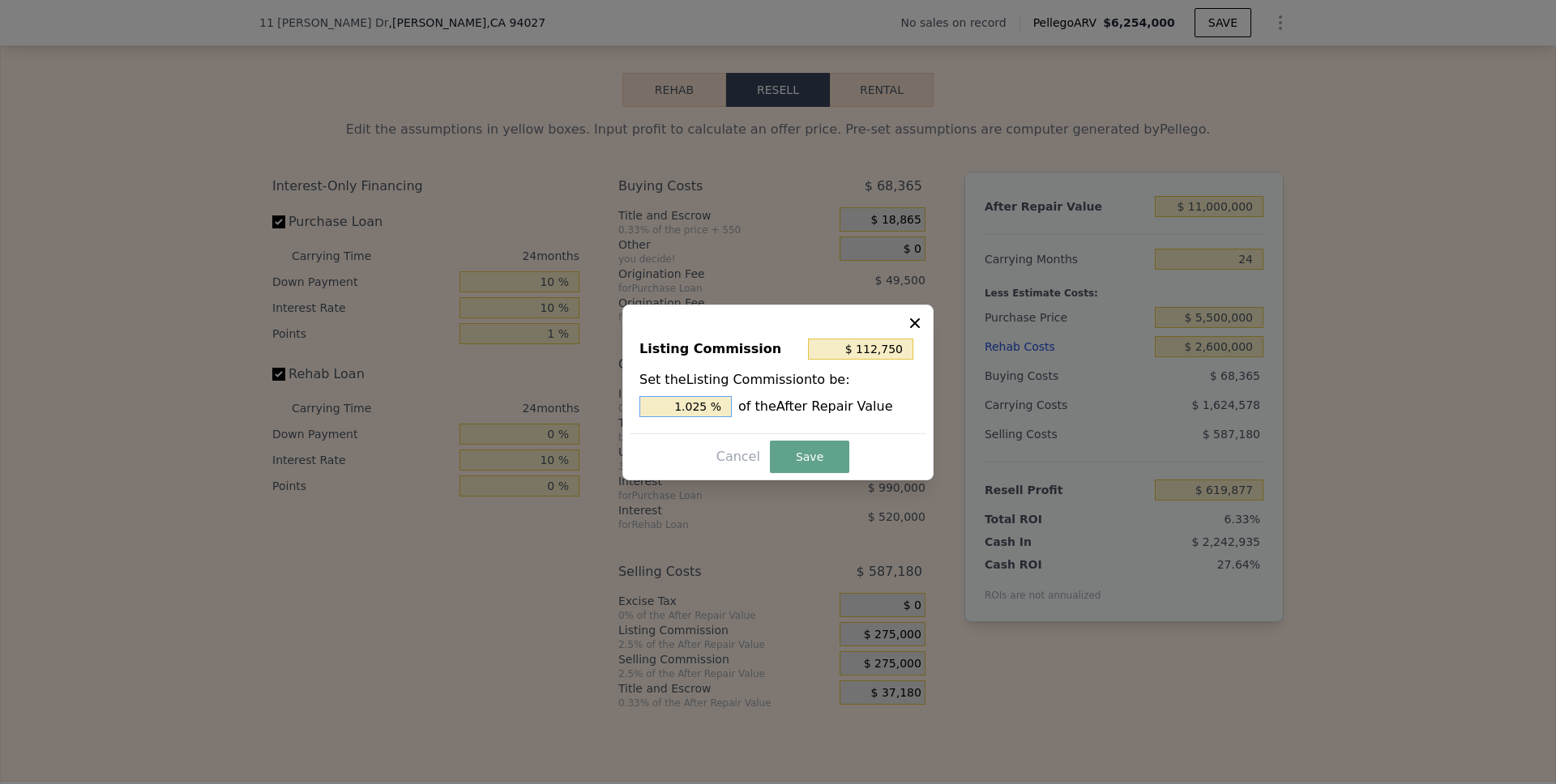
type input "1.02 %"
type input "$ 110,000"
type input "1.00 %"
click at [799, 458] on button "Save" at bounding box center [809, 457] width 79 height 32
type input "$ 784,877"
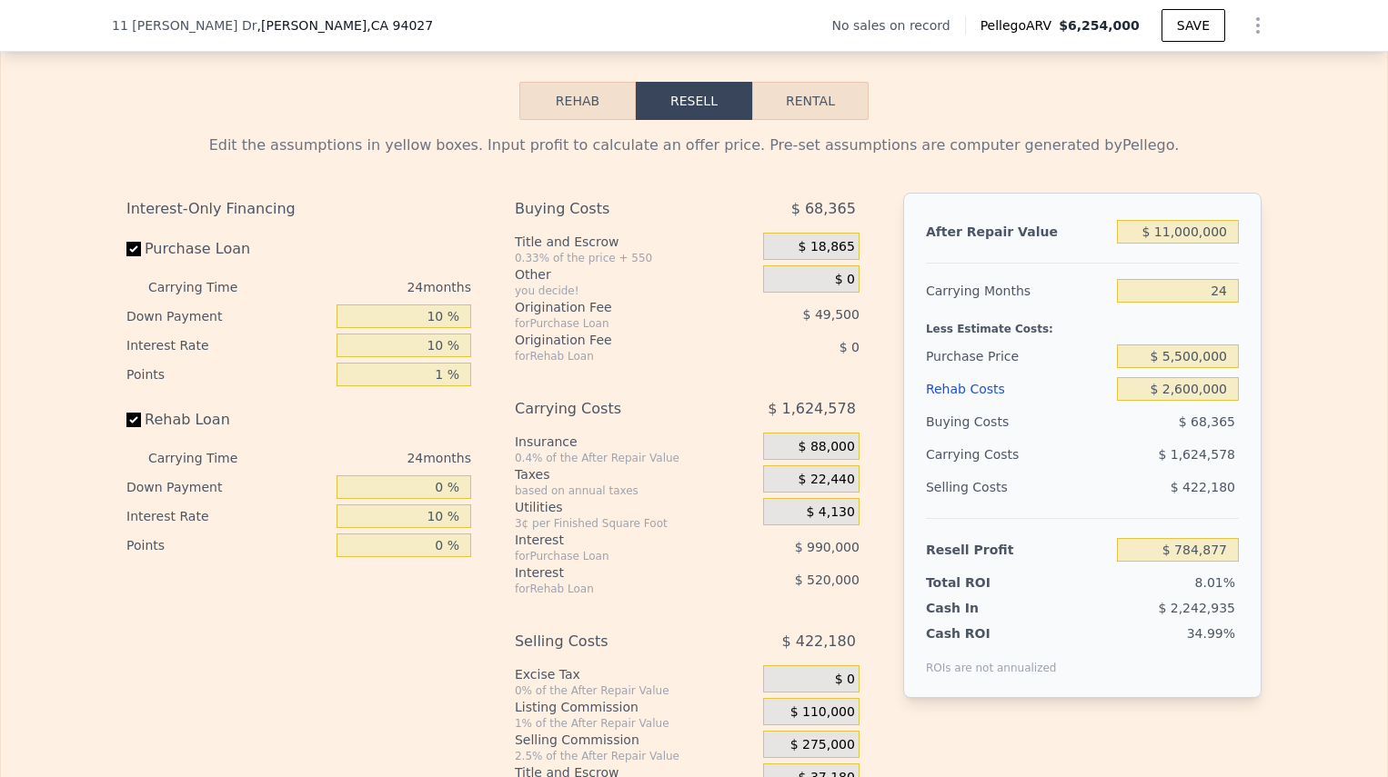
type input "$ 6,254,000"
type input "8"
type input "$ 0"
type input "$ 30,002"
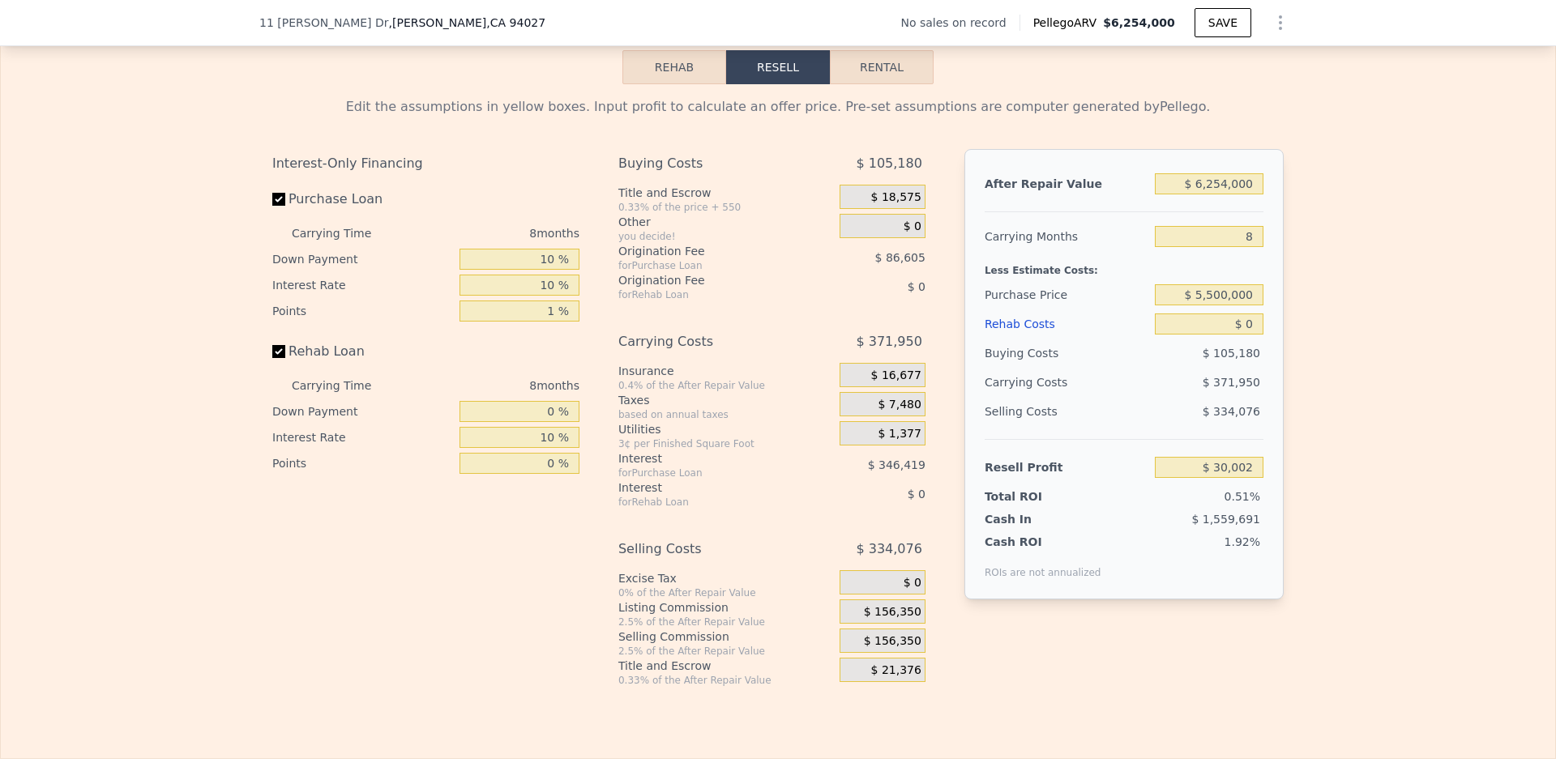
scroll to position [2261, 0]
